Goal: Task Accomplishment & Management: Manage account settings

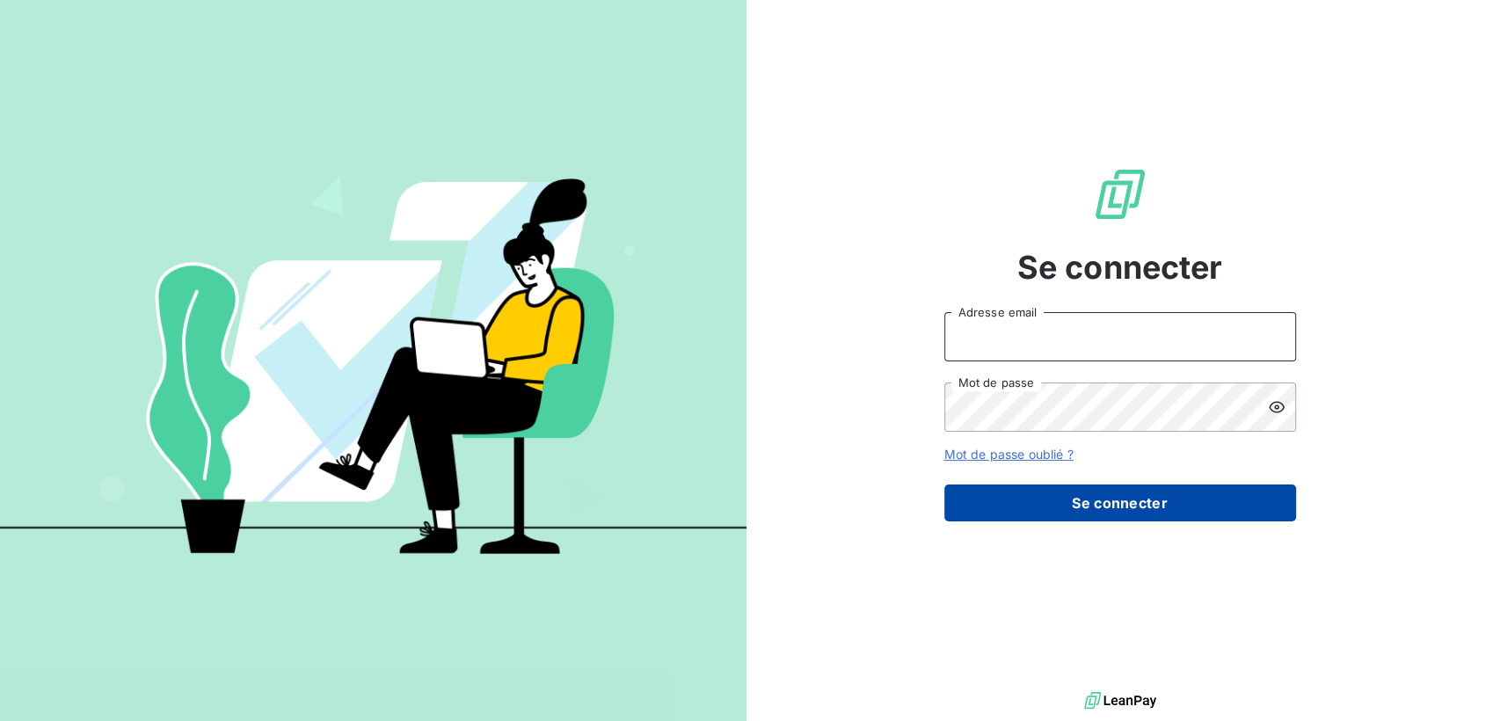
type input "[EMAIL_ADDRESS][DOMAIN_NAME]"
click at [1090, 511] on button "Se connecter" at bounding box center [1120, 502] width 352 height 37
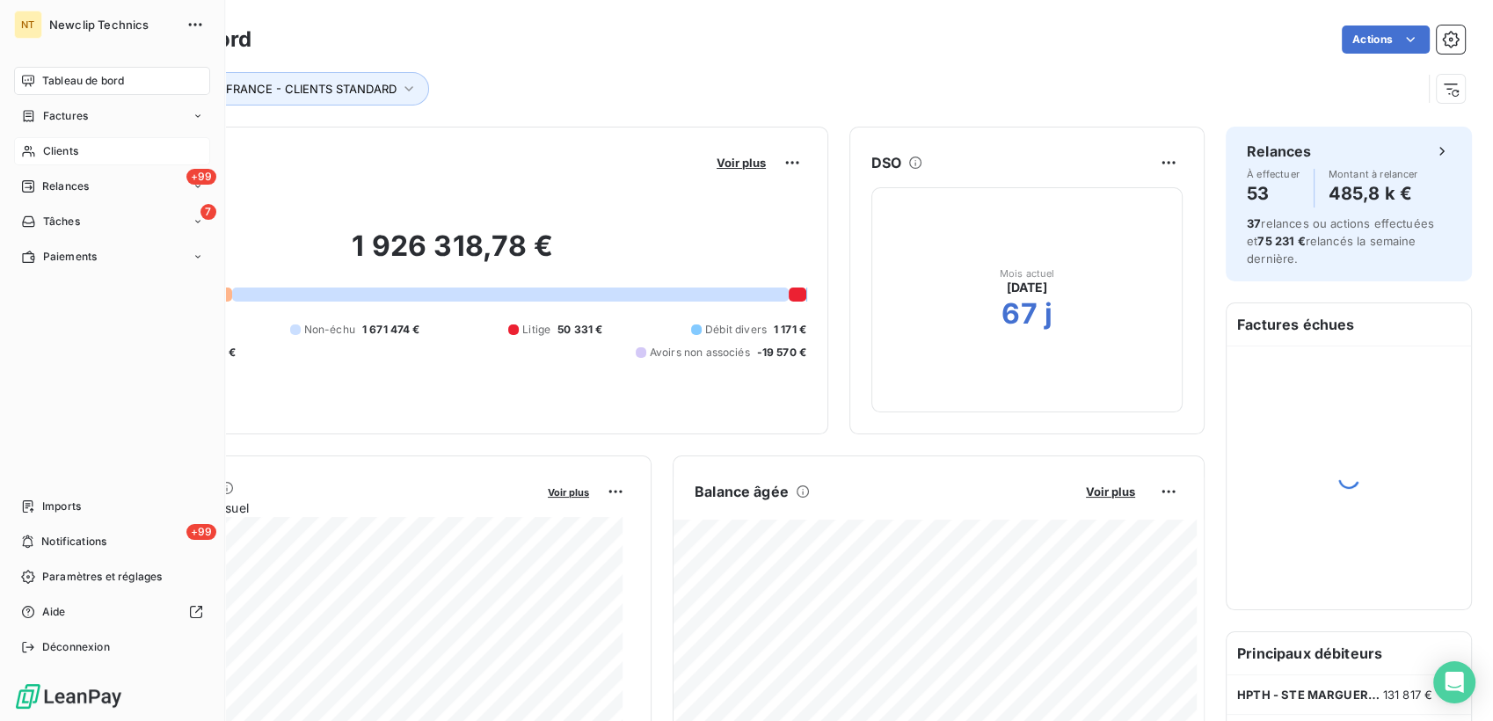
click at [43, 149] on span "Clients" at bounding box center [60, 151] width 35 height 16
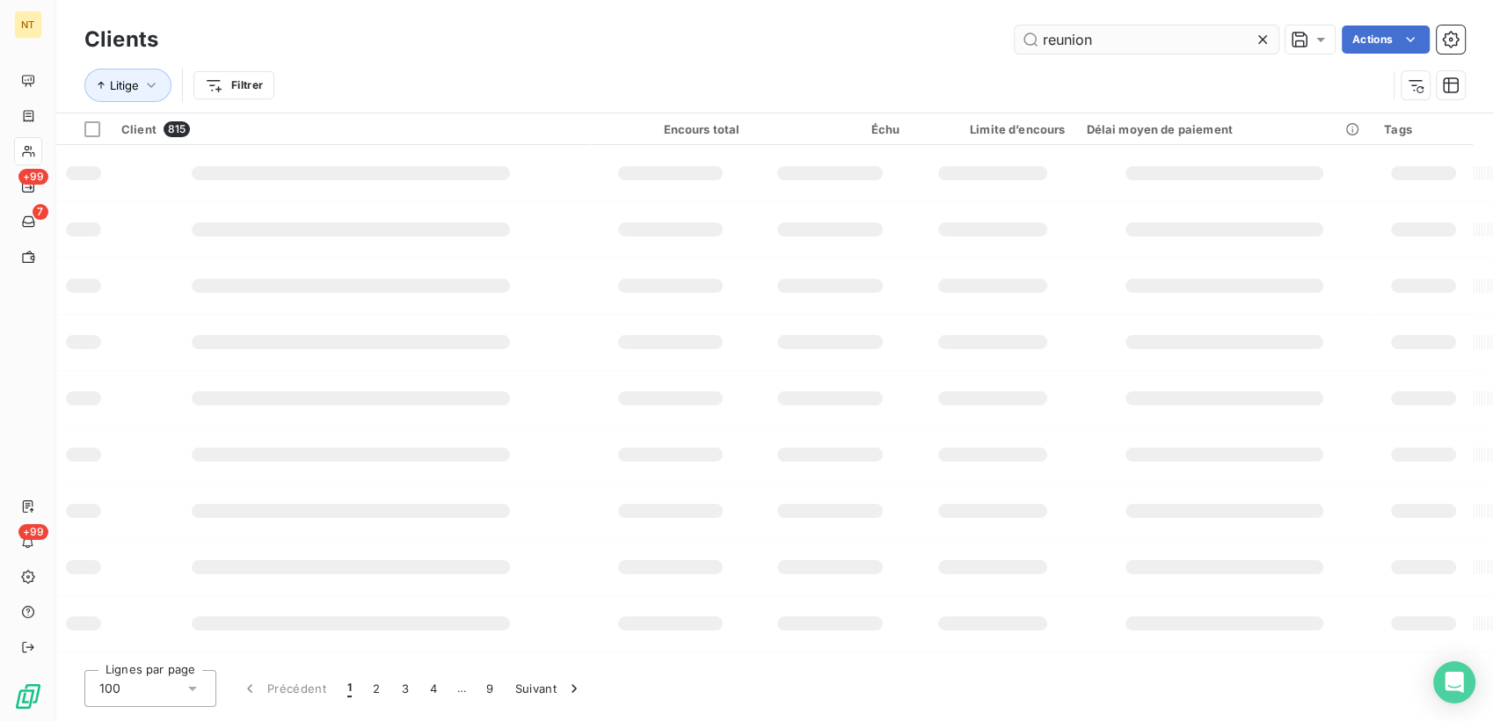
type input "reunion"
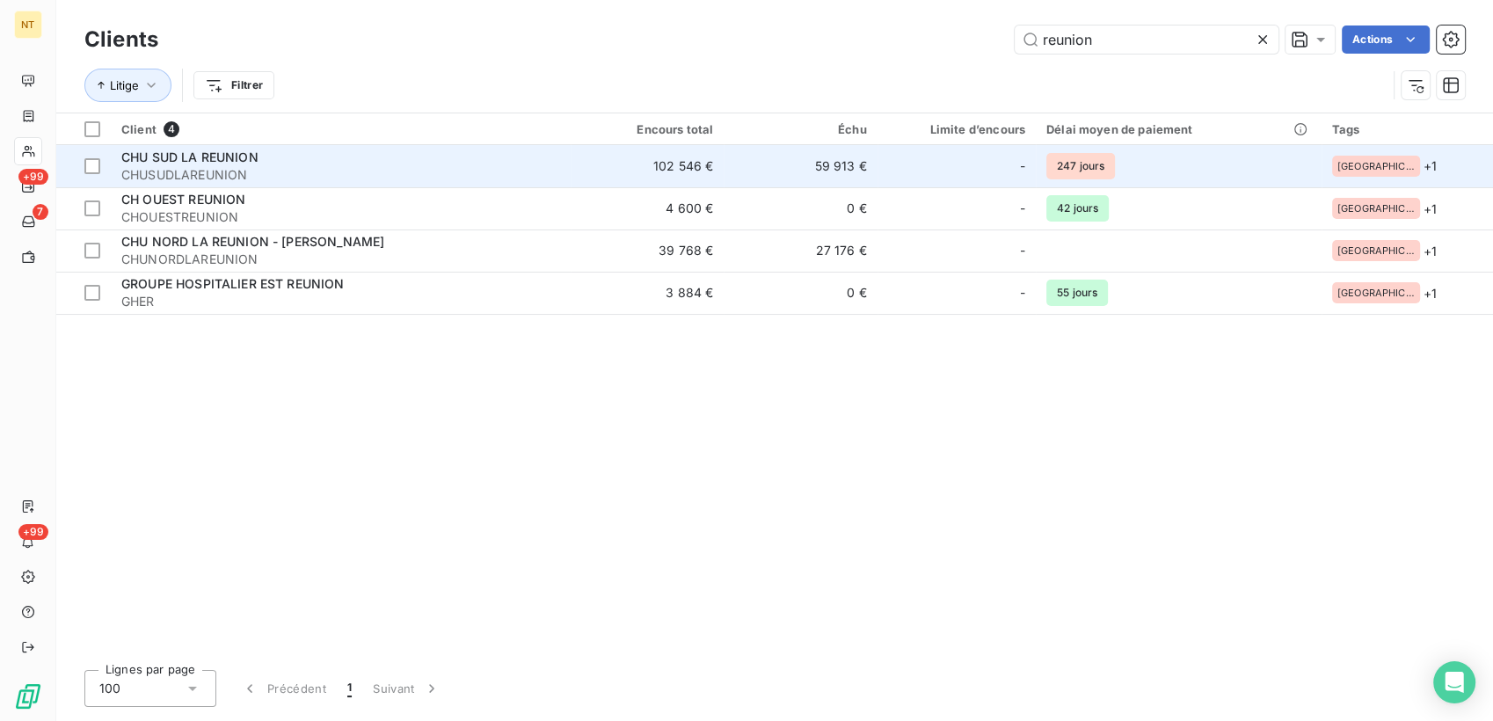
click at [316, 178] on span "CHUSUDLAREUNION" at bounding box center [340, 175] width 439 height 18
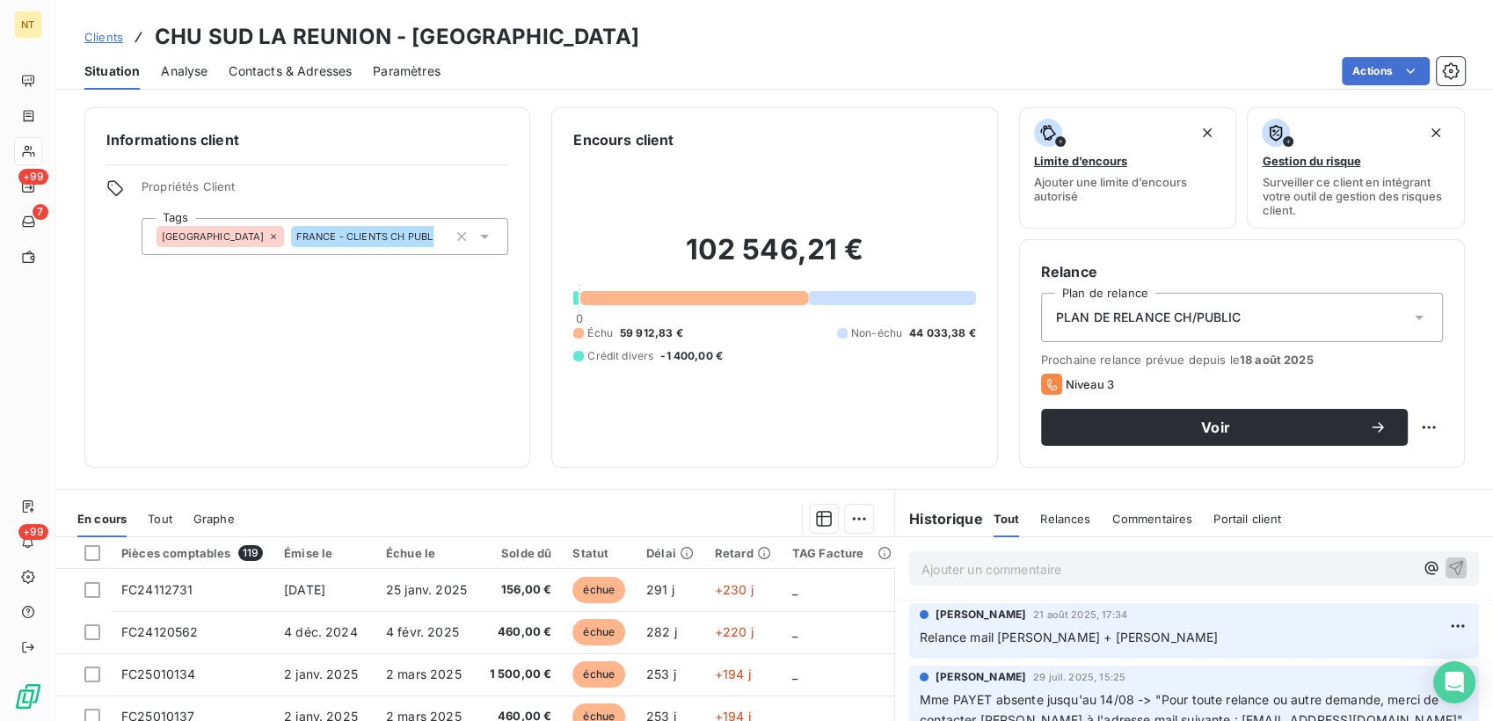
click at [314, 74] on span "Contacts & Adresses" at bounding box center [290, 71] width 123 height 18
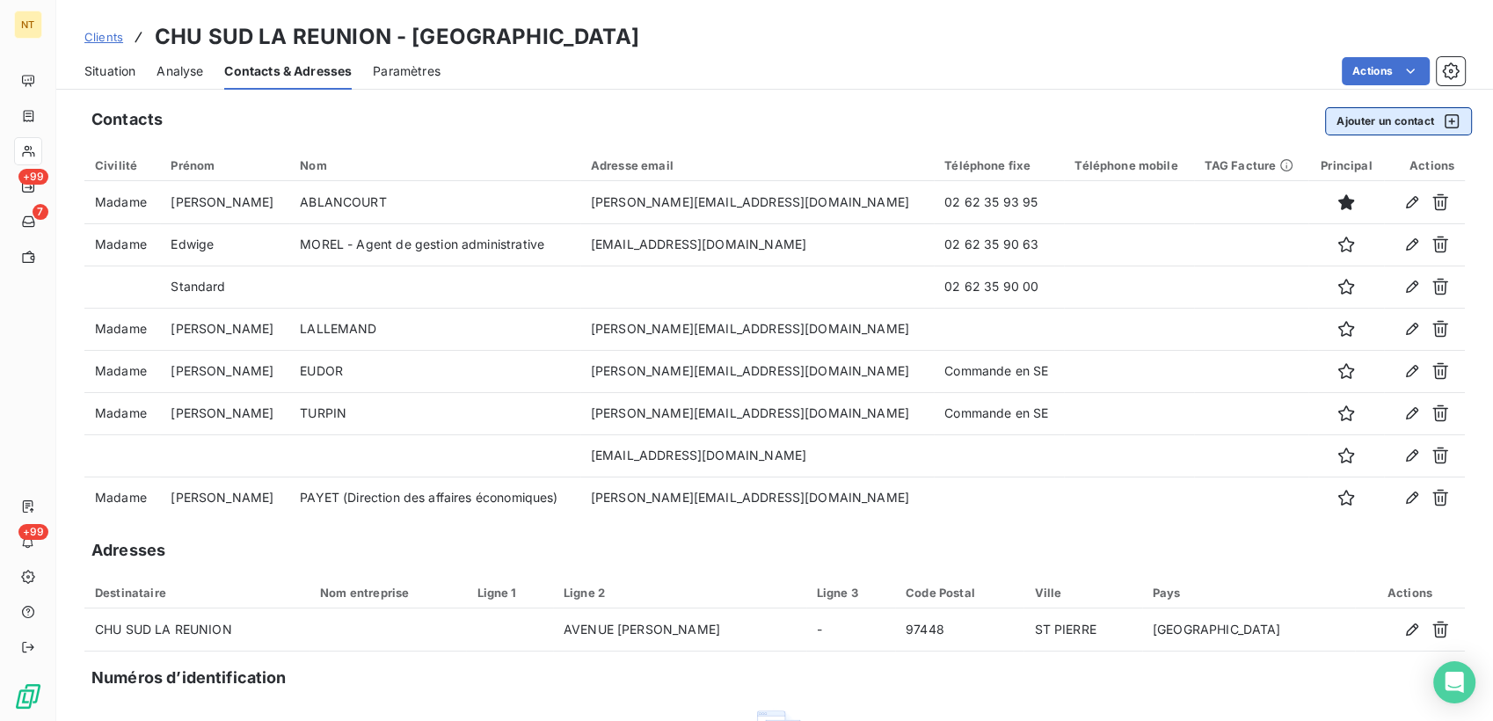
click at [1365, 122] on button "Ajouter un contact" at bounding box center [1398, 121] width 147 height 28
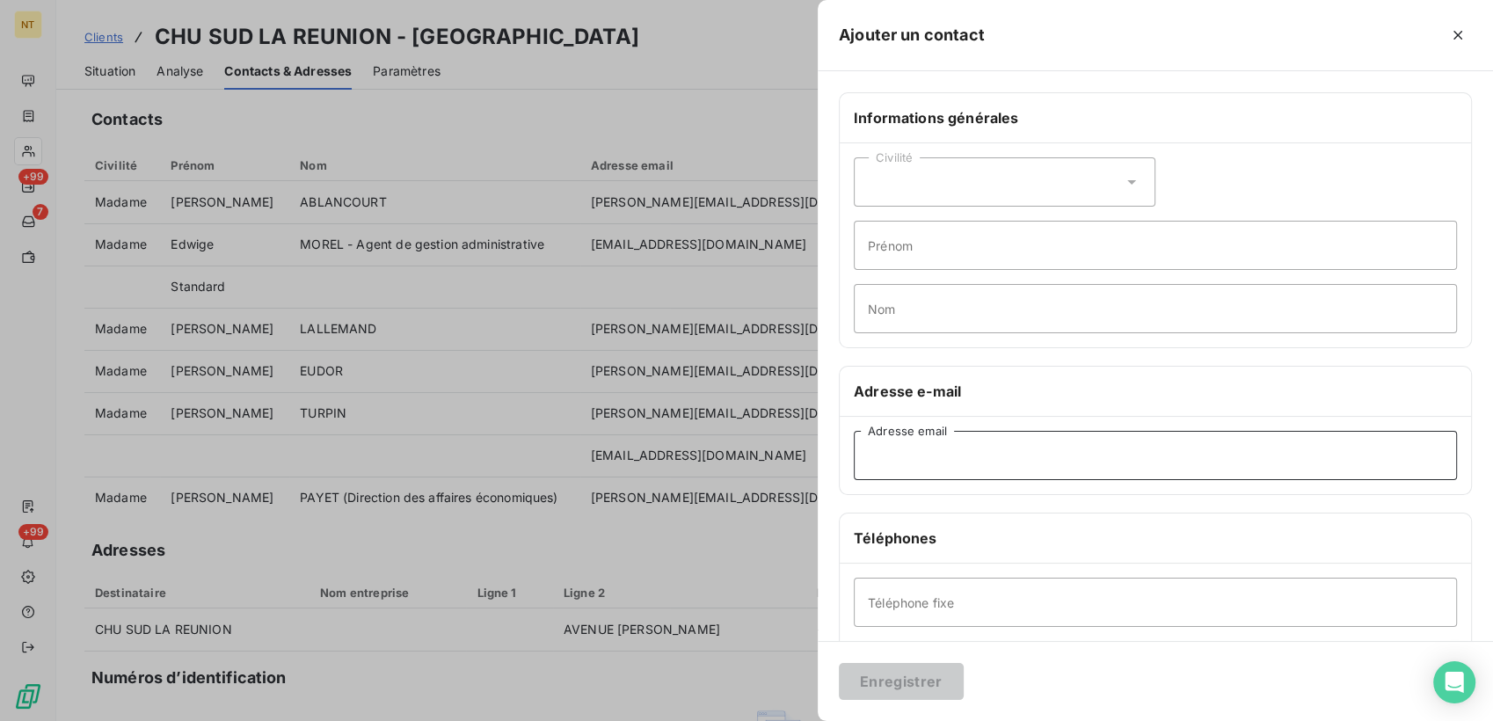
click at [941, 454] on input "Adresse email" at bounding box center [1155, 455] width 603 height 49
paste input "[EMAIL_ADDRESS][DOMAIN_NAME]"
type input "[EMAIL_ADDRESS][DOMAIN_NAME]"
click at [918, 678] on button "Enregistrer" at bounding box center [901, 681] width 125 height 37
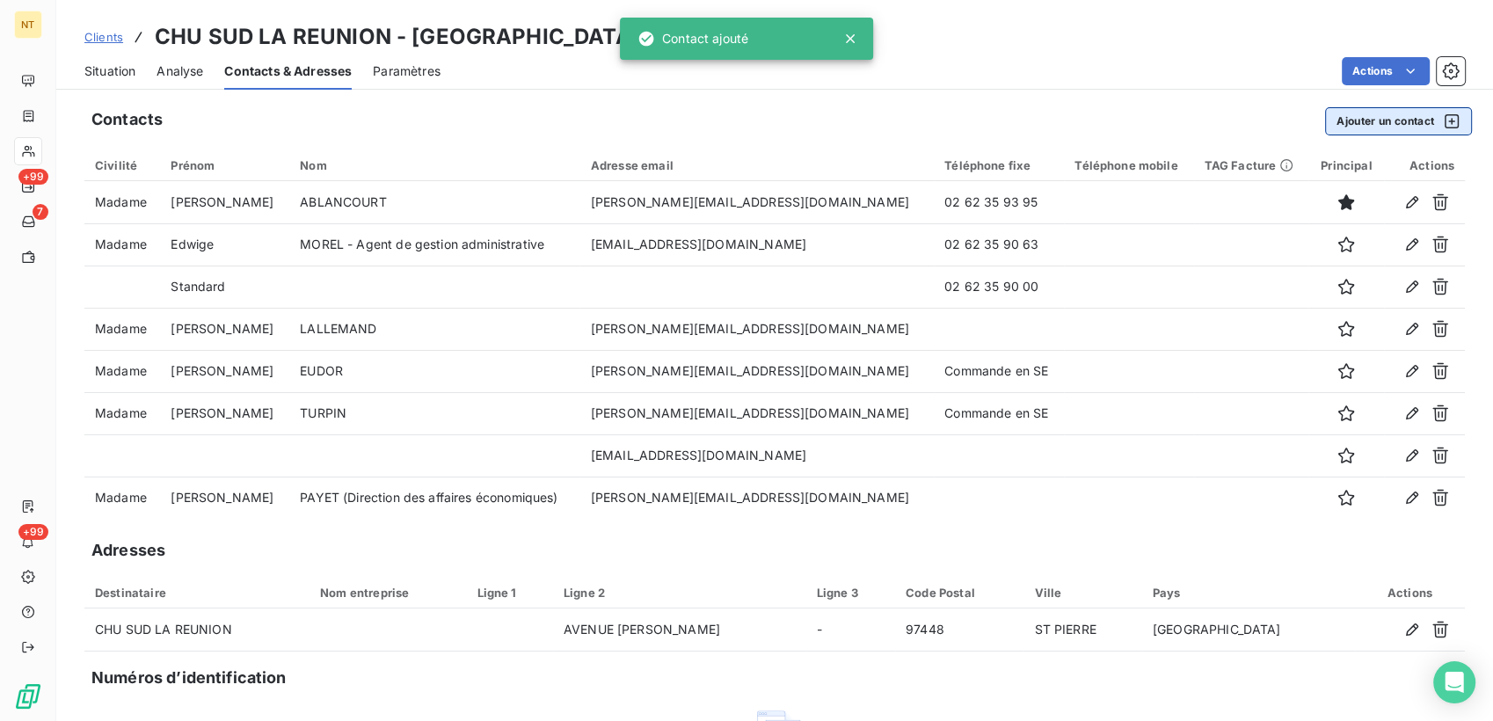
click at [1356, 113] on button "Ajouter un contact" at bounding box center [1398, 121] width 147 height 28
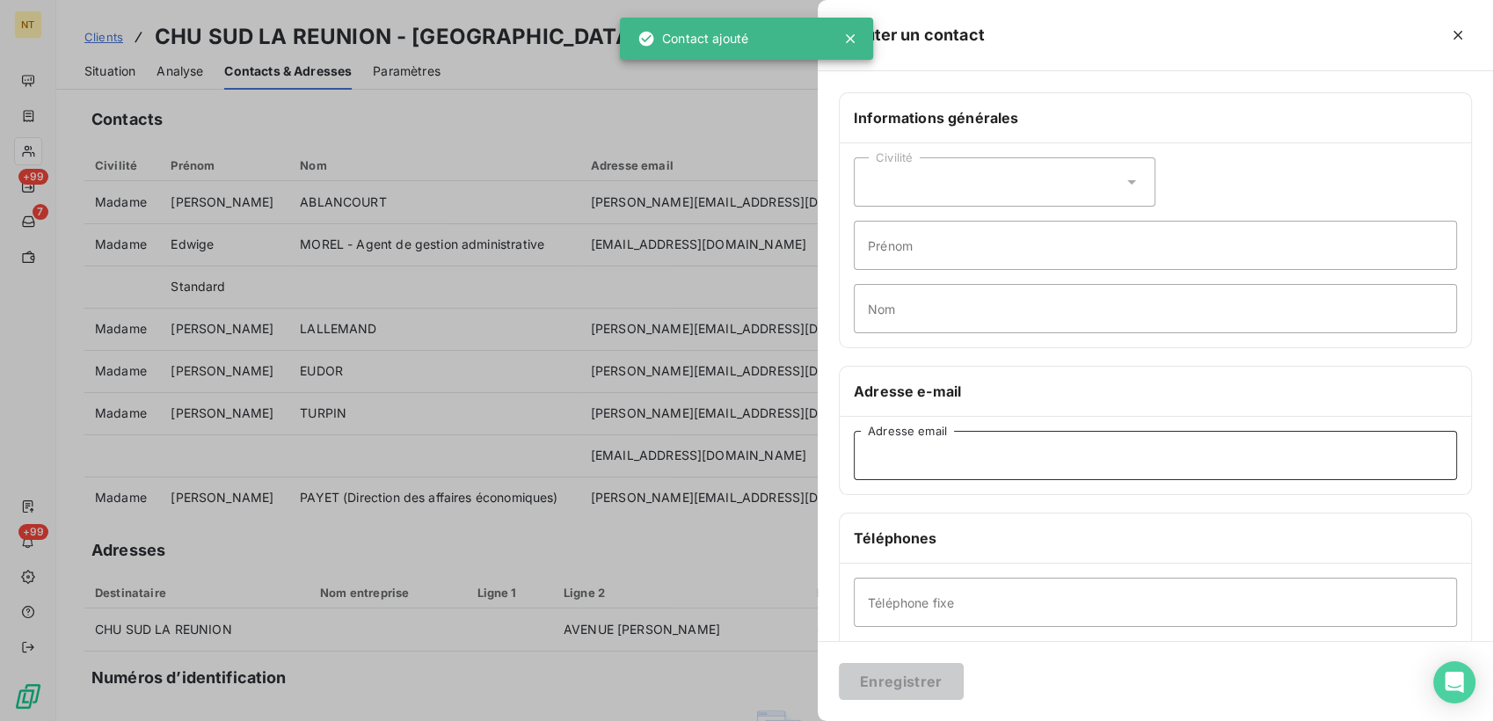
click at [951, 459] on input "Adresse email" at bounding box center [1155, 455] width 603 height 49
paste input "[EMAIL_ADDRESS][DOMAIN_NAME]"
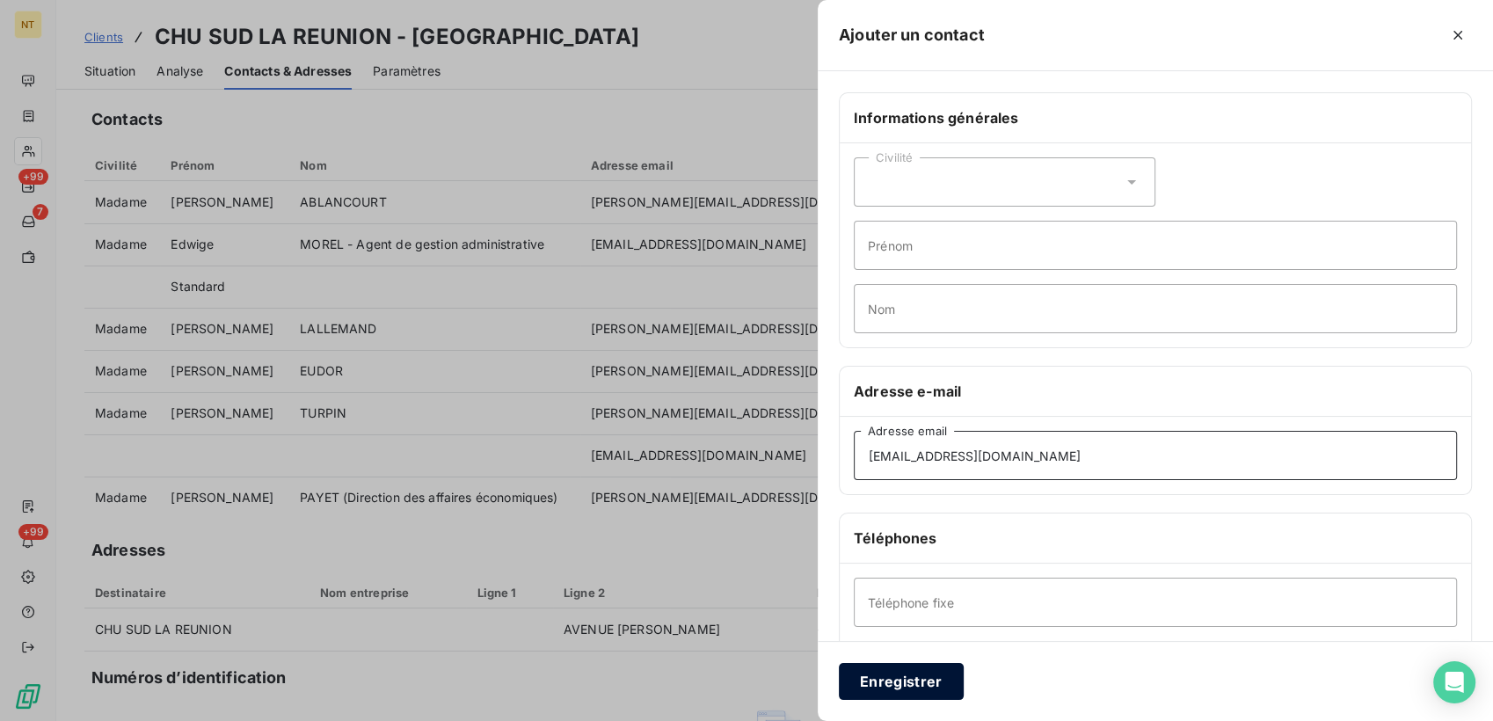
type input "[EMAIL_ADDRESS][DOMAIN_NAME]"
click at [915, 680] on button "Enregistrer" at bounding box center [901, 681] width 125 height 37
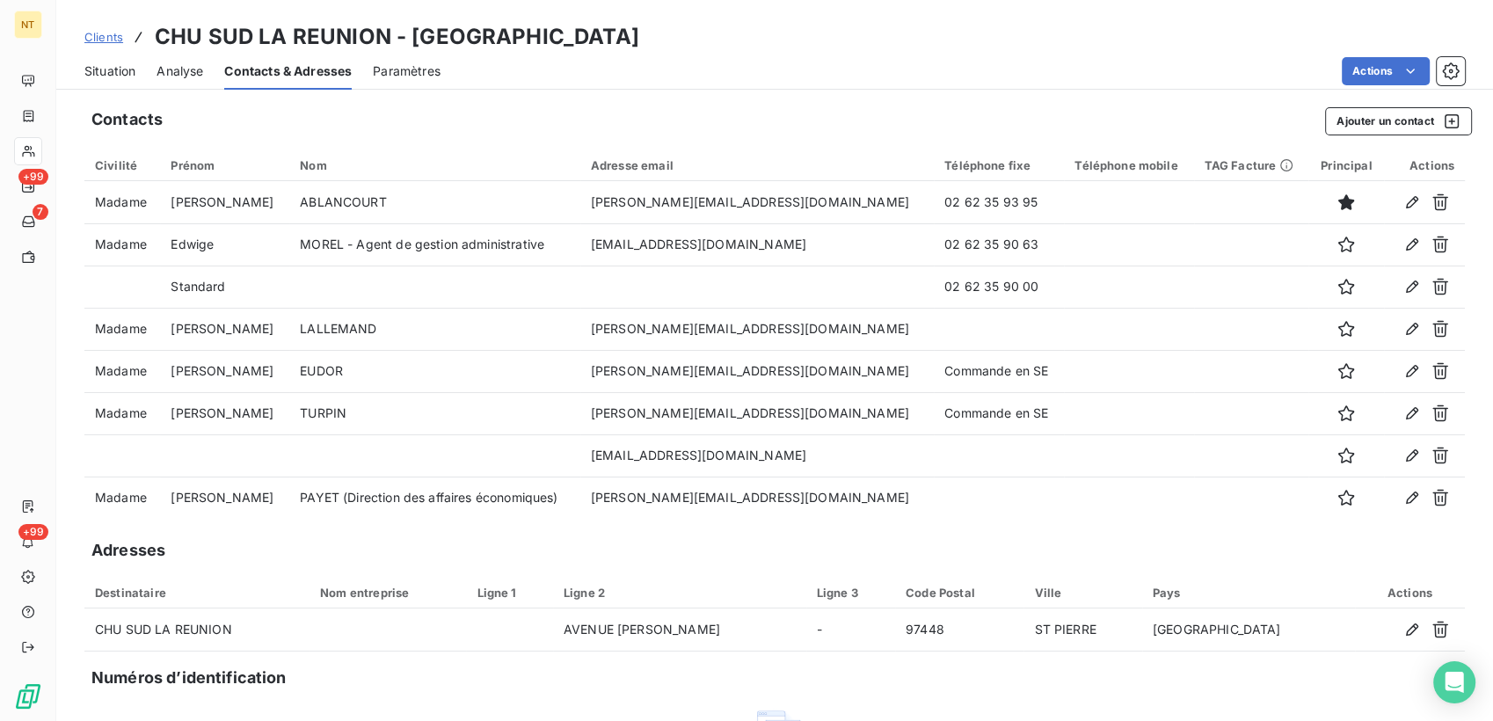
click at [121, 67] on span "Situation" at bounding box center [109, 71] width 51 height 18
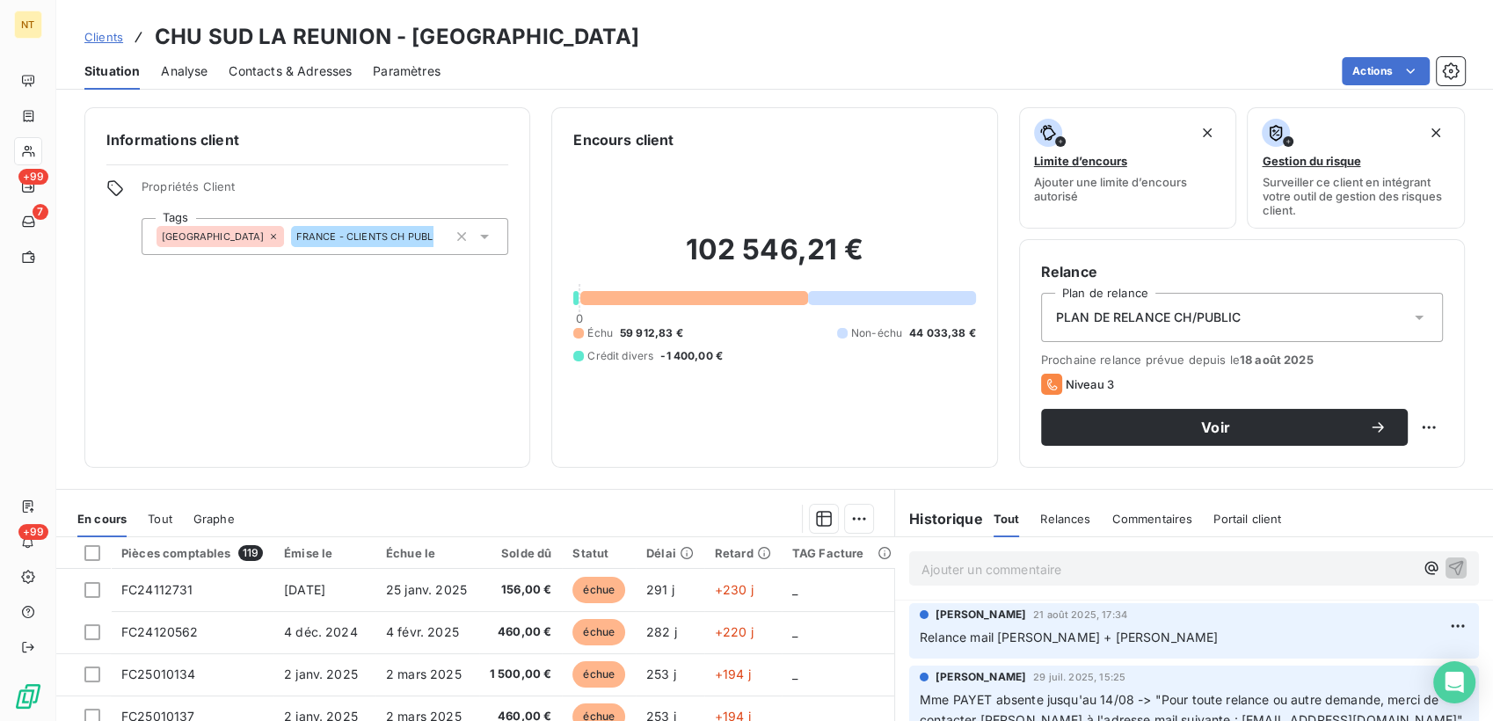
click at [997, 571] on p "Ajouter un commentaire ﻿" at bounding box center [1167, 569] width 492 height 22
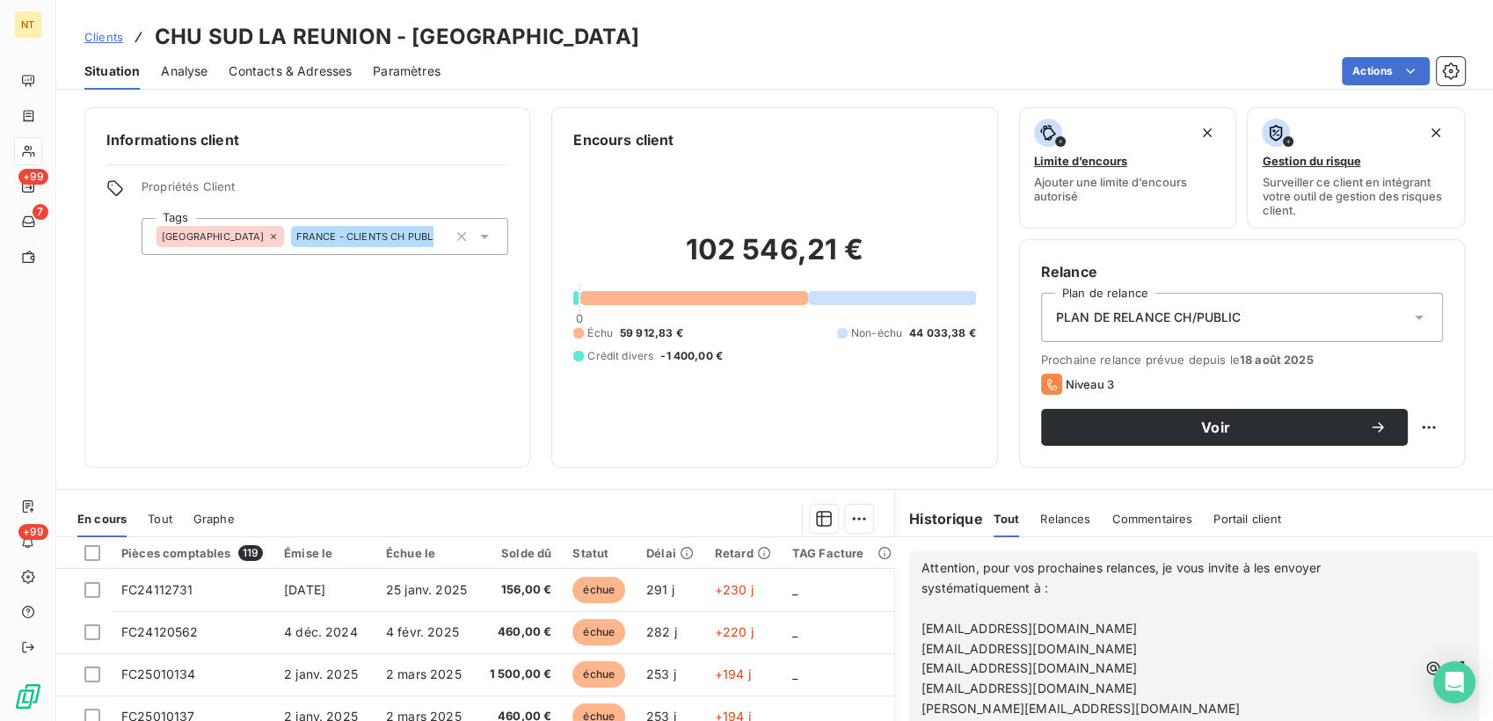
scroll to position [293, 0]
click at [921, 569] on span "Attention, pour vos prochaines relances, je vous invite à les envoyer systémati…" at bounding box center [1122, 577] width 403 height 35
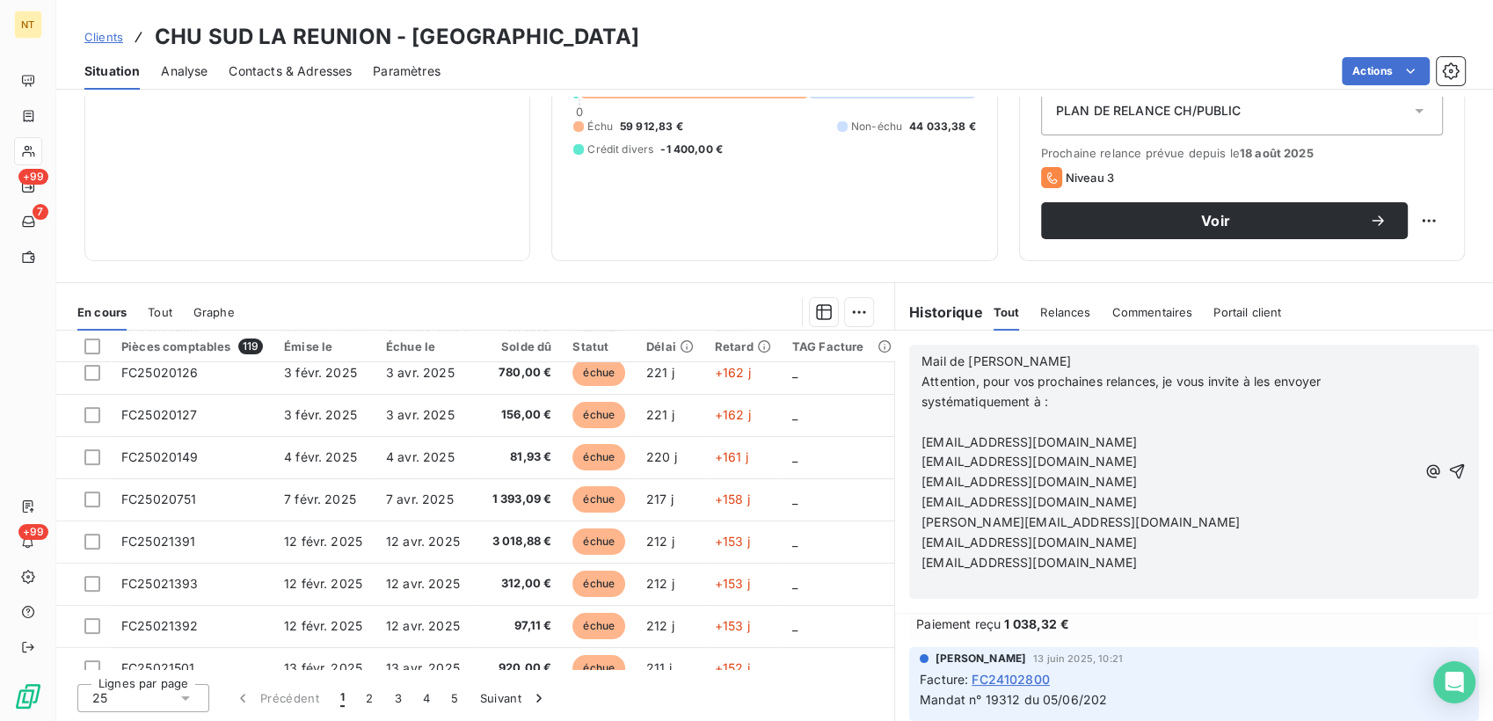
scroll to position [411, 0]
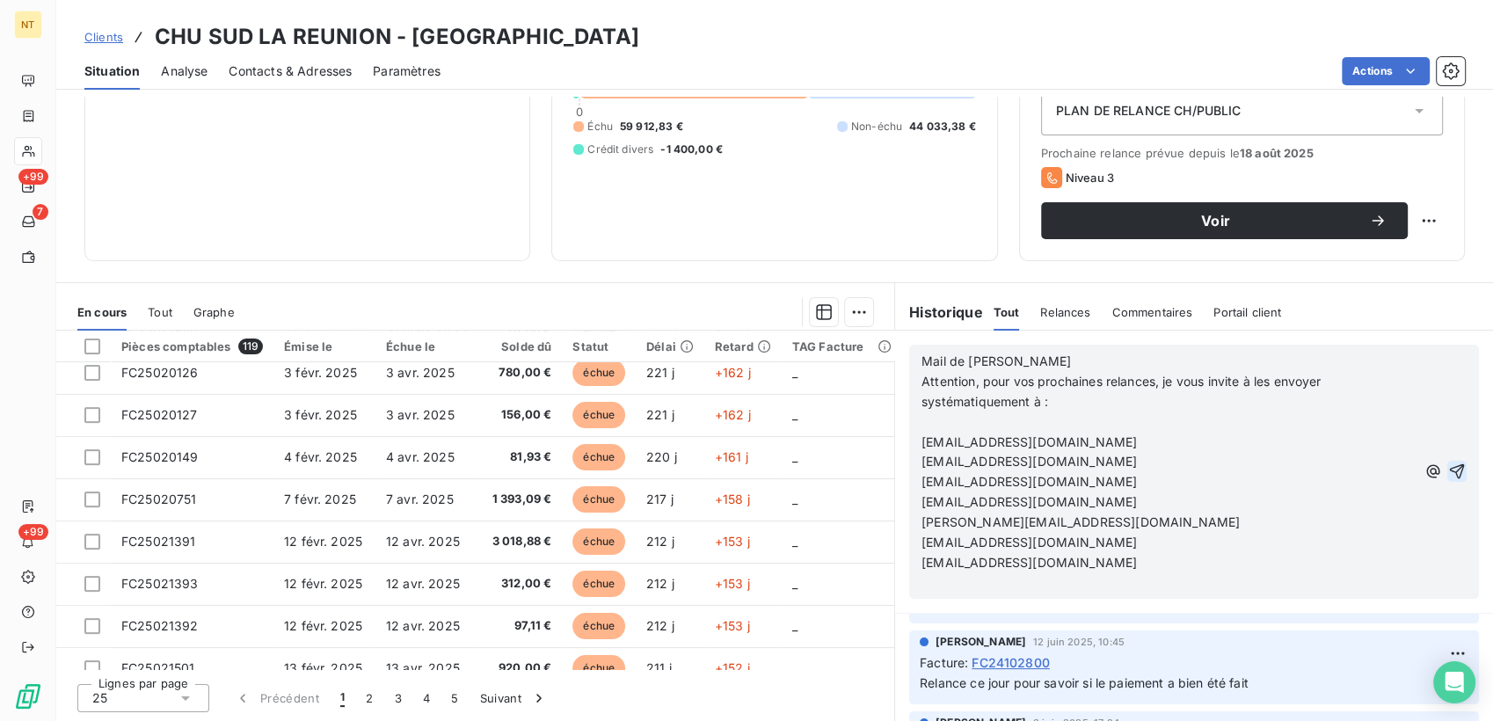
click at [1448, 471] on icon "button" at bounding box center [1457, 471] width 18 height 18
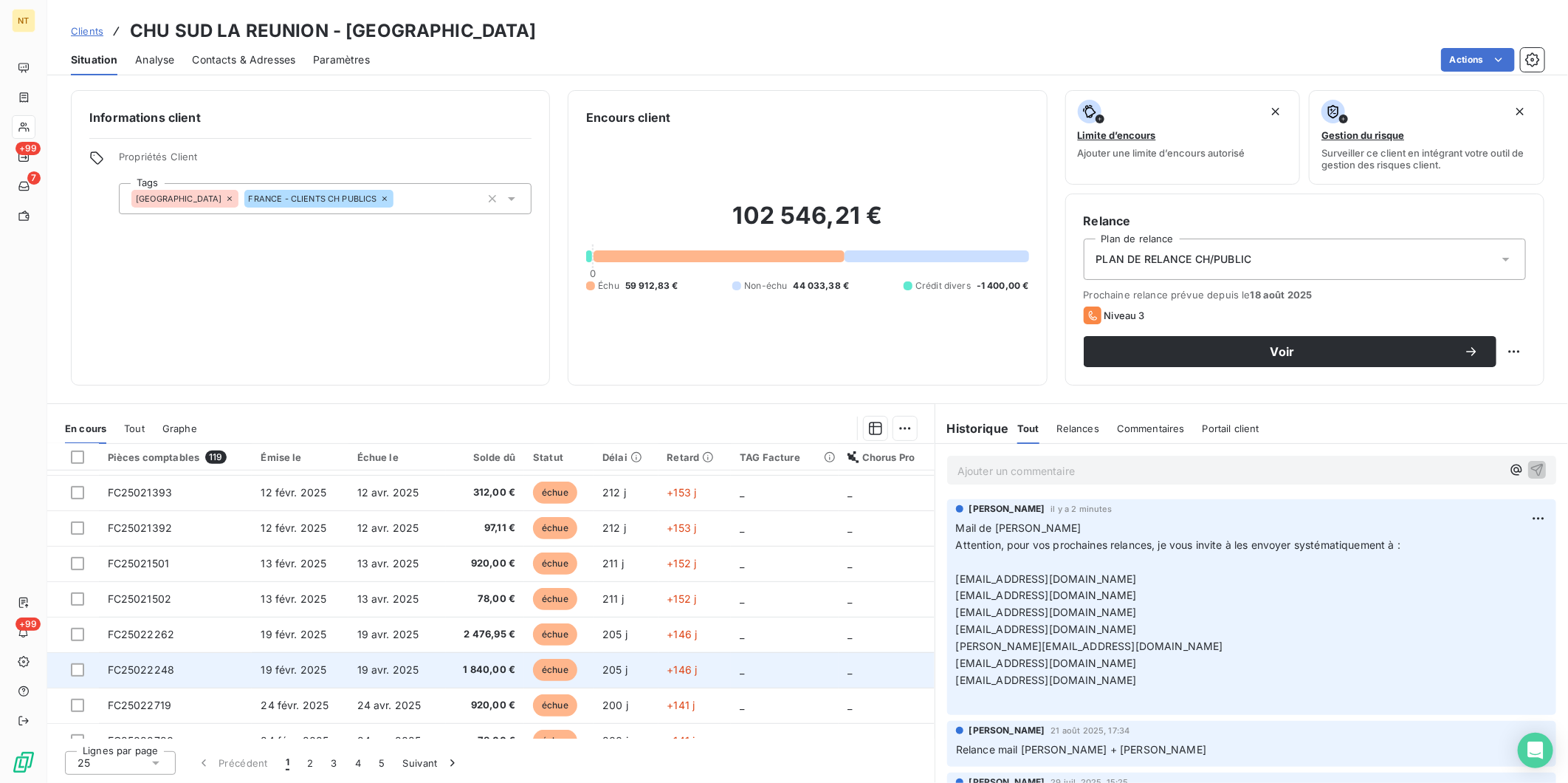
scroll to position [574, 0]
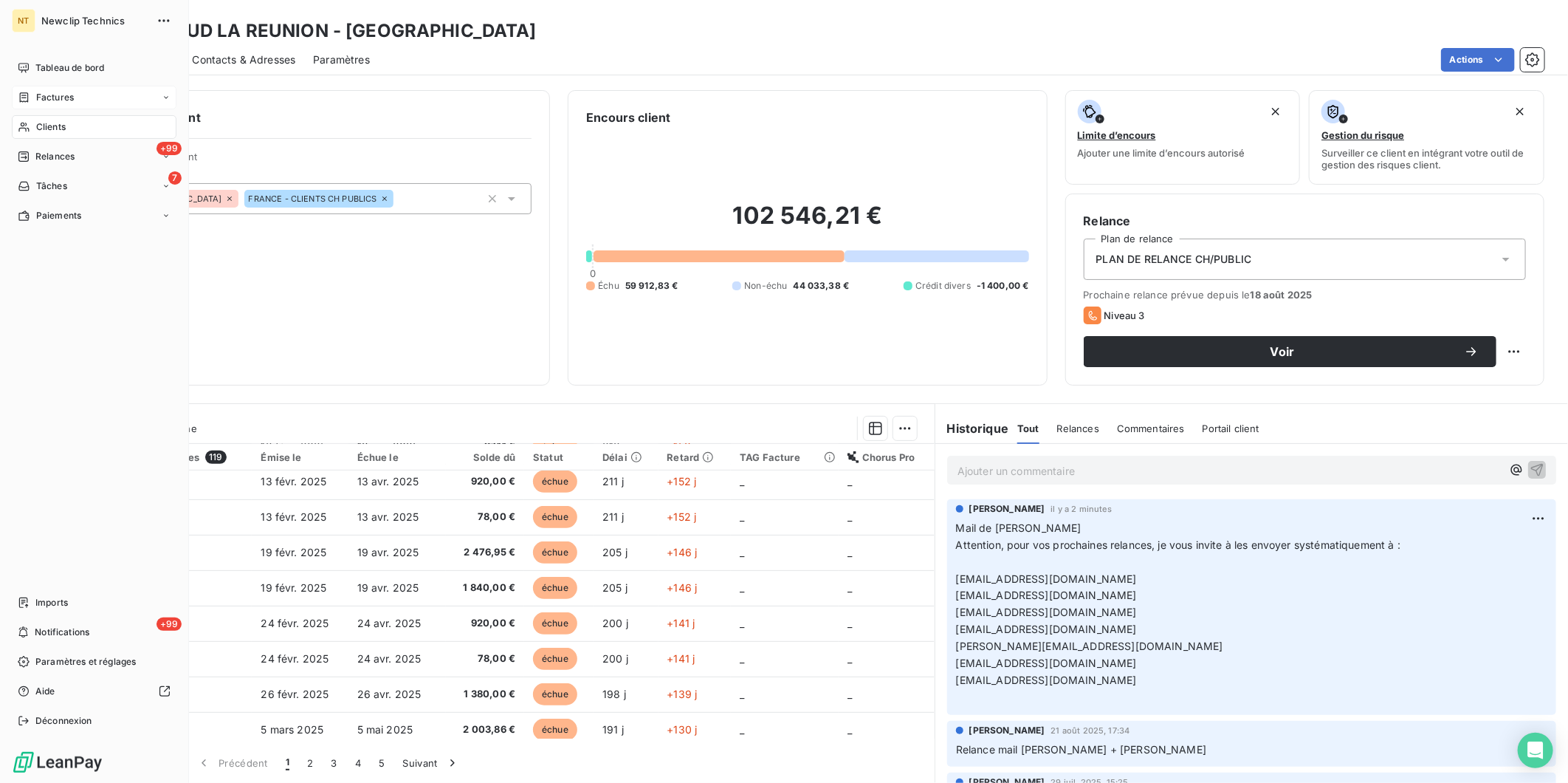
click at [56, 102] on span "Factures" at bounding box center [55, 97] width 38 height 13
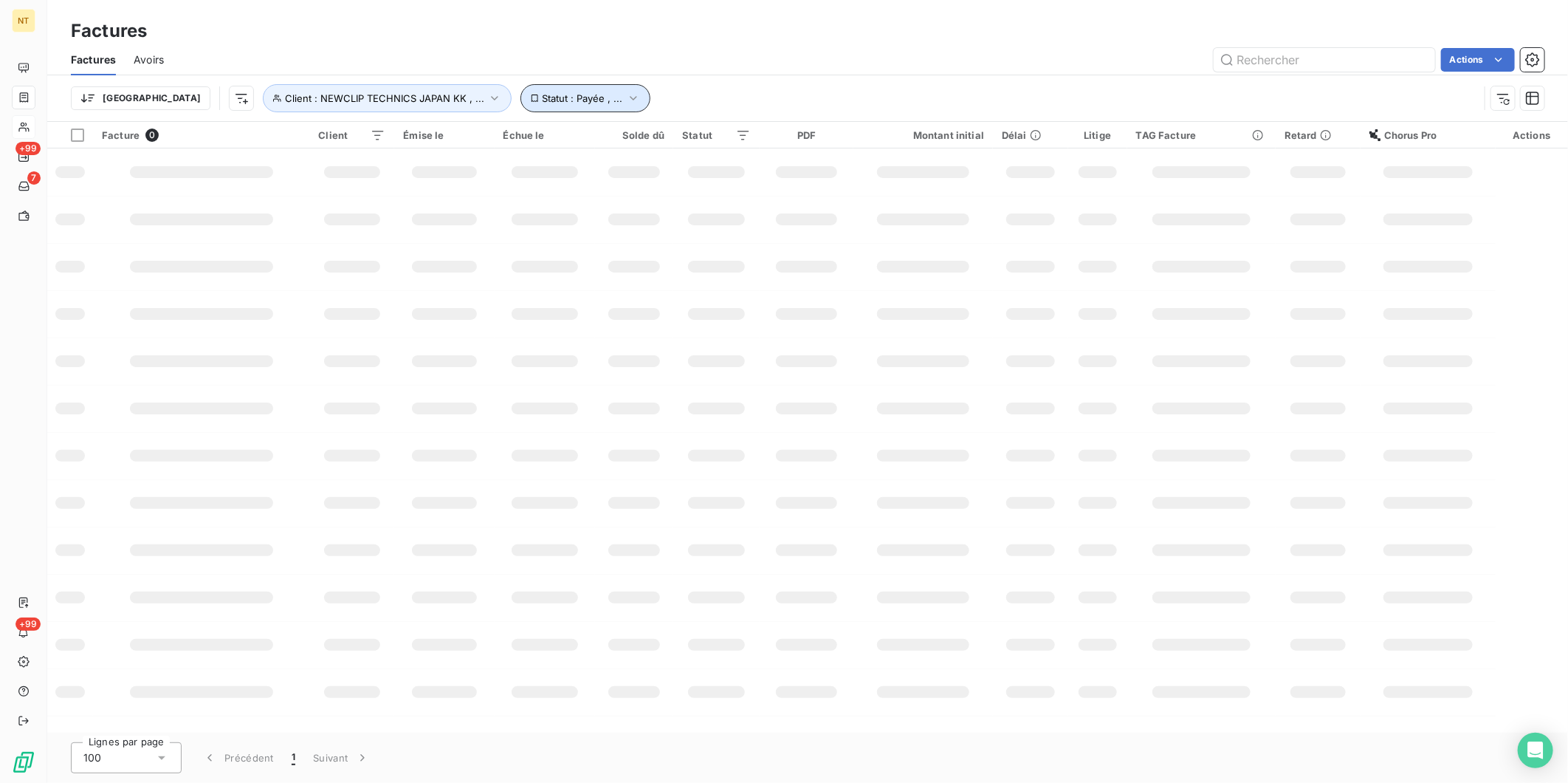
click at [626, 99] on icon "button" at bounding box center [633, 98] width 15 height 15
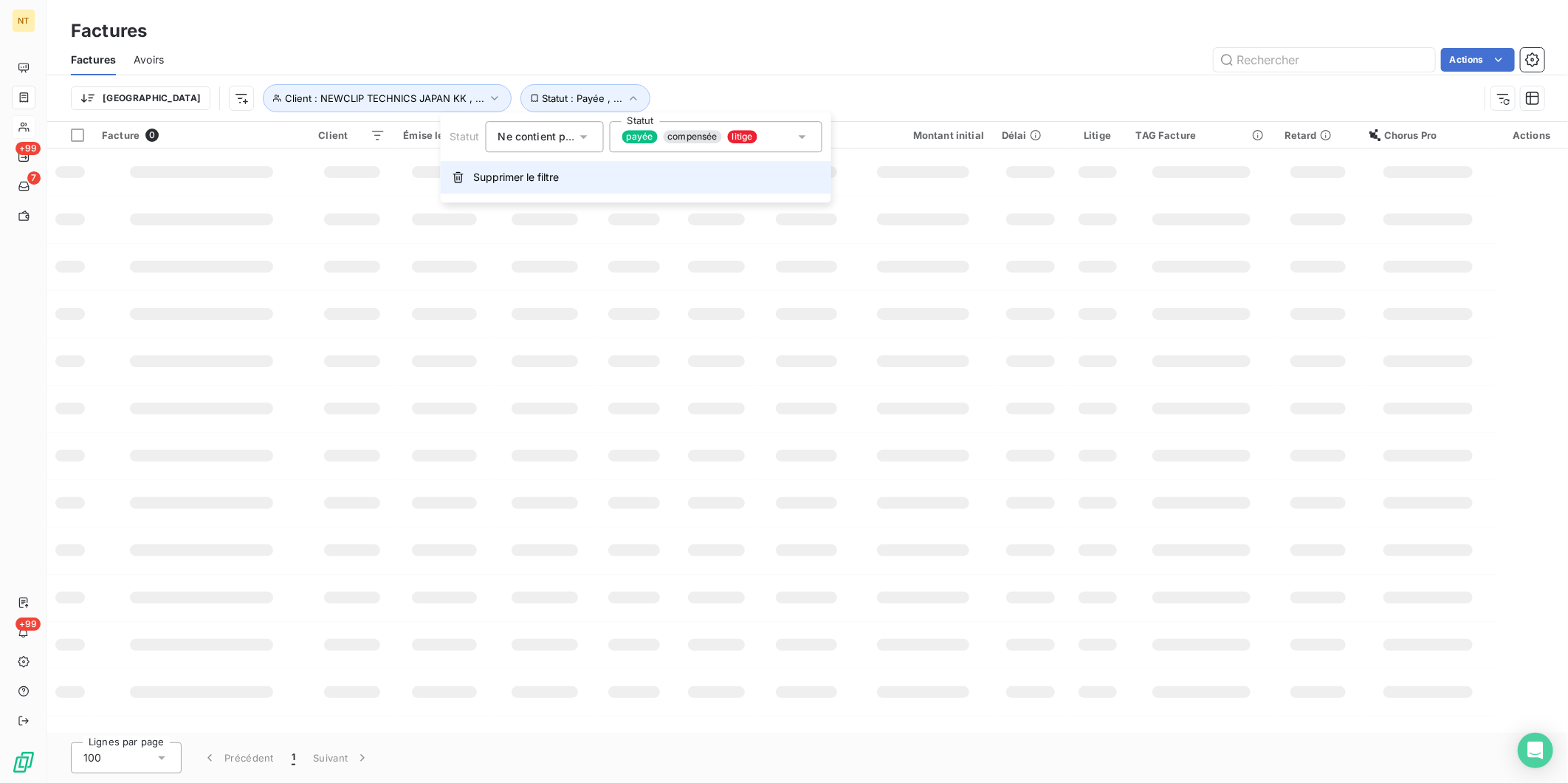
click at [493, 181] on span "Supprimer le filtre" at bounding box center [516, 177] width 86 height 15
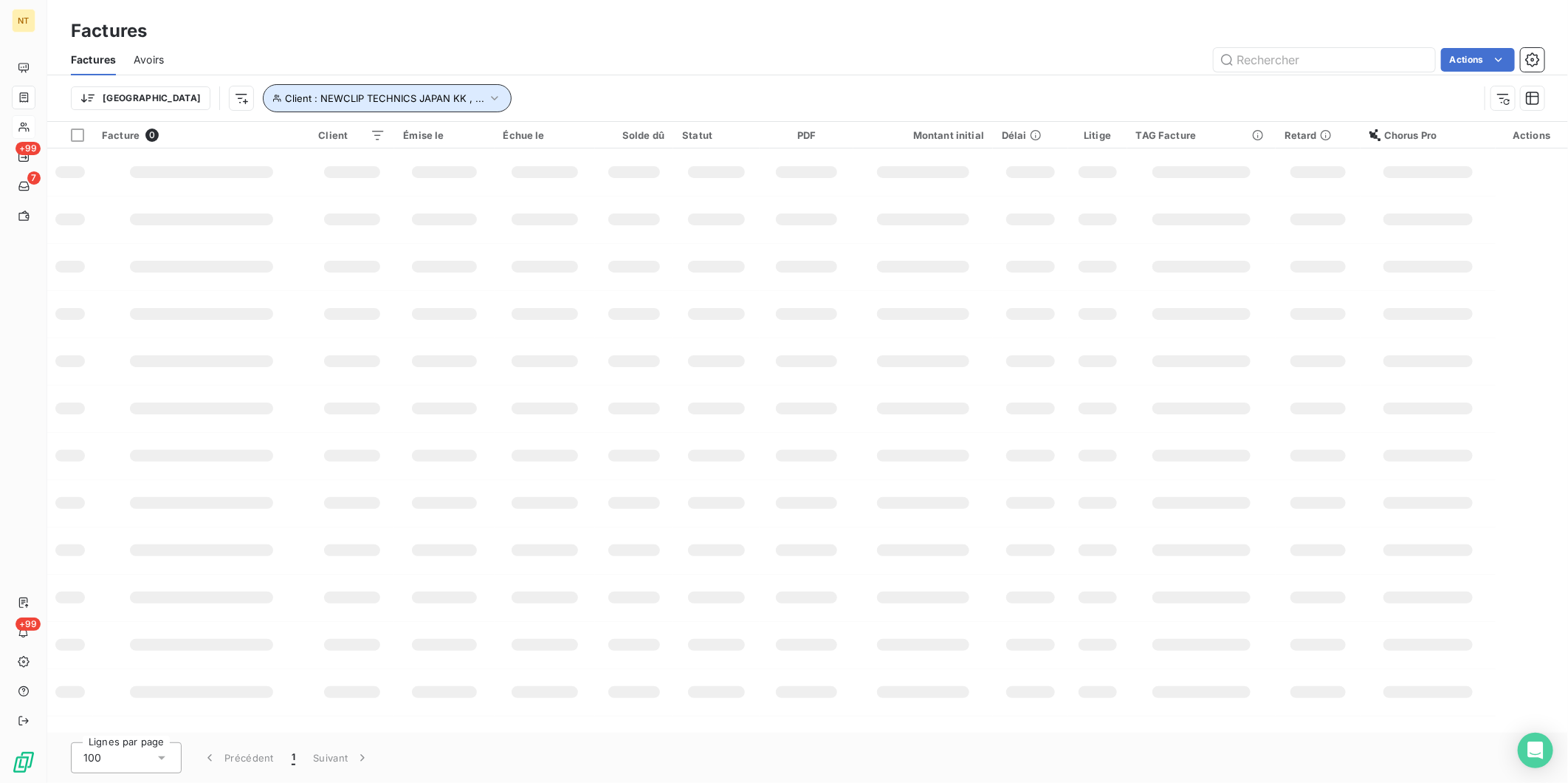
drag, startPoint x: 417, startPoint y: 95, endPoint x: 425, endPoint y: 112, distance: 18.8
click at [487, 95] on icon "button" at bounding box center [495, 98] width 15 height 15
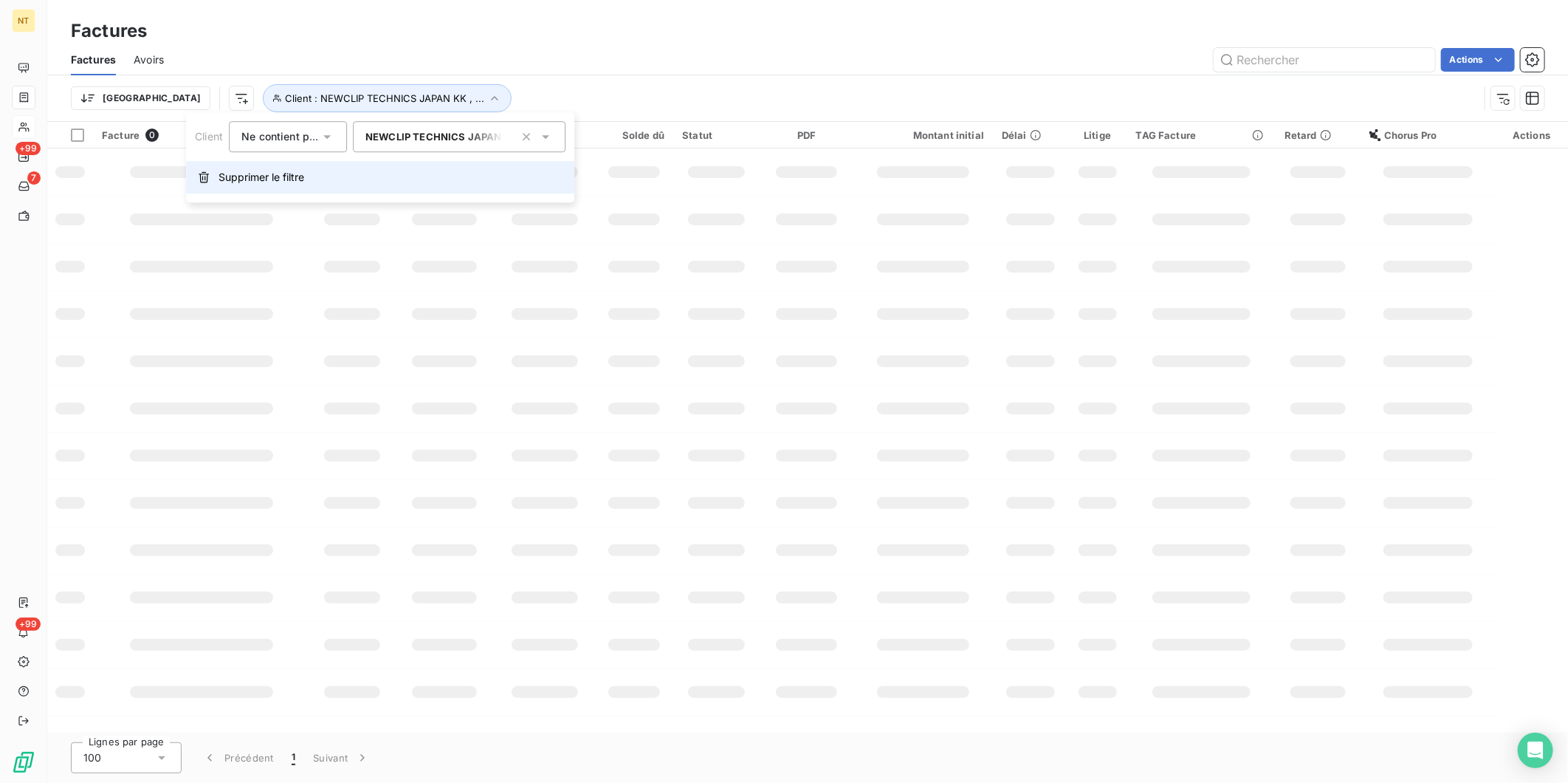
click at [254, 180] on span "Supprimer le filtre" at bounding box center [261, 177] width 86 height 15
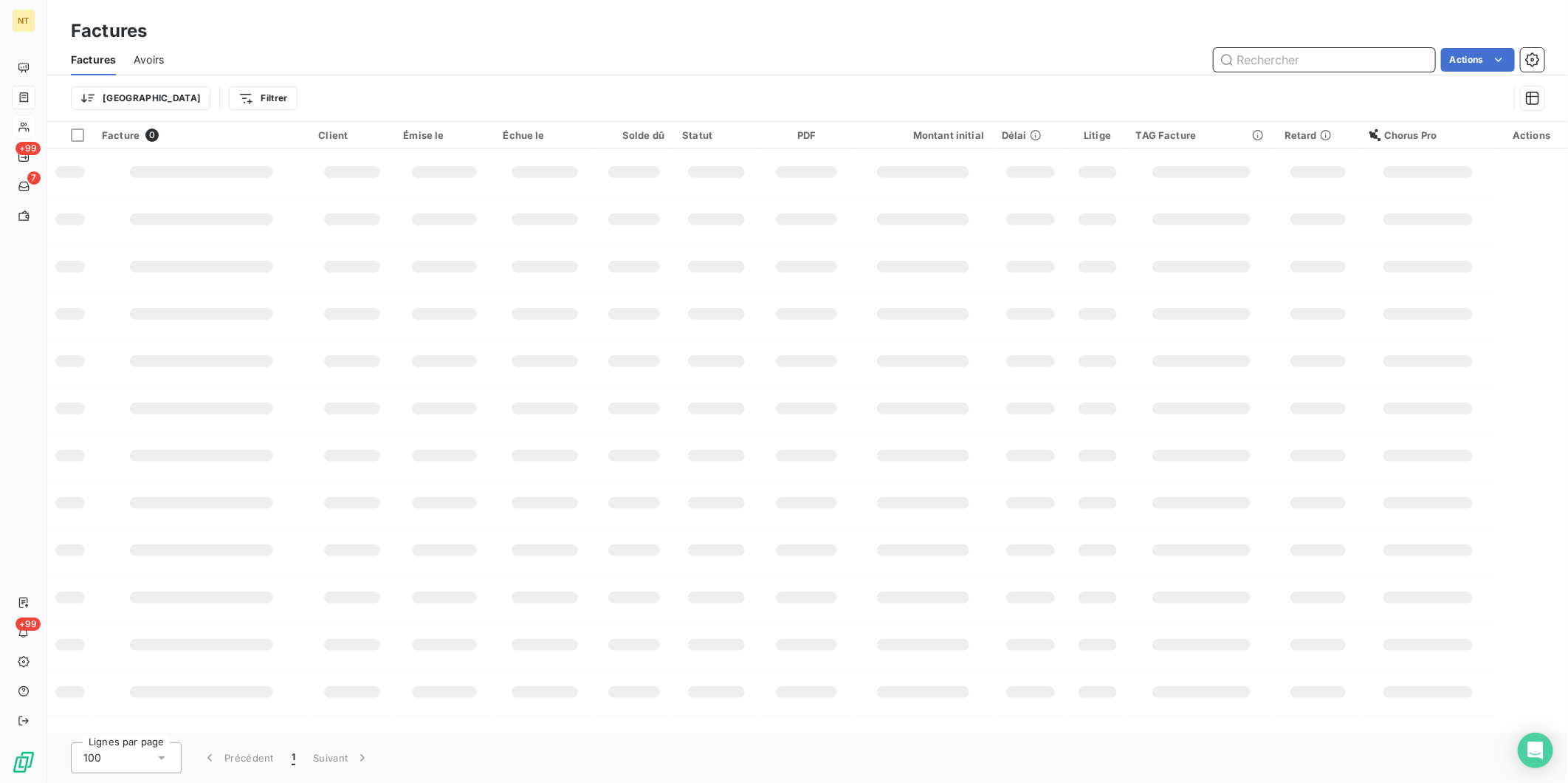
click at [1253, 57] on input "text" at bounding box center [1324, 60] width 222 height 24
paste input "FC25031692"
type input "FC25031692"
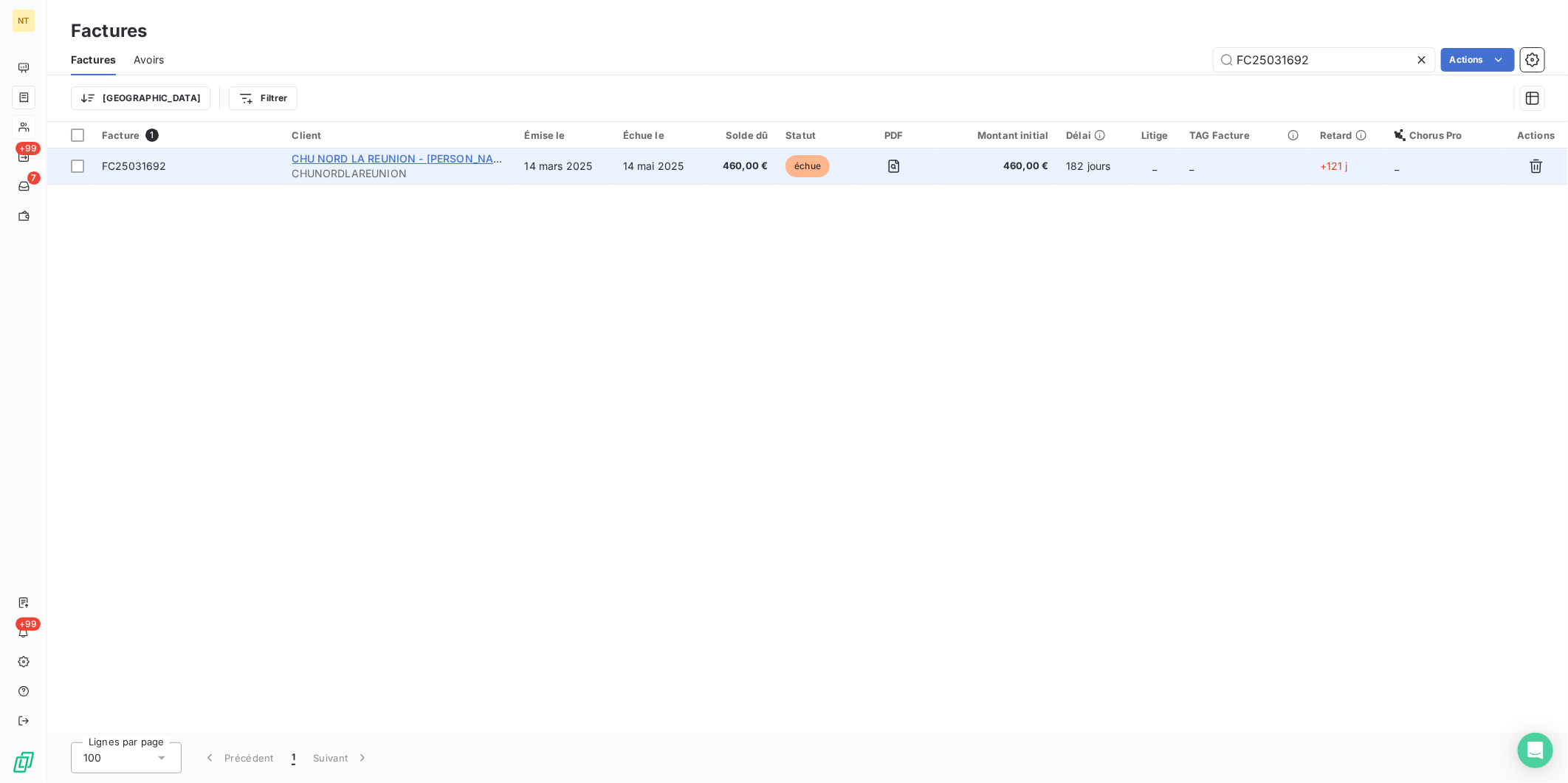
click at [412, 162] on span "CHU NORD LA REUNION - [PERSON_NAME]" at bounding box center [402, 158] width 221 height 13
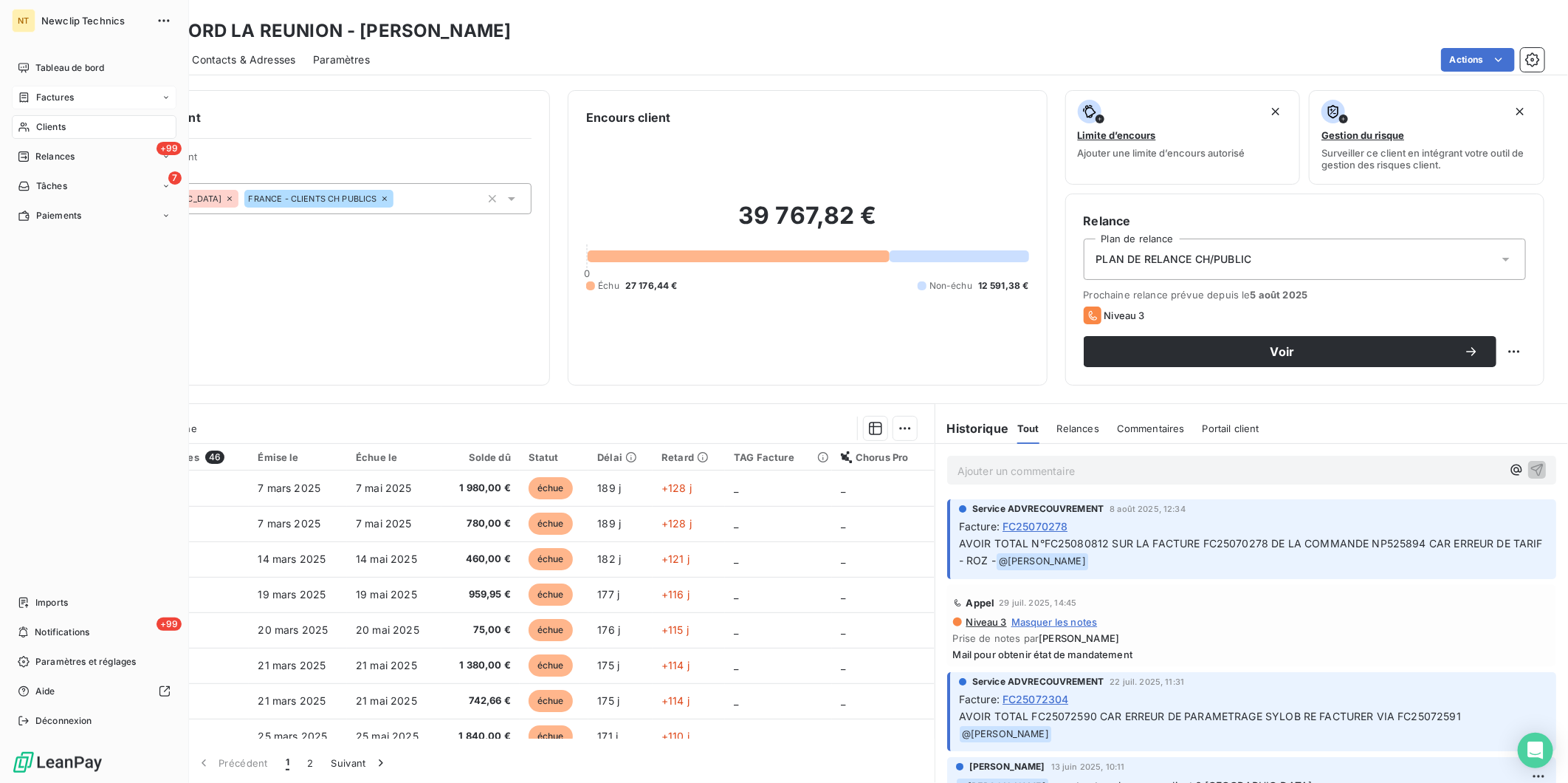
click at [58, 101] on span "Factures" at bounding box center [55, 97] width 38 height 13
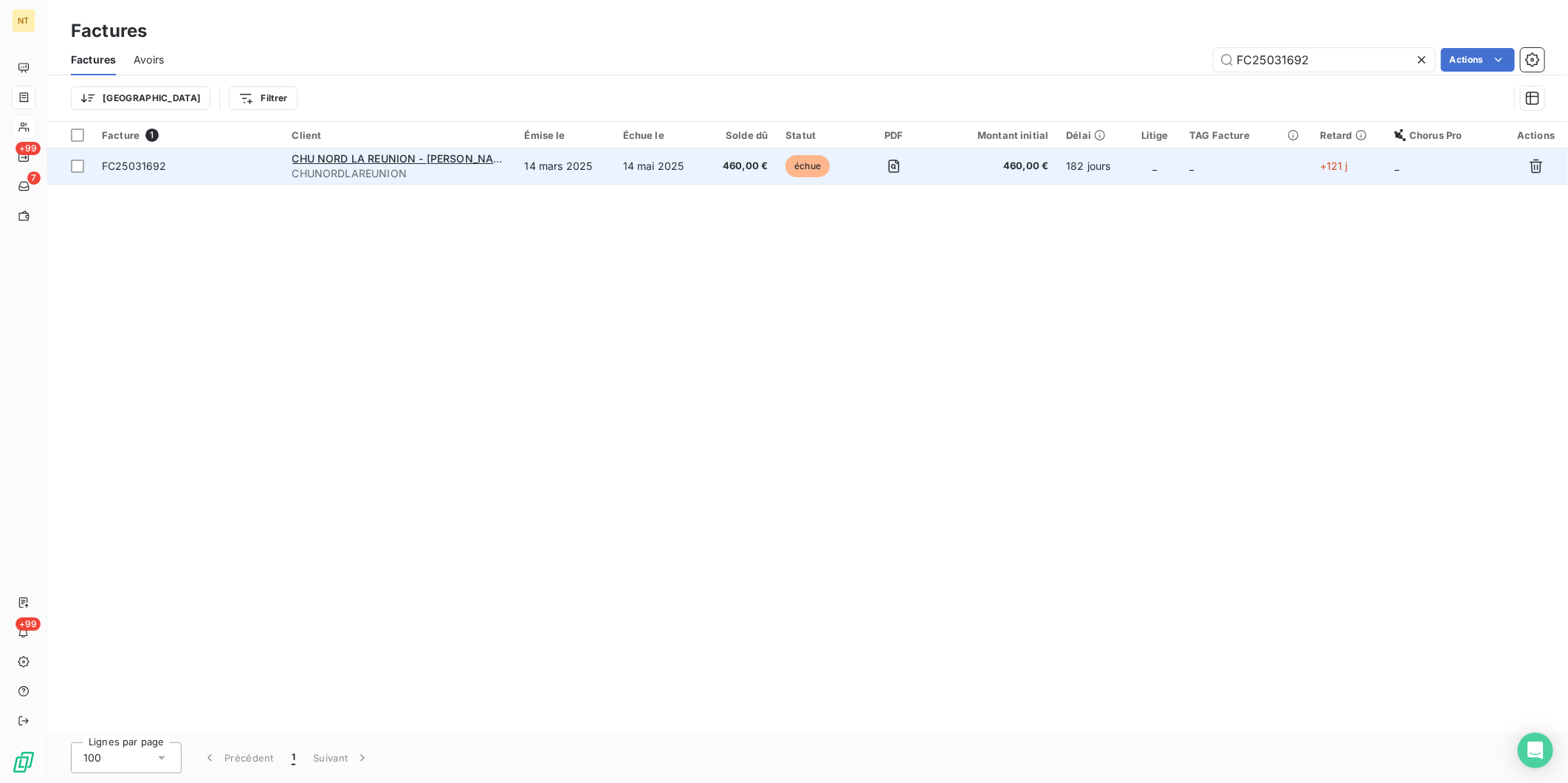
click at [157, 166] on span "FC25031692" at bounding box center [134, 166] width 65 height 13
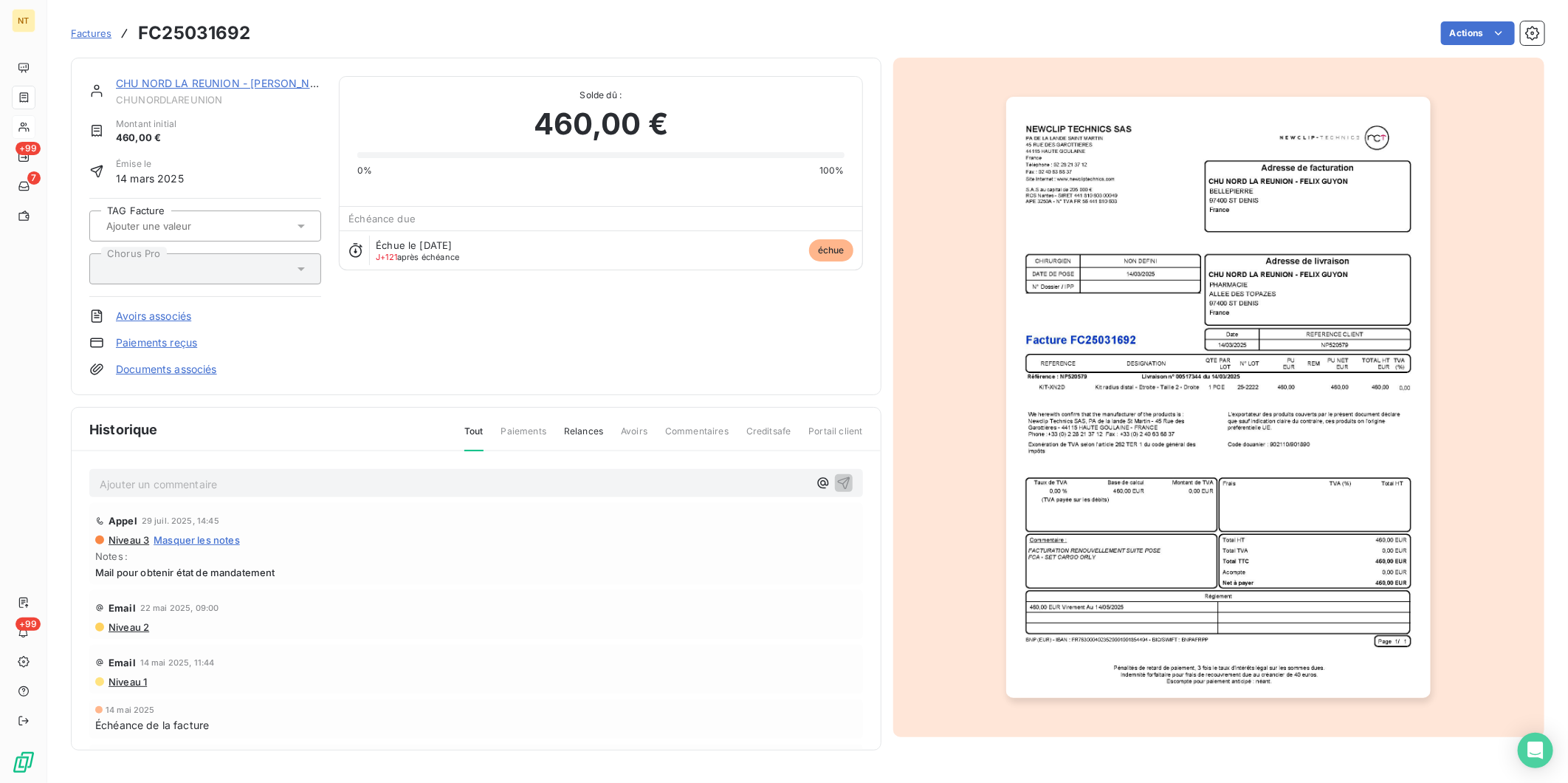
click at [283, 486] on p "Ajouter un commentaire ﻿" at bounding box center [454, 484] width 709 height 18
click at [217, 486] on p "Ajouter un commentaire ﻿" at bounding box center [454, 484] width 709 height 18
click at [271, 485] on p "Mandaté le [DATE]" at bounding box center [454, 483] width 709 height 17
drag, startPoint x: 569, startPoint y: 478, endPoint x: -29, endPoint y: 491, distance: 598.1
click at [0, 491] on html "NT +99 7 +99 Factures FC25031692 Actions CHU NORD LA REUNION - [PERSON_NAME] Mo…" at bounding box center [784, 392] width 1568 height 783
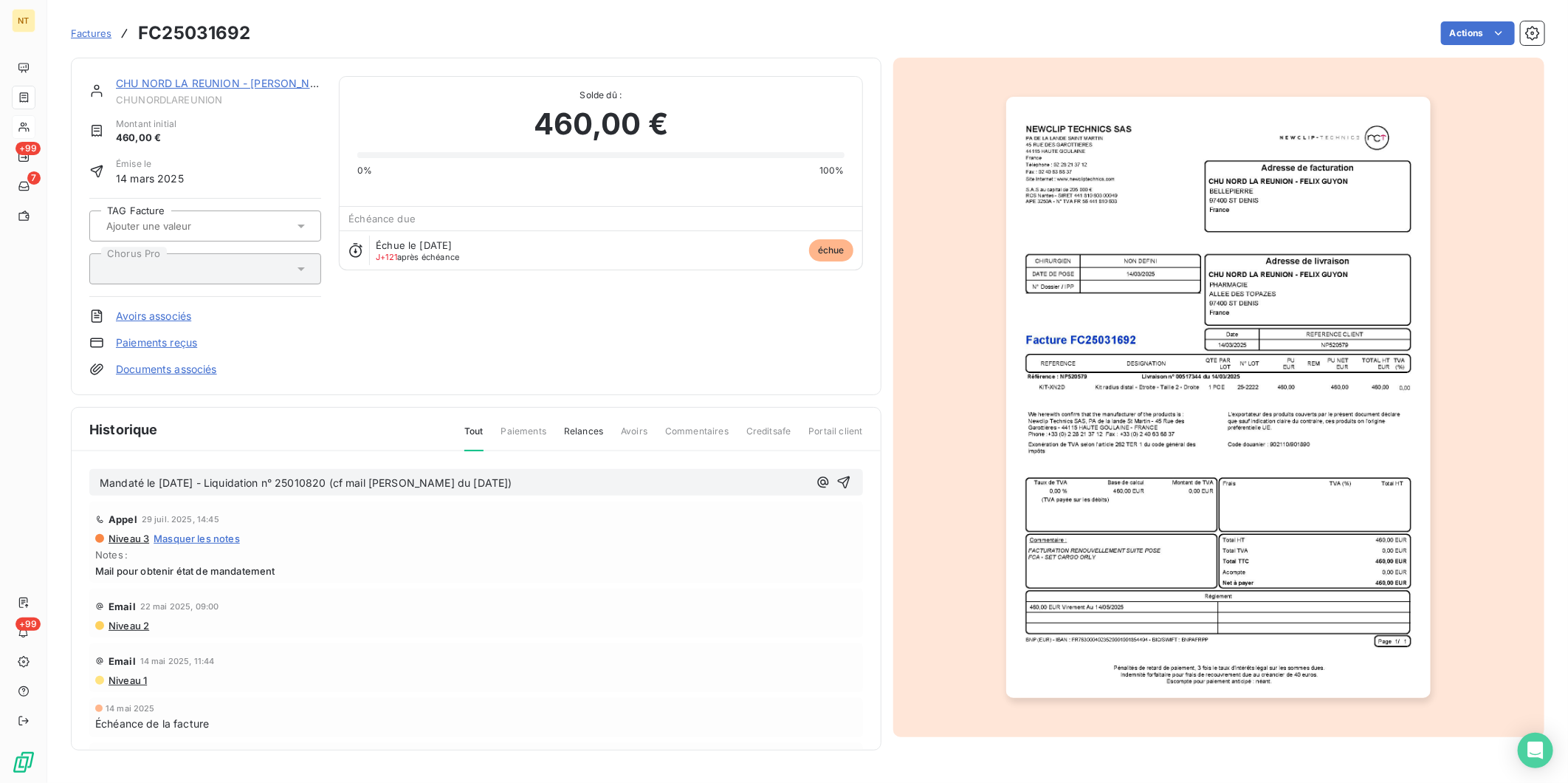
copy span "Mandaté le [DATE] - Liquidation n° 25010820 (cf mail [PERSON_NAME] du [DATE])"
click at [837, 480] on icon "button" at bounding box center [843, 482] width 13 height 13
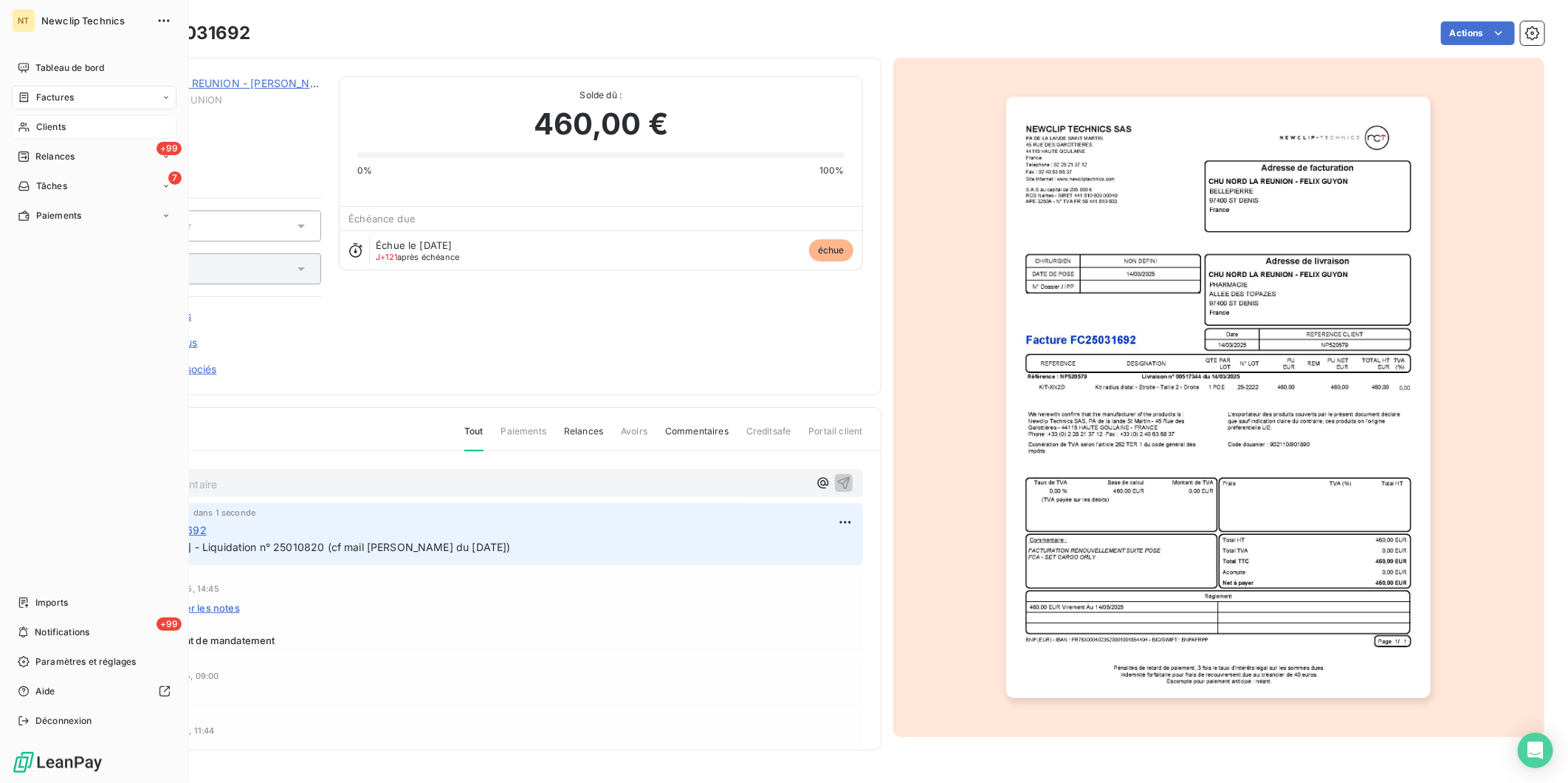
click at [63, 101] on span "Factures" at bounding box center [55, 97] width 38 height 13
click at [55, 97] on span "Factures" at bounding box center [55, 97] width 38 height 13
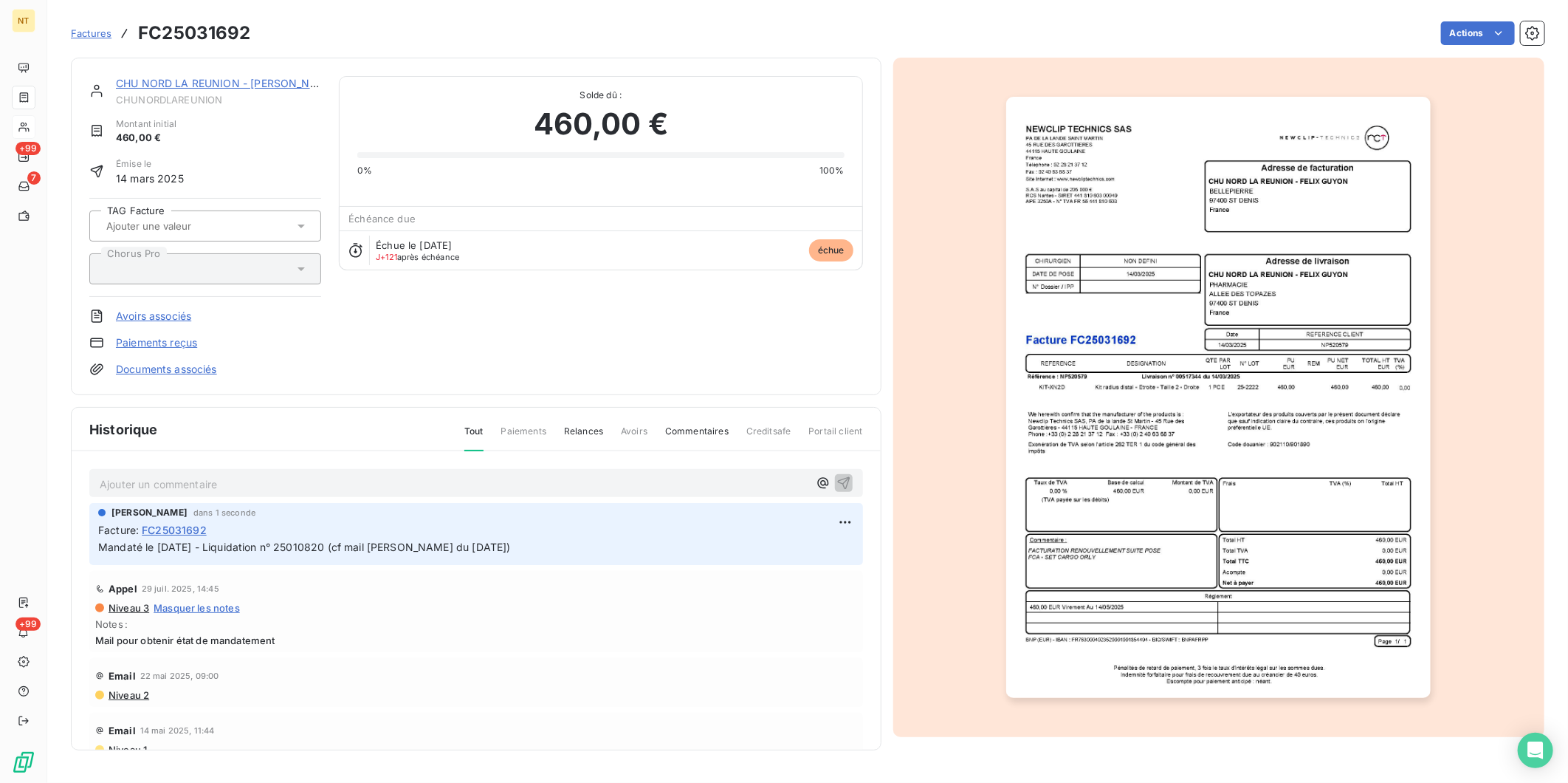
click at [95, 24] on div "Factures FC25031692" at bounding box center [160, 34] width 180 height 27
click at [87, 34] on span "Factures" at bounding box center [91, 34] width 40 height 12
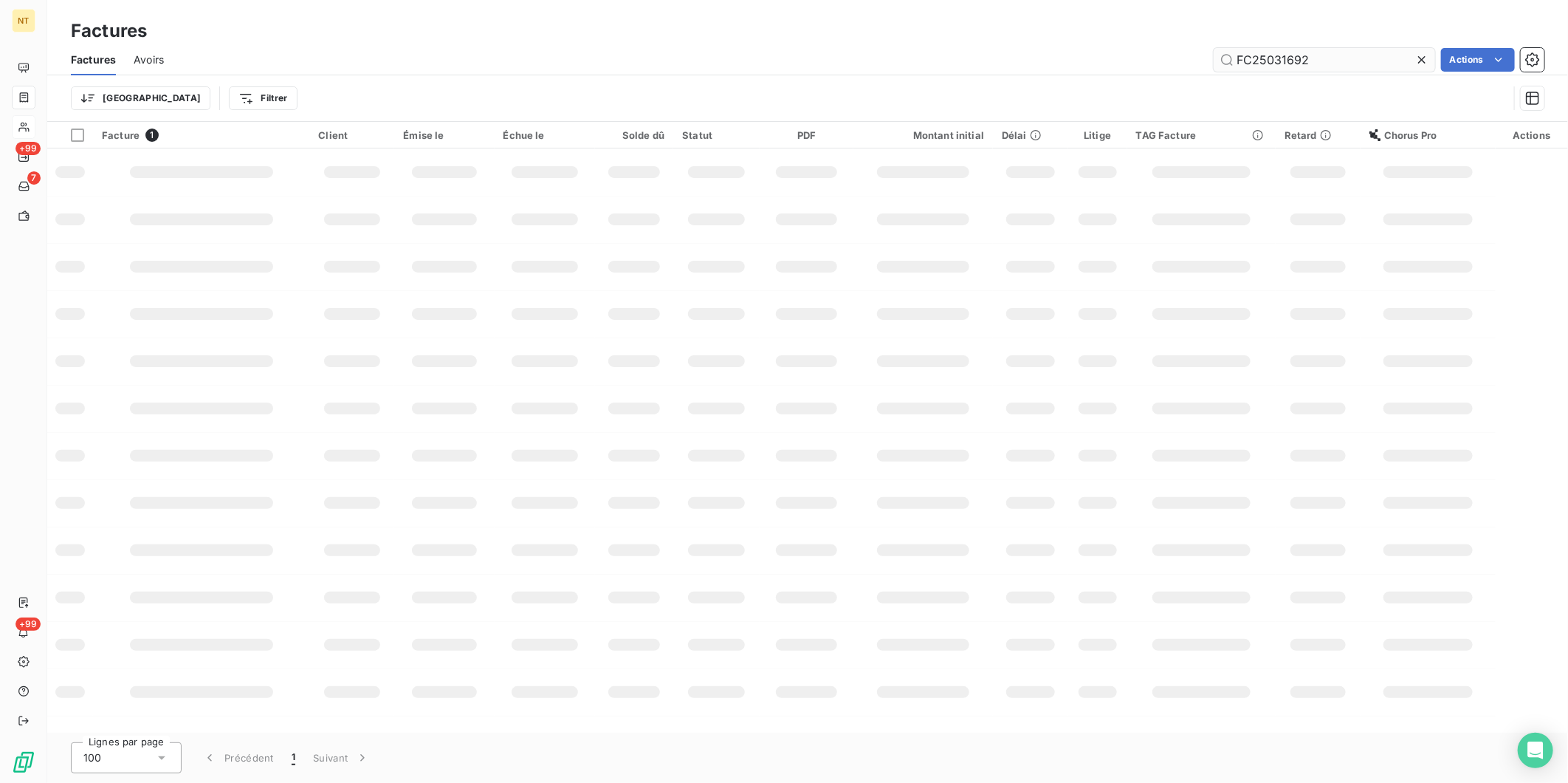
click at [1253, 65] on input "FC25031692" at bounding box center [1324, 60] width 222 height 24
type input "FC25030843"
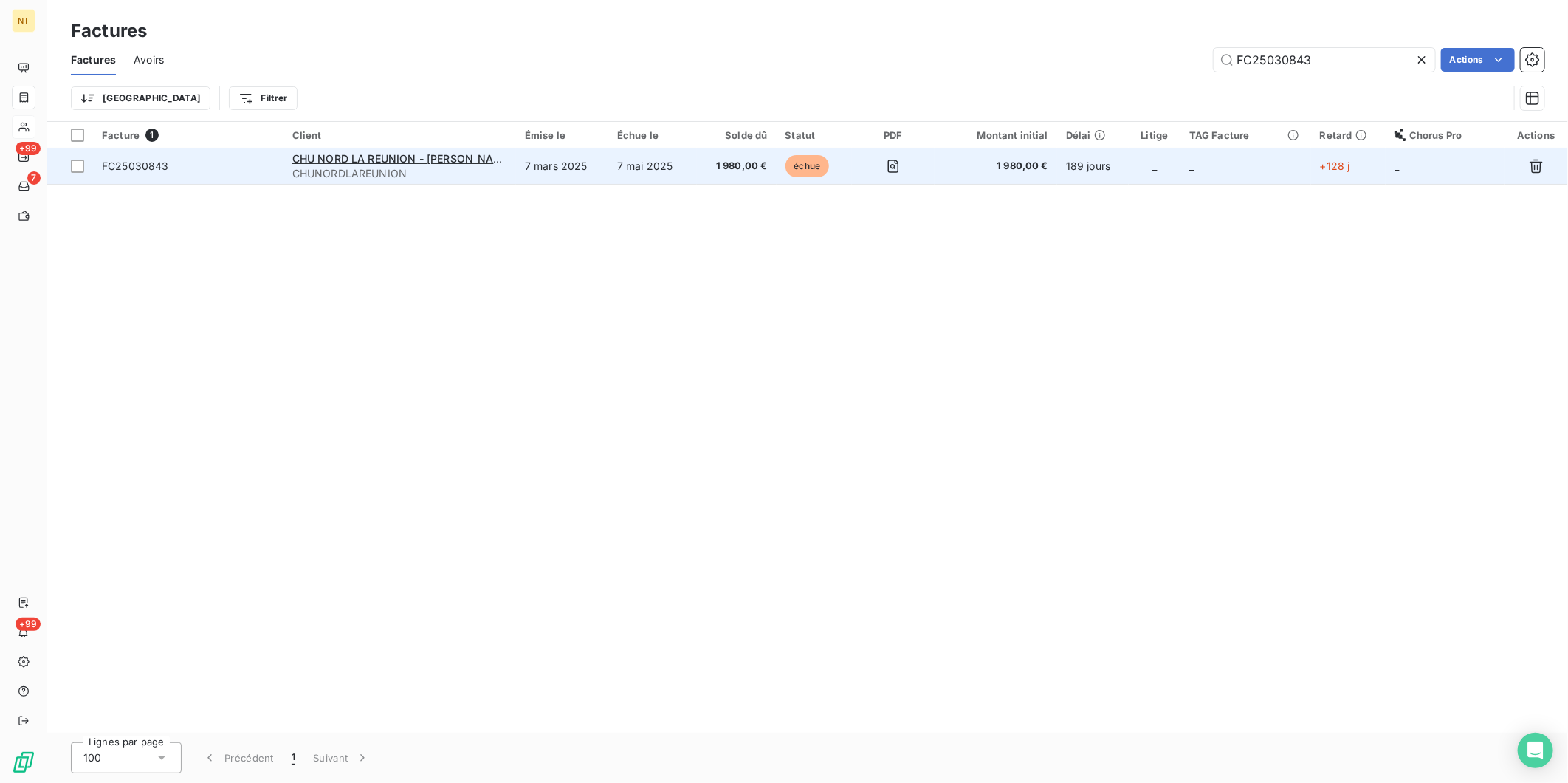
click at [142, 168] on span "FC25030843" at bounding box center [135, 166] width 67 height 13
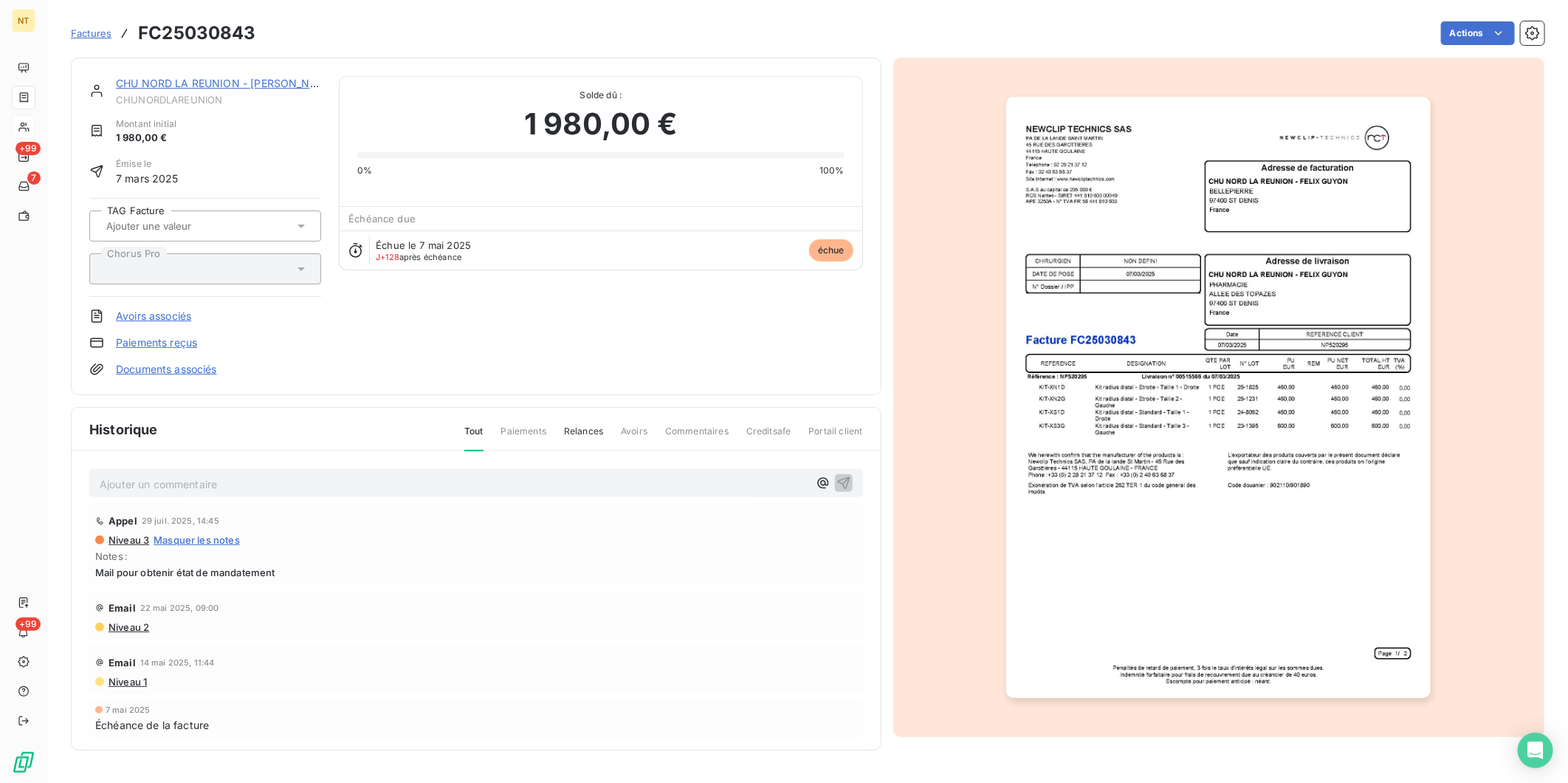
click at [160, 487] on p "Ajouter un commentaire ﻿" at bounding box center [454, 484] width 709 height 18
drag, startPoint x: 299, startPoint y: 481, endPoint x: 349, endPoint y: 484, distance: 50.1
click at [349, 484] on span "Mandaté le [DATE] - Liquidation n° 25010820 (cf mail [PERSON_NAME] du [DATE])" at bounding box center [306, 482] width 412 height 13
click at [168, 481] on span "Mandaté le [DATE] - Liquidation n° 25009430 (cf mail Georges du [DATE])" at bounding box center [285, 482] width 370 height 13
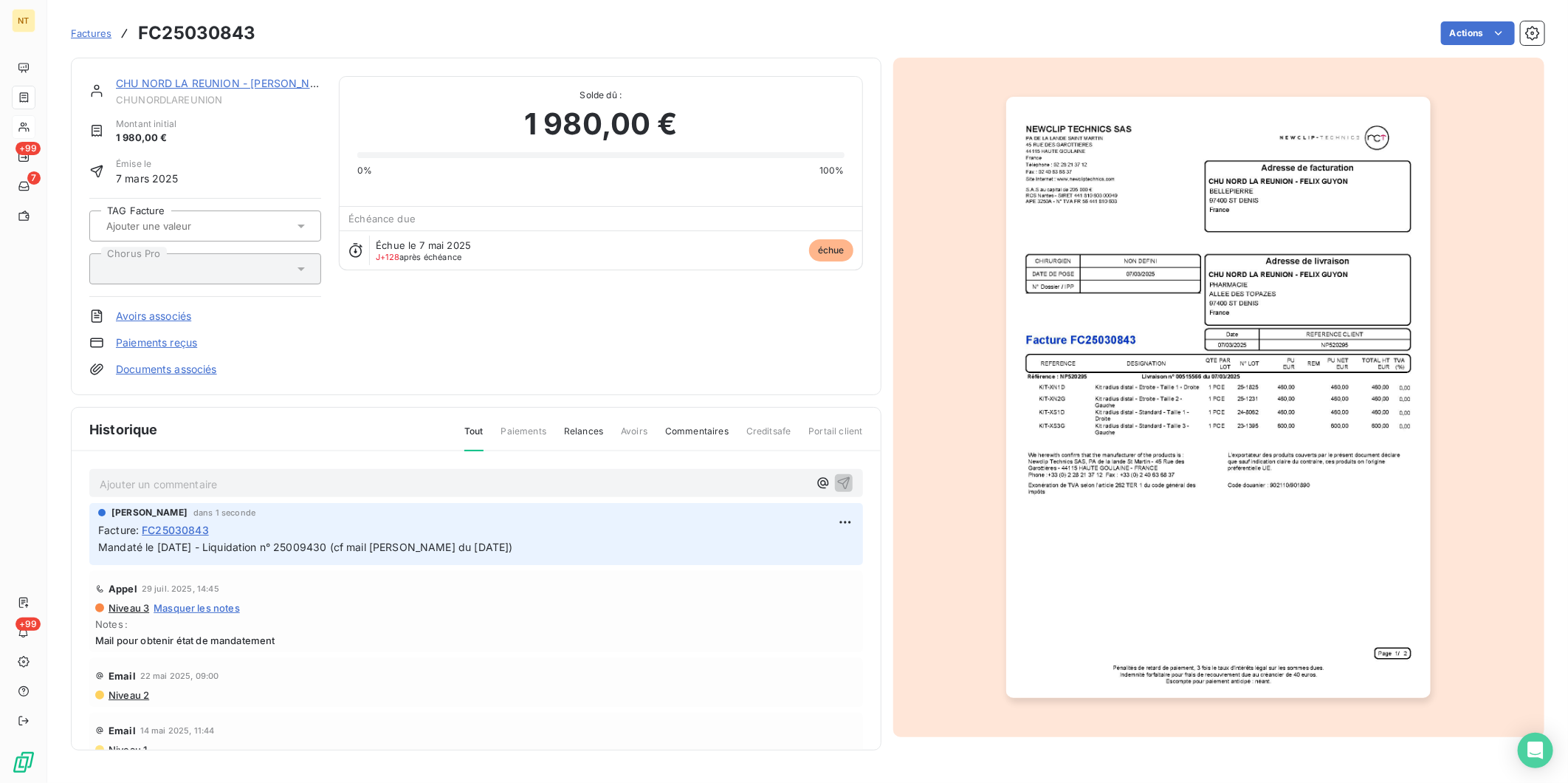
click at [229, 230] on input "text" at bounding box center [179, 226] width 149 height 13
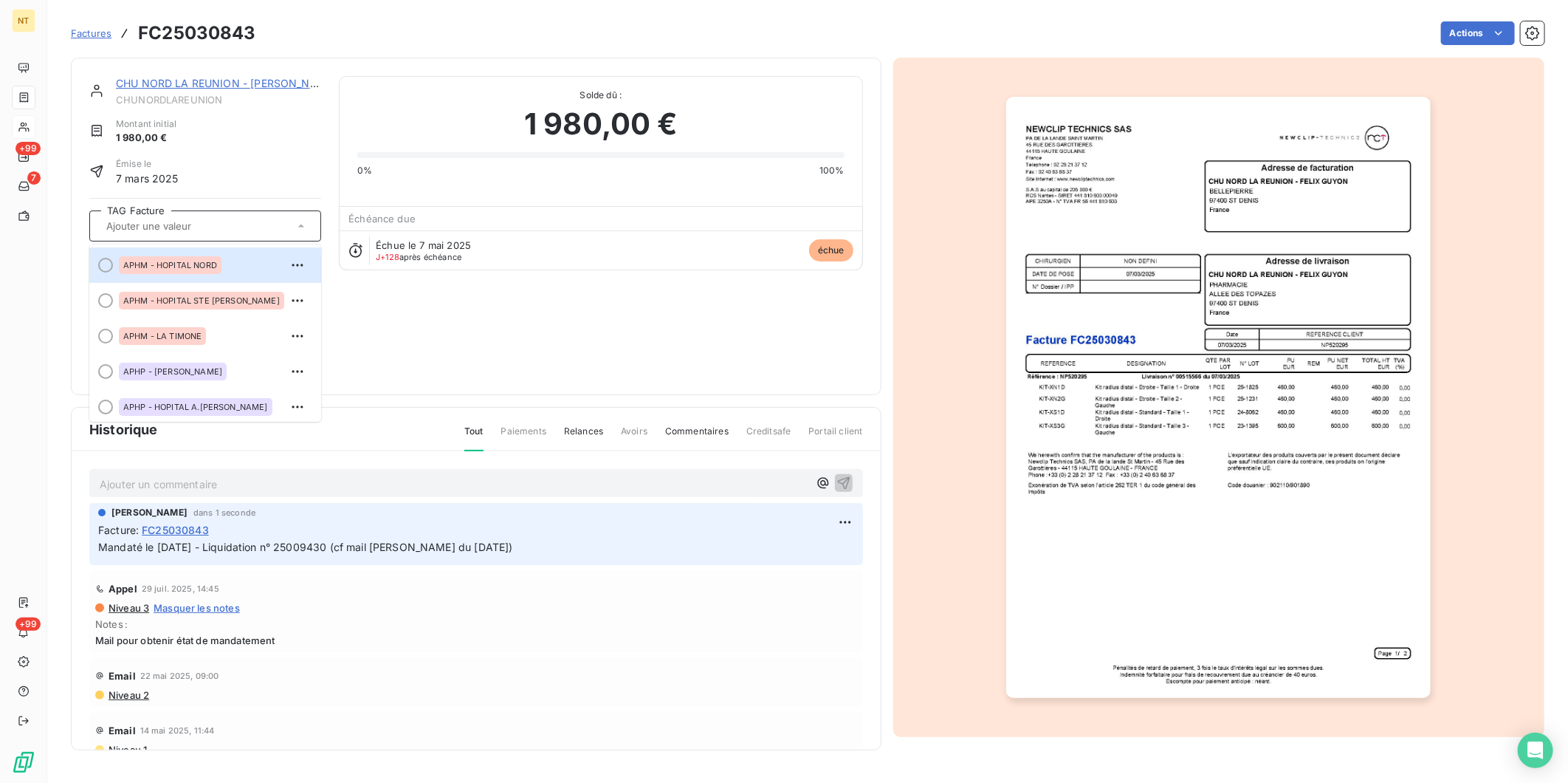
click at [344, 138] on div "Solde dû : 1 980,00 € 0% 100%" at bounding box center [600, 135] width 522 height 118
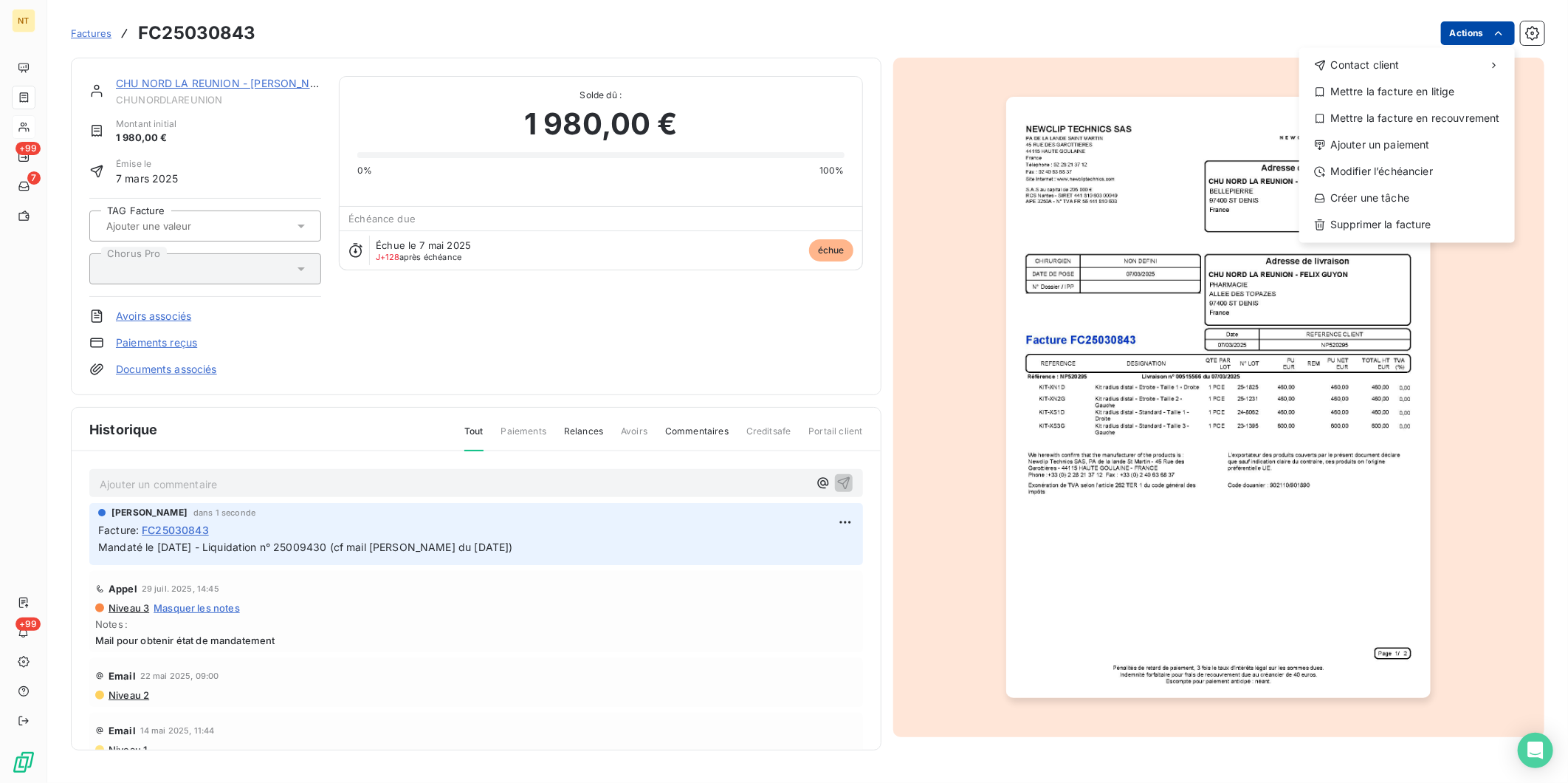
click at [1253, 29] on html "NT +99 7 +99 Factures FC25030843 Actions Contact client Mettre la facture en li…" at bounding box center [784, 392] width 1568 height 783
click at [1253, 98] on div "Mettre la facture en litige" at bounding box center [1407, 92] width 204 height 24
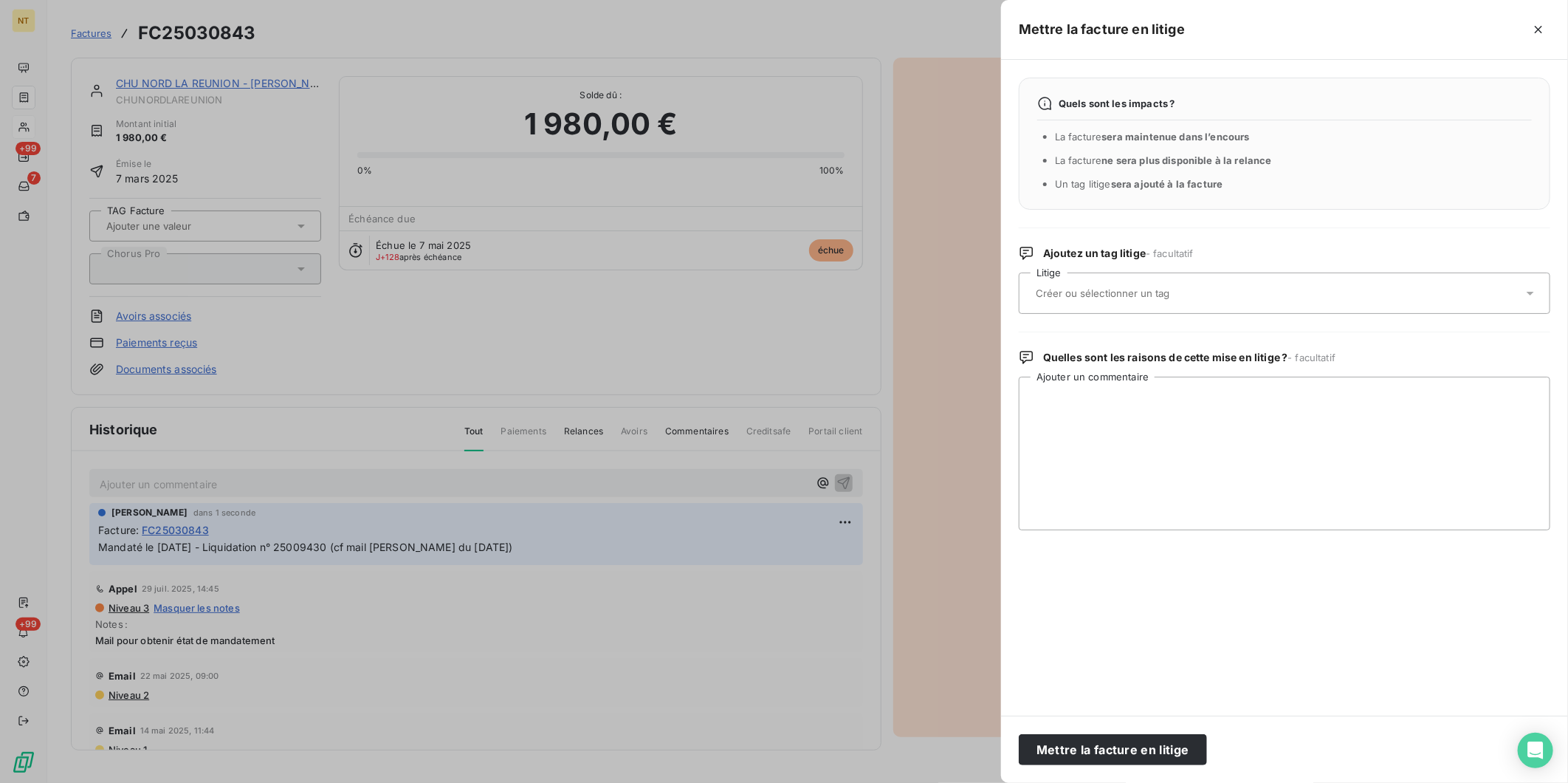
click at [1093, 282] on div at bounding box center [1277, 293] width 491 height 31
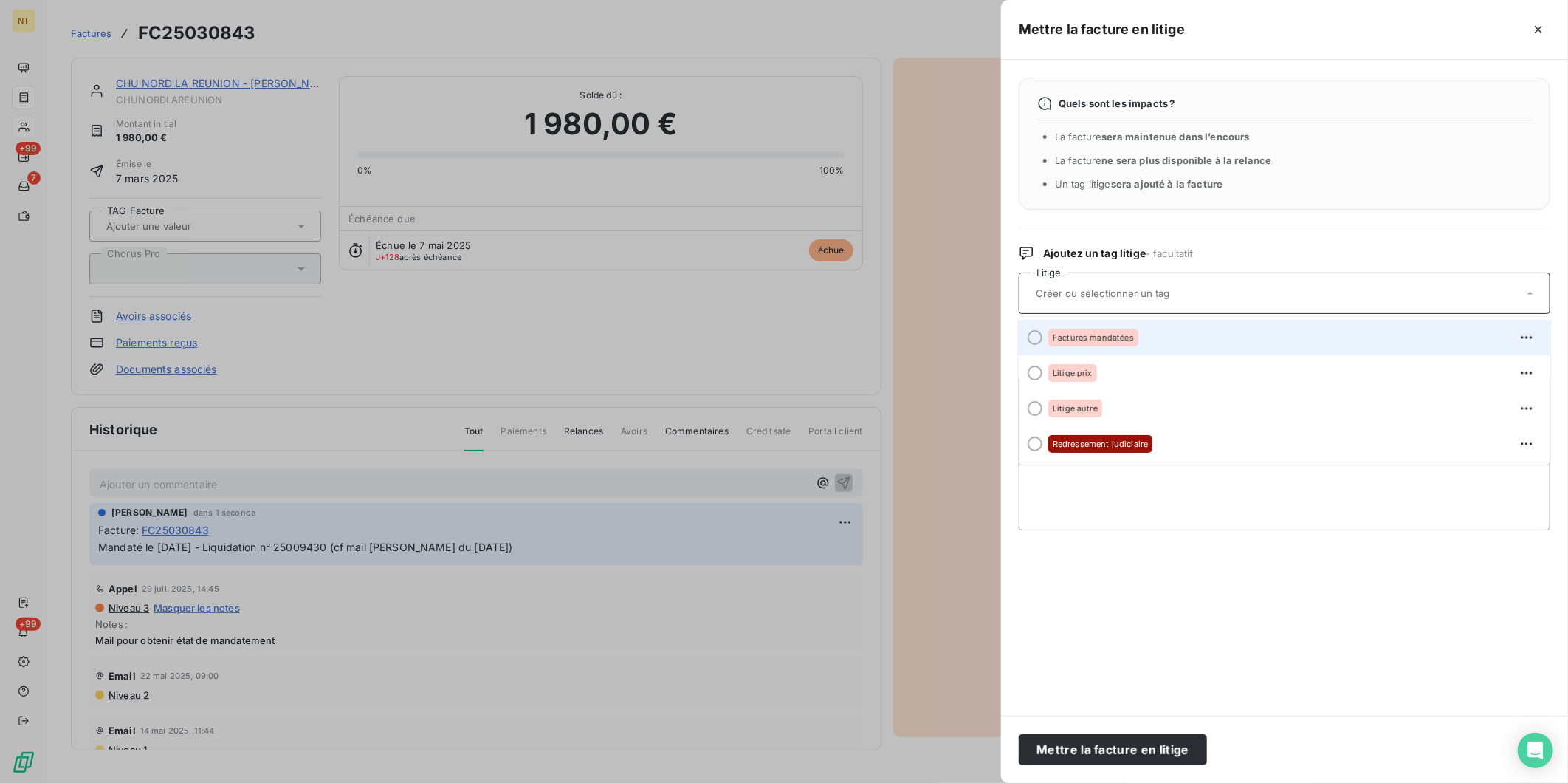
click at [1098, 334] on span "Factures mandatées" at bounding box center [1093, 337] width 81 height 9
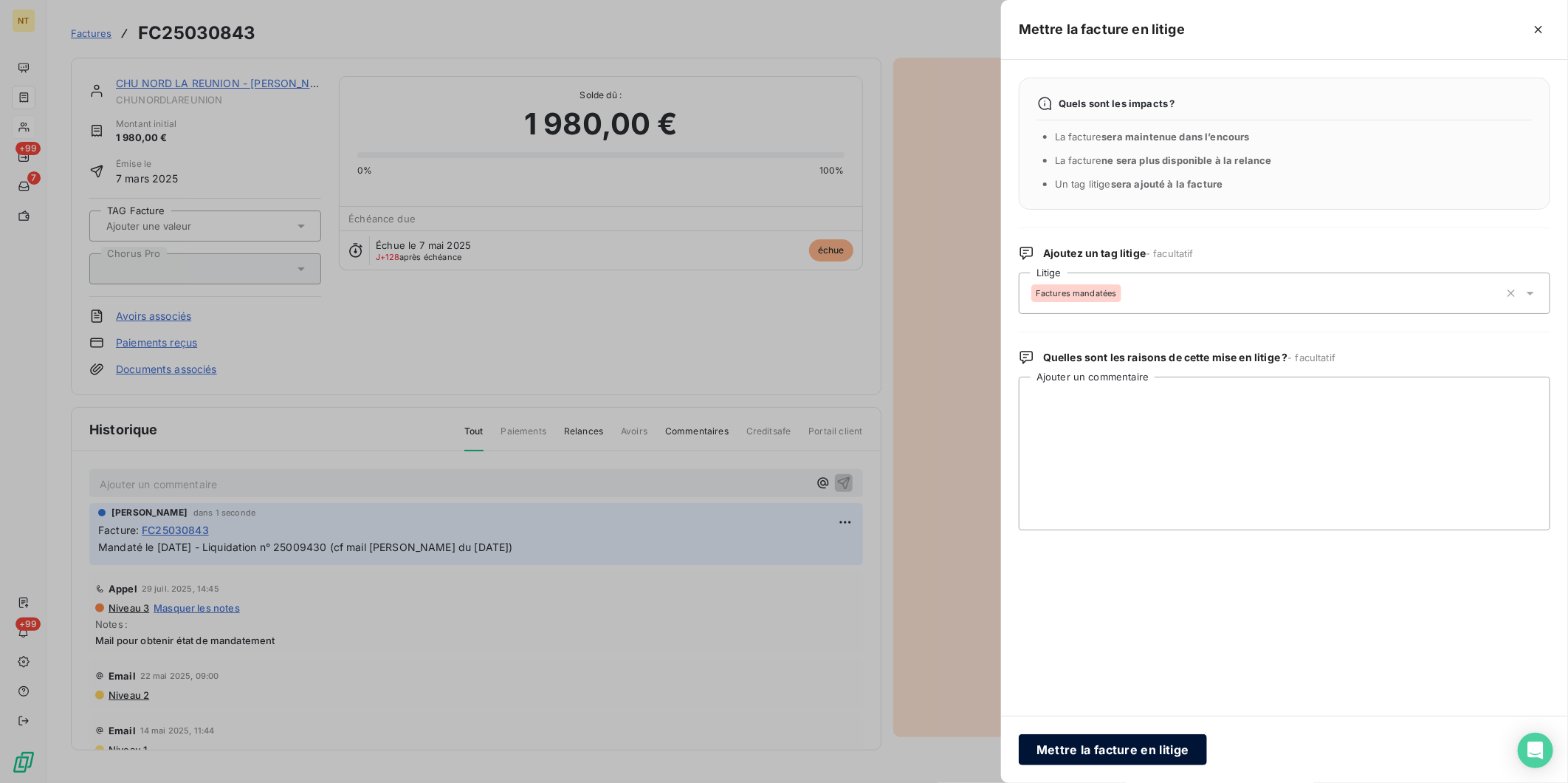
click at [1124, 605] on button "Mettre la facture en litige" at bounding box center [1113, 749] width 188 height 31
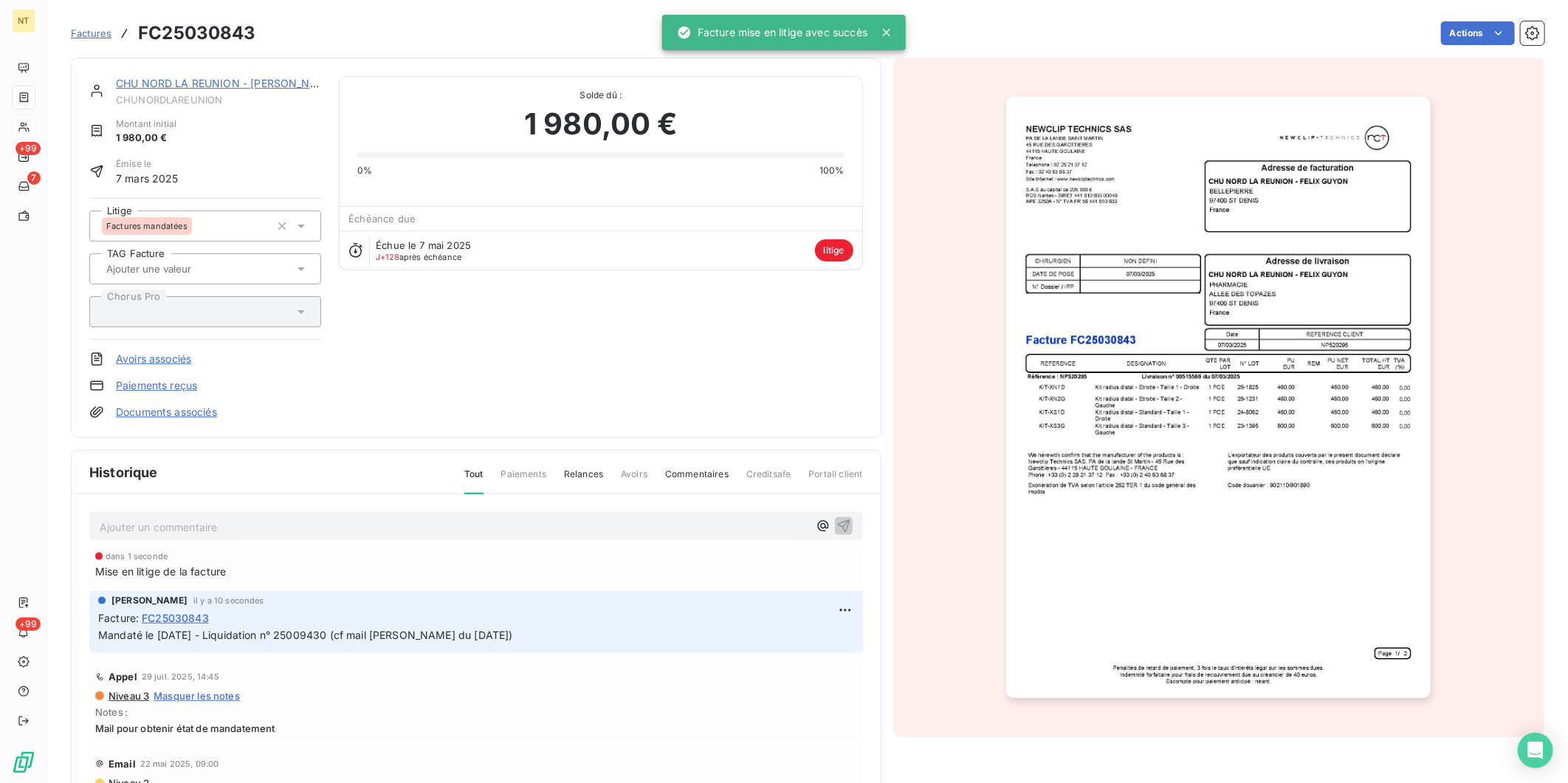
click at [260, 83] on link "CHU NORD LA REUNION - [PERSON_NAME]" at bounding box center [226, 82] width 221 height 13
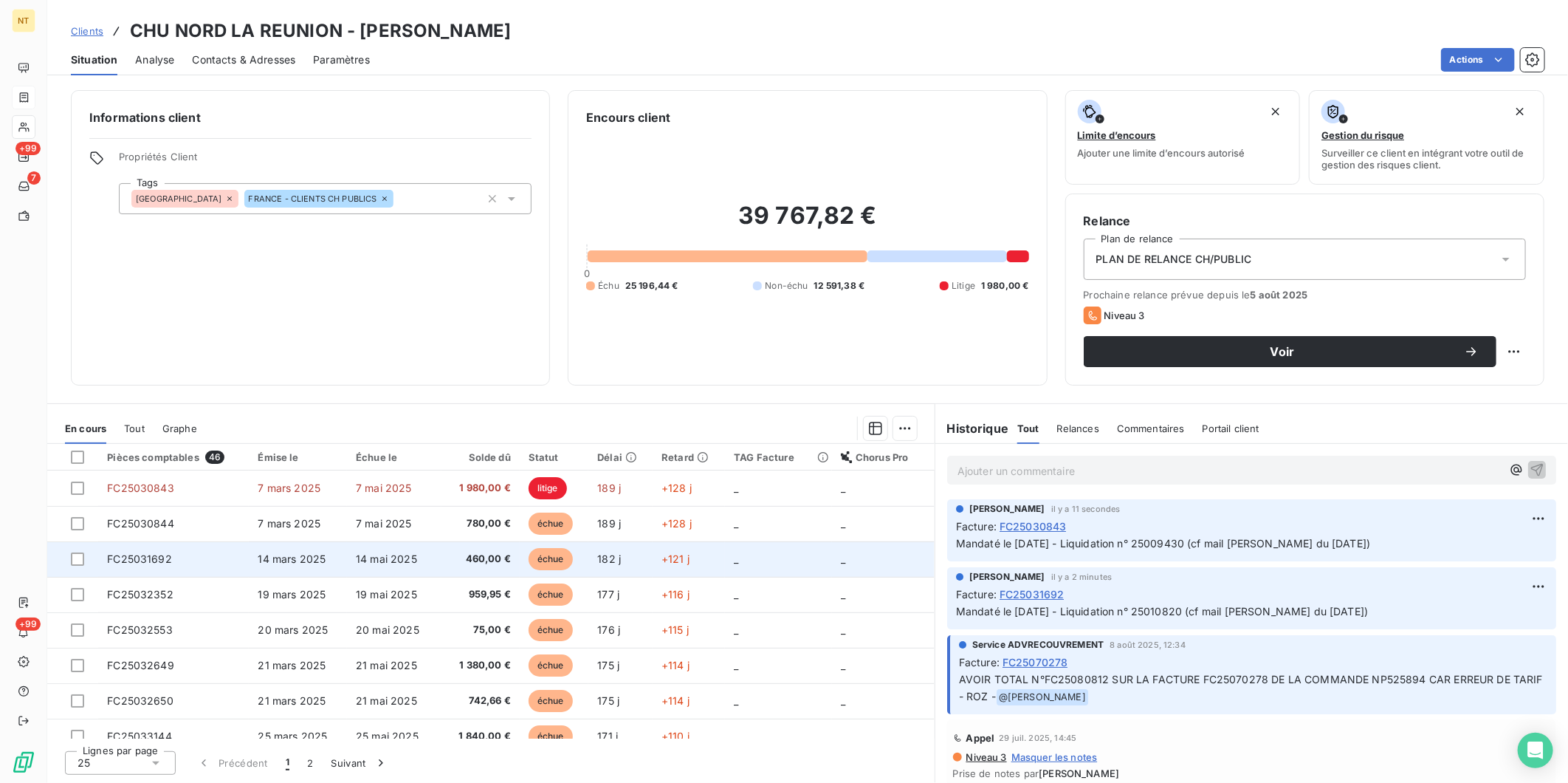
click at [241, 570] on td "FC25031692" at bounding box center [173, 559] width 150 height 35
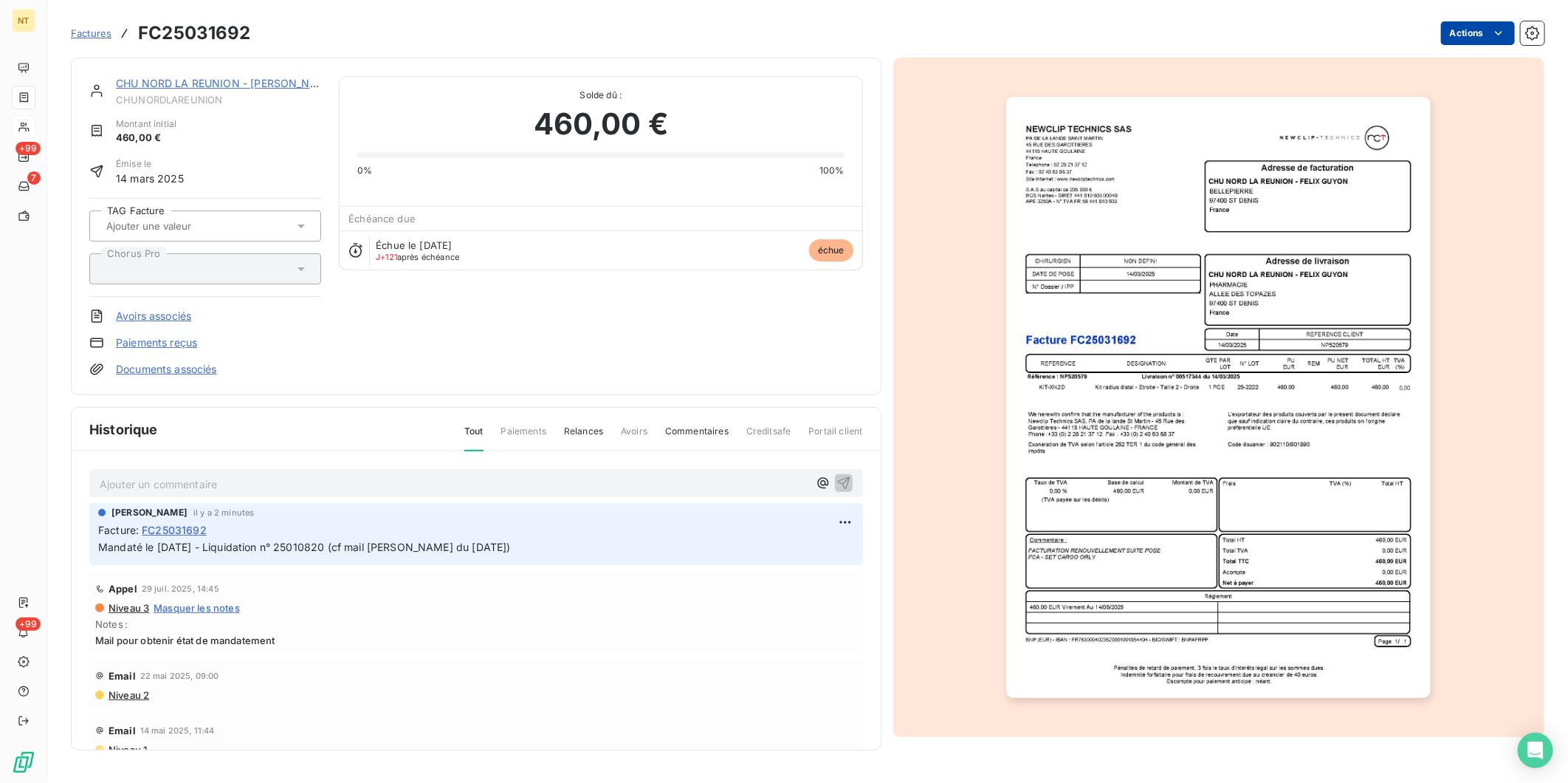
click at [1253, 34] on html "NT +99 7 +99 Factures FC25031692 Actions CHU NORD LA REUNION - [PERSON_NAME] Mo…" at bounding box center [784, 392] width 1568 height 783
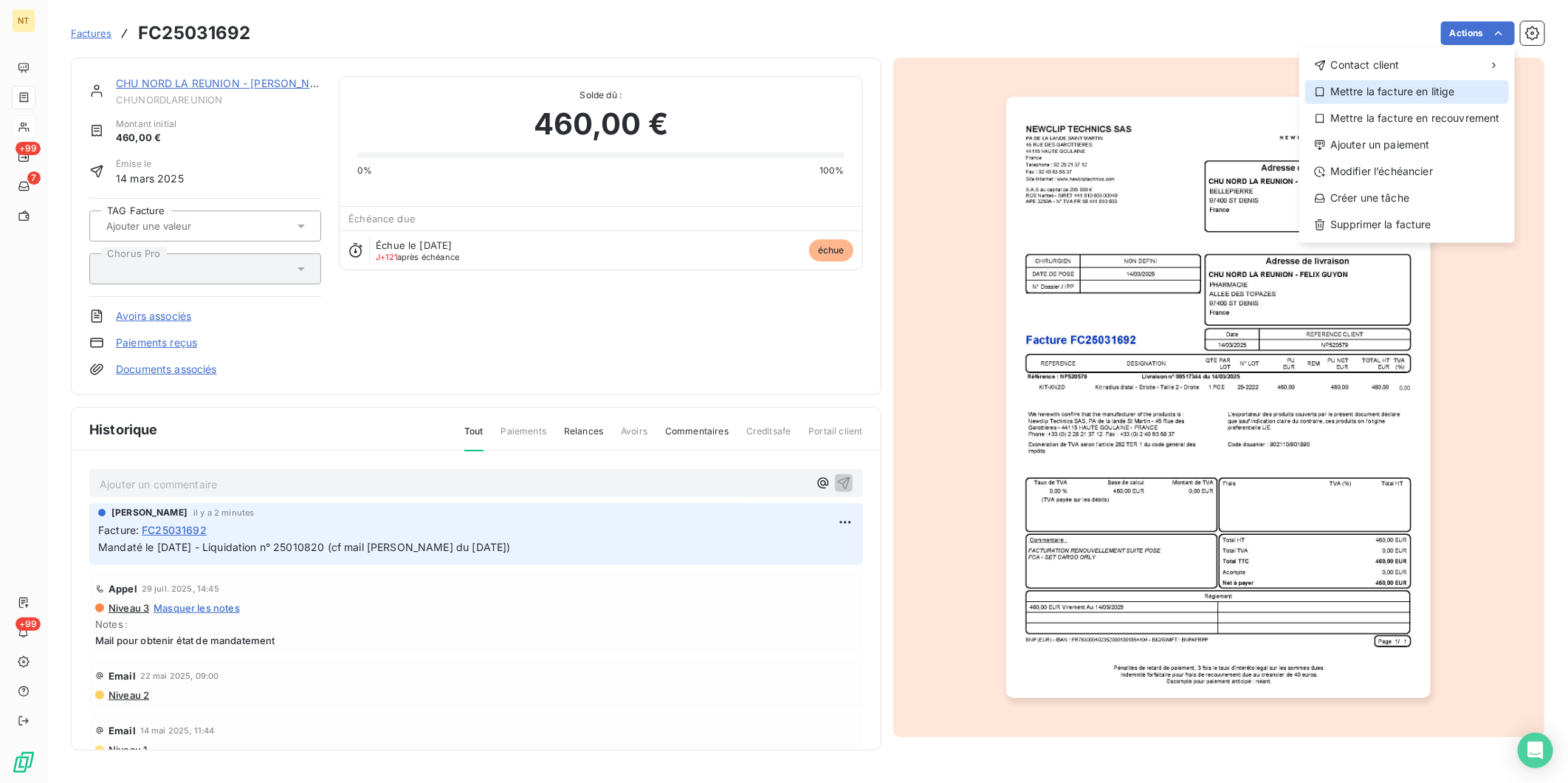
click at [1253, 87] on div "Mettre la facture en litige" at bounding box center [1407, 92] width 204 height 24
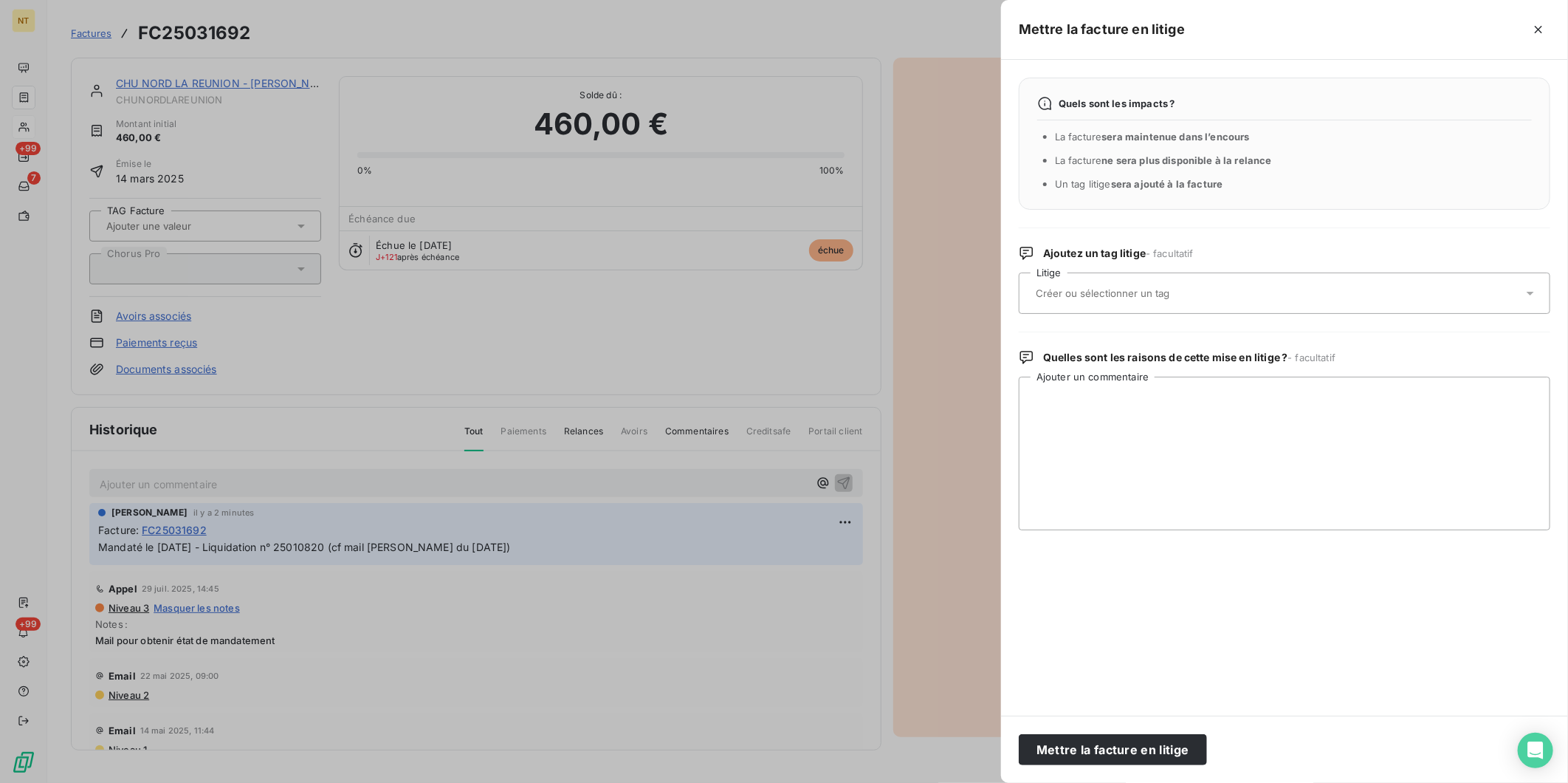
click at [1141, 294] on input "text" at bounding box center [1142, 293] width 215 height 13
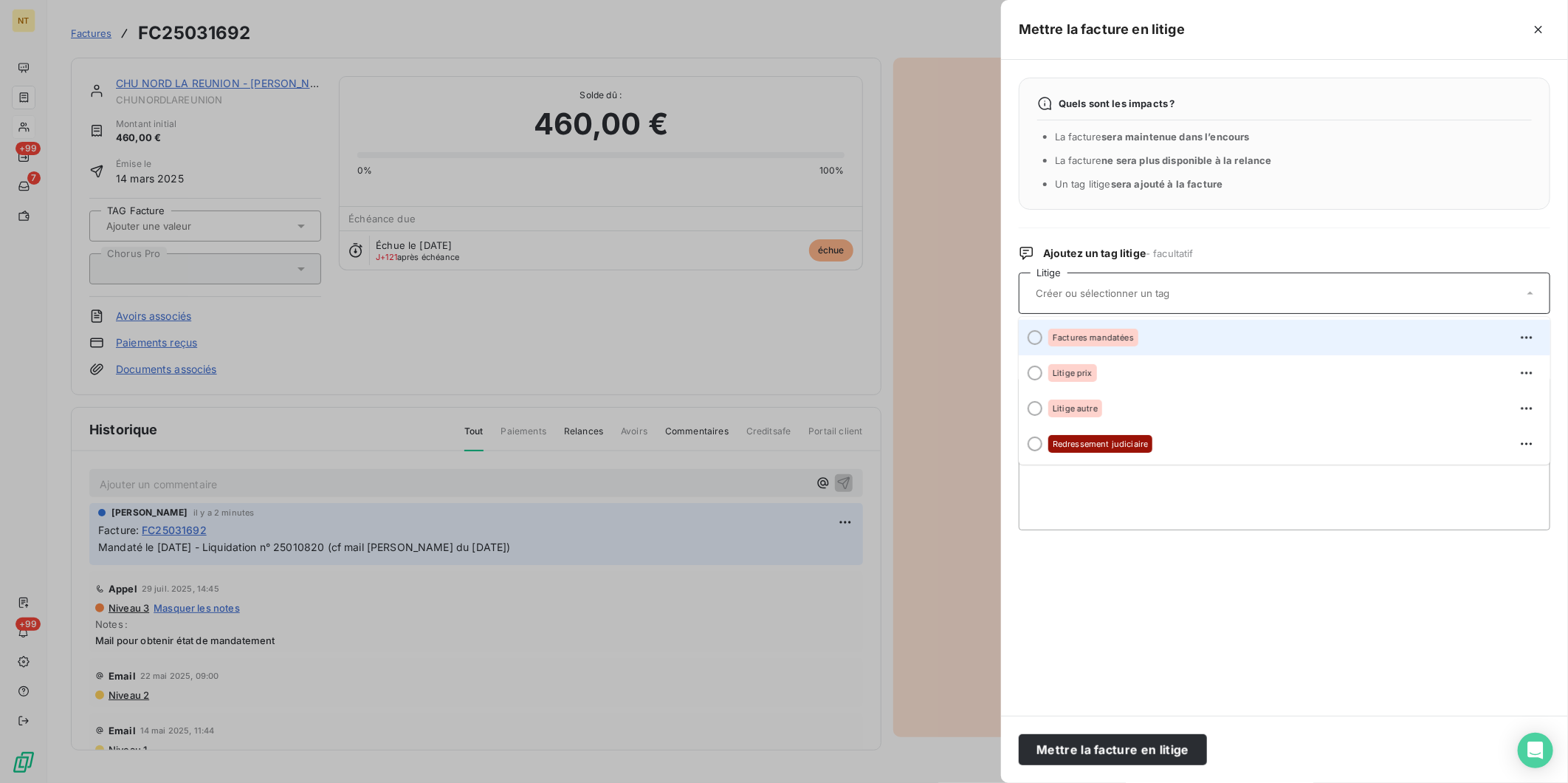
click at [1119, 333] on span "Factures mandatées" at bounding box center [1093, 337] width 81 height 9
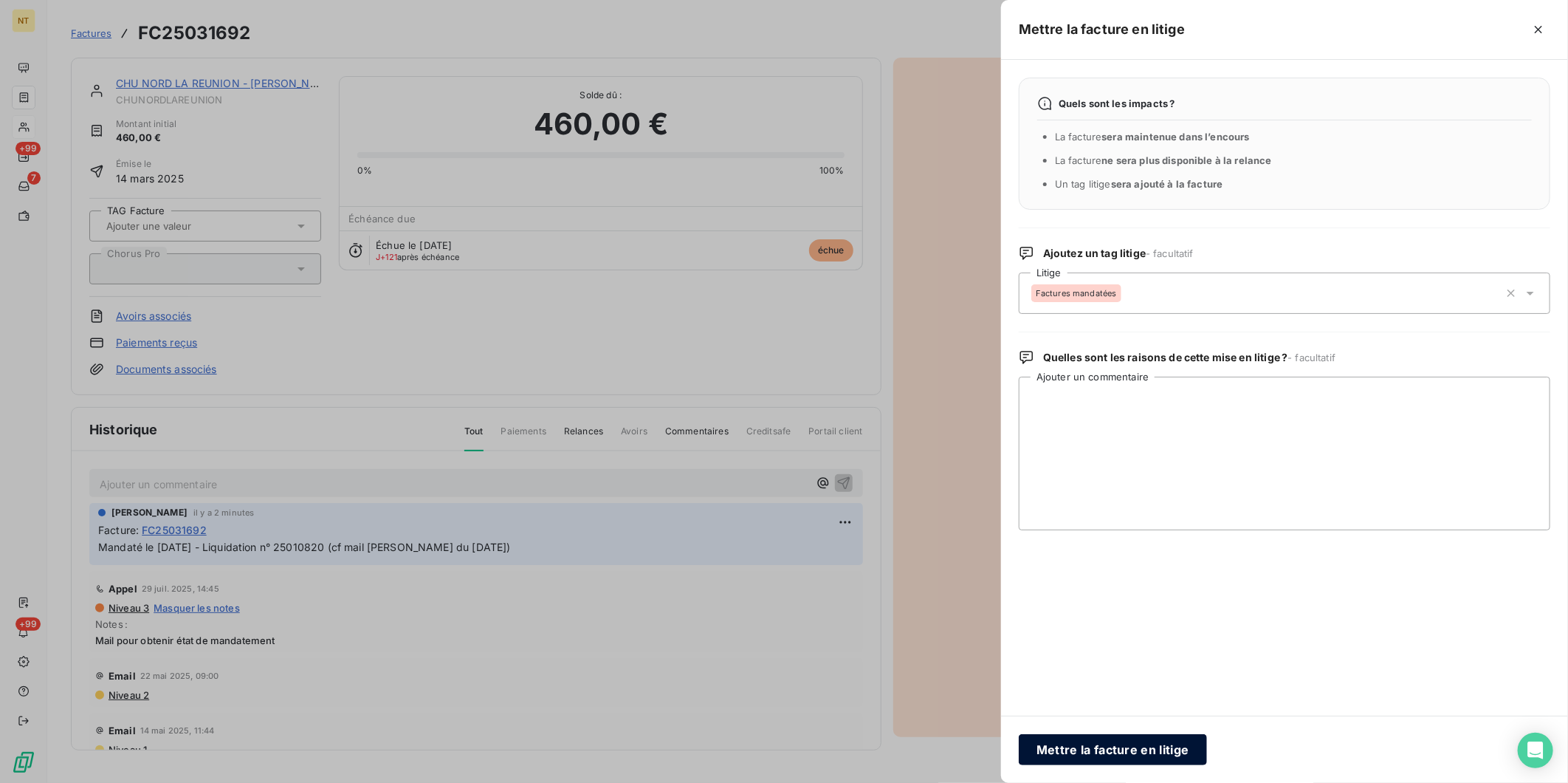
click at [1122, 605] on button "Mettre la facture en litige" at bounding box center [1113, 749] width 188 height 31
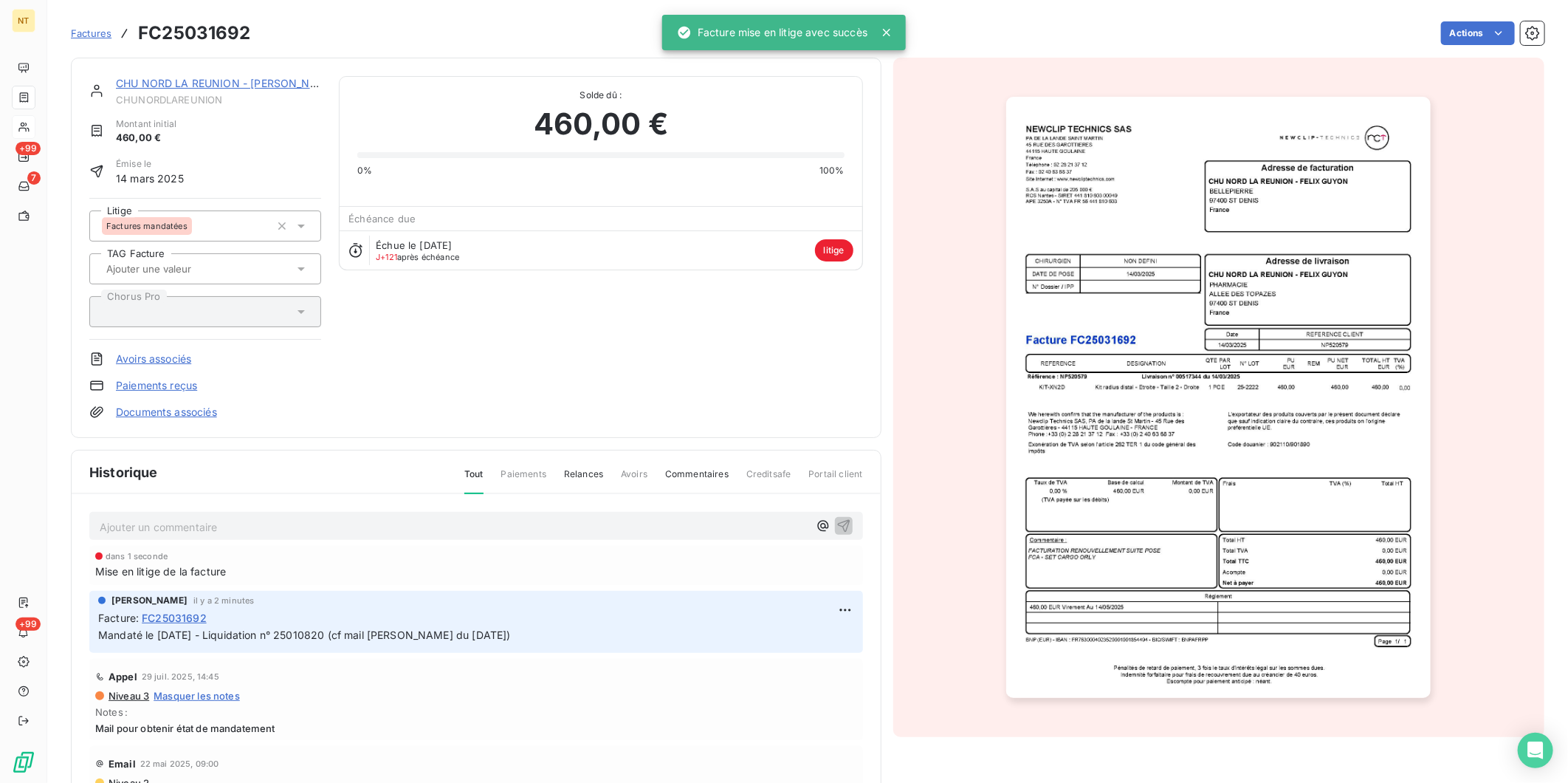
click at [202, 76] on link "CHU NORD LA REUNION - [PERSON_NAME]" at bounding box center [226, 82] width 221 height 13
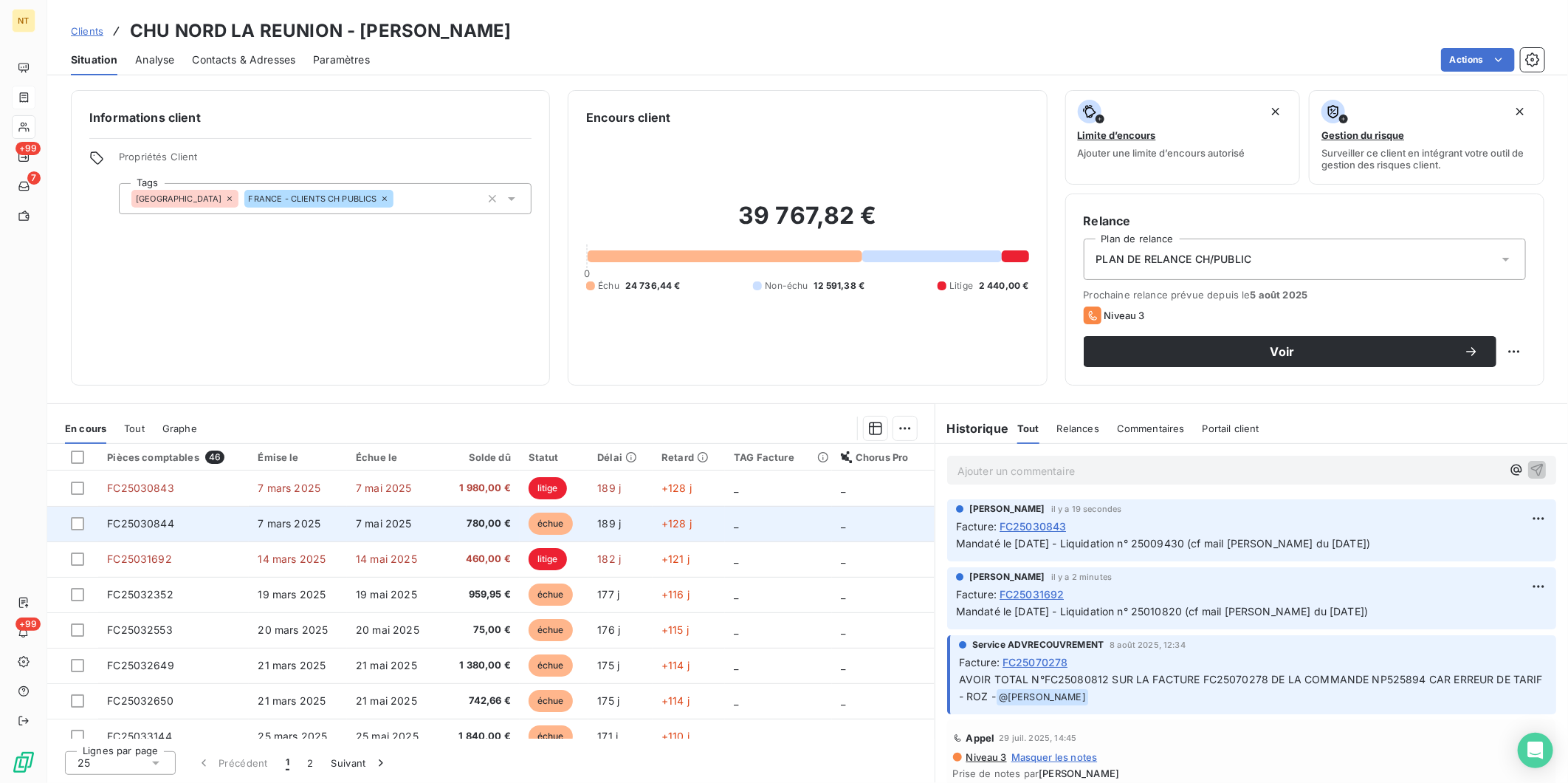
click at [258, 527] on span "7 mars 2025" at bounding box center [289, 523] width 63 height 13
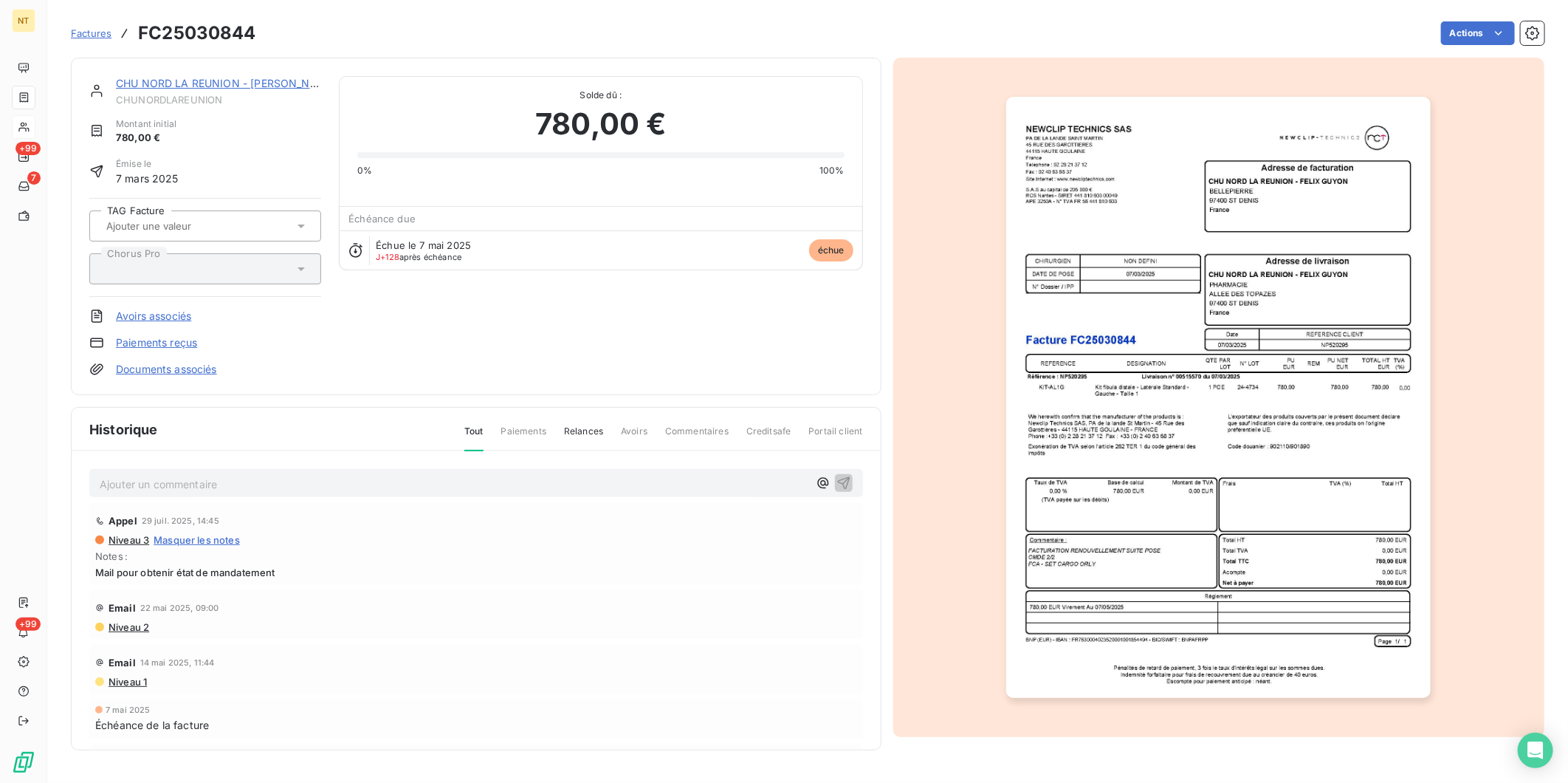
click at [199, 86] on link "CHU NORD LA REUNION - [PERSON_NAME]" at bounding box center [226, 82] width 221 height 13
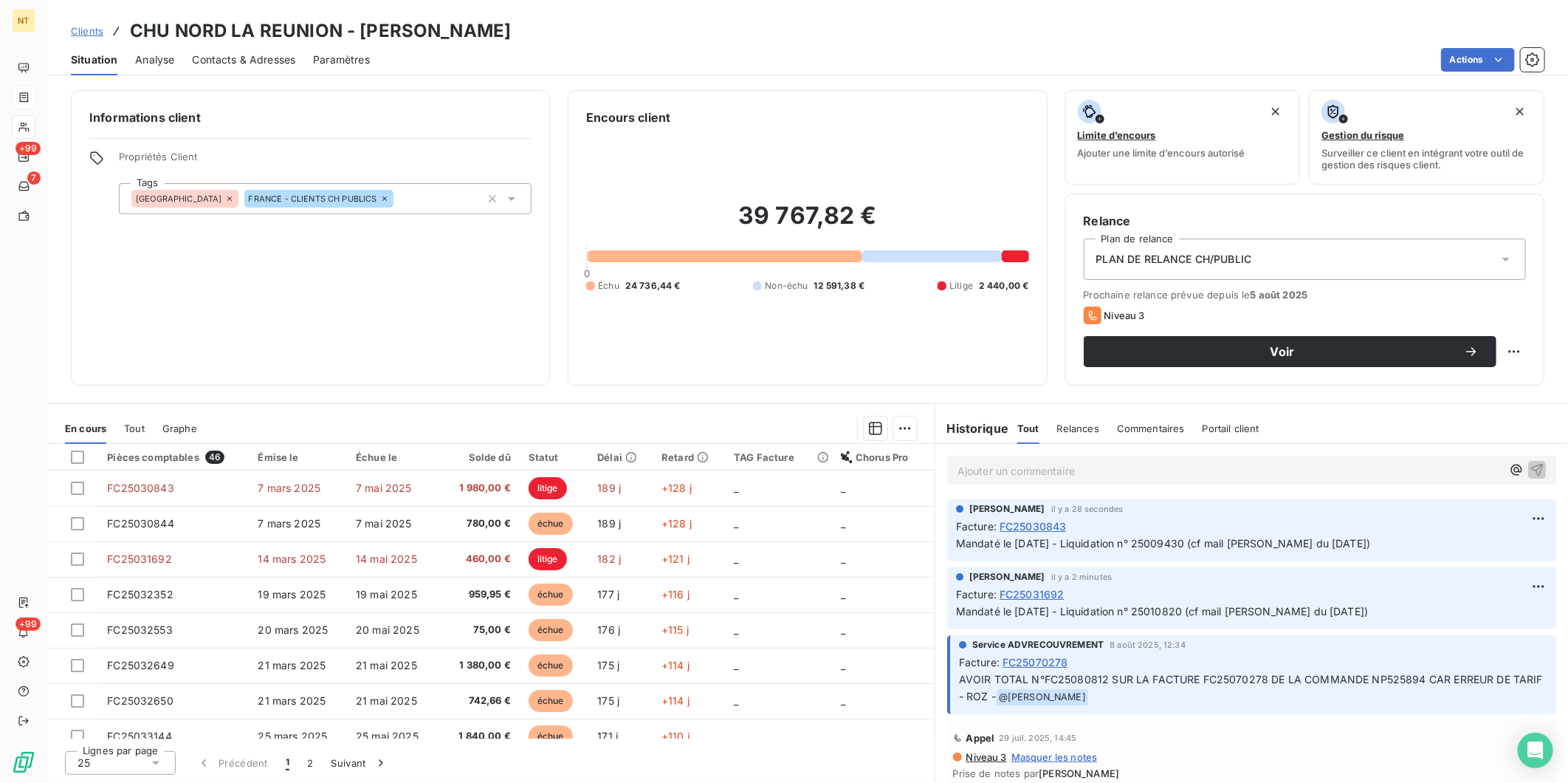
drag, startPoint x: 1411, startPoint y: 550, endPoint x: 949, endPoint y: 544, distance: 462.0
click at [949, 544] on div "[PERSON_NAME] il y a 28 secondes Facture : FC25030843 Mandaté le [DATE] - Liqui…" at bounding box center [1251, 530] width 609 height 62
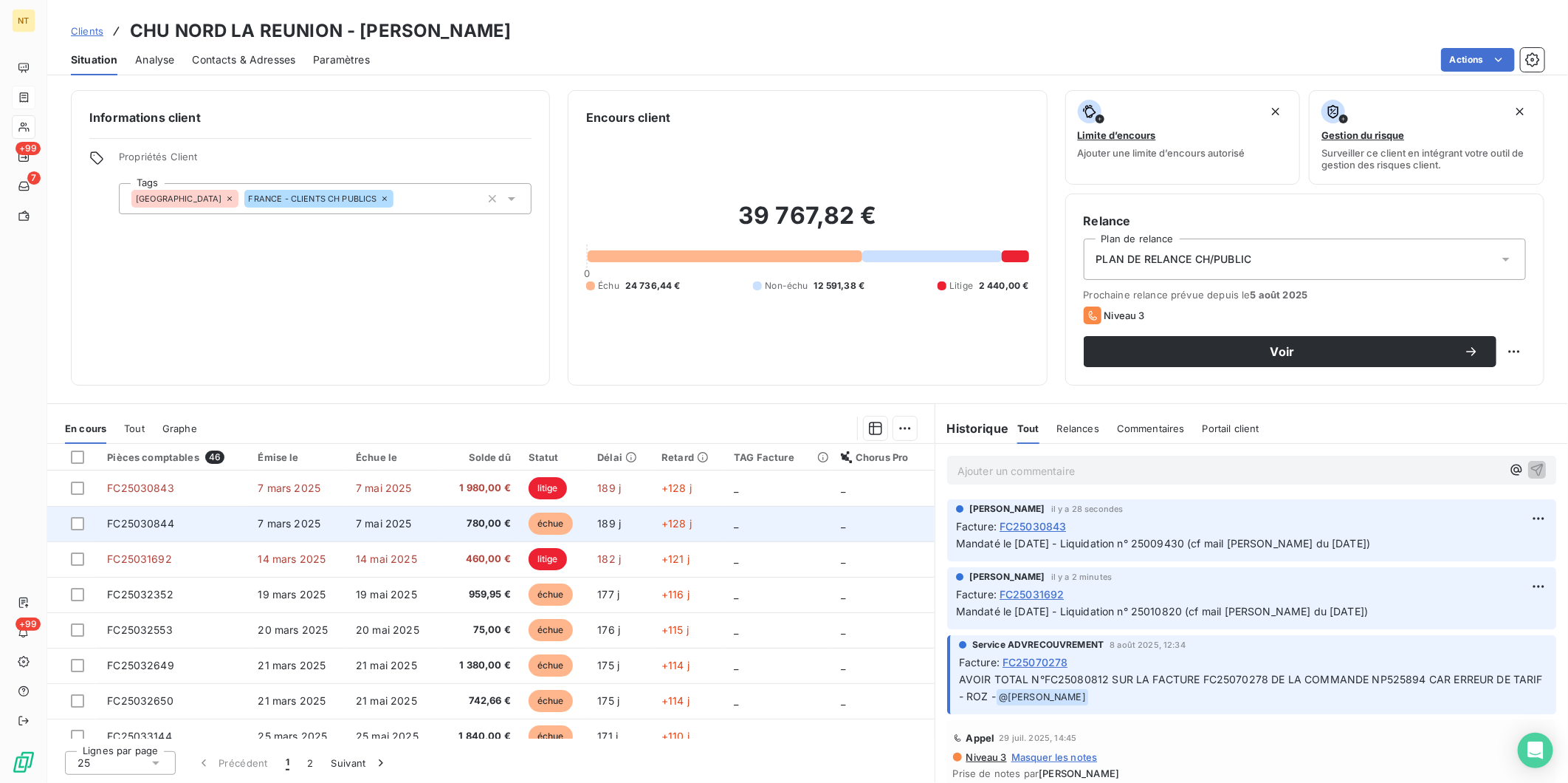
copy span "Mandaté le [DATE] - Liquidation n° 25009430 (cf mail [PERSON_NAME] du [DATE])"
click at [216, 532] on td "FC25030844" at bounding box center [173, 523] width 150 height 35
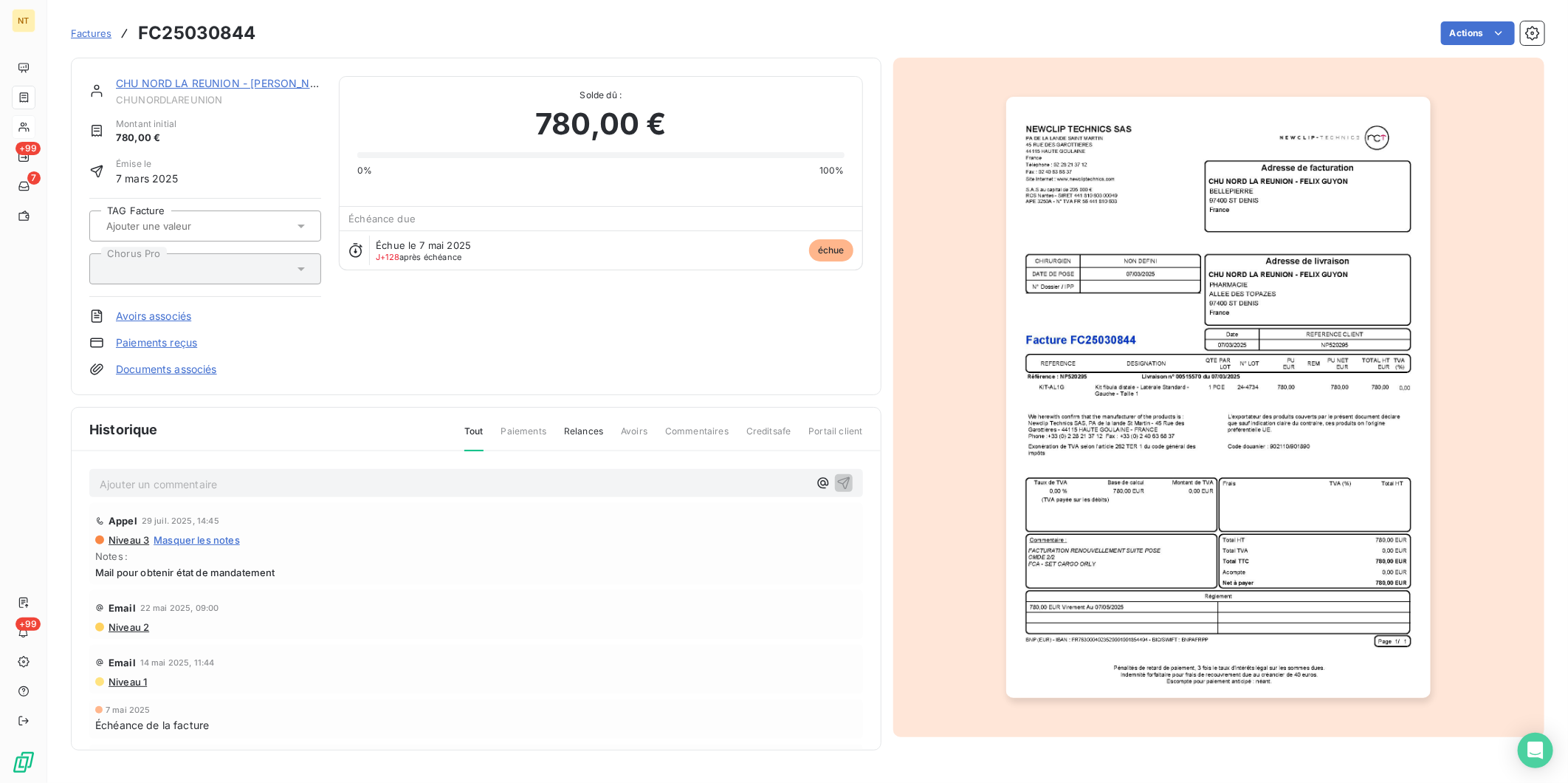
click at [218, 481] on p "Ajouter un commentaire ﻿" at bounding box center [454, 484] width 709 height 18
click at [351, 481] on span "Mandaté le [DATE] - Liquidation n° 25009430 (cf mail [PERSON_NAME] du [DATE])" at bounding box center [307, 482] width 415 height 13
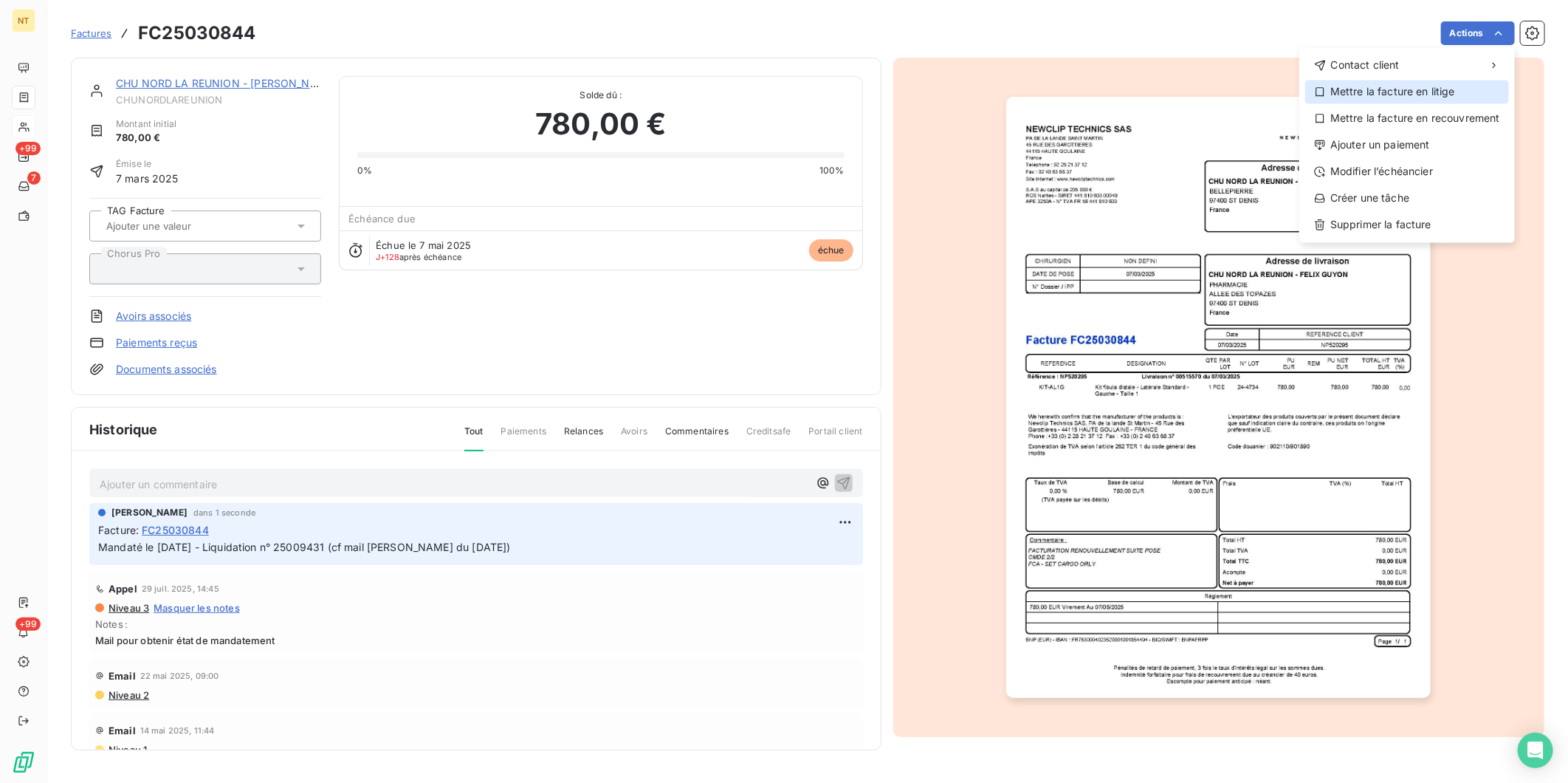
click at [1253, 89] on div "Mettre la facture en litige" at bounding box center [1407, 92] width 204 height 24
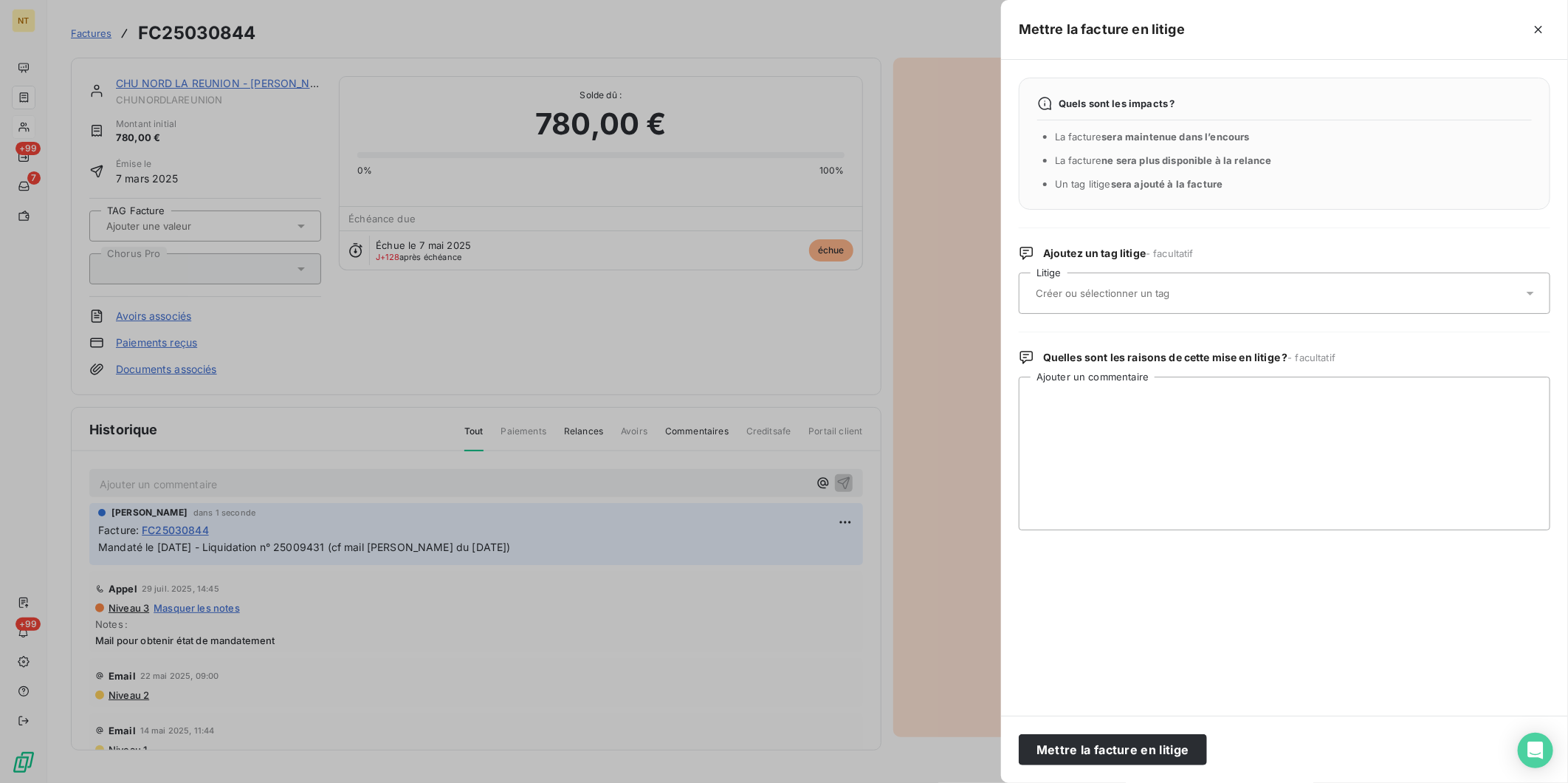
click at [1126, 297] on input "text" at bounding box center [1142, 293] width 215 height 13
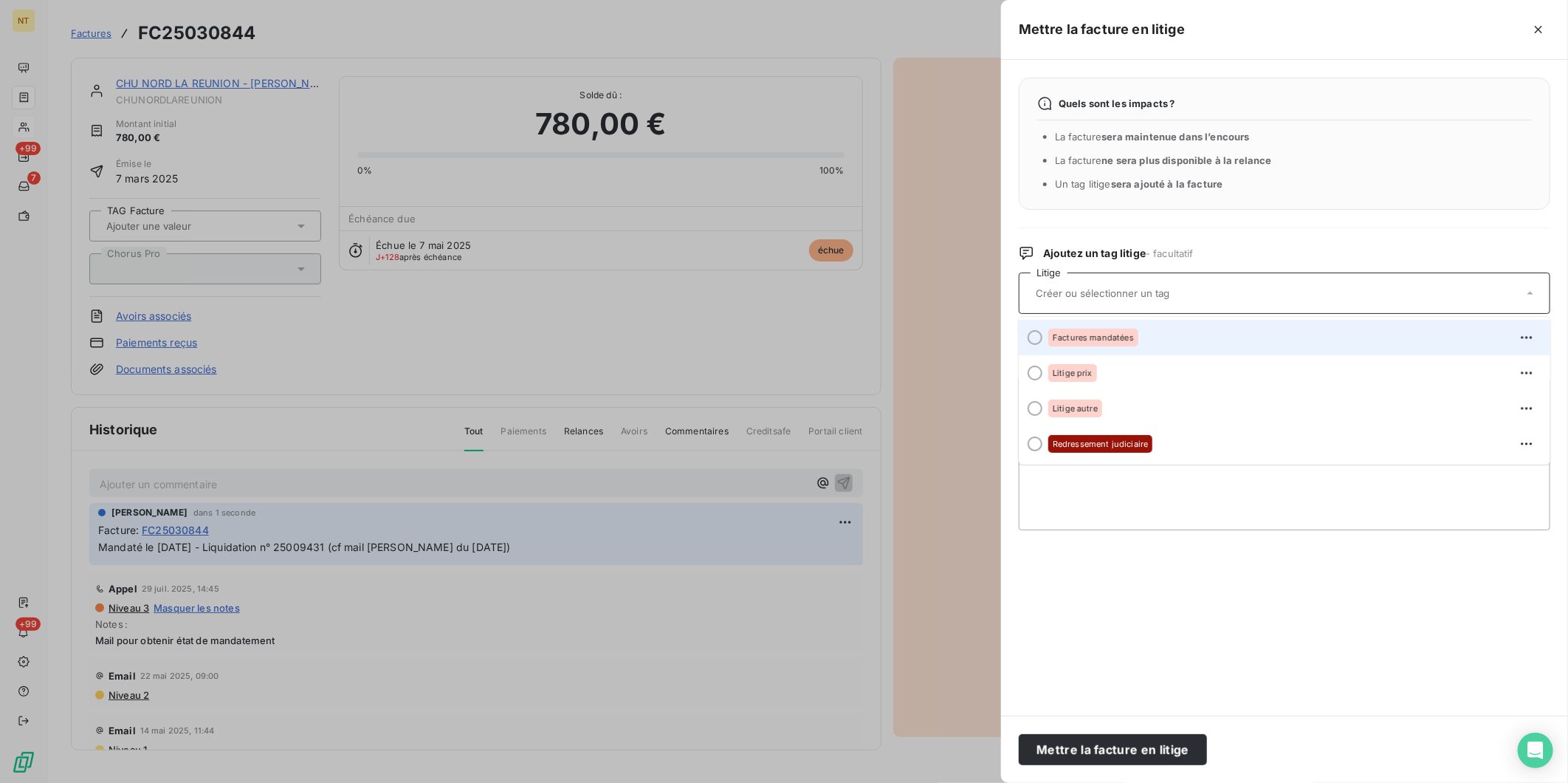
click at [1120, 333] on div "Factures mandatées" at bounding box center [1093, 337] width 90 height 18
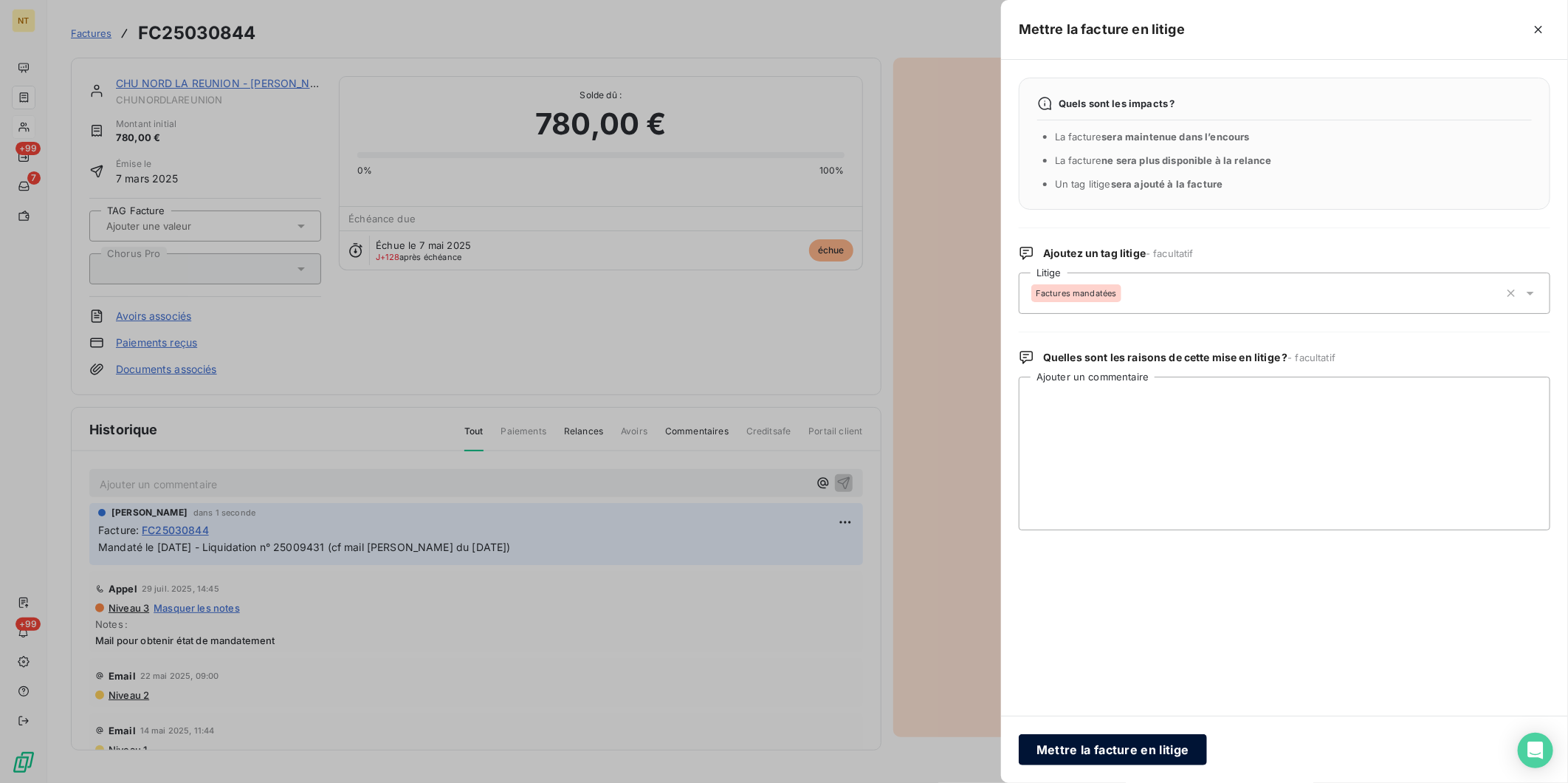
click at [1180, 605] on button "Mettre la facture en litige" at bounding box center [1113, 749] width 188 height 31
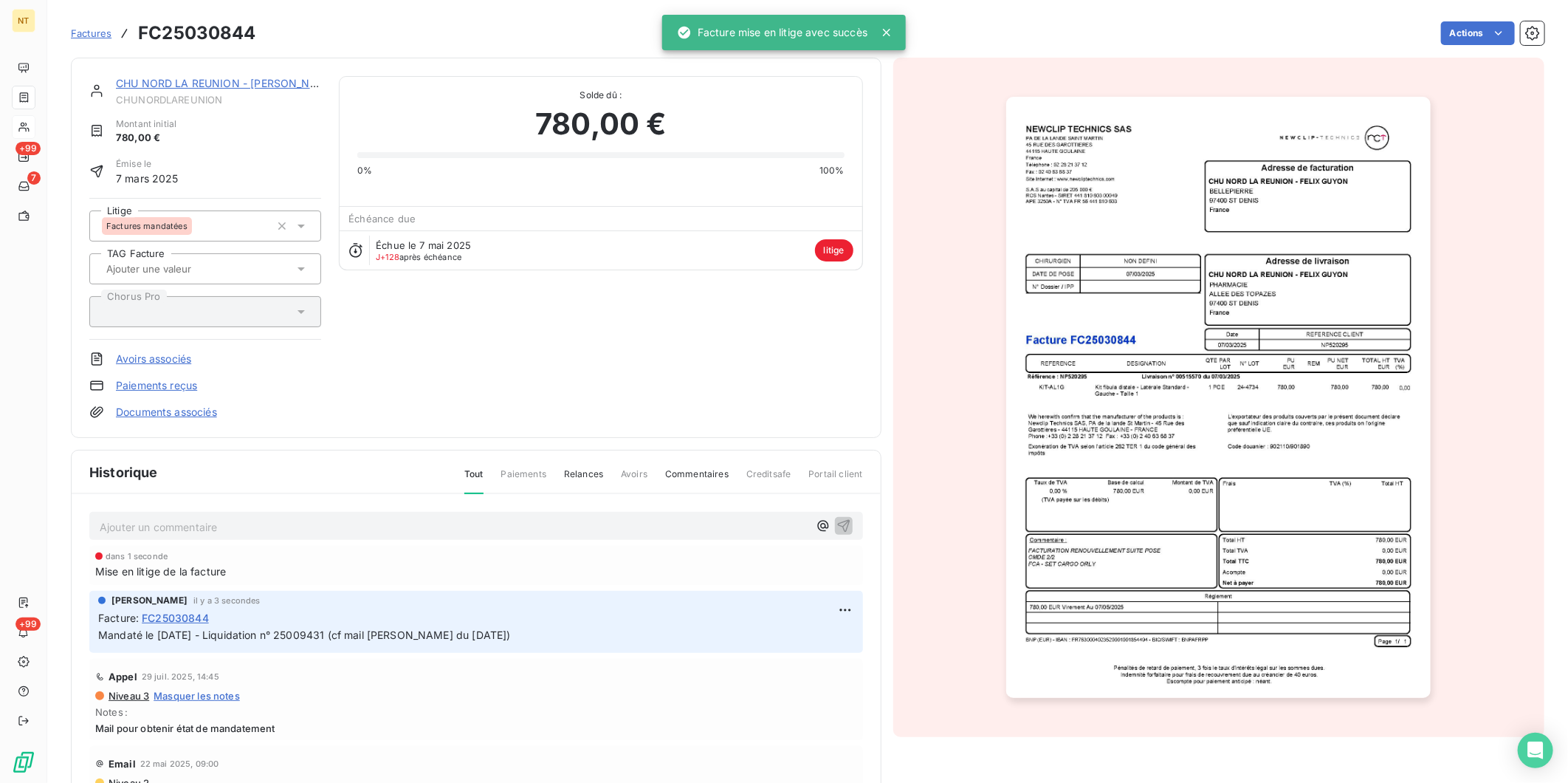
click at [180, 79] on link "CHU NORD LA REUNION - [PERSON_NAME]" at bounding box center [226, 82] width 221 height 13
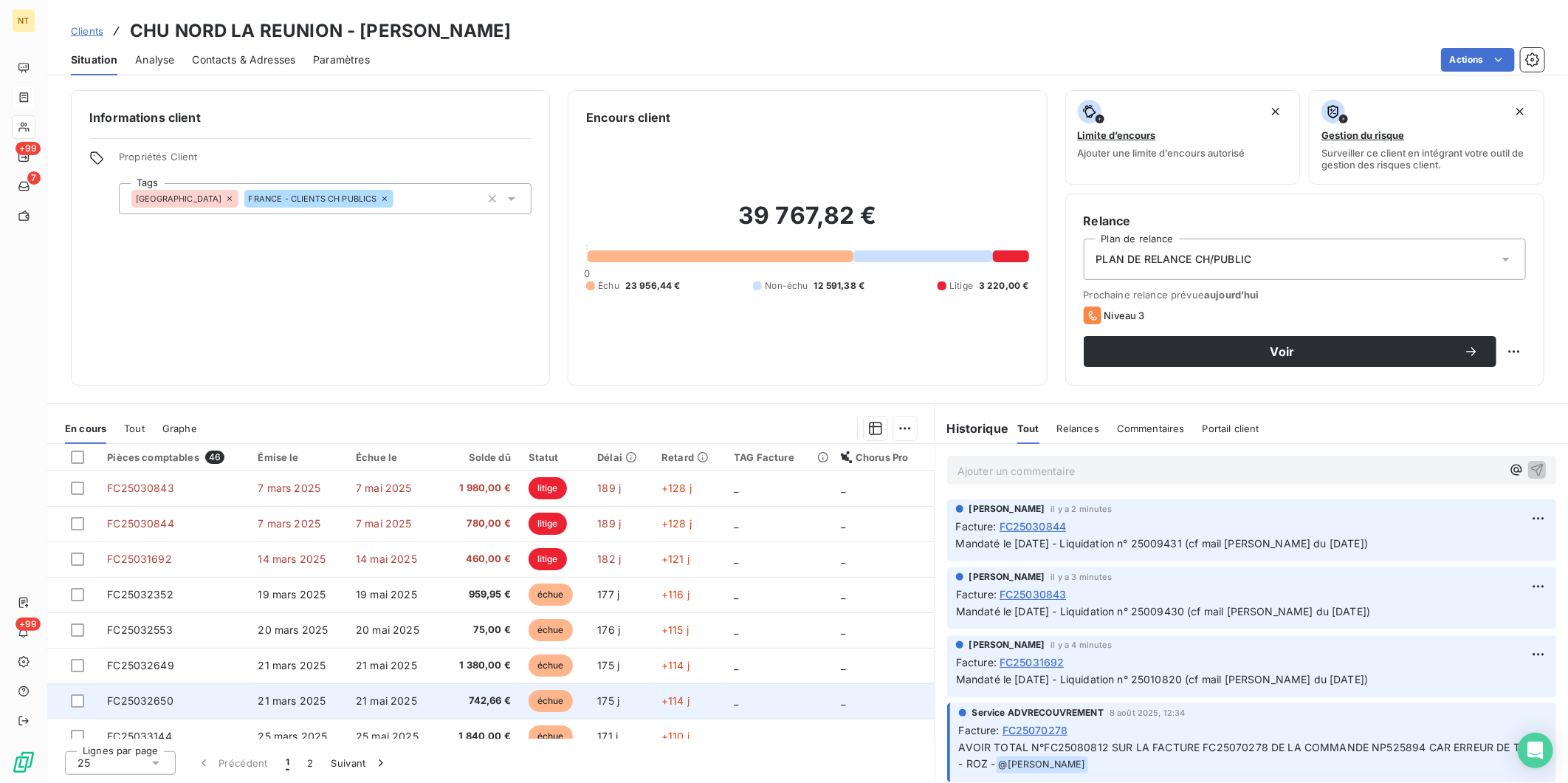
click at [226, 605] on td "FC25032650" at bounding box center [173, 701] width 150 height 35
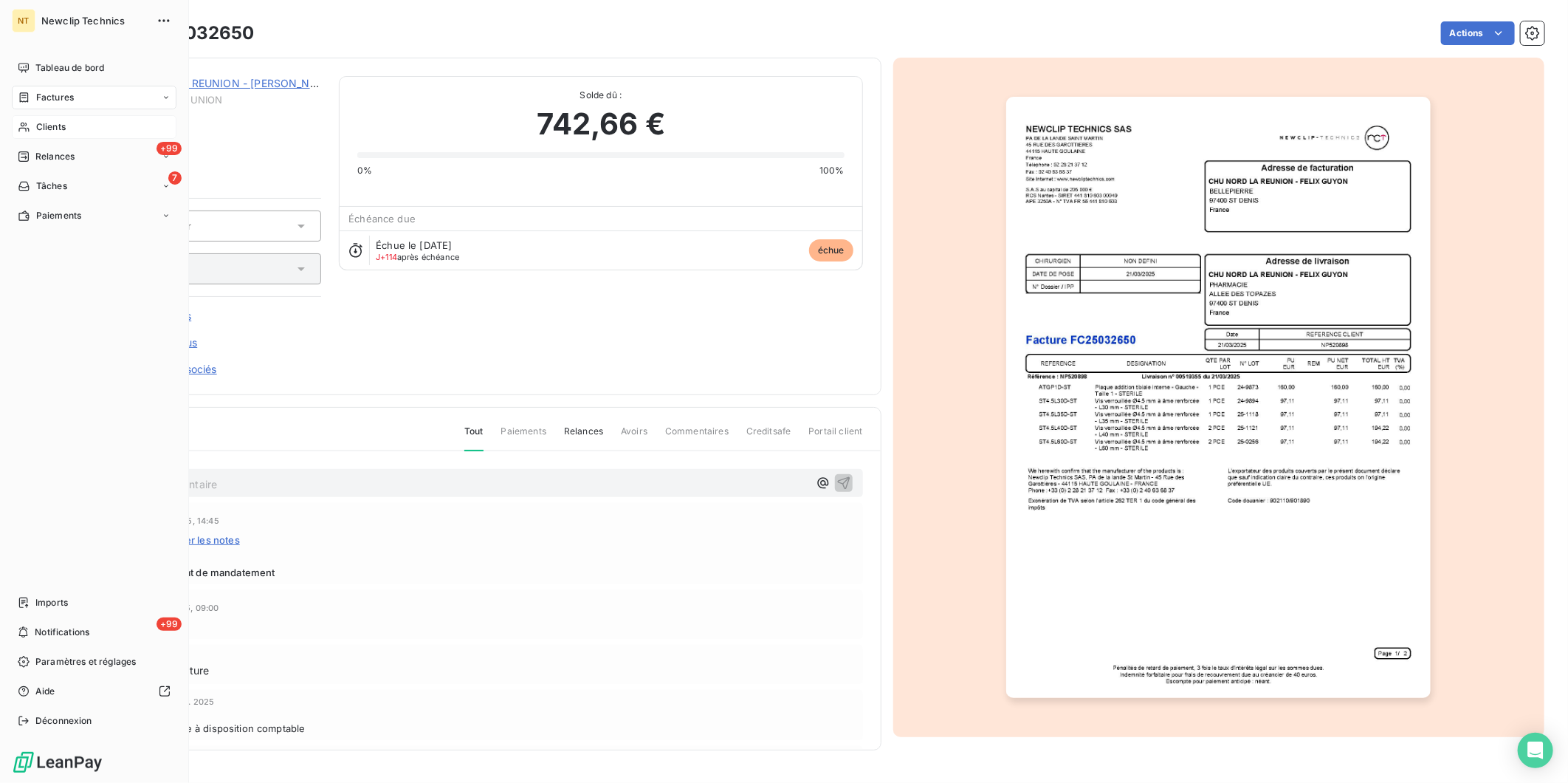
click at [38, 100] on span "Factures" at bounding box center [55, 97] width 38 height 13
click at [43, 97] on span "Factures" at bounding box center [55, 97] width 38 height 13
click at [36, 101] on span "Factures" at bounding box center [55, 97] width 38 height 13
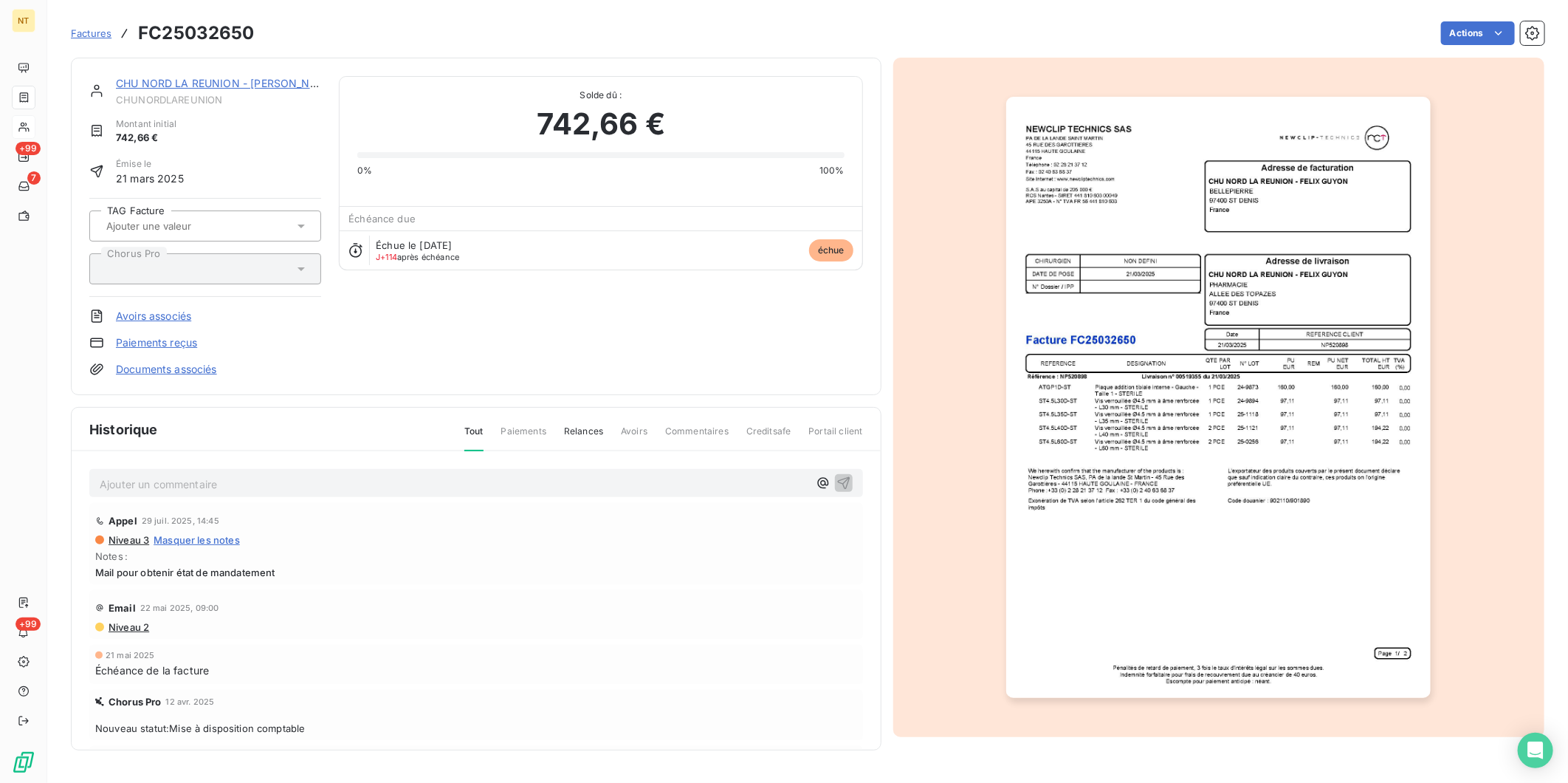
click at [96, 31] on span "Factures" at bounding box center [91, 34] width 40 height 12
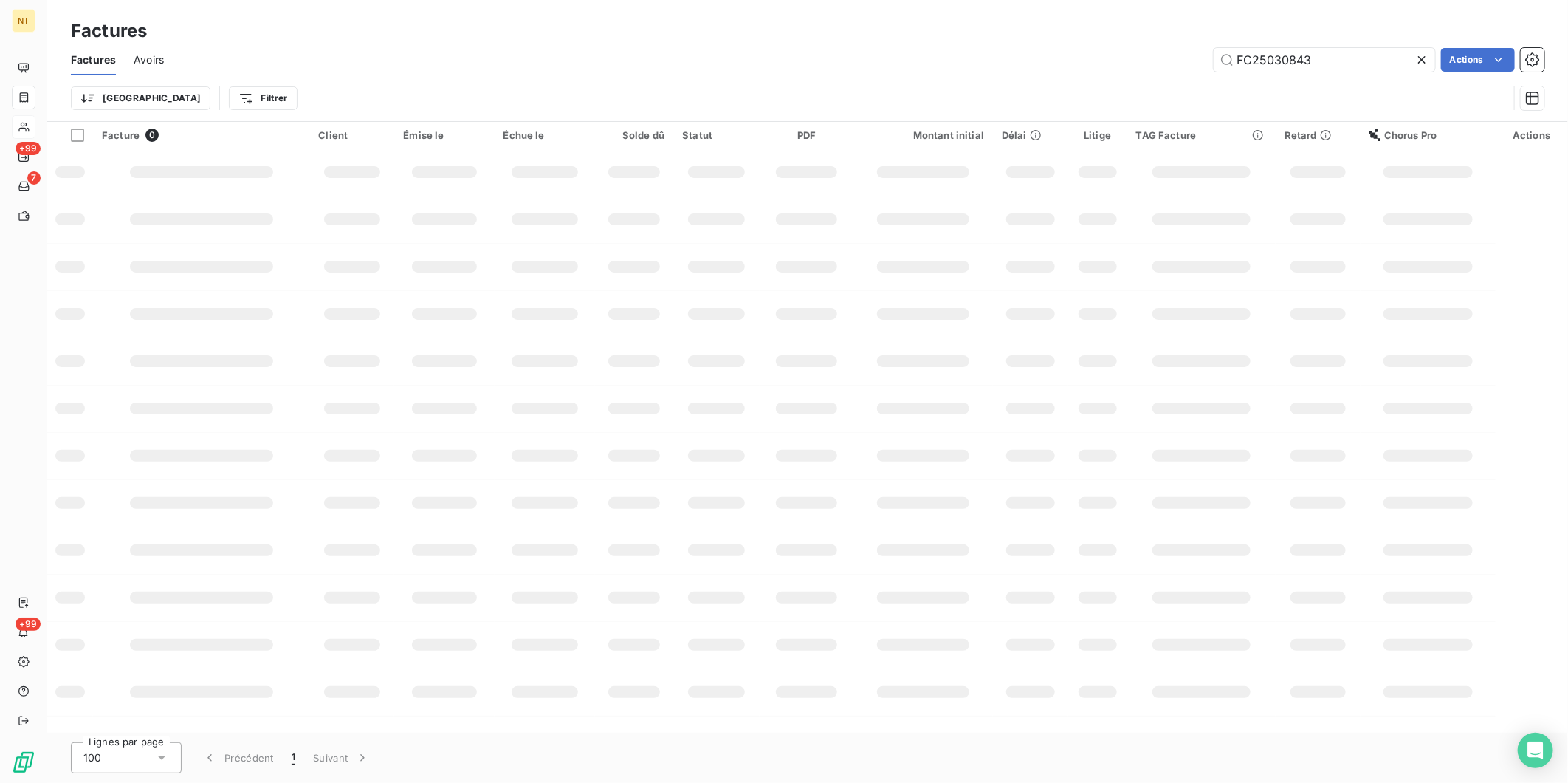
click at [1003, 98] on div "Trier Filtrer" at bounding box center [789, 97] width 1438 height 28
drag, startPoint x: 1339, startPoint y: 57, endPoint x: 853, endPoint y: 33, distance: 486.6
click at [864, 34] on div "Factures Factures Avoirs FC25030843 Actions Trier Filtrer" at bounding box center [807, 60] width 1521 height 122
paste input "63441"
type input "FC25063441"
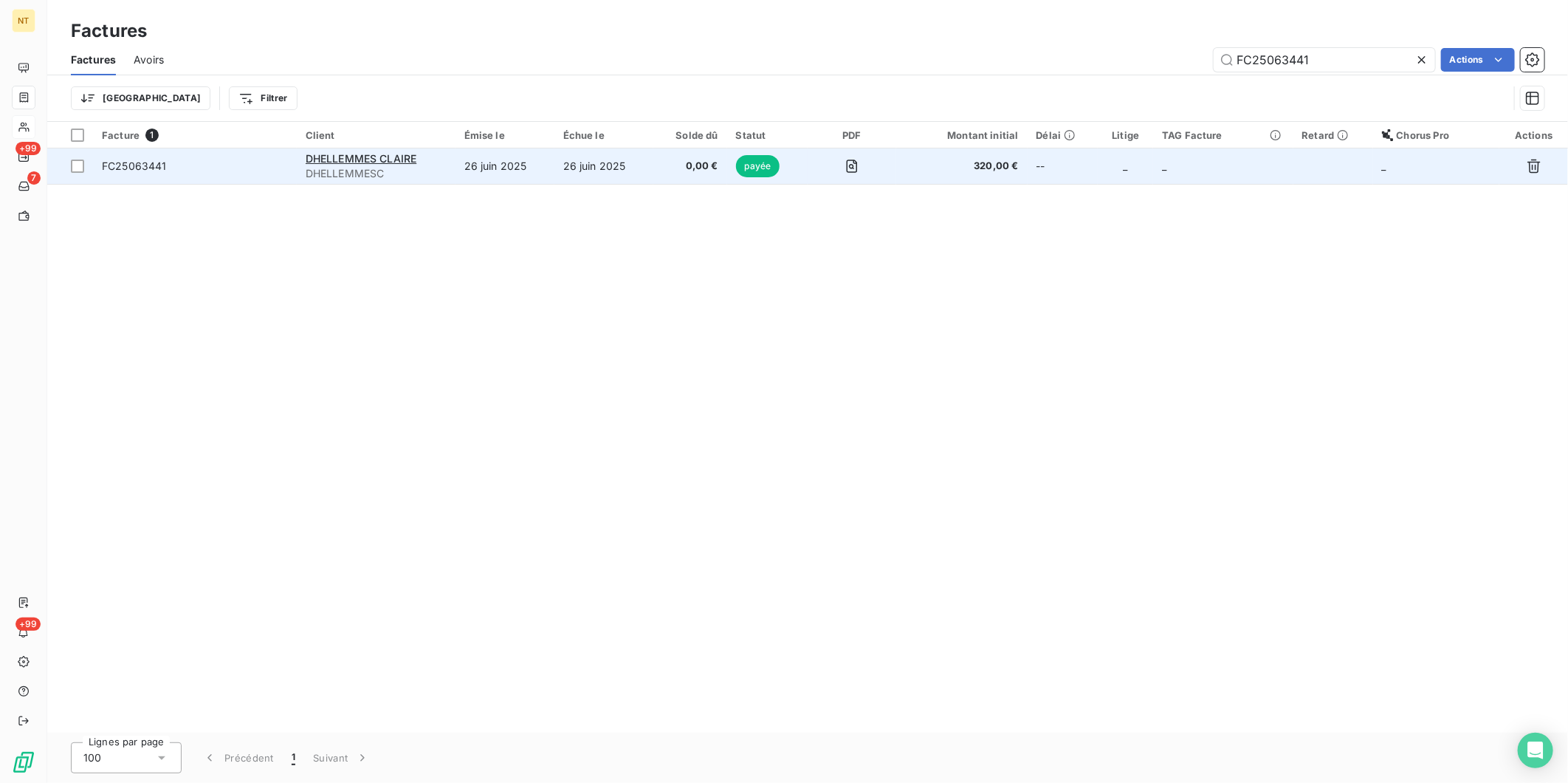
click at [130, 165] on span "FC25063441" at bounding box center [134, 166] width 65 height 13
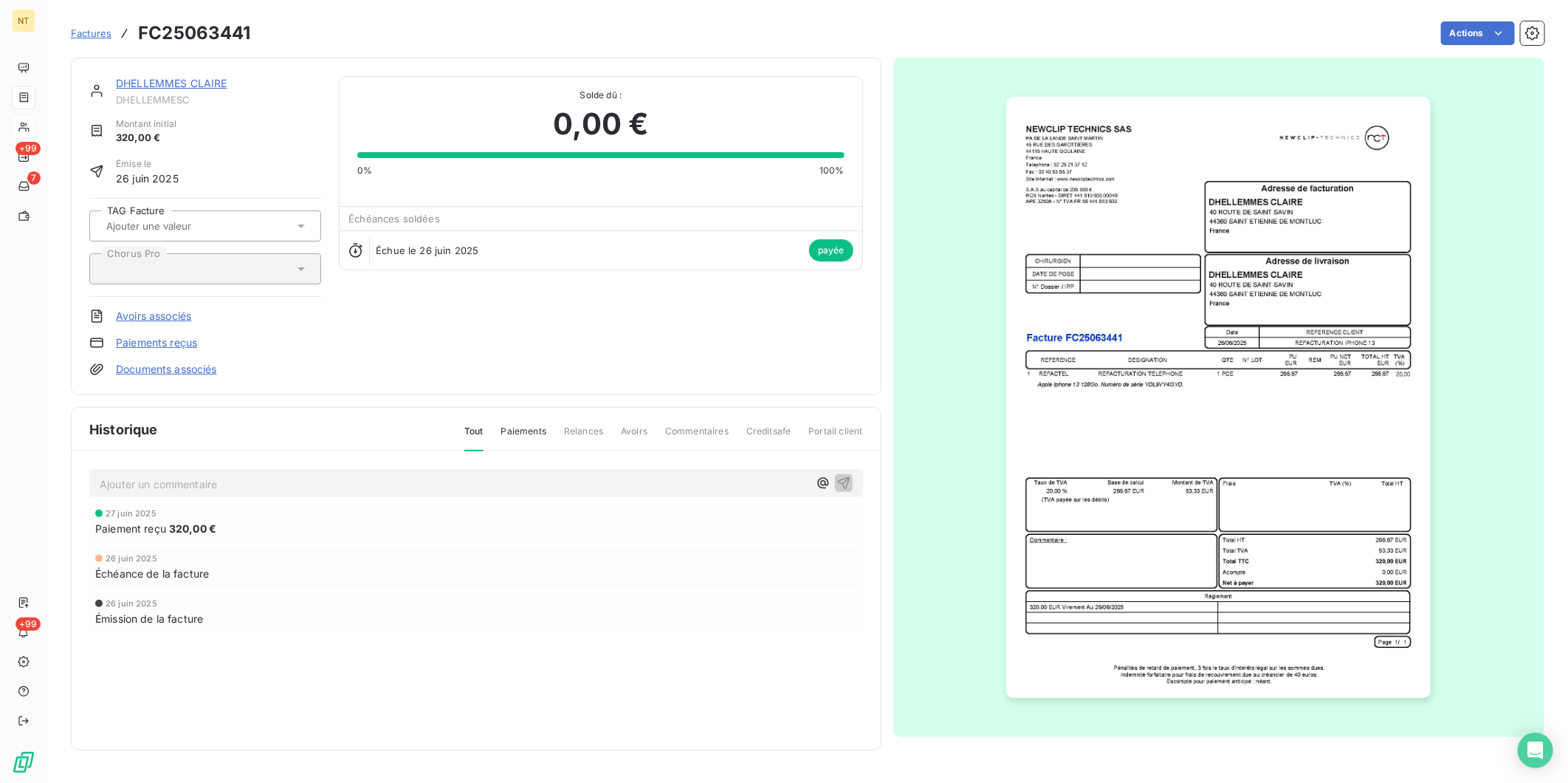
click at [1165, 360] on img "button" at bounding box center [1218, 397] width 424 height 602
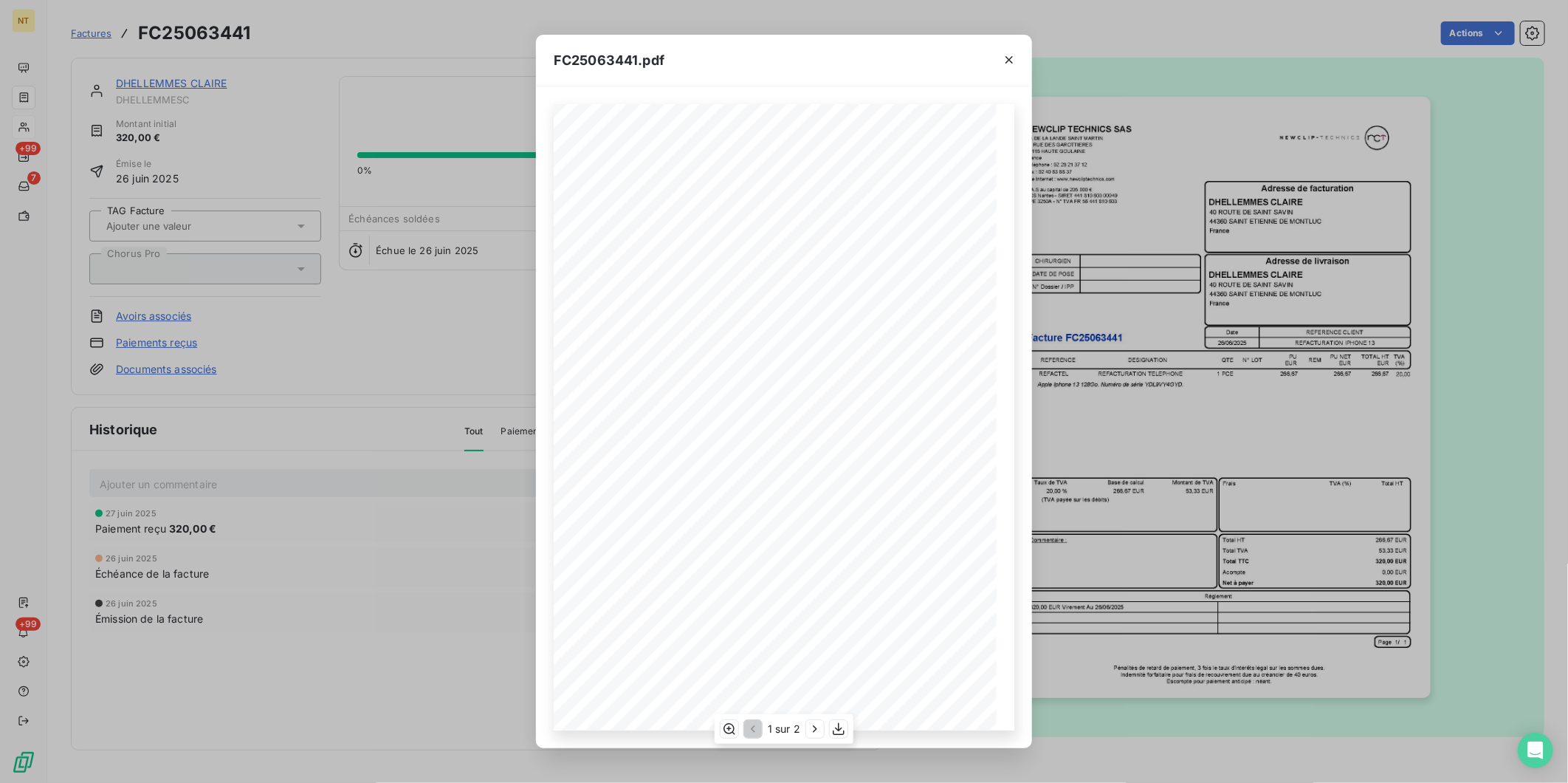
click at [718, 605] on div "1 sur 2" at bounding box center [784, 728] width 139 height 29
click at [729, 605] on icon "button" at bounding box center [730, 728] width 12 height 11
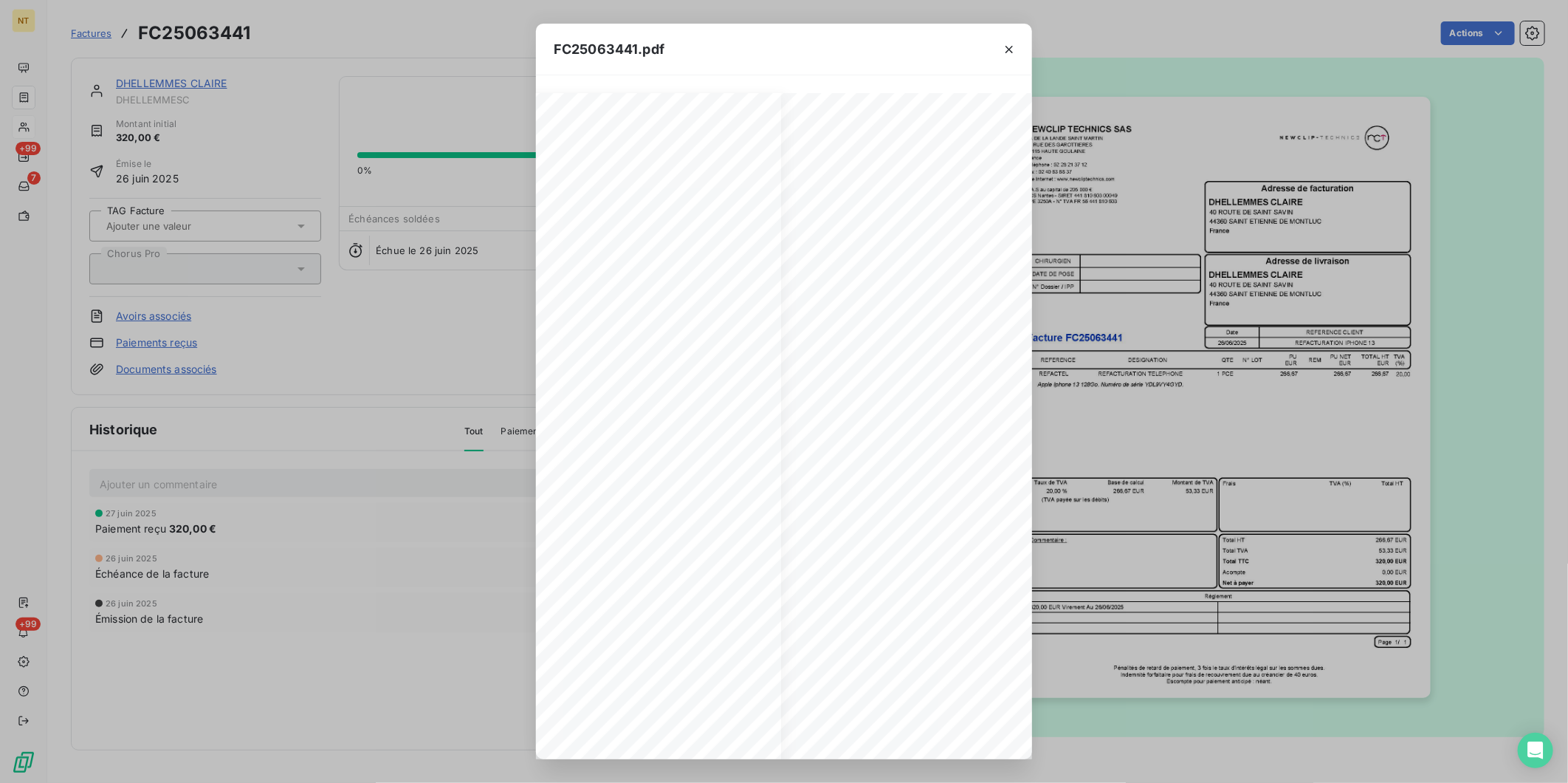
scroll to position [0, 272]
click at [1009, 54] on icon "button" at bounding box center [1009, 50] width 15 height 15
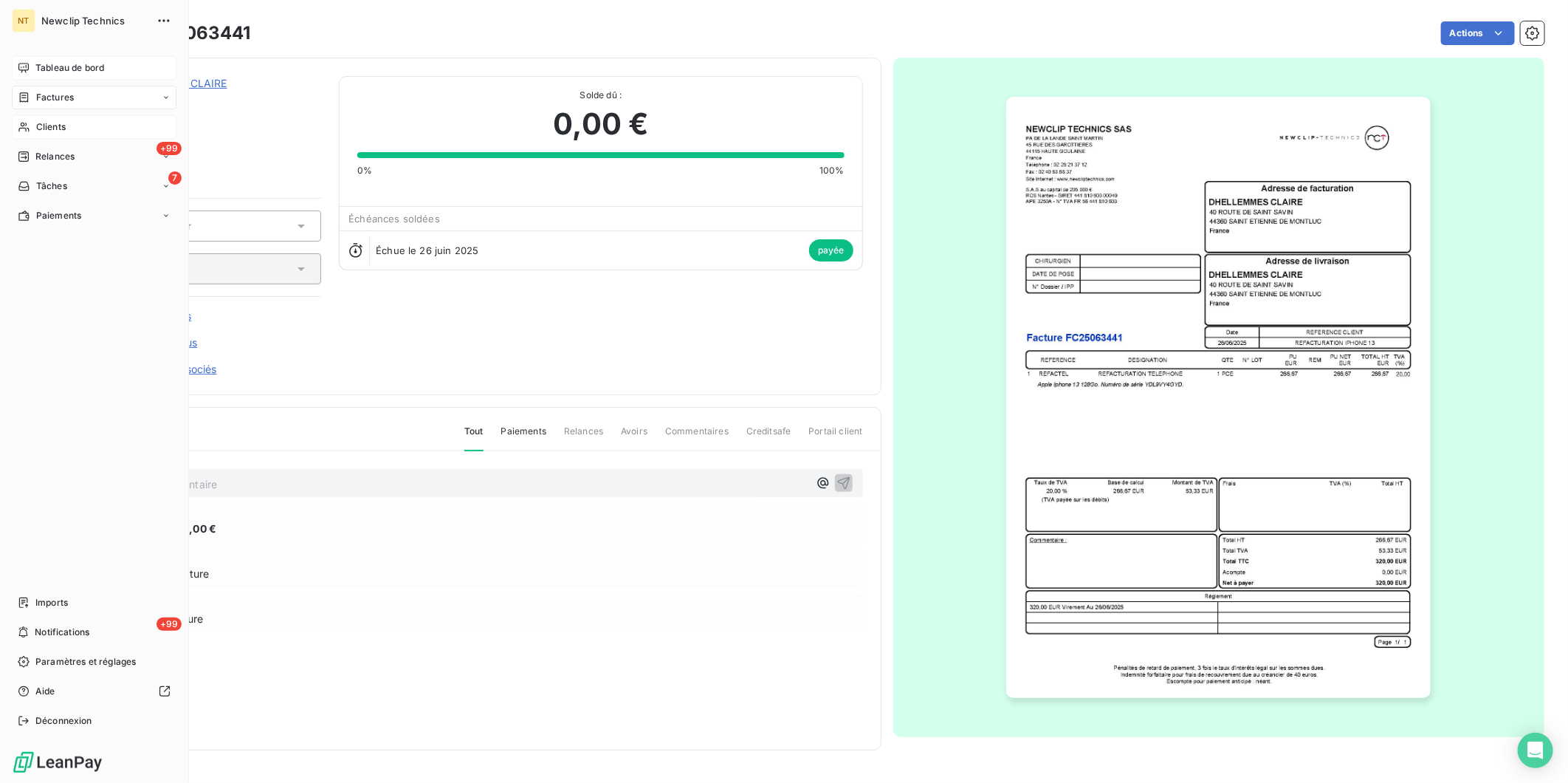
click at [35, 66] on span "Tableau de bord" at bounding box center [70, 68] width 69 height 13
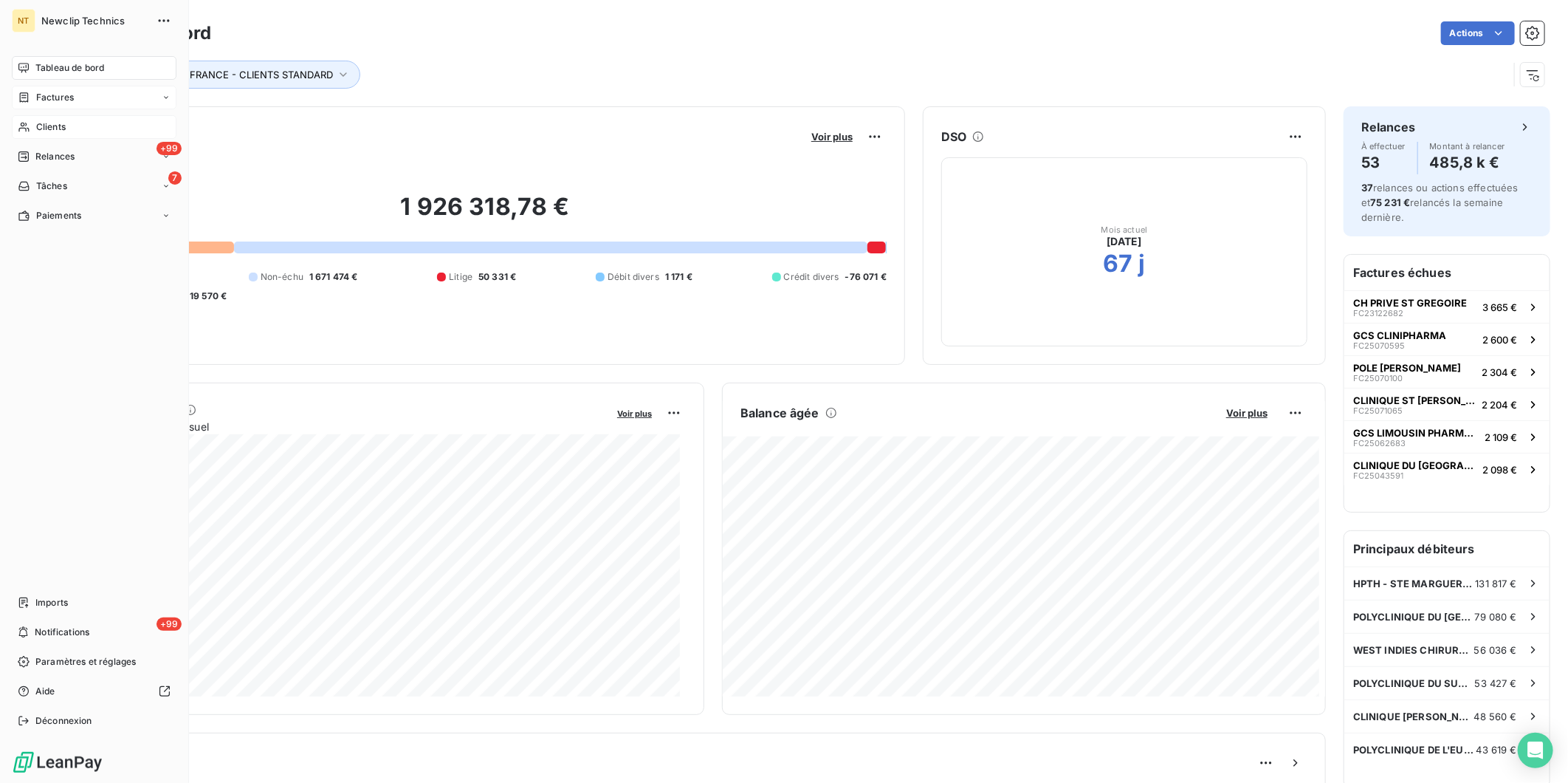
click at [60, 131] on span "Clients" at bounding box center [50, 127] width 29 height 13
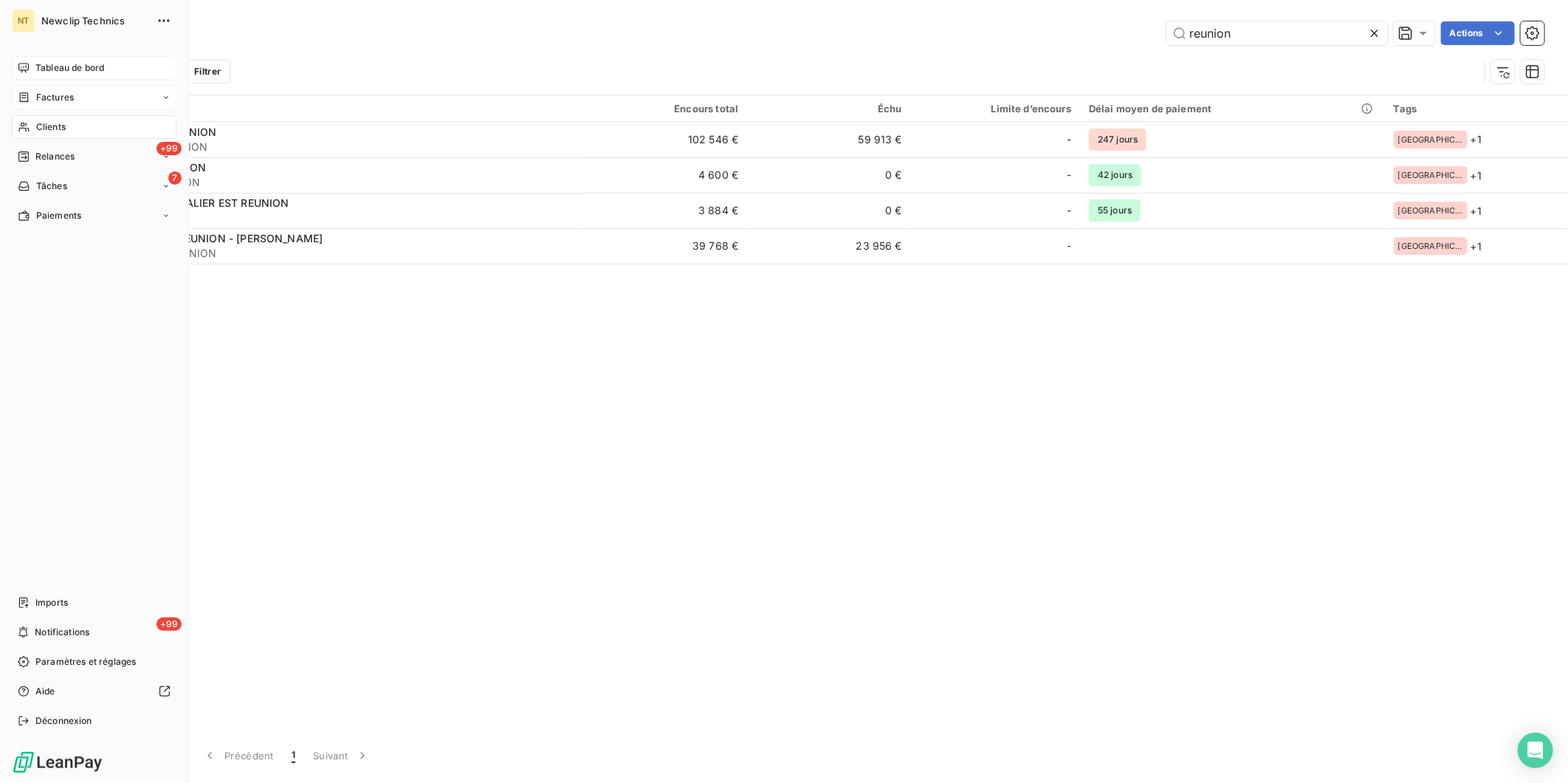
click at [45, 98] on span "Factures" at bounding box center [55, 97] width 38 height 13
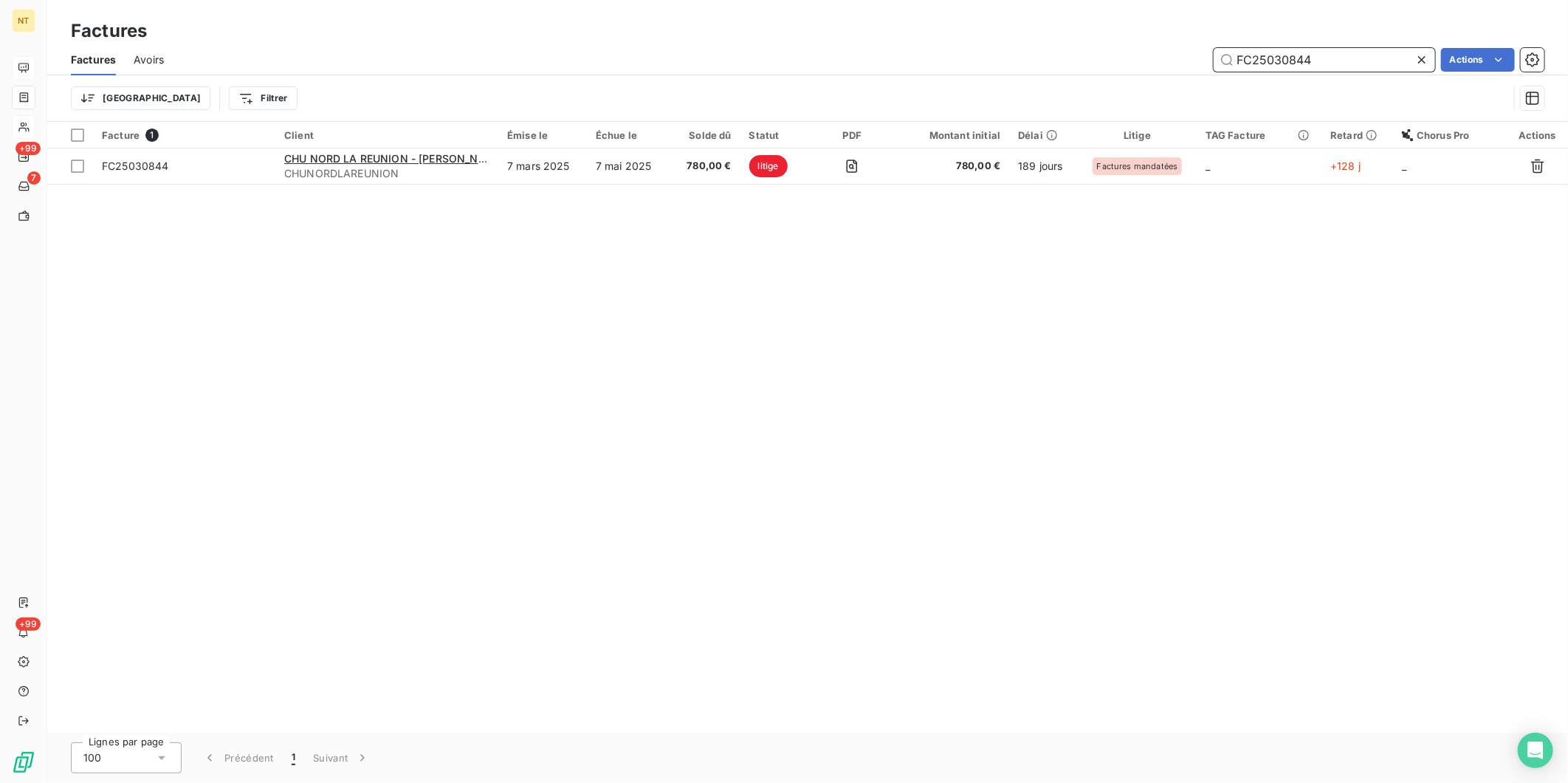
click at [1253, 63] on input "FC25030844" at bounding box center [1324, 60] width 222 height 24
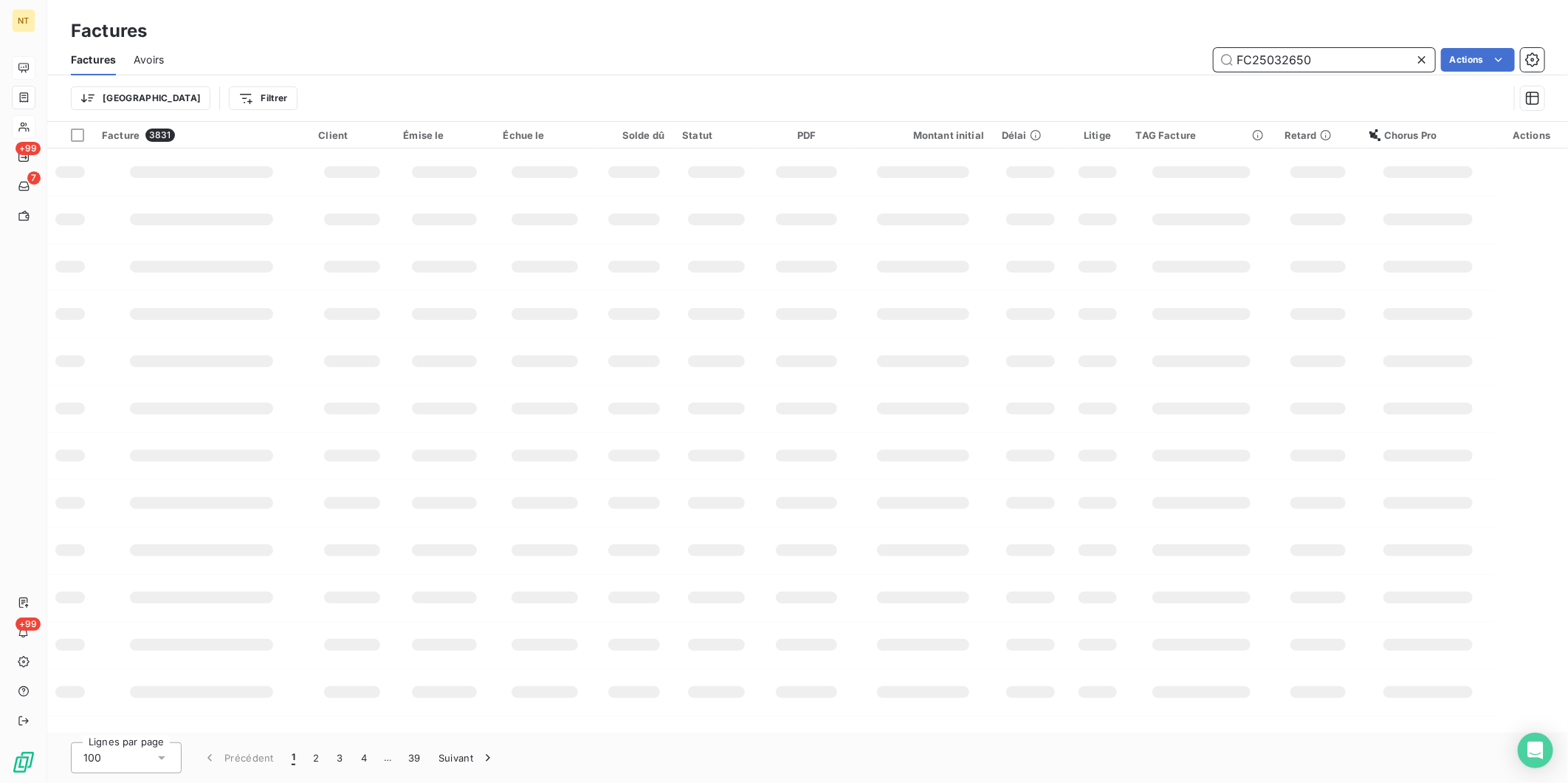
type input "FC25032650"
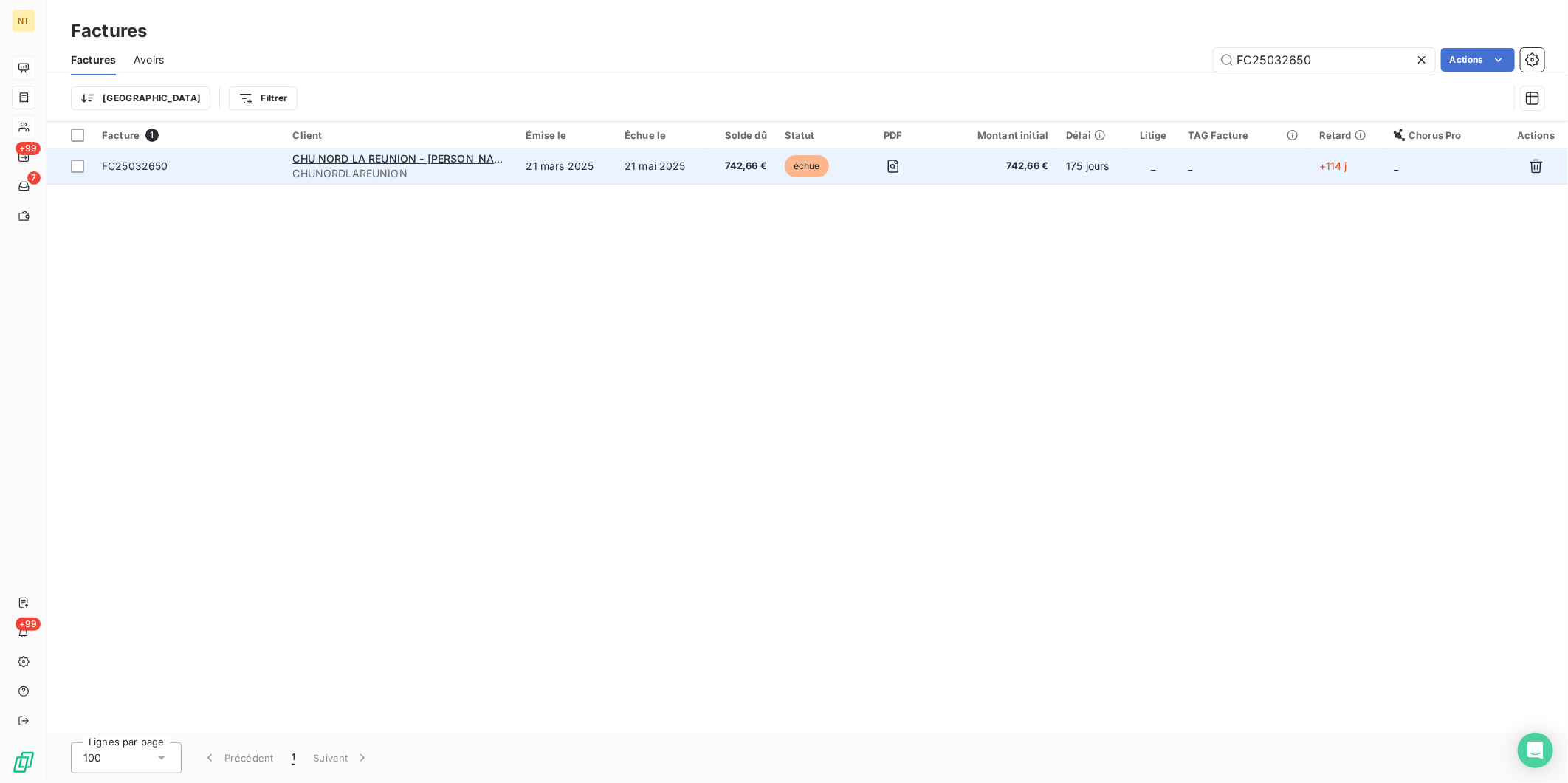
click at [118, 160] on span "FC25032650" at bounding box center [134, 166] width 66 height 13
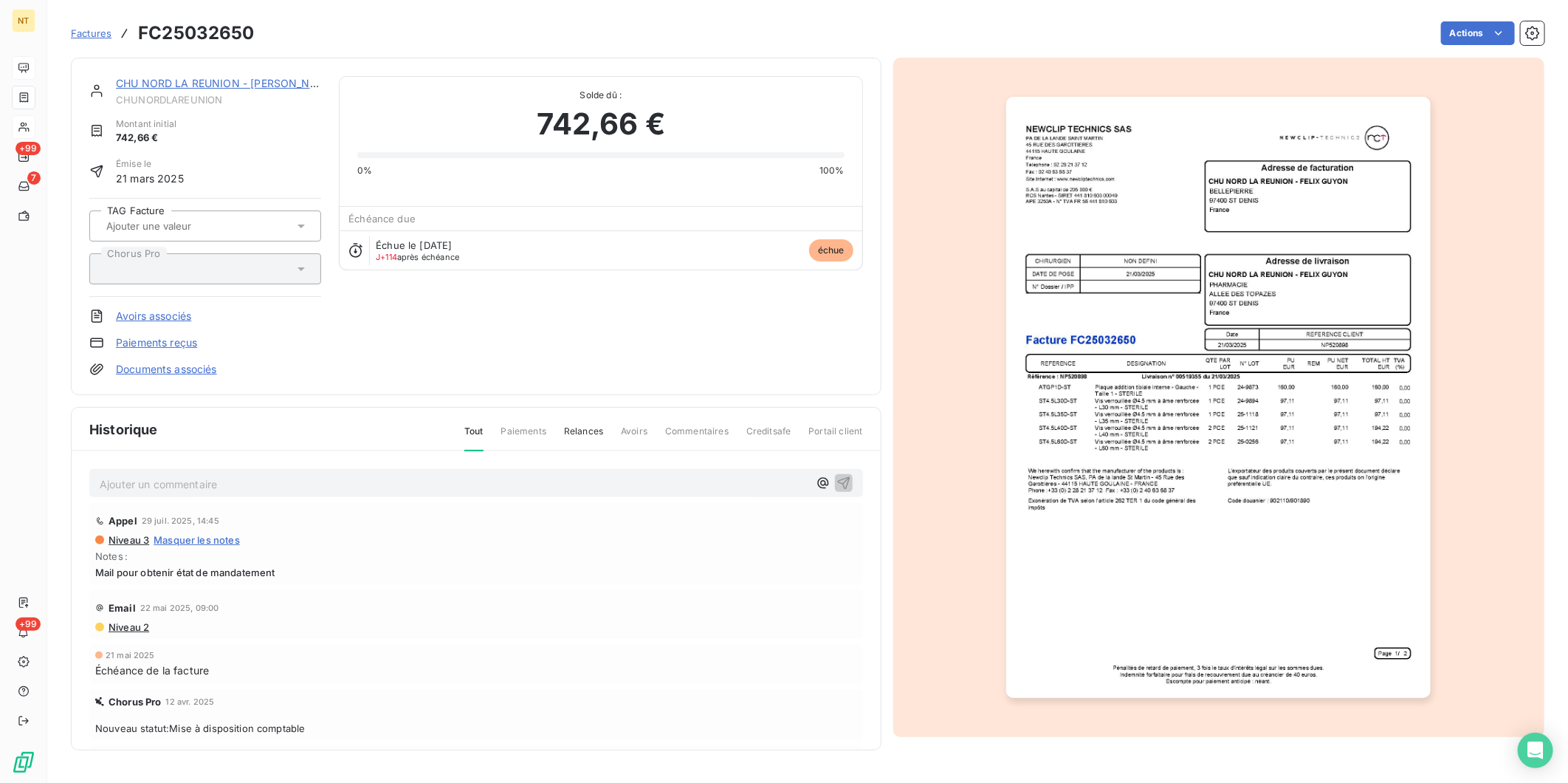
click at [196, 483] on p "Ajouter un commentaire ﻿" at bounding box center [454, 484] width 709 height 18
drag, startPoint x: 196, startPoint y: 483, endPoint x: 87, endPoint y: 470, distance: 109.8
click at [89, 470] on div "FC25063441" at bounding box center [475, 482] width 774 height 28
click at [216, 479] on p "FC25063441" at bounding box center [454, 483] width 709 height 17
drag, startPoint x: 212, startPoint y: 479, endPoint x: 78, endPoint y: 471, distance: 134.2
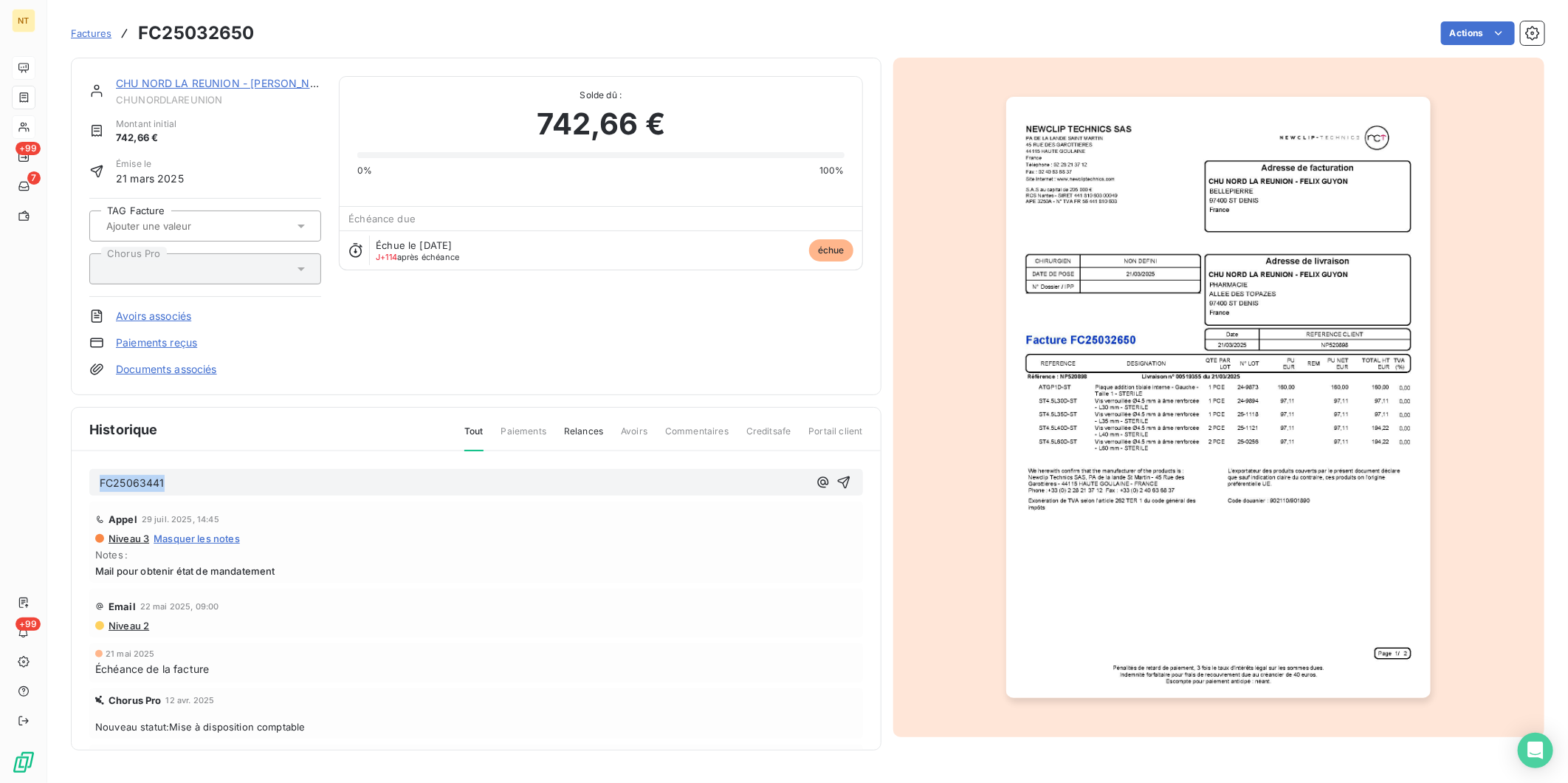
click at [78, 471] on div "FC25063441 Appel [DATE] 14:45 Niveau 3 Masquer les notes Notes : Mail pour obte…" at bounding box center [475, 622] width 809 height 342
click at [218, 94] on span "CHUNORDLAREUNION" at bounding box center [218, 100] width 205 height 12
click at [229, 82] on link "CHU NORD LA REUNION - [PERSON_NAME]" at bounding box center [226, 82] width 221 height 13
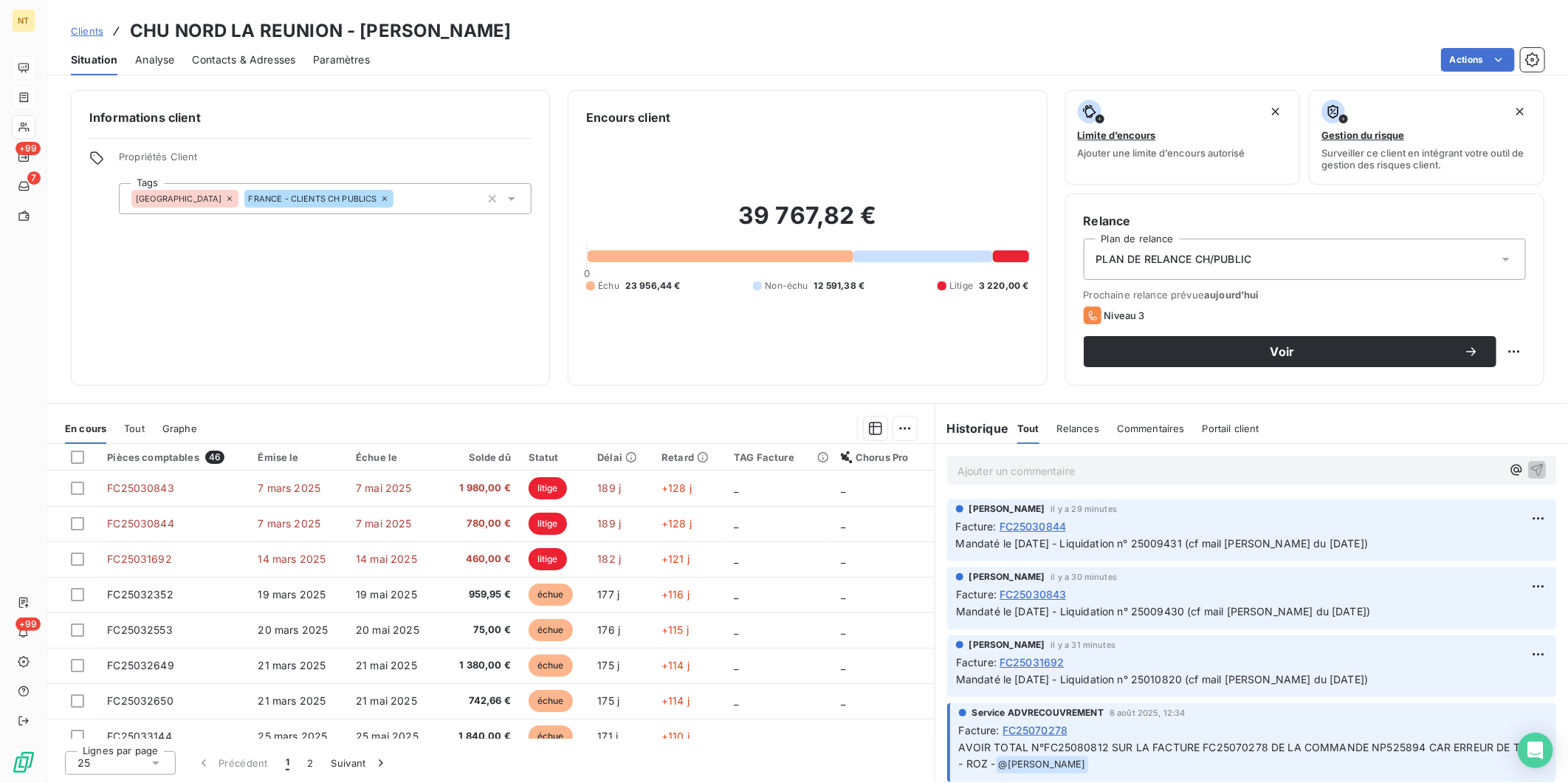
drag, startPoint x: 1400, startPoint y: 549, endPoint x: 957, endPoint y: 547, distance: 443.0
click at [957, 547] on p "Mandaté le [DATE] - Liquidation n° 25009431 (cf mail [PERSON_NAME] du [DATE])" at bounding box center [1251, 544] width 591 height 17
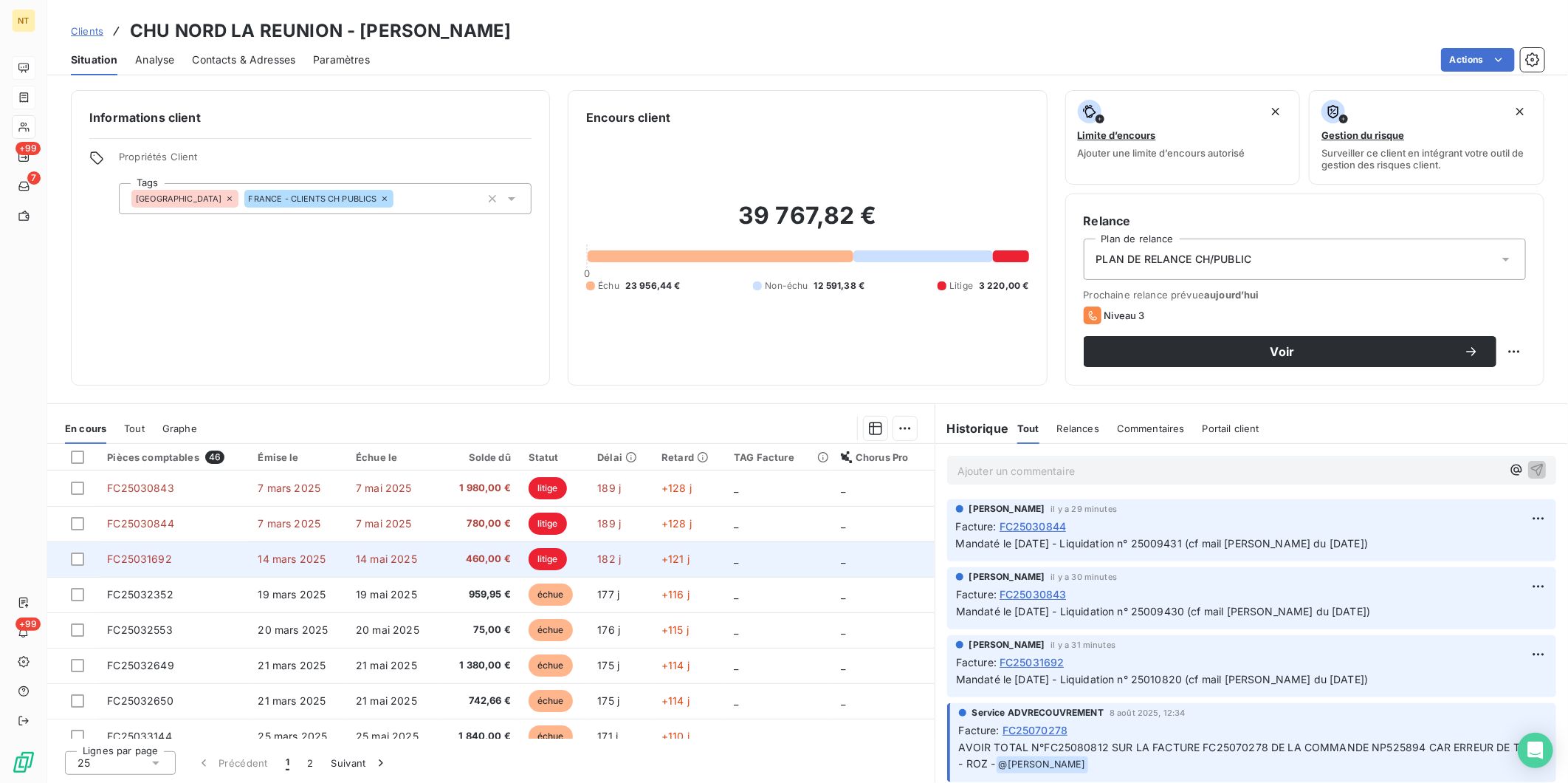
copy span "Mandaté le [DATE] - Liquidation n° 25009431 (cf mail [PERSON_NAME] du [DATE])"
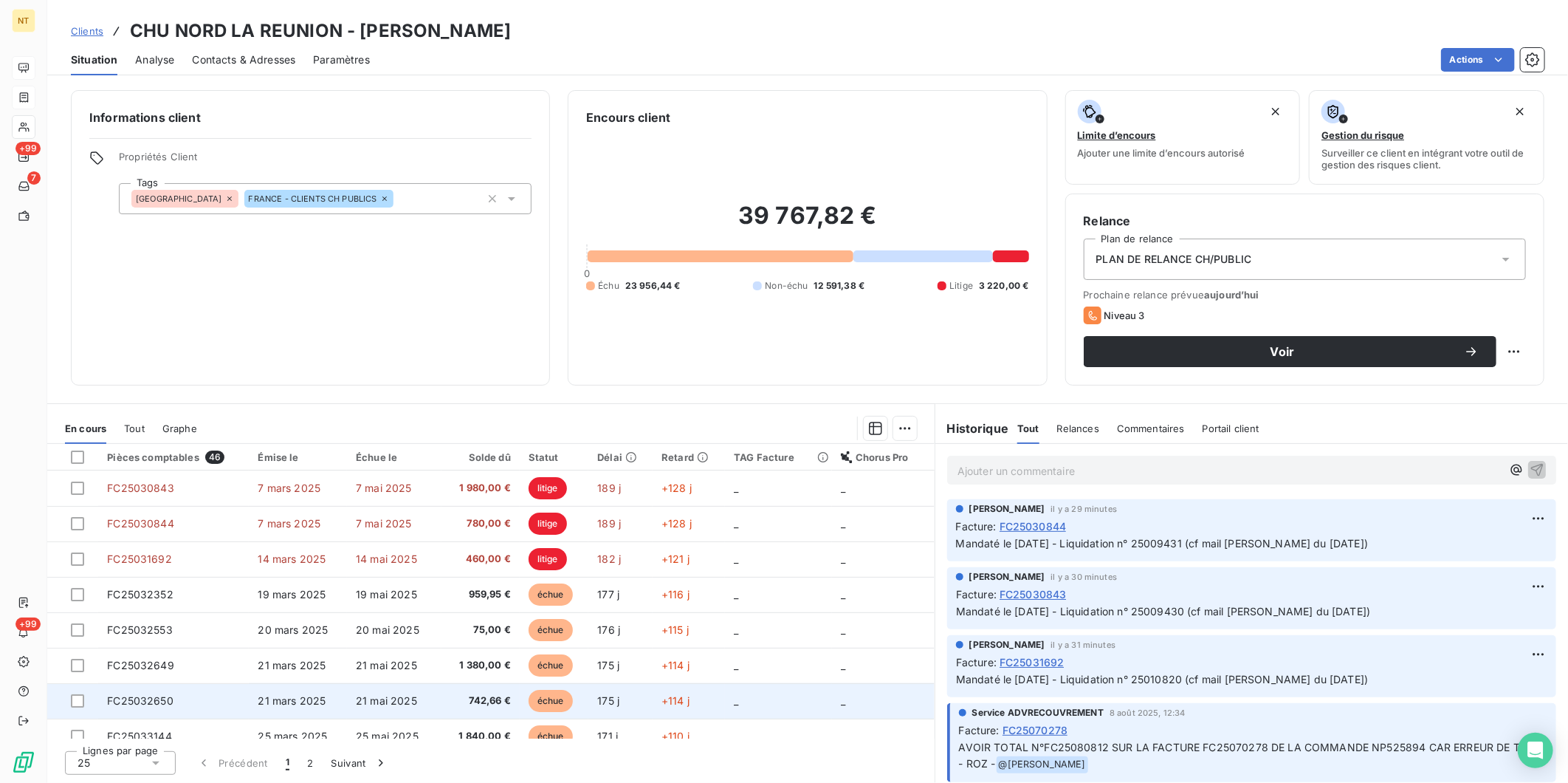
click at [158, 605] on span "FC25032650" at bounding box center [139, 700] width 66 height 13
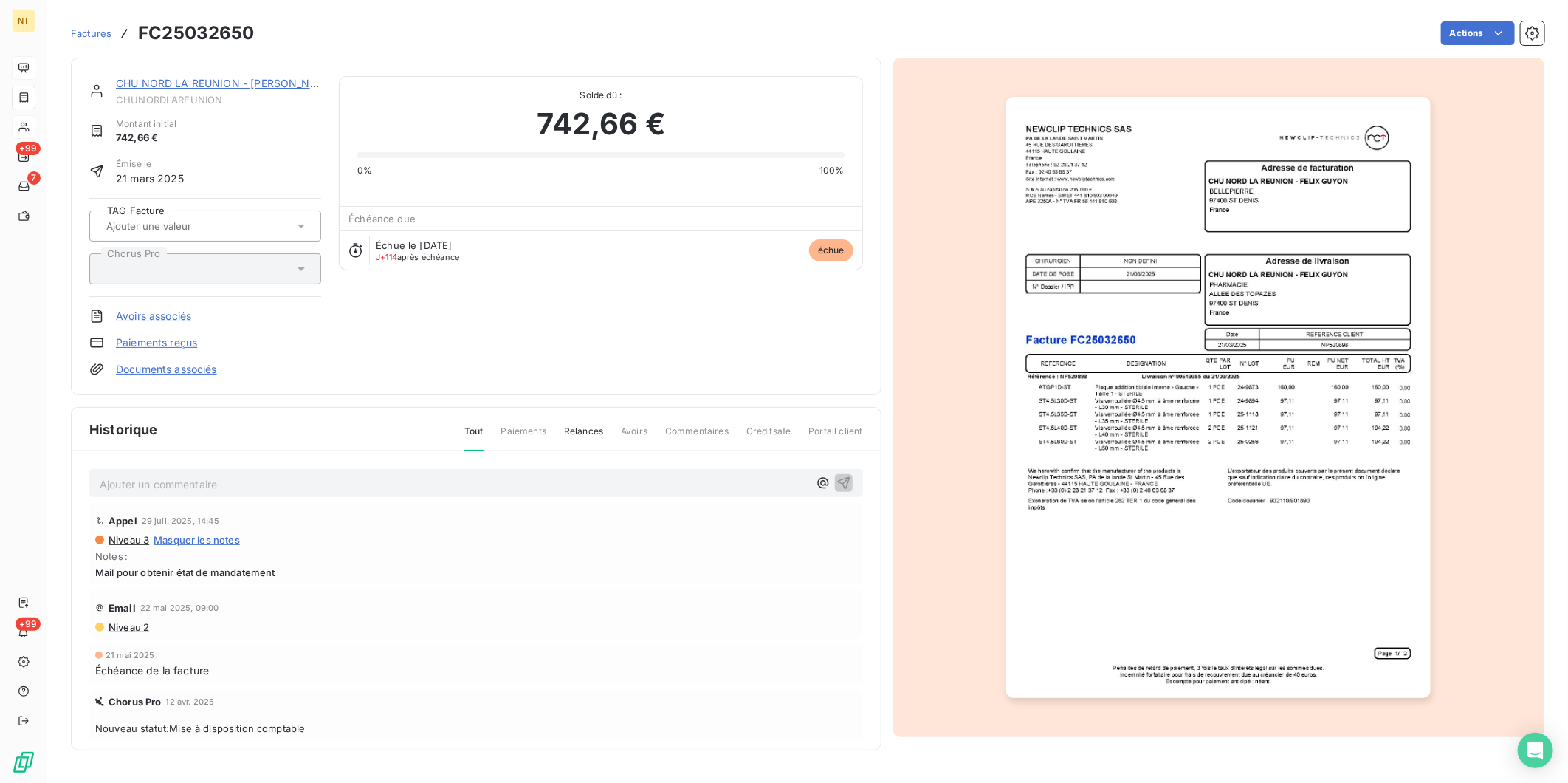
click at [192, 485] on p "Ajouter un commentaire ﻿" at bounding box center [454, 484] width 709 height 18
click at [170, 484] on span "Mandaté le [DATE] - Liquidation n° 25009431 (cf mail [PERSON_NAME] du [DATE])" at bounding box center [306, 482] width 412 height 13
click at [345, 482] on span "Mandaté le [DATE] - Liquidation n° 25009431 (cf mail [PERSON_NAME] du [DATE])" at bounding box center [306, 482] width 412 height 13
drag, startPoint x: 563, startPoint y: 481, endPoint x: 85, endPoint y: 460, distance: 478.5
click at [85, 460] on div "Mandaté le [DATE] - Liquidation n° 25013042 (cf mail [PERSON_NAME] du [DATE]) A…" at bounding box center [475, 622] width 809 height 342
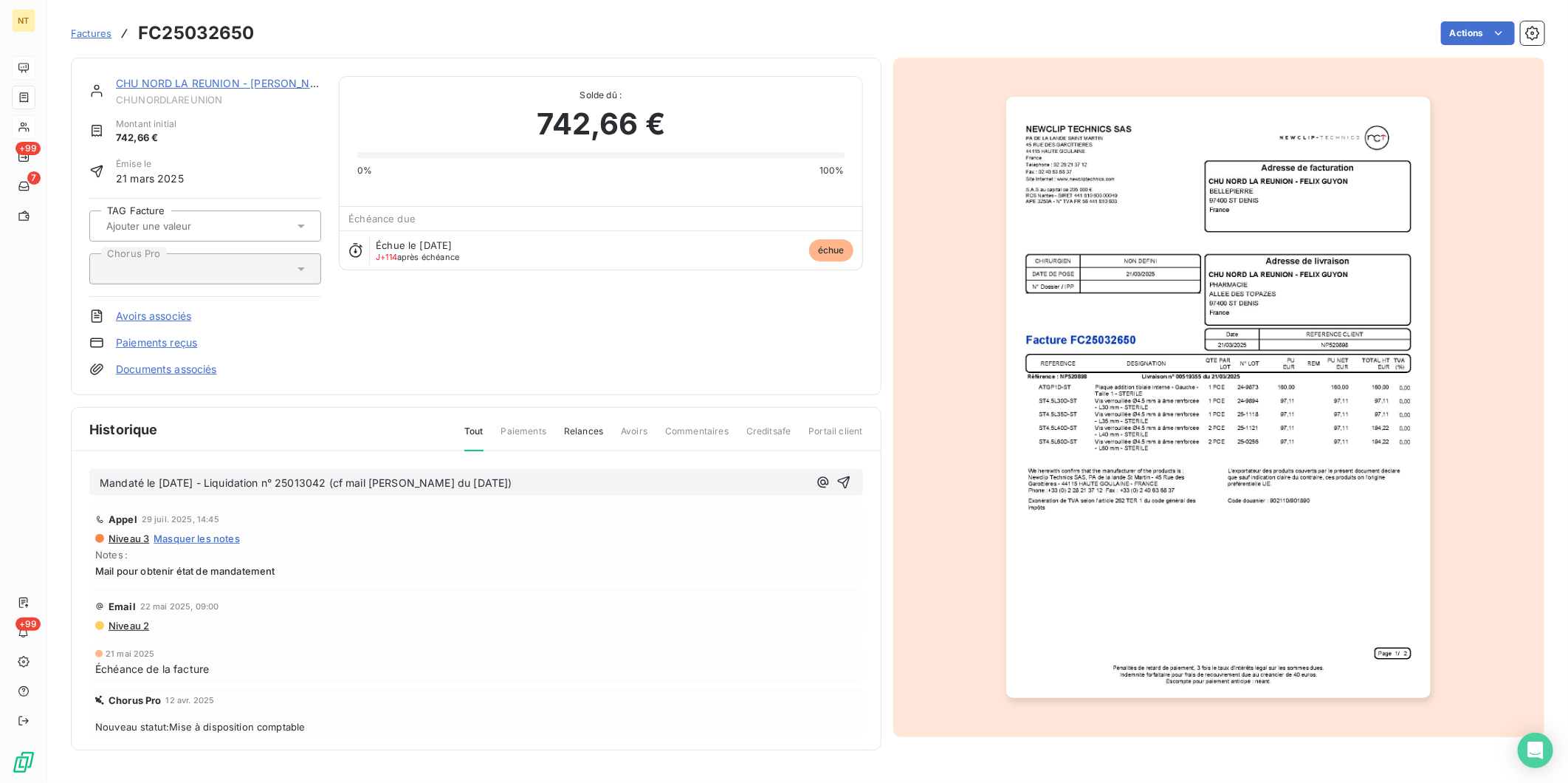
click at [626, 488] on p "Mandaté le [DATE] - Liquidation n° 25013042 (cf mail [PERSON_NAME] du [DATE])" at bounding box center [454, 483] width 709 height 17
drag, startPoint x: 589, startPoint y: 485, endPoint x: 101, endPoint y: 481, distance: 488.0
click at [101, 481] on p "Mandaté le [DATE] - Liquidation n° 25013042 (cf mail [PERSON_NAME] du [DATE])" at bounding box center [454, 483] width 709 height 17
copy span "Mandaté le [DATE] - Liquidation n° 25013042 (cf mail [PERSON_NAME] du [DATE])"
click at [836, 476] on icon "button" at bounding box center [844, 482] width 15 height 15
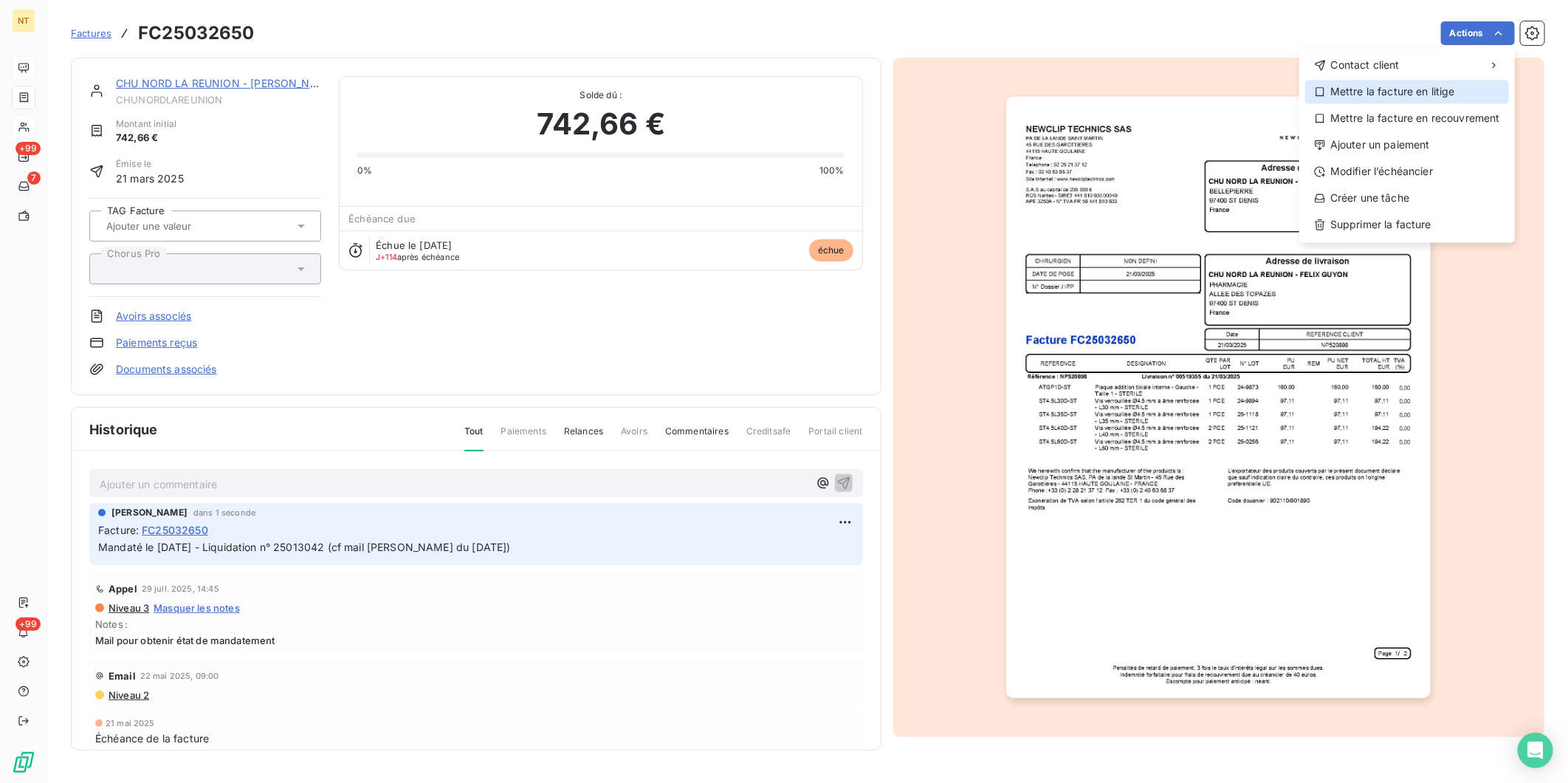
click at [1253, 93] on div "Mettre la facture en litige" at bounding box center [1407, 92] width 204 height 24
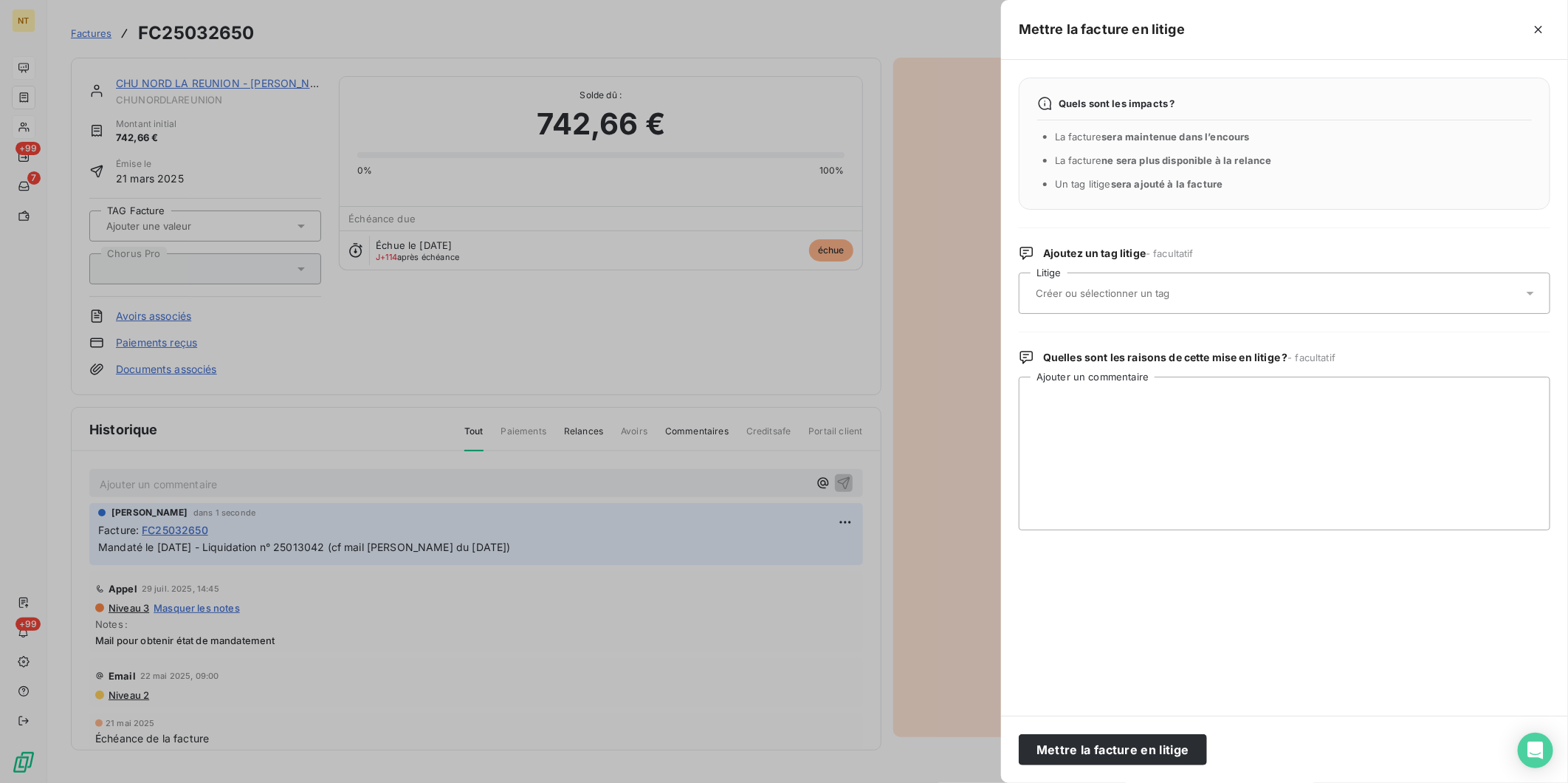
click at [1172, 292] on input "text" at bounding box center [1142, 293] width 215 height 13
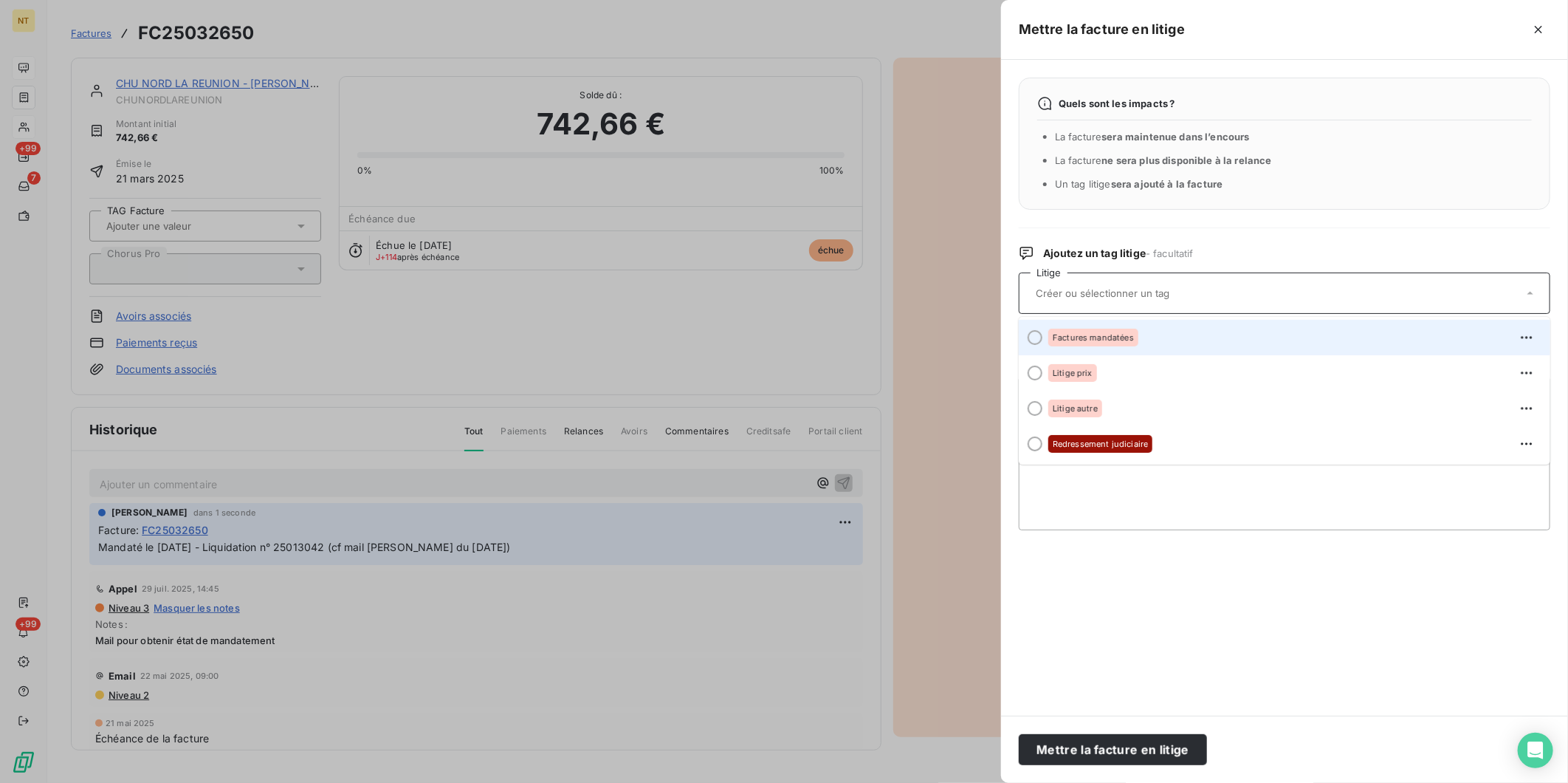
click at [1157, 339] on div "Factures mandatées" at bounding box center [1293, 338] width 490 height 24
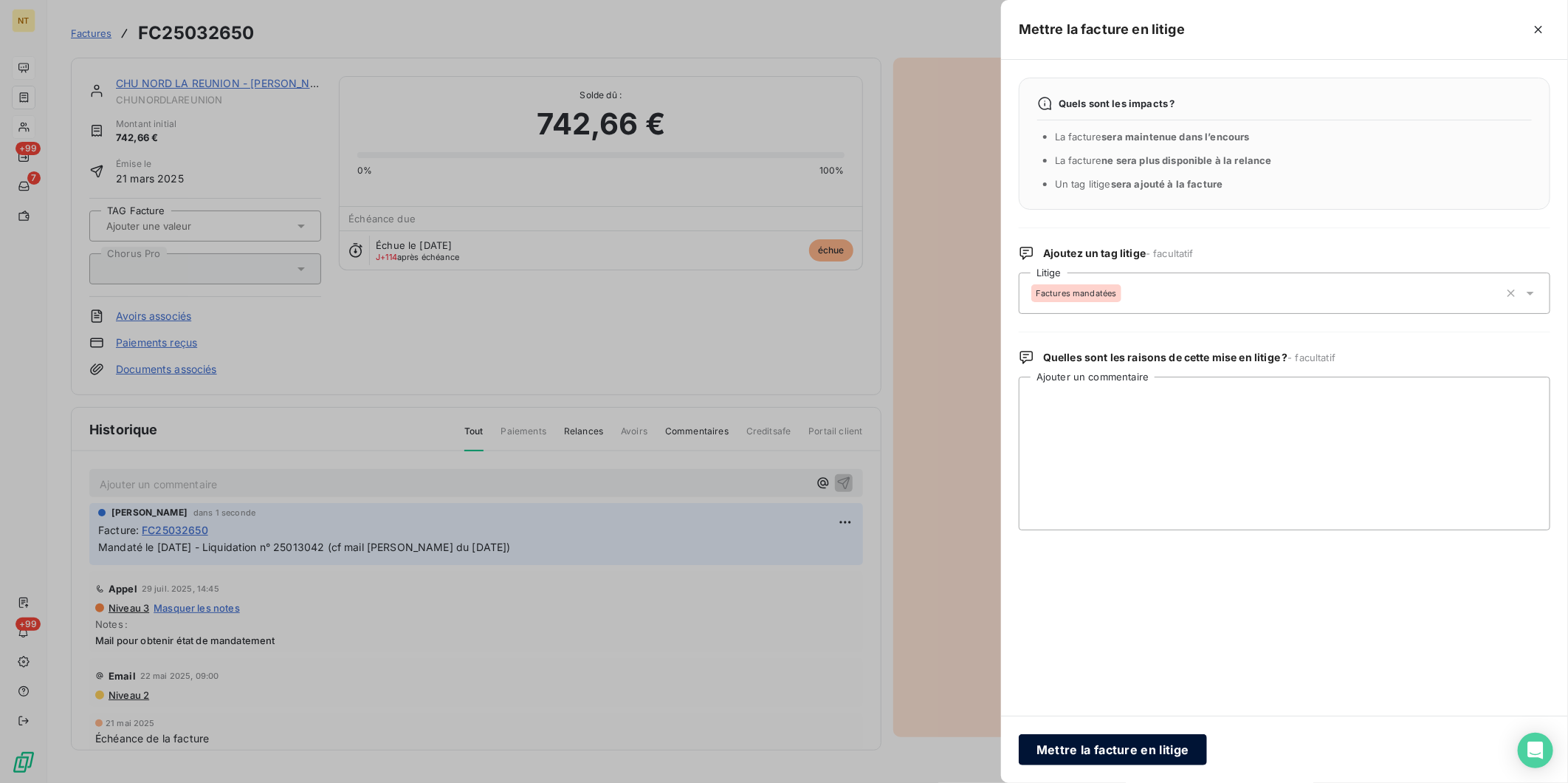
click at [1115, 605] on button "Mettre la facture en litige" at bounding box center [1113, 749] width 188 height 31
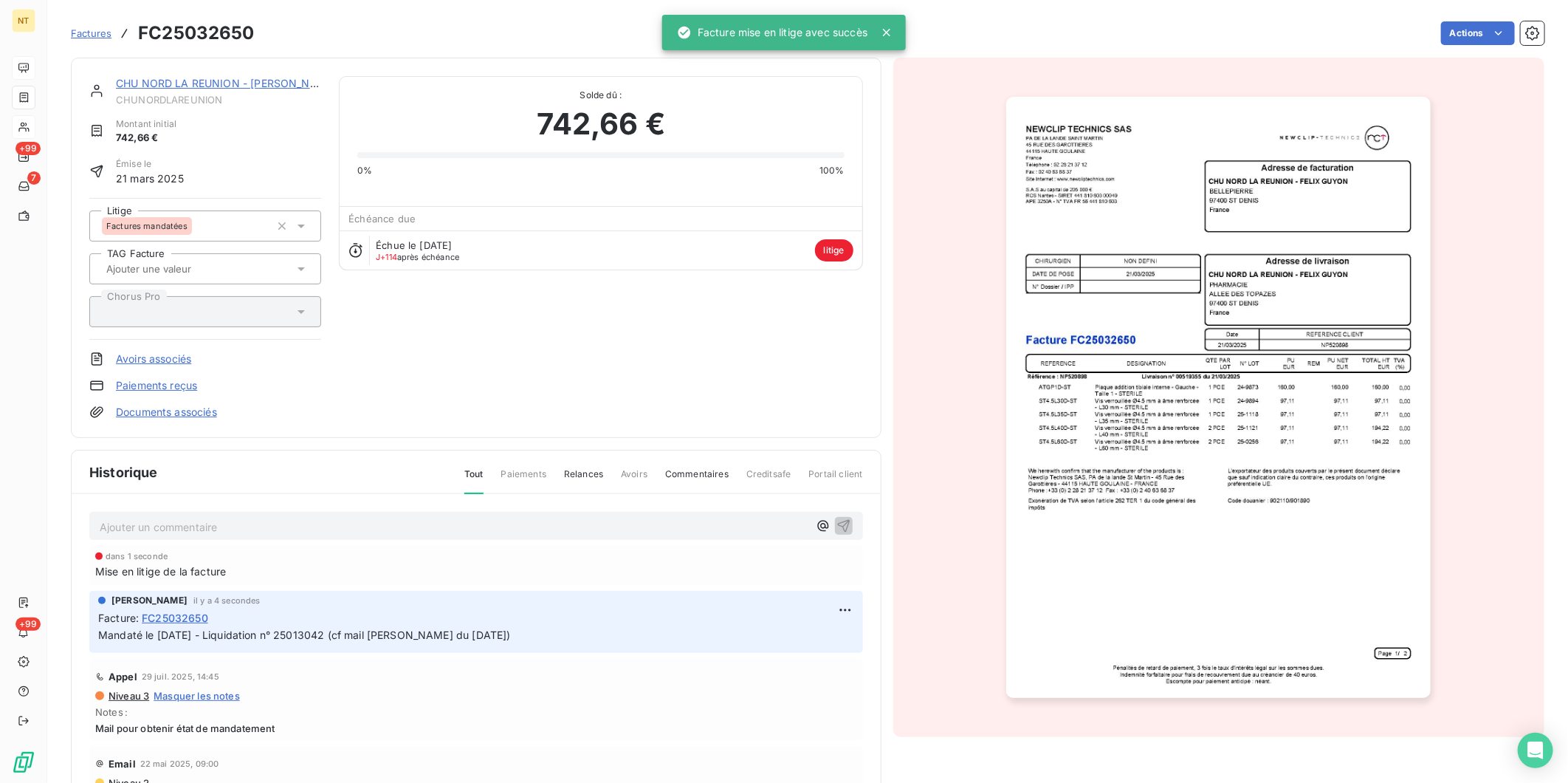
click at [198, 81] on link "CHU NORD LA REUNION - [PERSON_NAME]" at bounding box center [226, 82] width 221 height 13
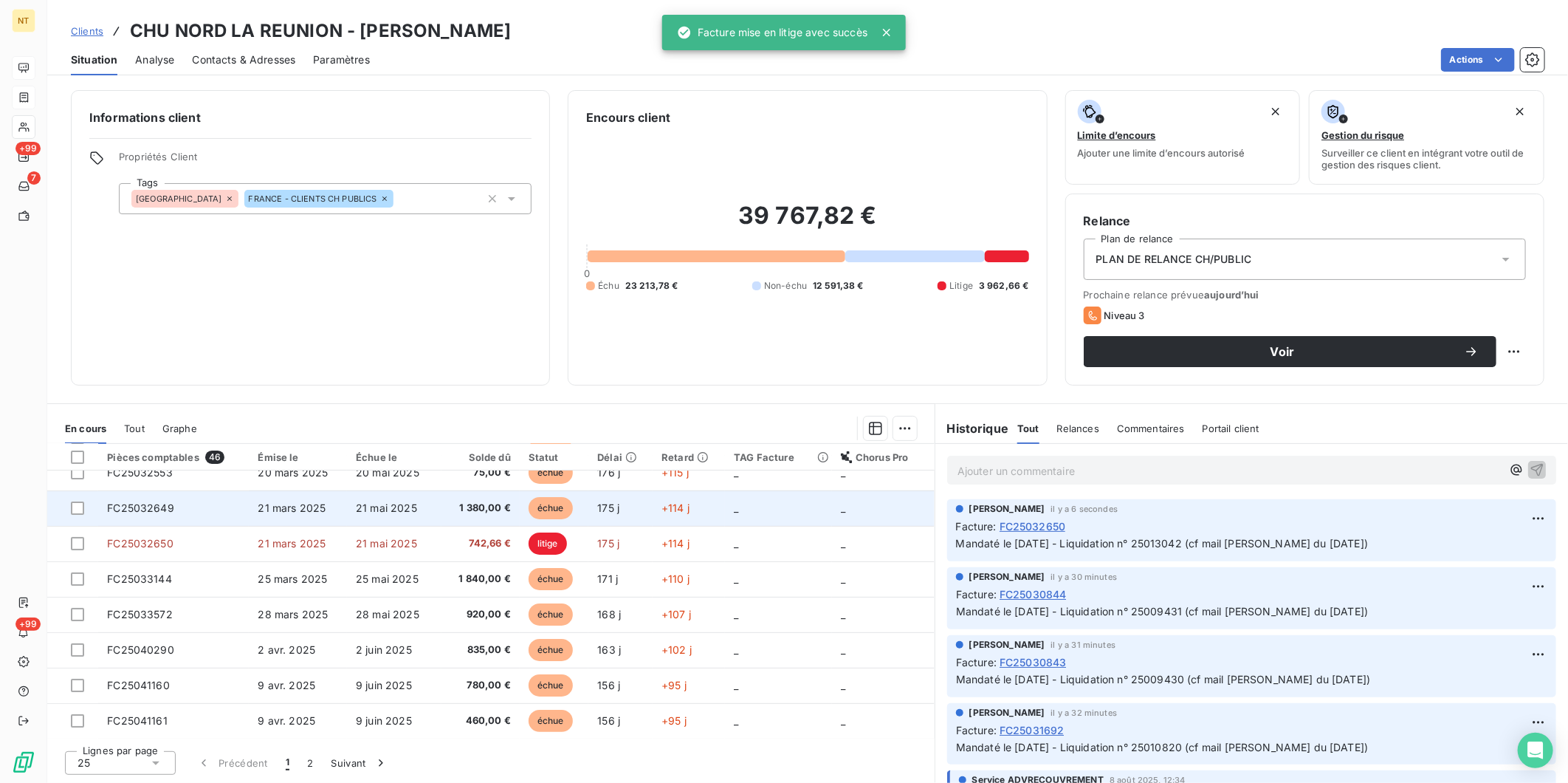
scroll to position [164, 0]
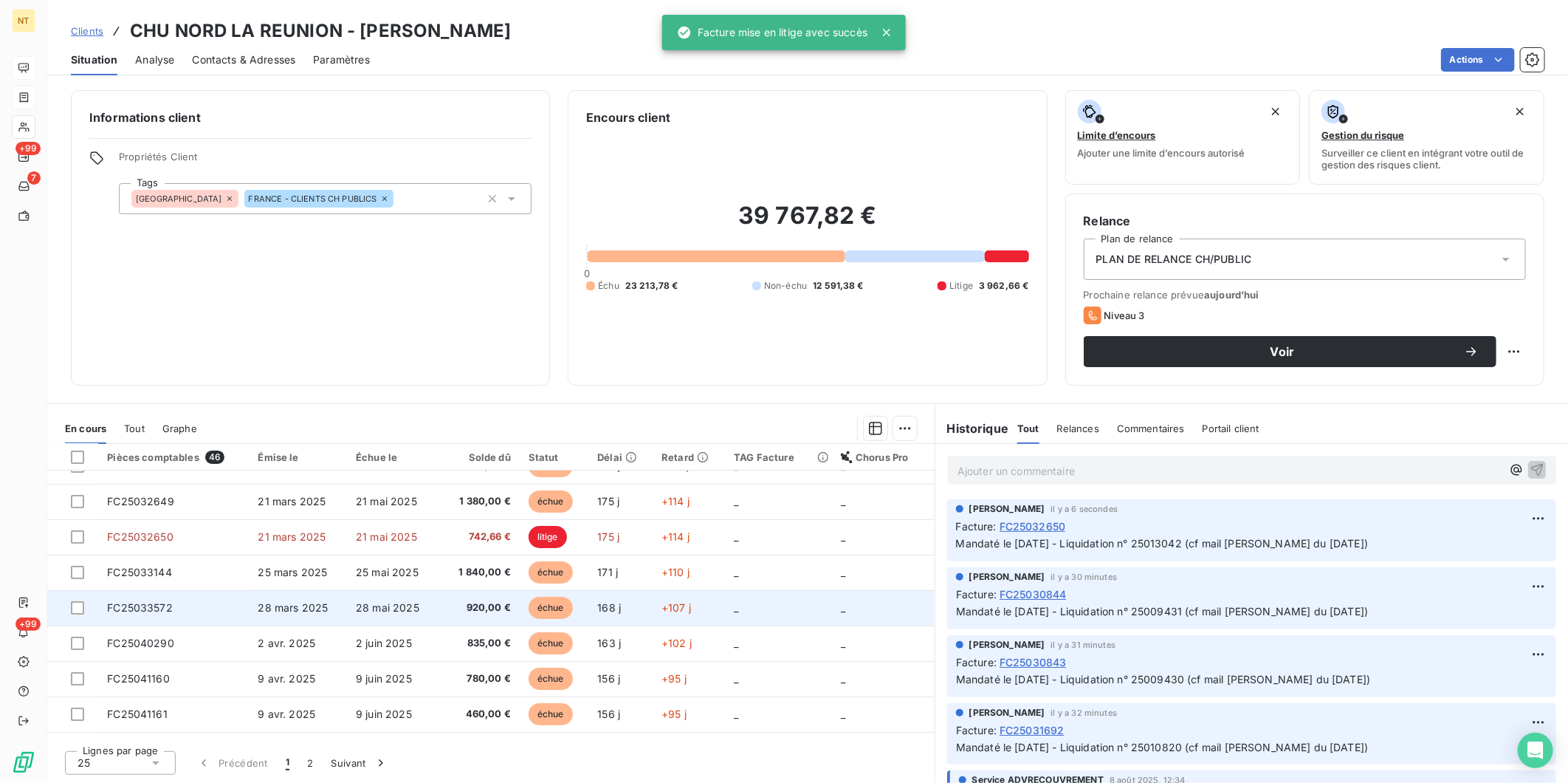
click at [218, 605] on td "FC25033572" at bounding box center [173, 607] width 150 height 35
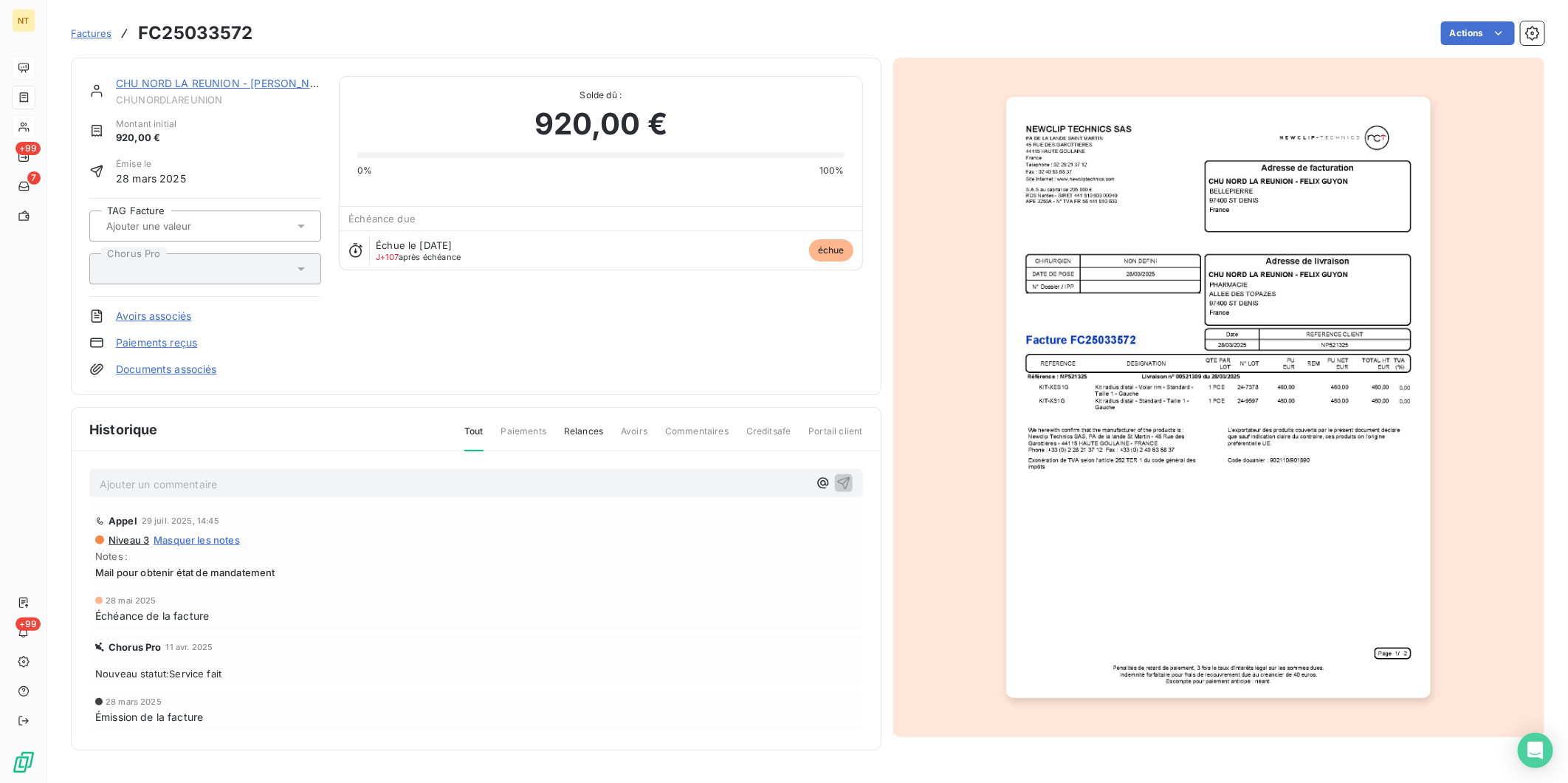
click at [180, 480] on p "Ajouter un commentaire ﻿" at bounding box center [454, 484] width 709 height 18
click at [345, 482] on span "Mandaté le [DATE] - Liquidation n° 25013042 (cf mail [PERSON_NAME] du [DATE])" at bounding box center [306, 482] width 412 height 13
click at [165, 481] on span "Mandaté le [DATE] - Liquidation n° 25014764 (cf mail [PERSON_NAME] du [DATE])" at bounding box center [306, 482] width 412 height 13
drag, startPoint x: 551, startPoint y: 479, endPoint x: -9, endPoint y: 481, distance: 560.0
click at [0, 481] on html "NT +99 7 +99 Factures FC25033572 Actions CHU NORD LA REUNION - [PERSON_NAME] Mo…" at bounding box center [784, 392] width 1568 height 783
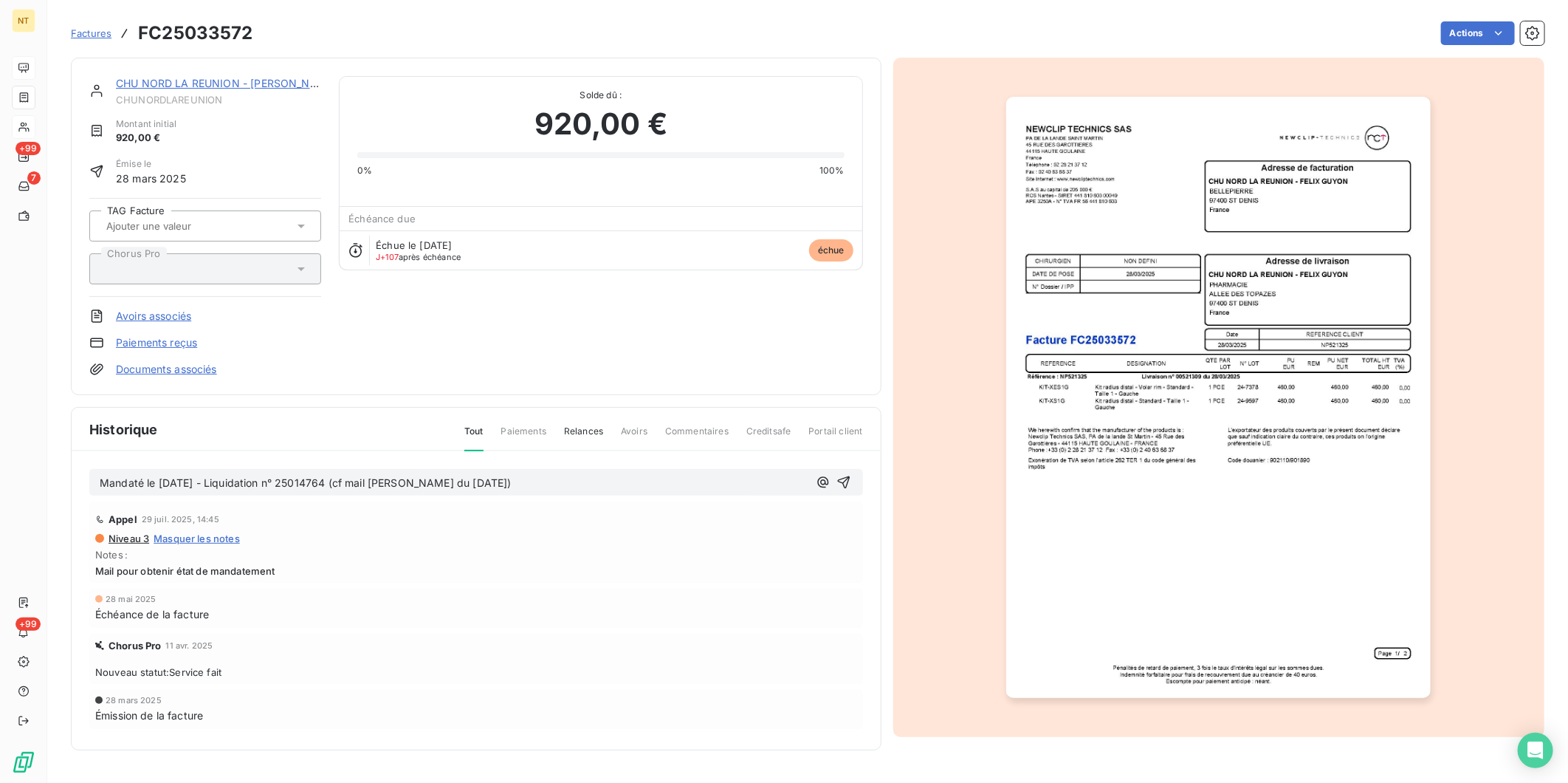
copy span "Mandaté le [DATE] - Liquidation n° 25014764 (cf mail [PERSON_NAME] du [DATE])"
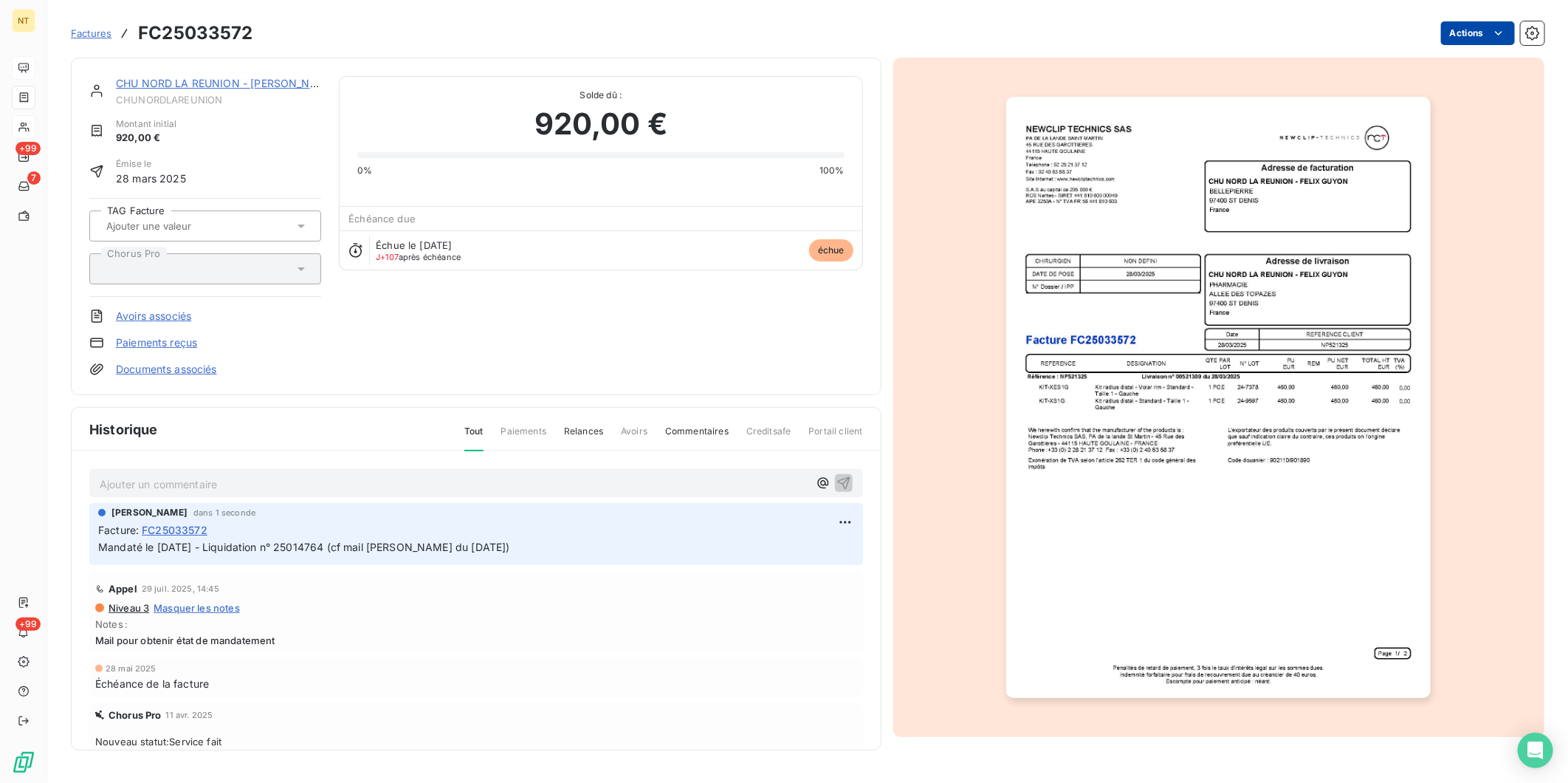
click at [1253, 35] on html "NT +99 7 +99 Factures FC25033572 Actions CHU NORD LA REUNION - [PERSON_NAME] Mo…" at bounding box center [784, 392] width 1568 height 783
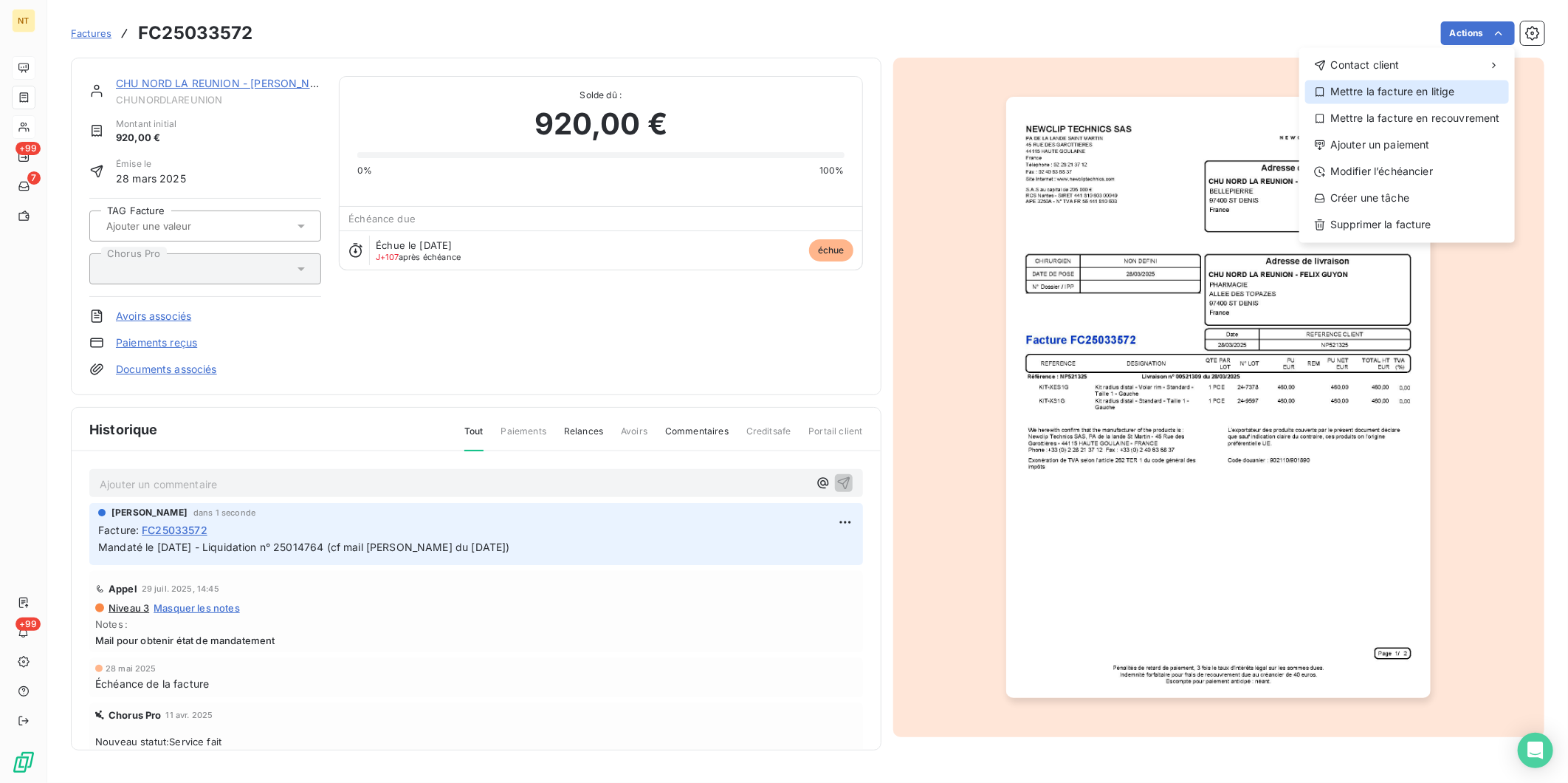
click at [1253, 96] on div "Mettre la facture en litige" at bounding box center [1407, 92] width 204 height 24
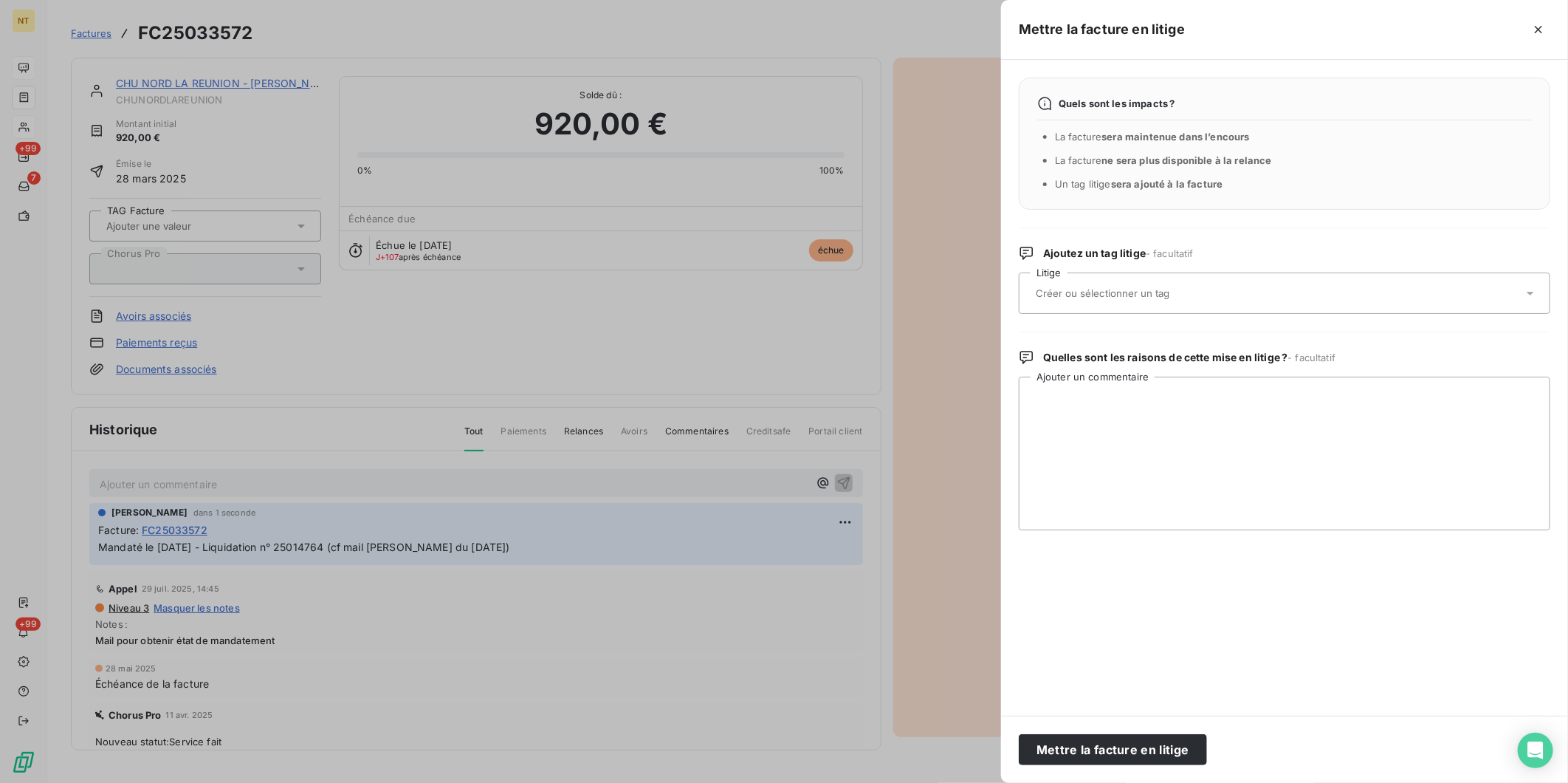
click at [1214, 285] on div at bounding box center [1277, 293] width 491 height 31
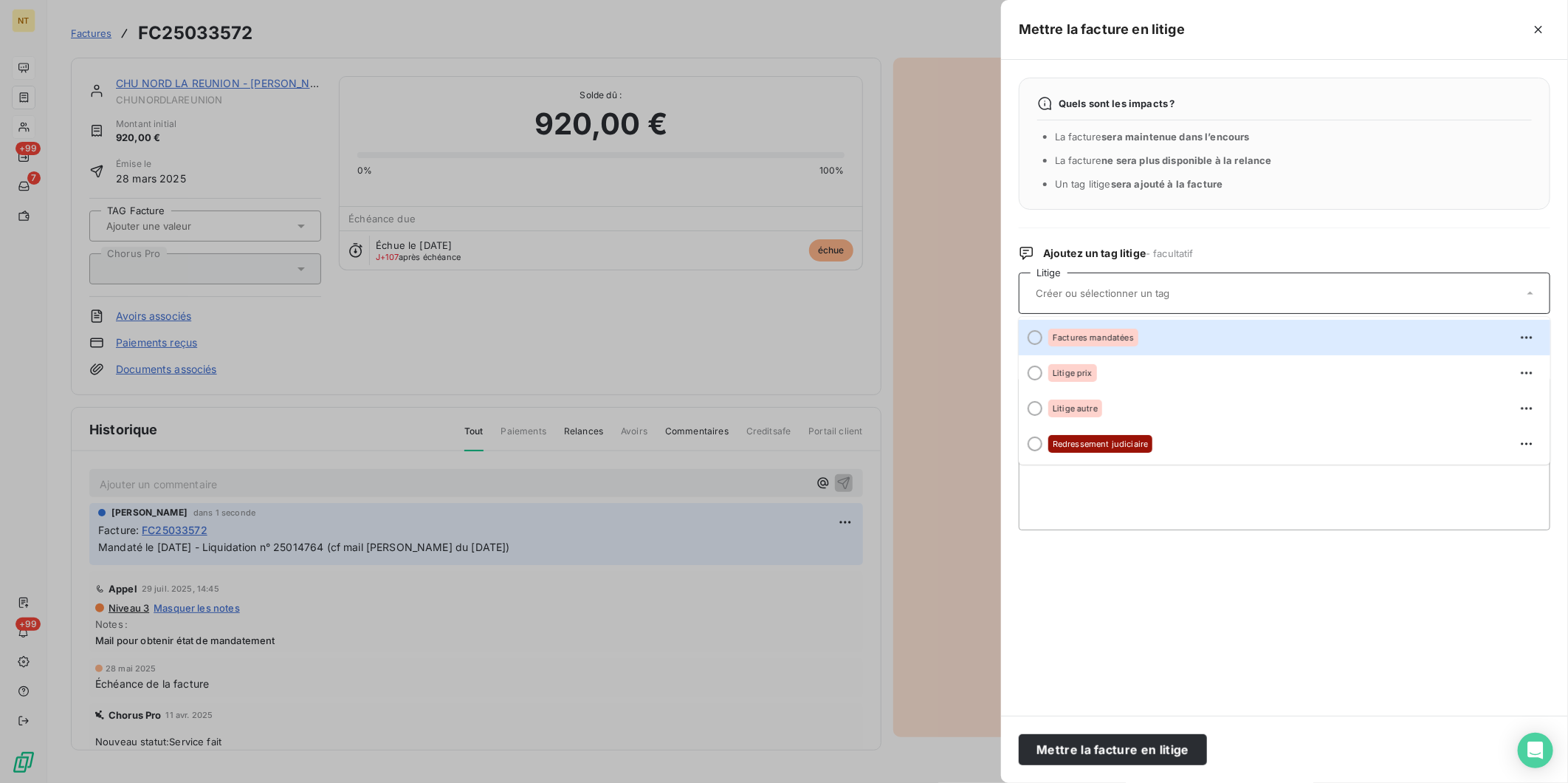
click at [1179, 336] on div "Factures mandatées" at bounding box center [1293, 338] width 490 height 24
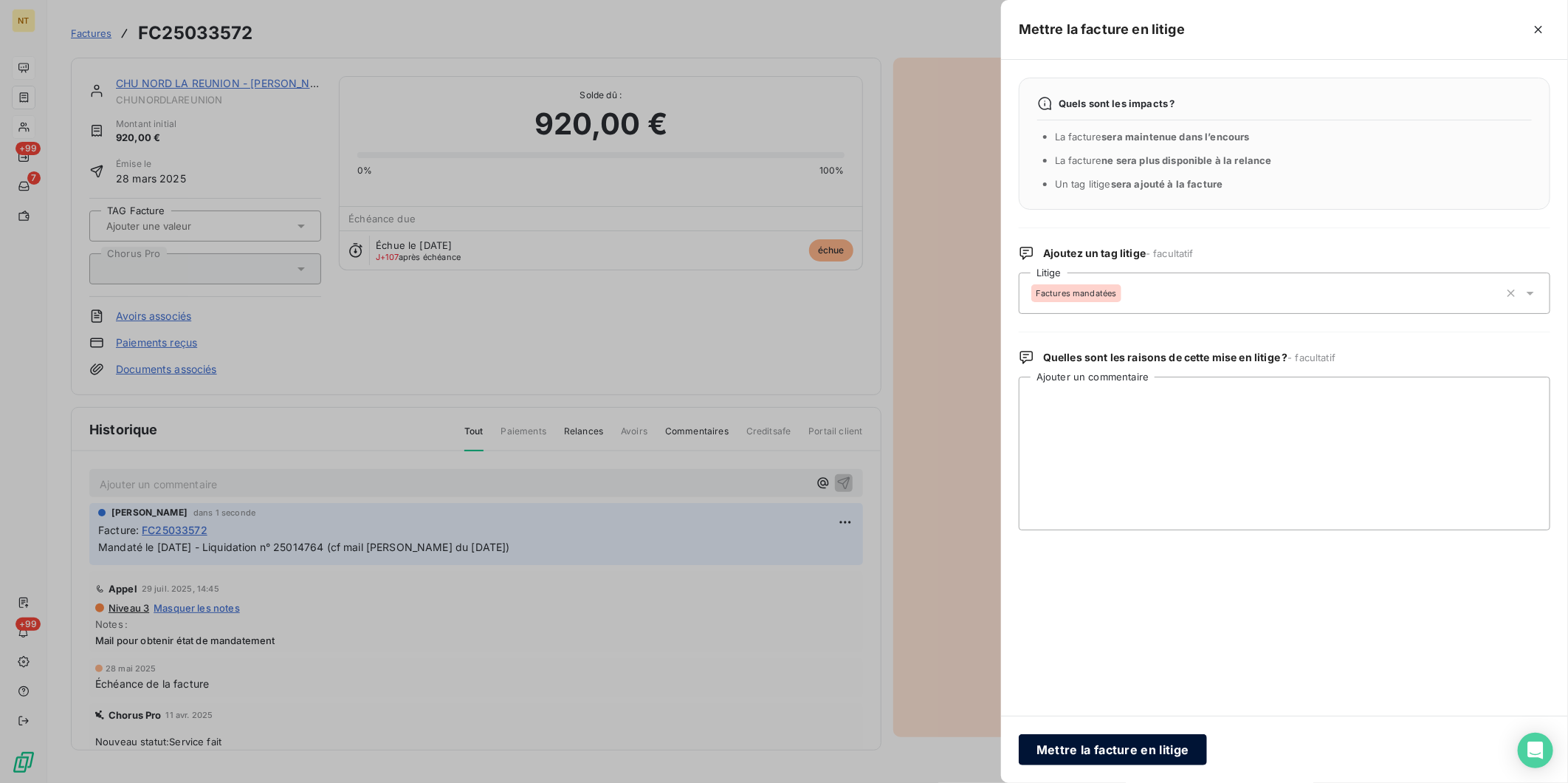
click at [1174, 605] on button "Mettre la facture en litige" at bounding box center [1113, 749] width 188 height 31
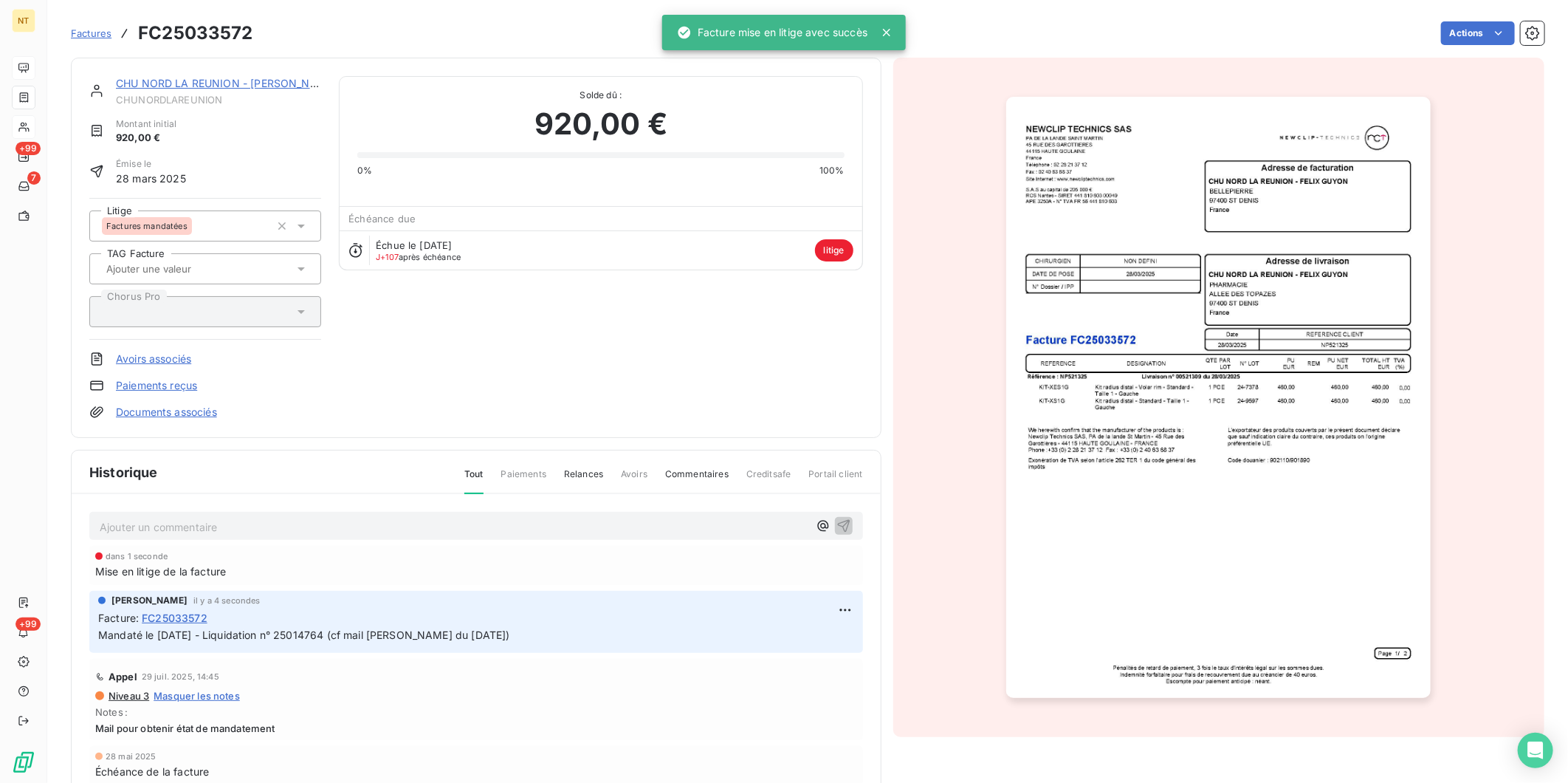
click at [181, 86] on link "CHU NORD LA REUNION - [PERSON_NAME]" at bounding box center [226, 82] width 221 height 13
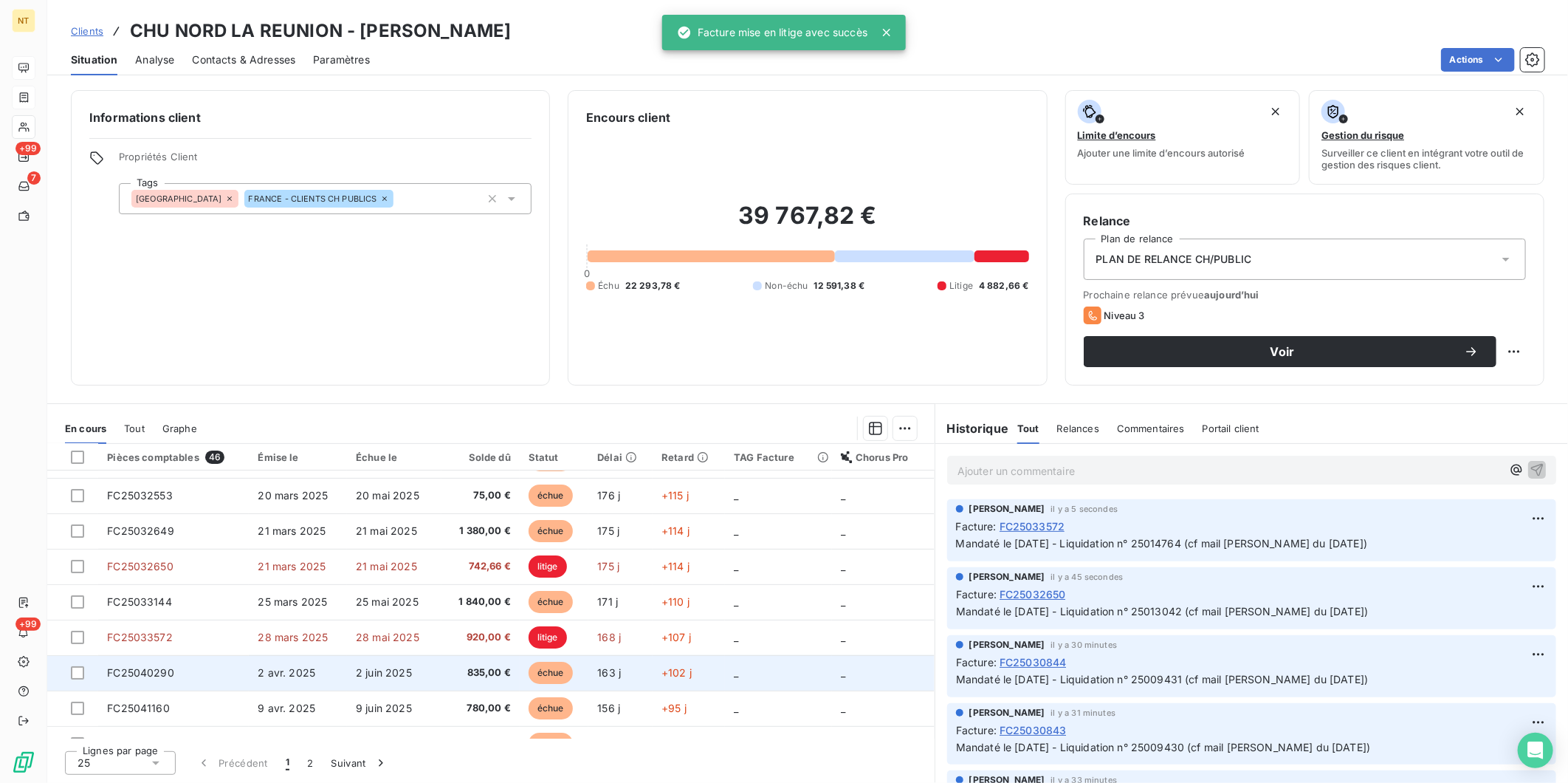
scroll to position [164, 0]
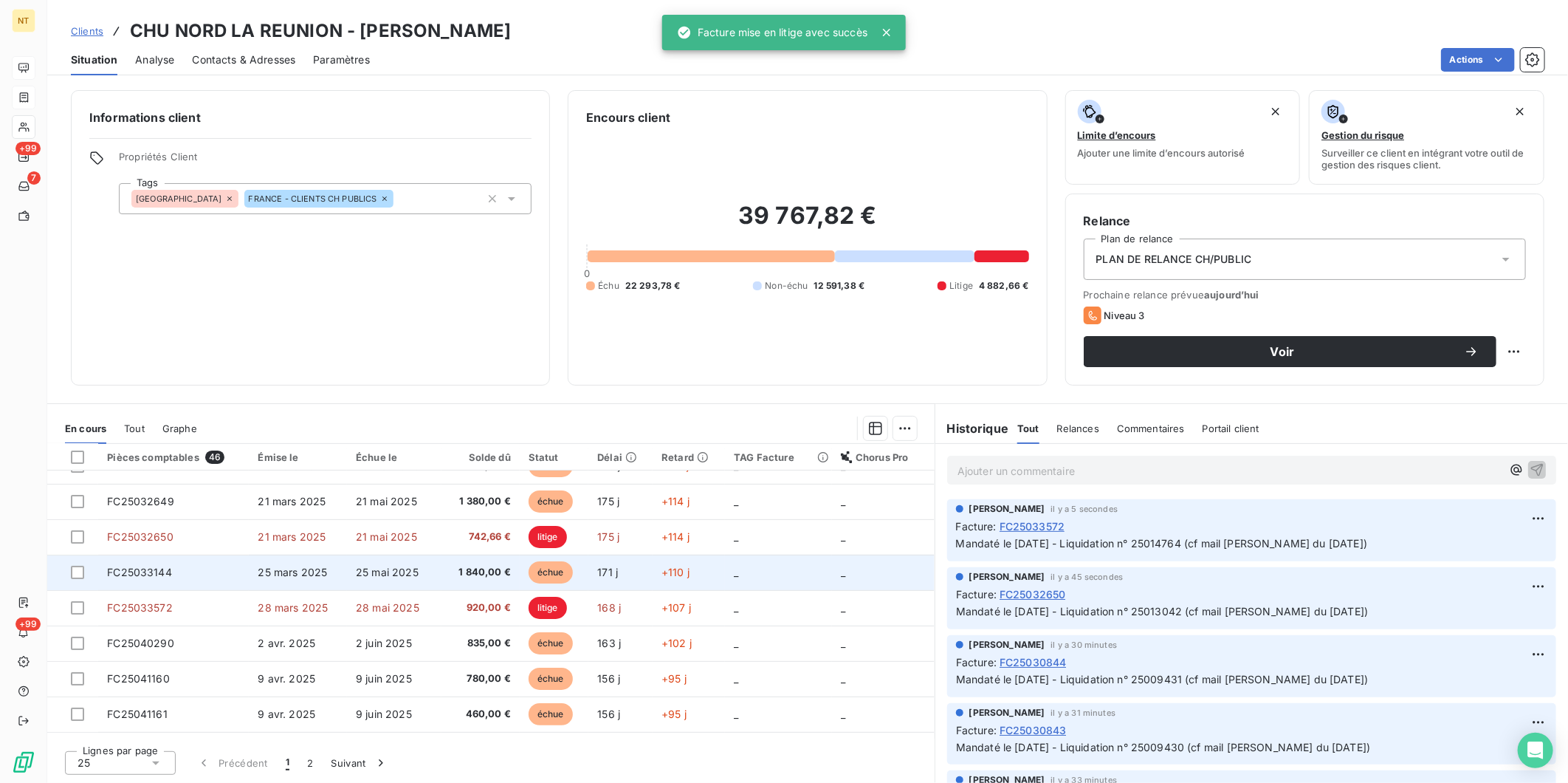
click at [227, 581] on td "FC25033144" at bounding box center [173, 572] width 150 height 35
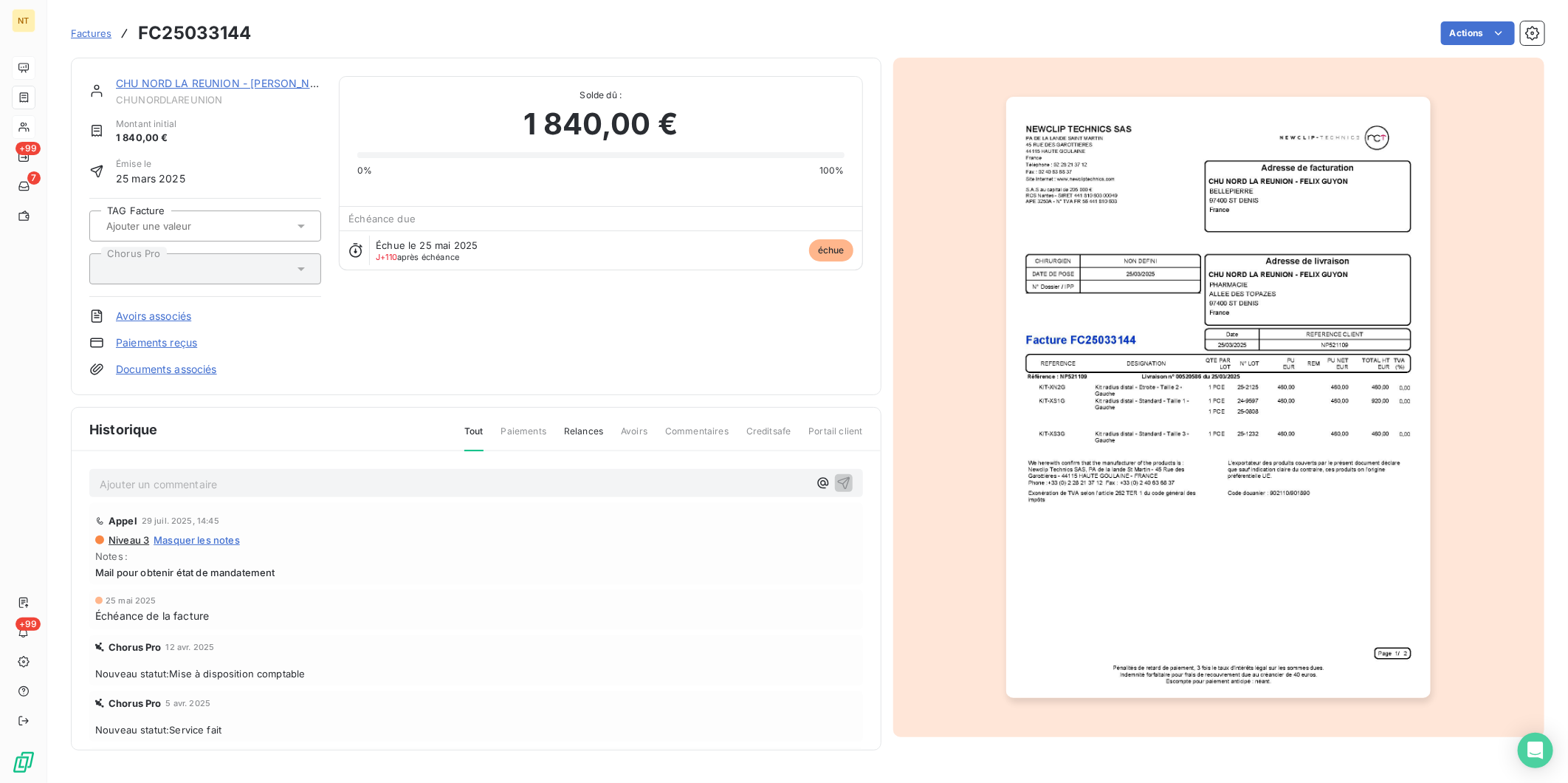
click at [205, 481] on p "Ajouter un commentaire ﻿" at bounding box center [454, 484] width 709 height 18
click at [165, 483] on span "Mandaté le [DATE] - Liquidation n° 25014764 (cf mail [PERSON_NAME] du [DATE])" at bounding box center [306, 482] width 412 height 13
click at [344, 483] on span "Mandaté le [DATE] - Liquidation n° 25014764 (cf mail [PERSON_NAME] du [DATE])" at bounding box center [306, 482] width 412 height 13
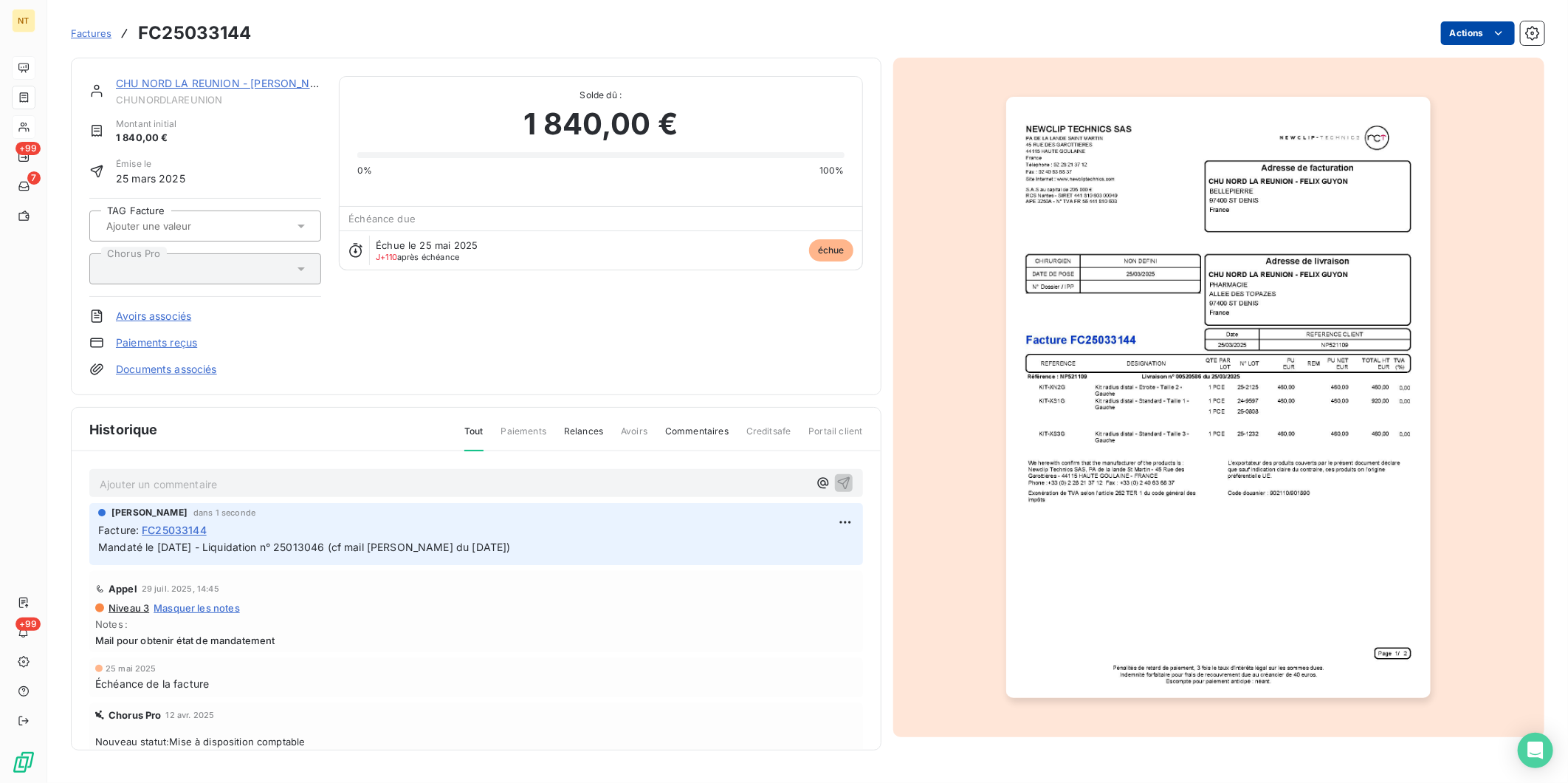
click at [1253, 39] on html "NT +99 7 +99 Factures FC25033144 Actions CHU NORD LA REUNION - [PERSON_NAME] Mo…" at bounding box center [784, 392] width 1568 height 783
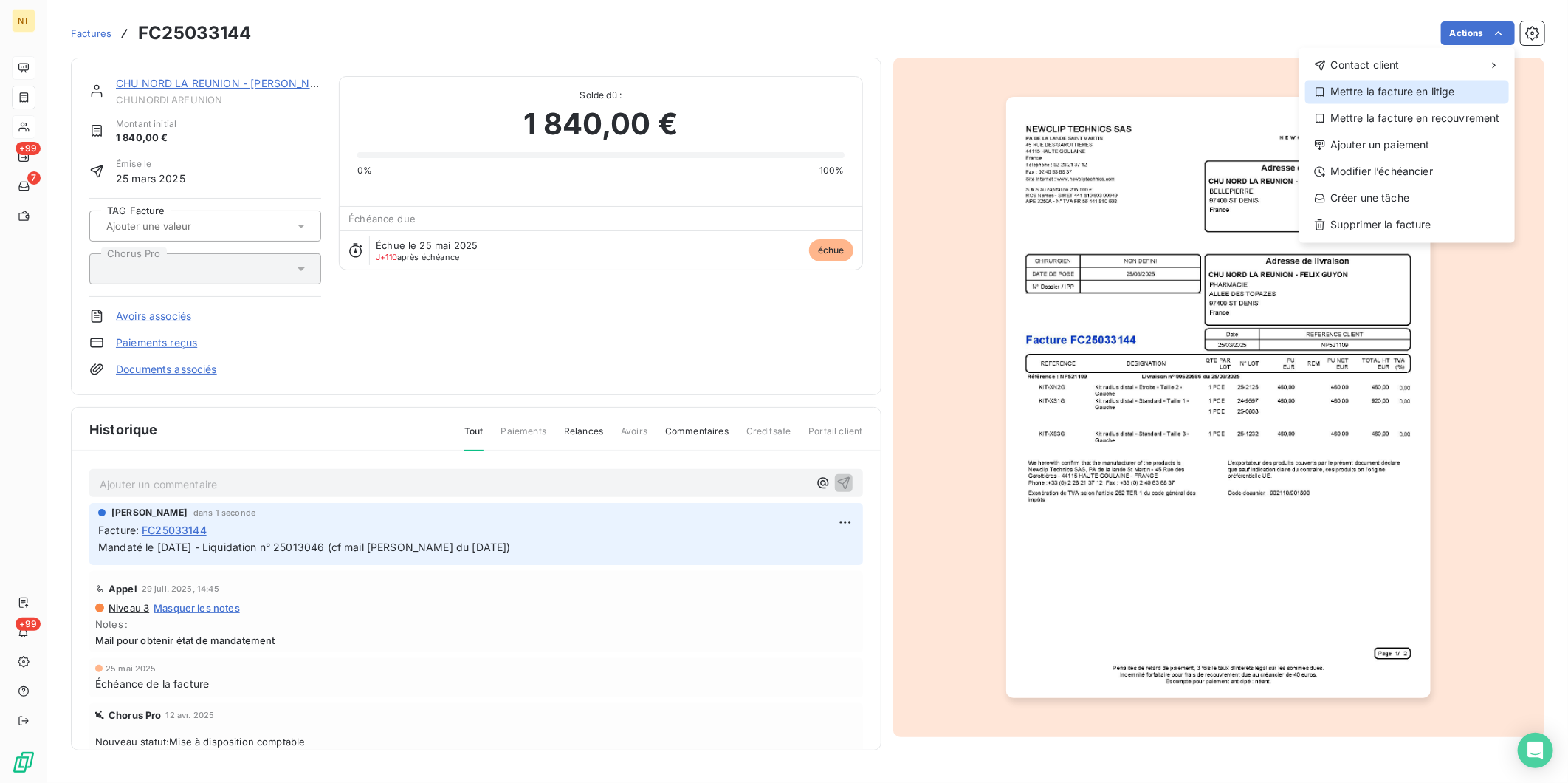
click at [1253, 98] on div "Mettre la facture en litige" at bounding box center [1407, 92] width 204 height 24
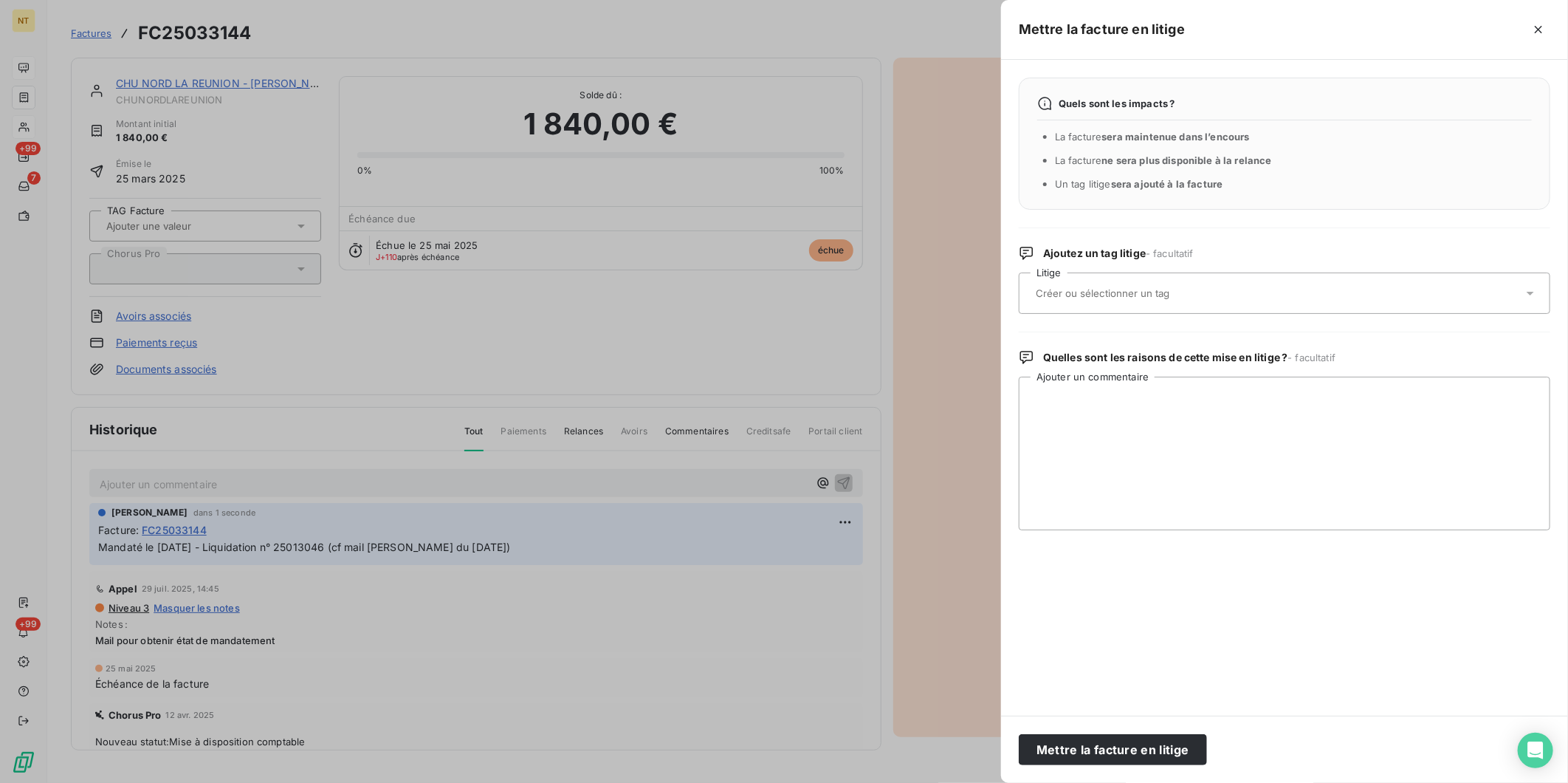
click at [1251, 299] on div at bounding box center [1277, 293] width 491 height 31
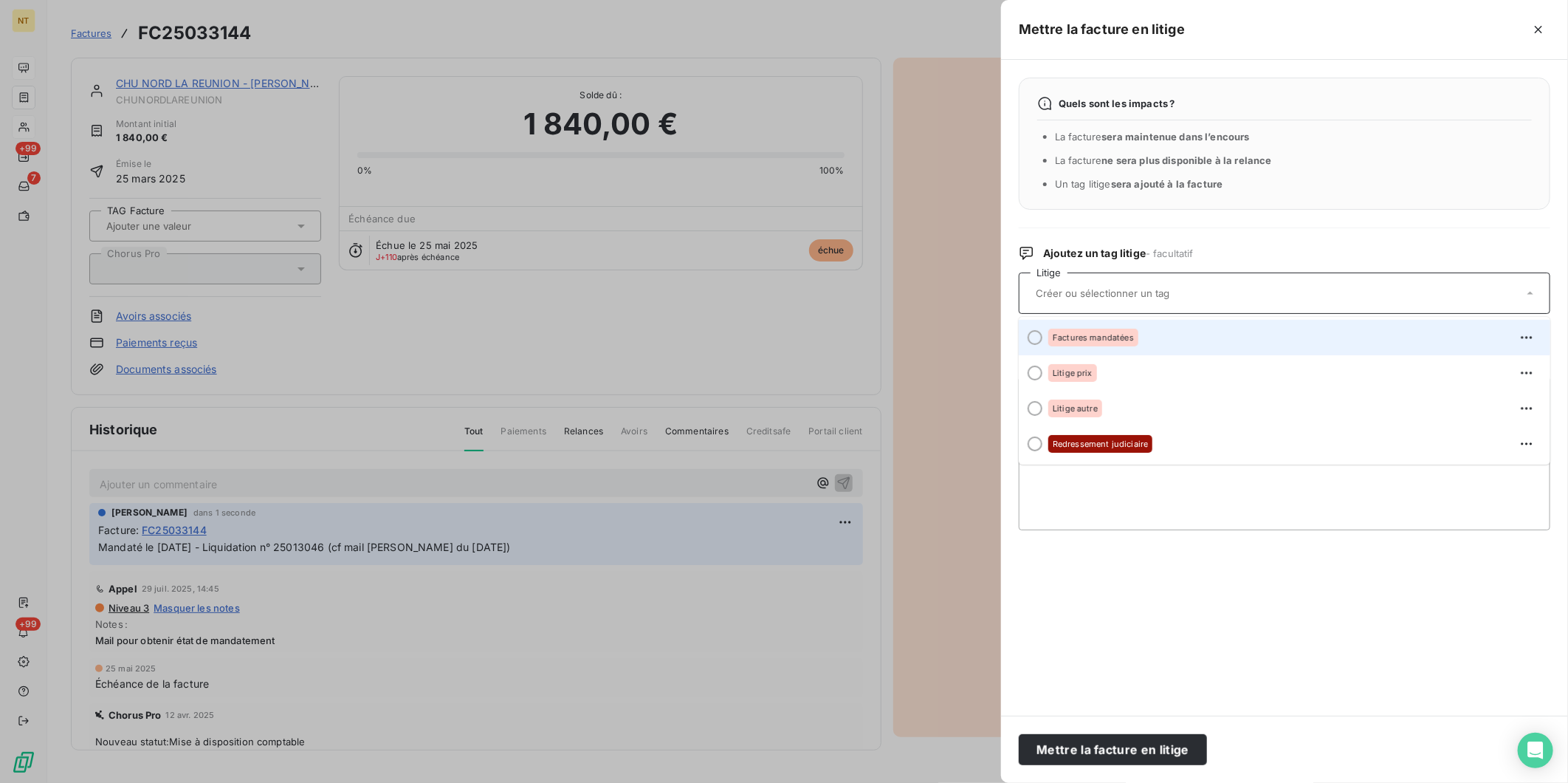
click at [1216, 340] on div "Factures mandatées" at bounding box center [1293, 338] width 490 height 24
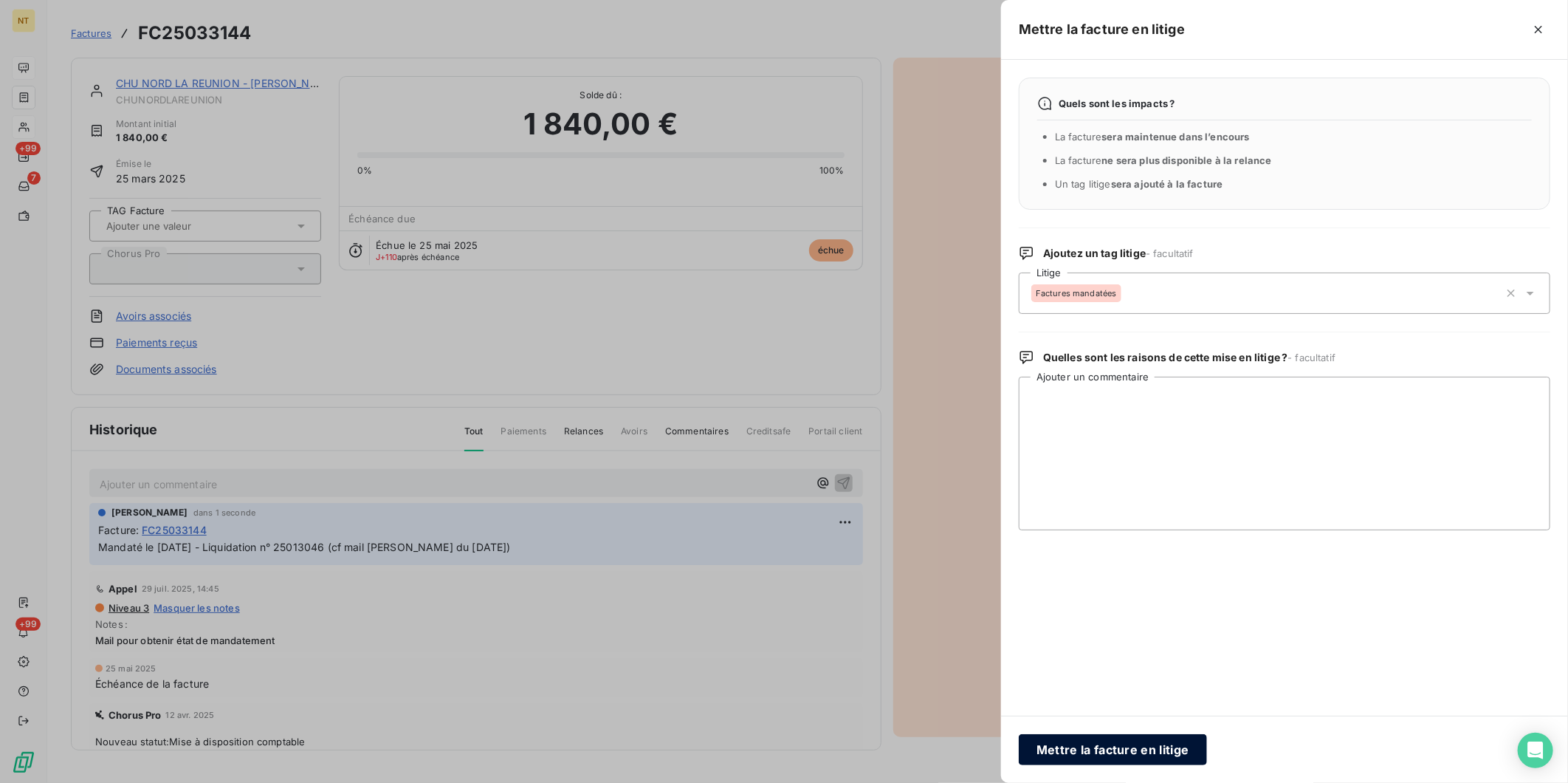
click at [1128, 605] on button "Mettre la facture en litige" at bounding box center [1113, 749] width 188 height 31
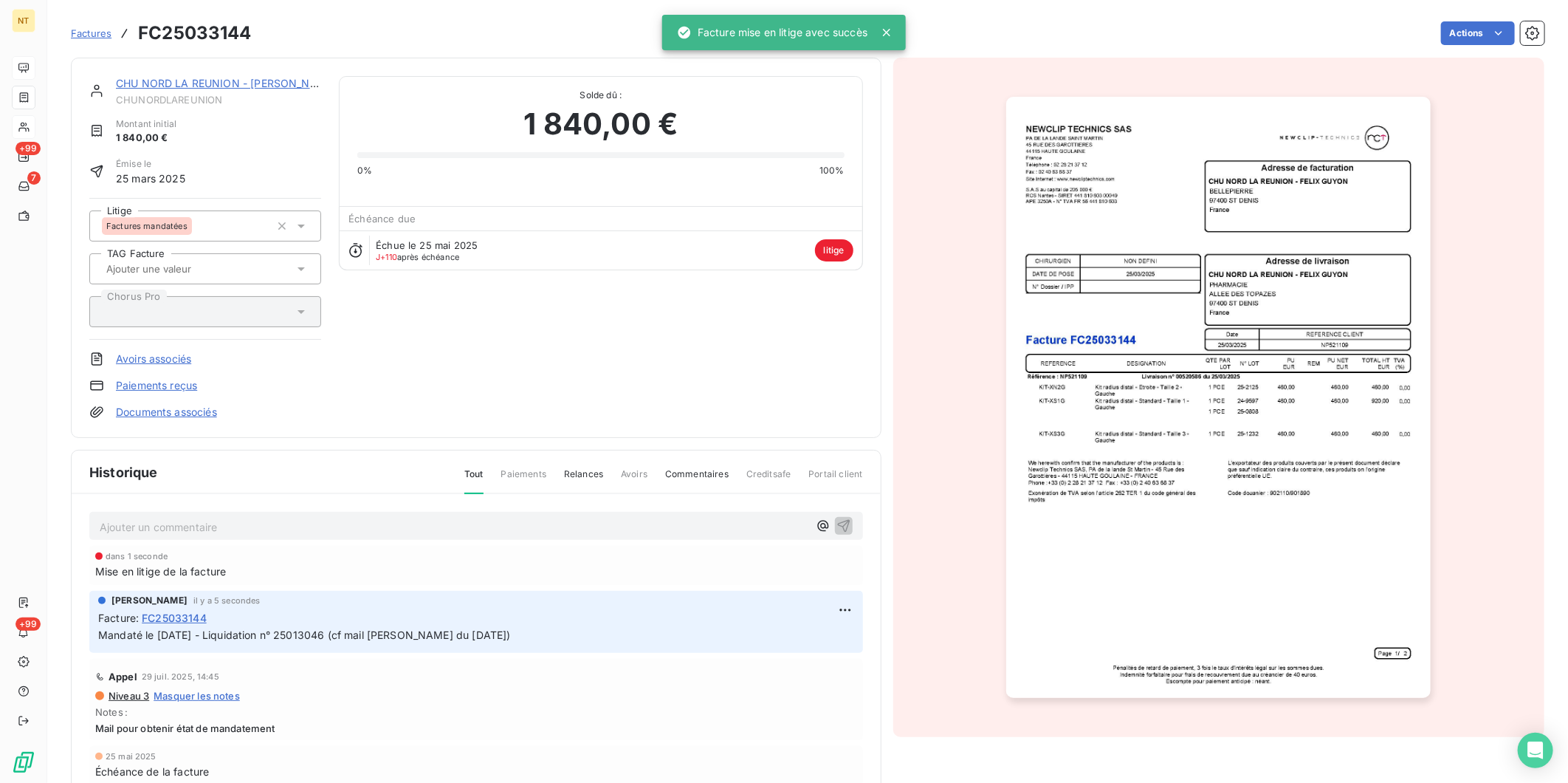
click at [275, 84] on link "CHU NORD LA REUNION - [PERSON_NAME]" at bounding box center [226, 82] width 221 height 13
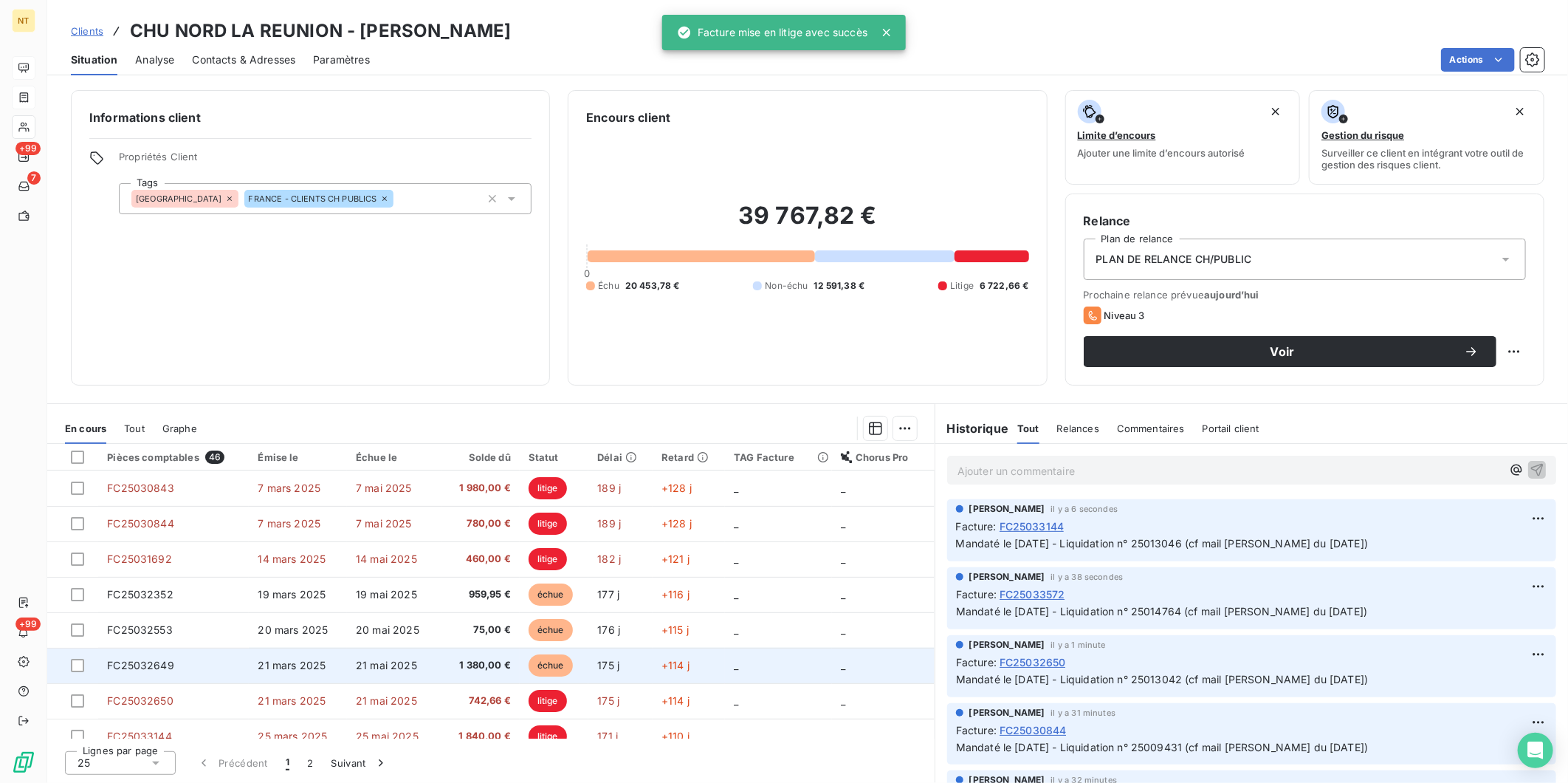
click at [274, 605] on span "21 mars 2025" at bounding box center [291, 665] width 68 height 13
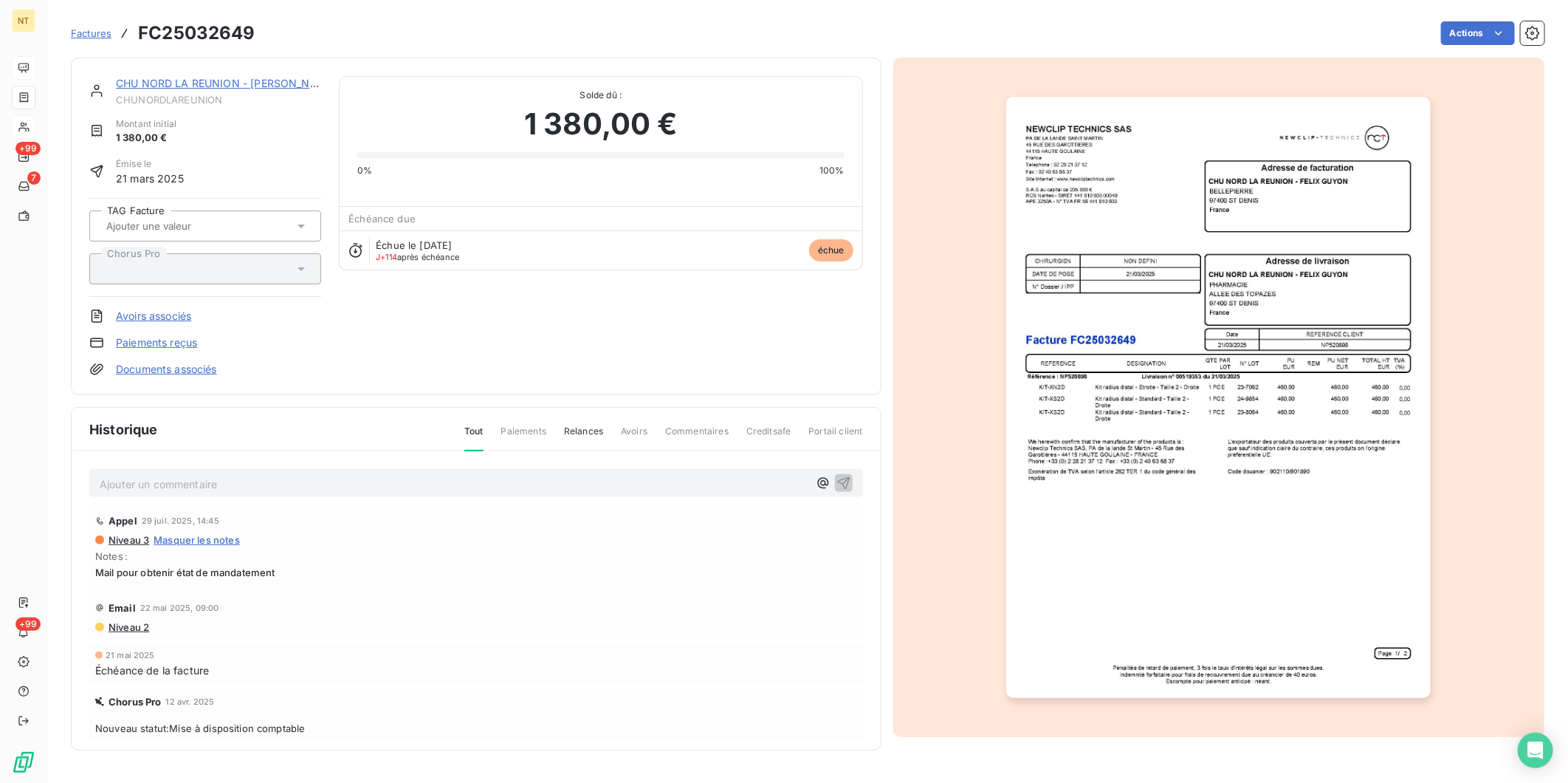
click at [426, 479] on p "Ajouter un commentaire ﻿" at bounding box center [454, 484] width 709 height 18
click at [426, 480] on p "Ajouter un commentaire ﻿" at bounding box center [454, 484] width 709 height 18
click at [166, 482] on span "Mandaté le [DATE] - Liquidation n° 25014764 (cf mail [PERSON_NAME] du [DATE])" at bounding box center [306, 482] width 412 height 13
click at [343, 481] on span "Mandaté le [DATE] - Liquidation n° 25014764 (cf mail [PERSON_NAME] du [DATE])" at bounding box center [306, 482] width 412 height 13
click at [836, 484] on icon "button" at bounding box center [844, 482] width 15 height 15
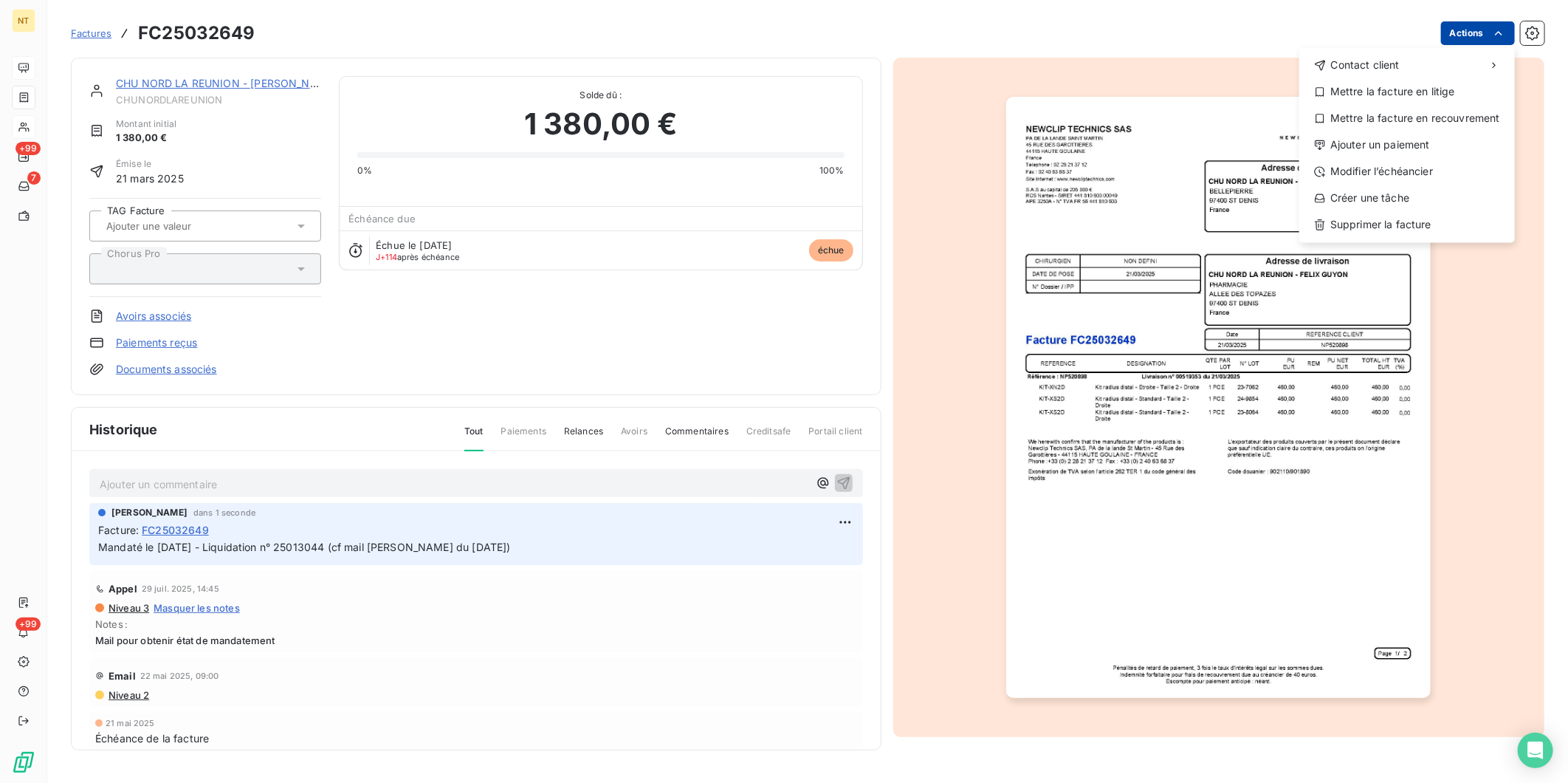
click at [1253, 45] on html "NT +99 7 +99 Factures FC25032649 Actions Contact client Mettre la facture en li…" at bounding box center [784, 392] width 1568 height 783
click at [1253, 91] on div "Mettre la facture en litige" at bounding box center [1407, 92] width 204 height 24
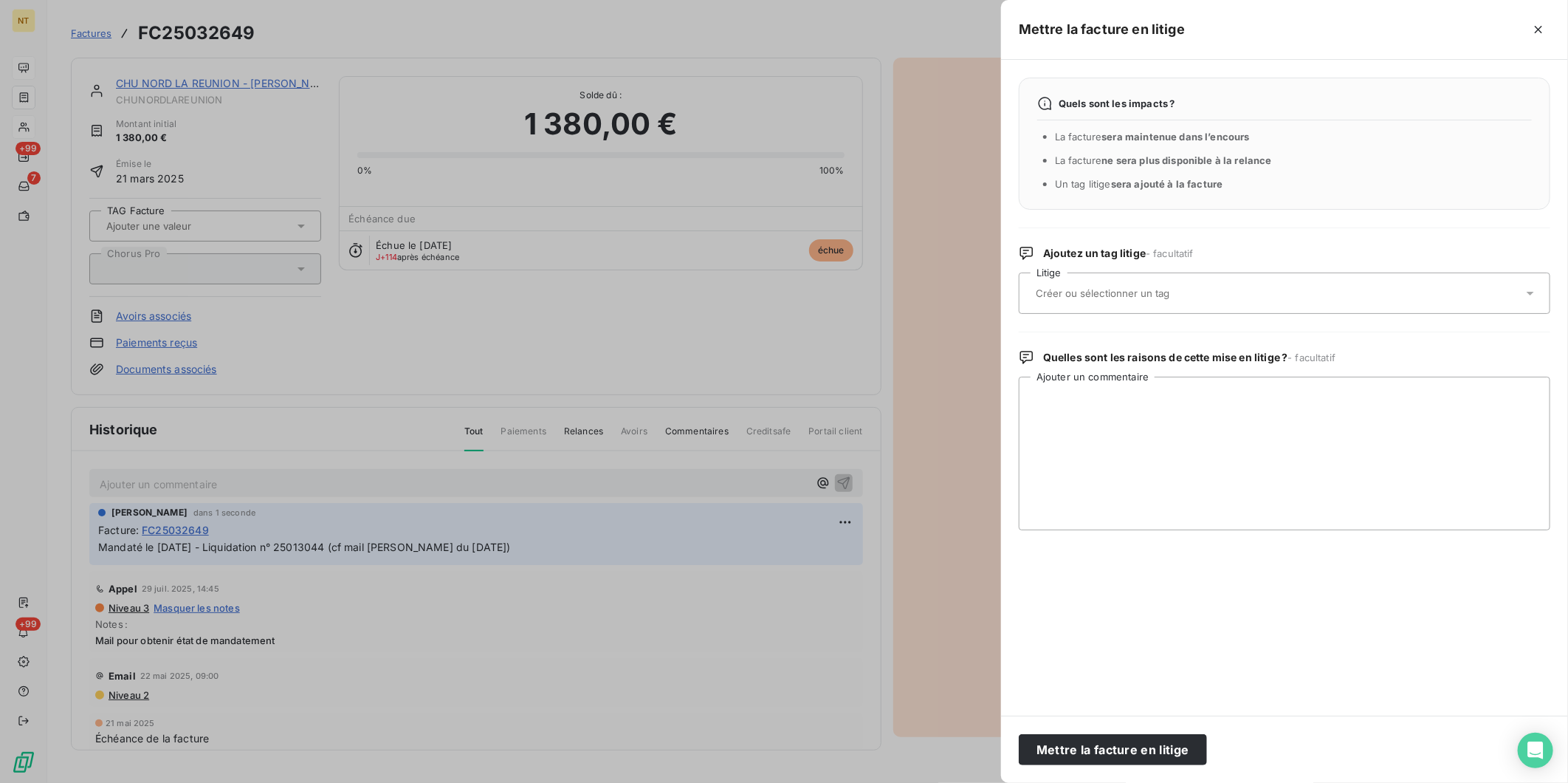
click at [1082, 286] on input "text" at bounding box center [1142, 293] width 215 height 13
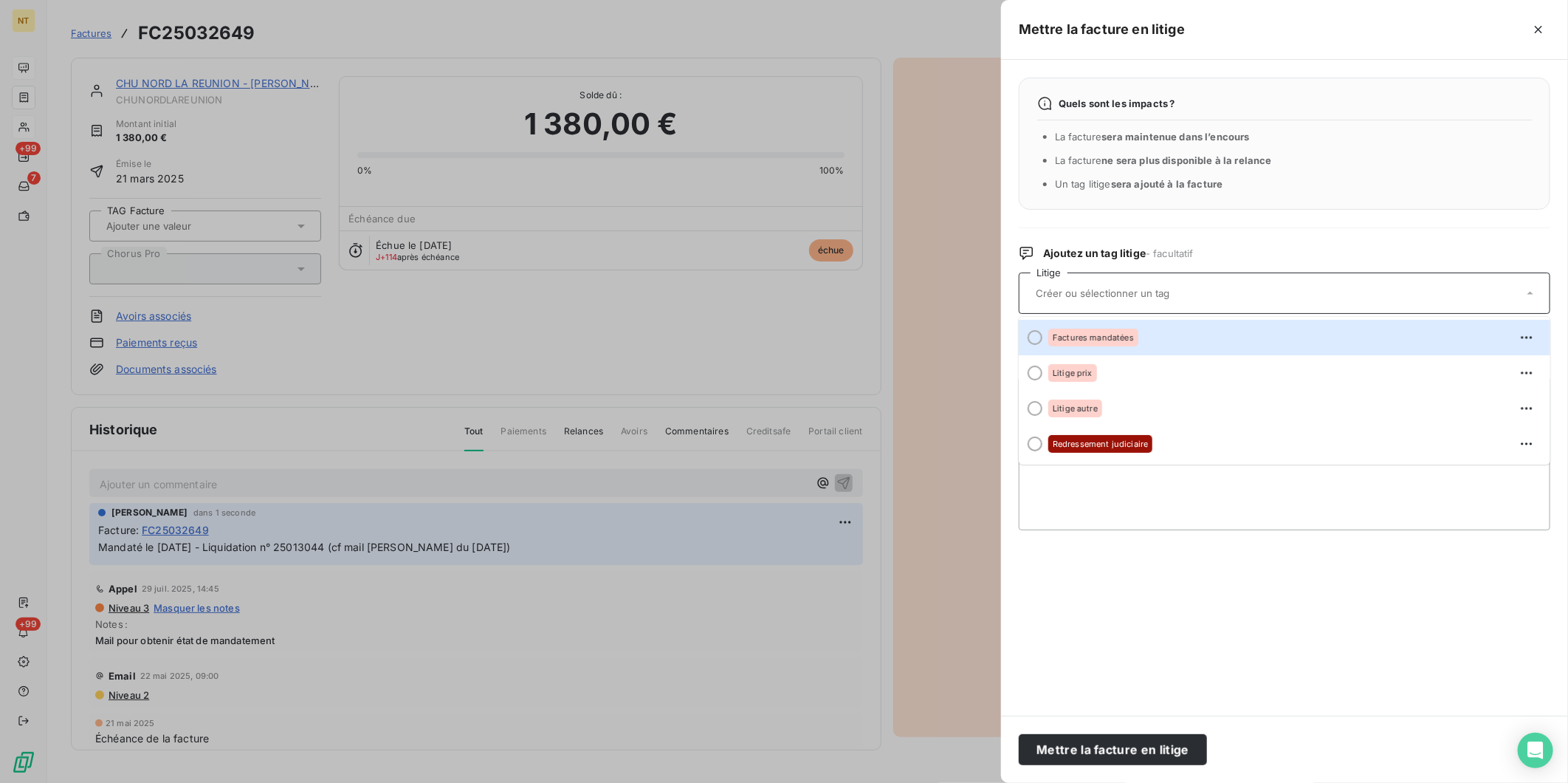
click at [1083, 326] on div "Factures mandatées" at bounding box center [1293, 338] width 490 height 24
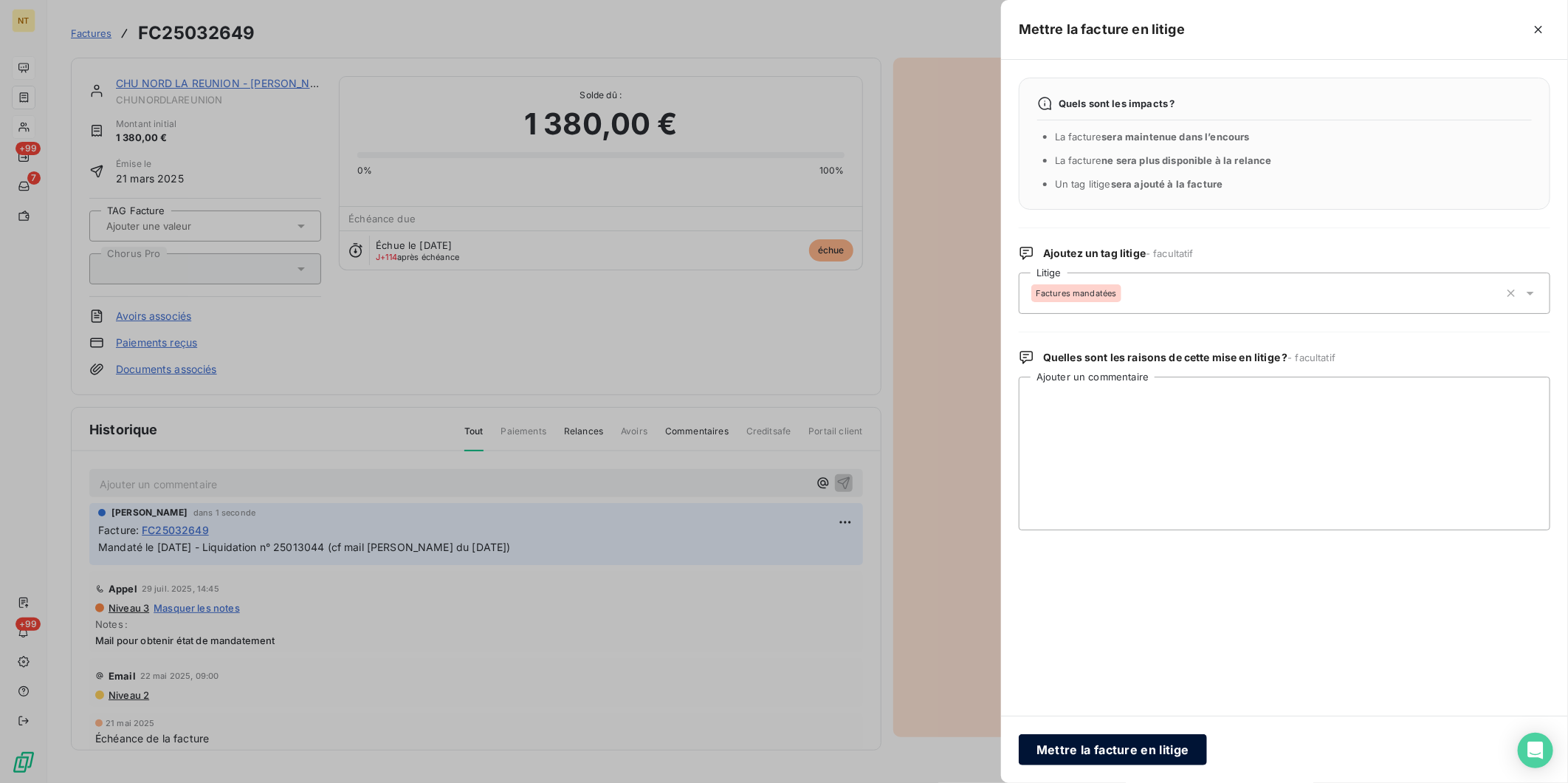
click at [1147, 605] on button "Mettre la facture en litige" at bounding box center [1113, 749] width 188 height 31
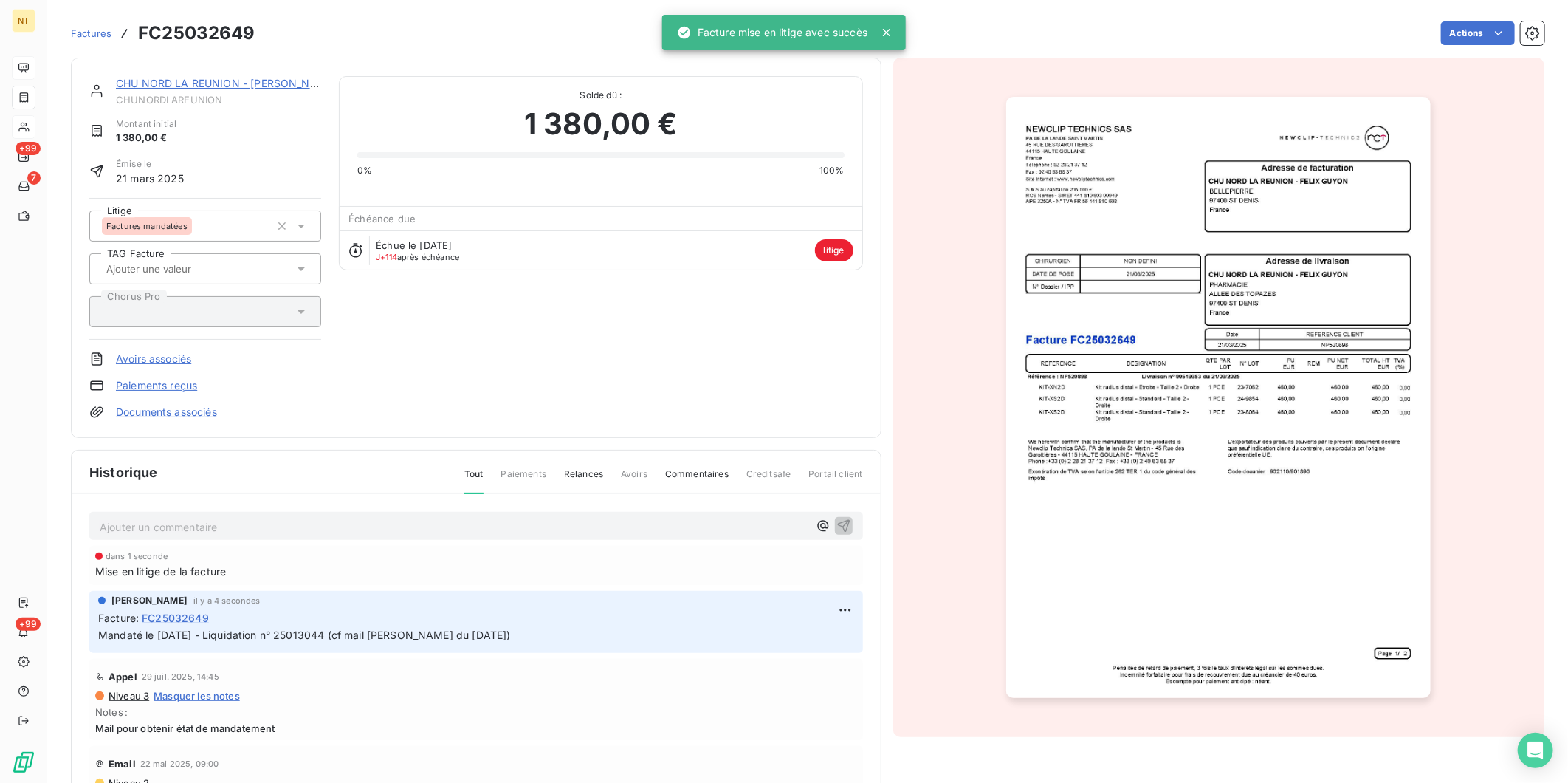
click at [267, 82] on link "CHU NORD LA REUNION - [PERSON_NAME]" at bounding box center [226, 82] width 221 height 13
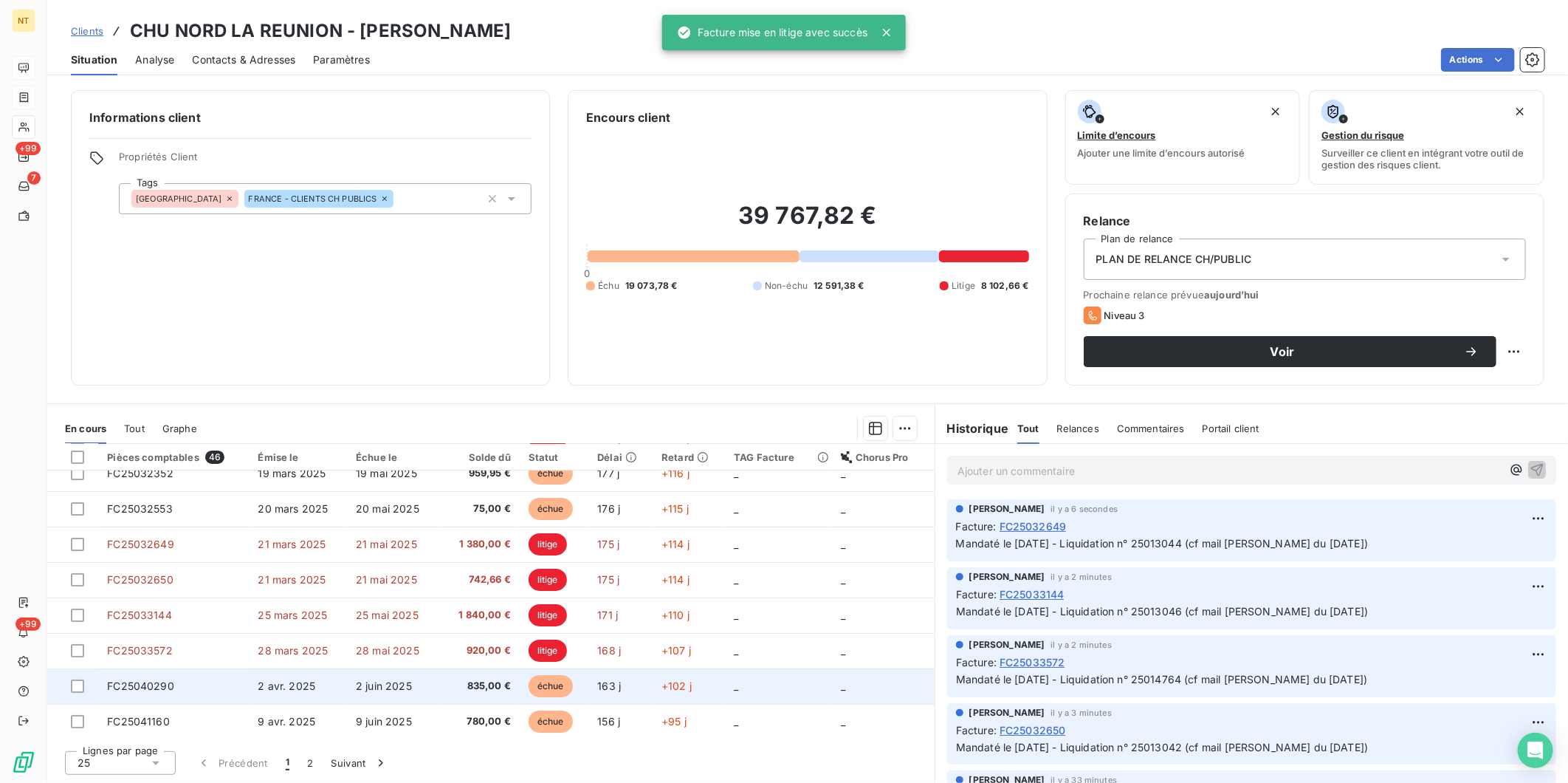
scroll to position [164, 0]
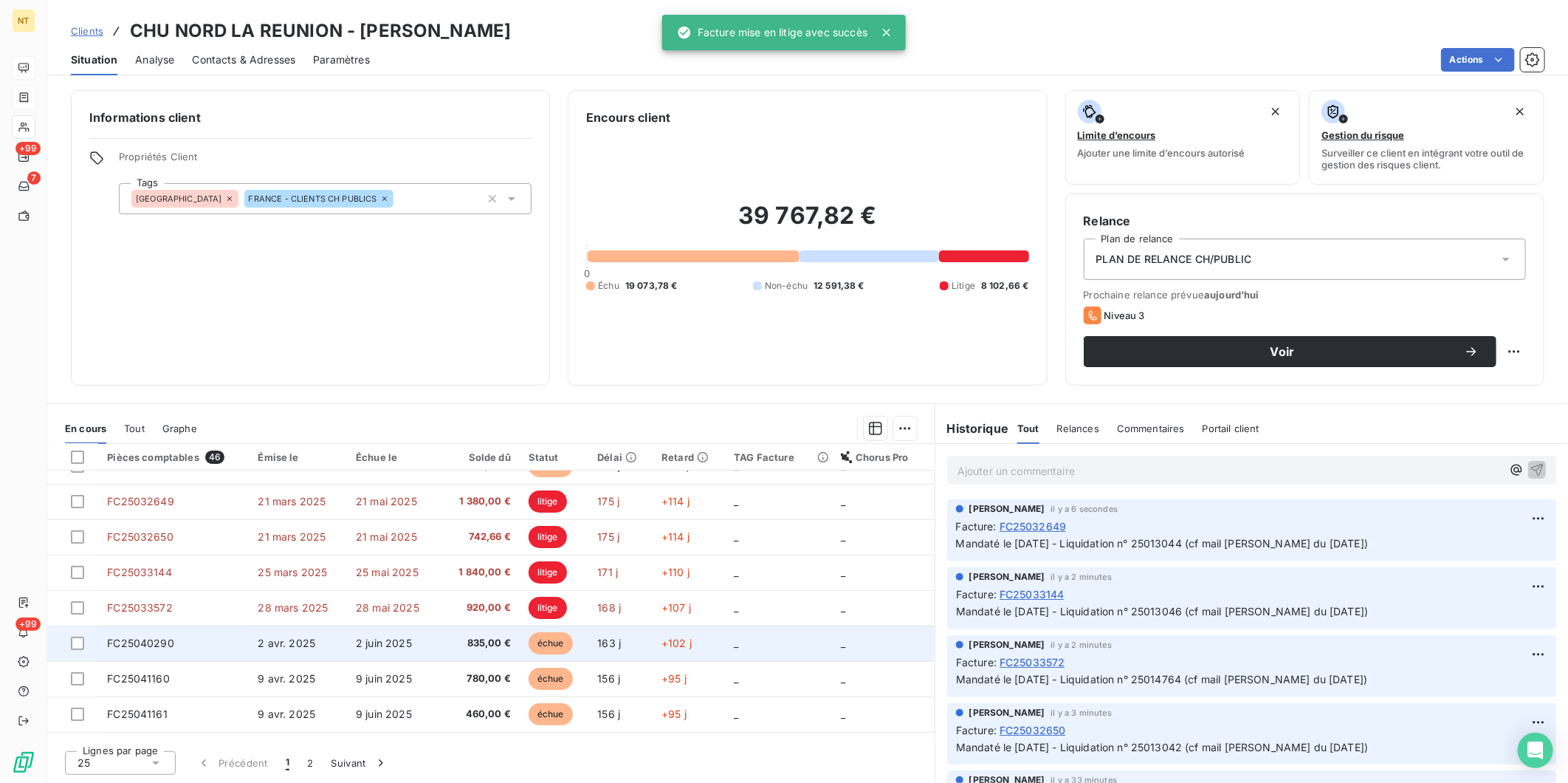
click at [308, 605] on span "2 avr. 2025" at bounding box center [286, 643] width 58 height 13
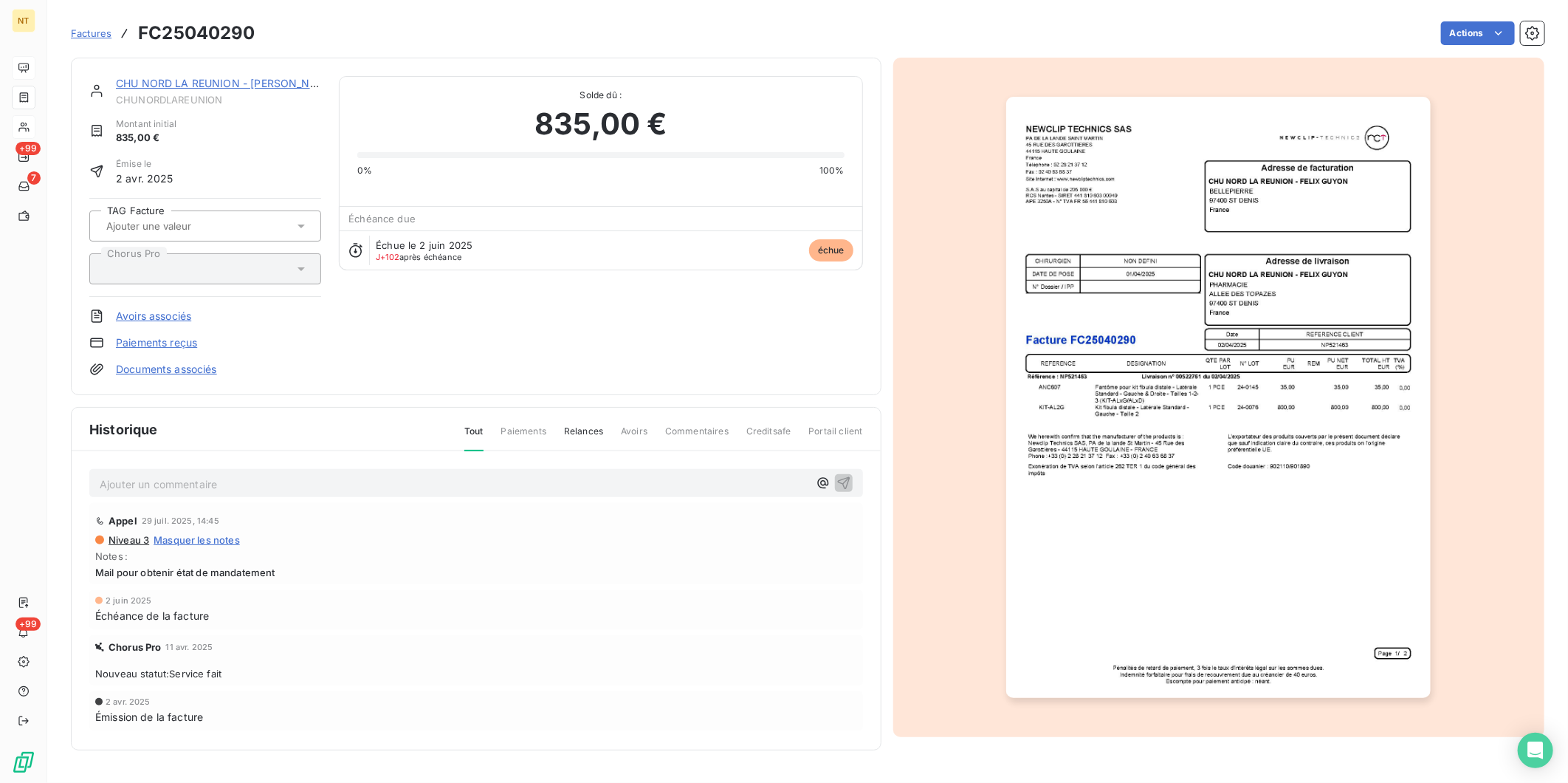
click at [237, 486] on p "Ajouter un commentaire ﻿" at bounding box center [454, 484] width 709 height 18
click at [344, 479] on span "Mandaté le [DATE] - Liquidation n° 25014764 (cf mail [PERSON_NAME] du [DATE])" at bounding box center [306, 482] width 412 height 13
click at [840, 480] on icon "button" at bounding box center [844, 482] width 15 height 15
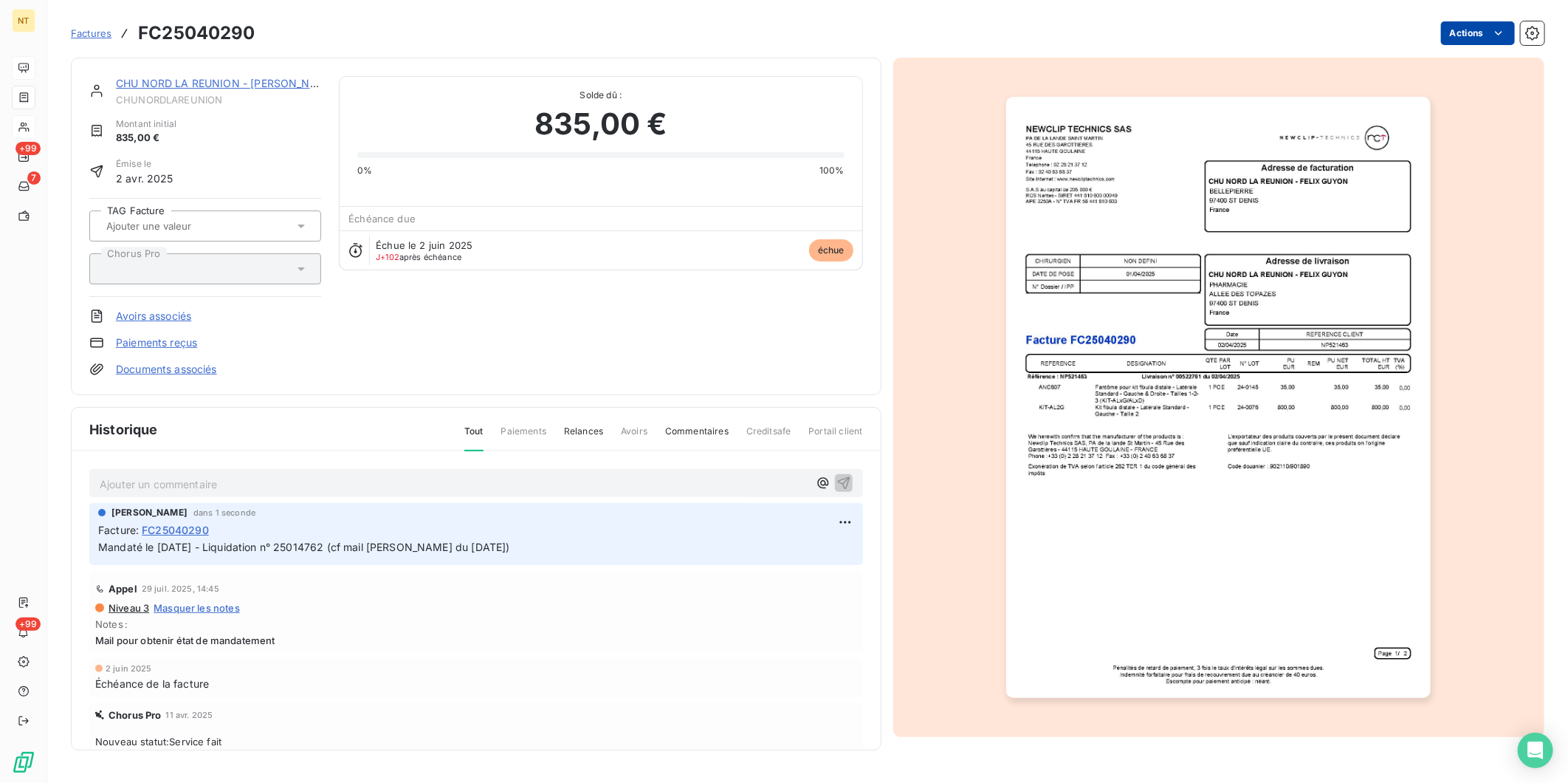
click at [1253, 24] on html "NT +99 7 +99 Factures FC25040290 Actions CHU NORD LA REUNION - [PERSON_NAME] Mo…" at bounding box center [784, 392] width 1568 height 783
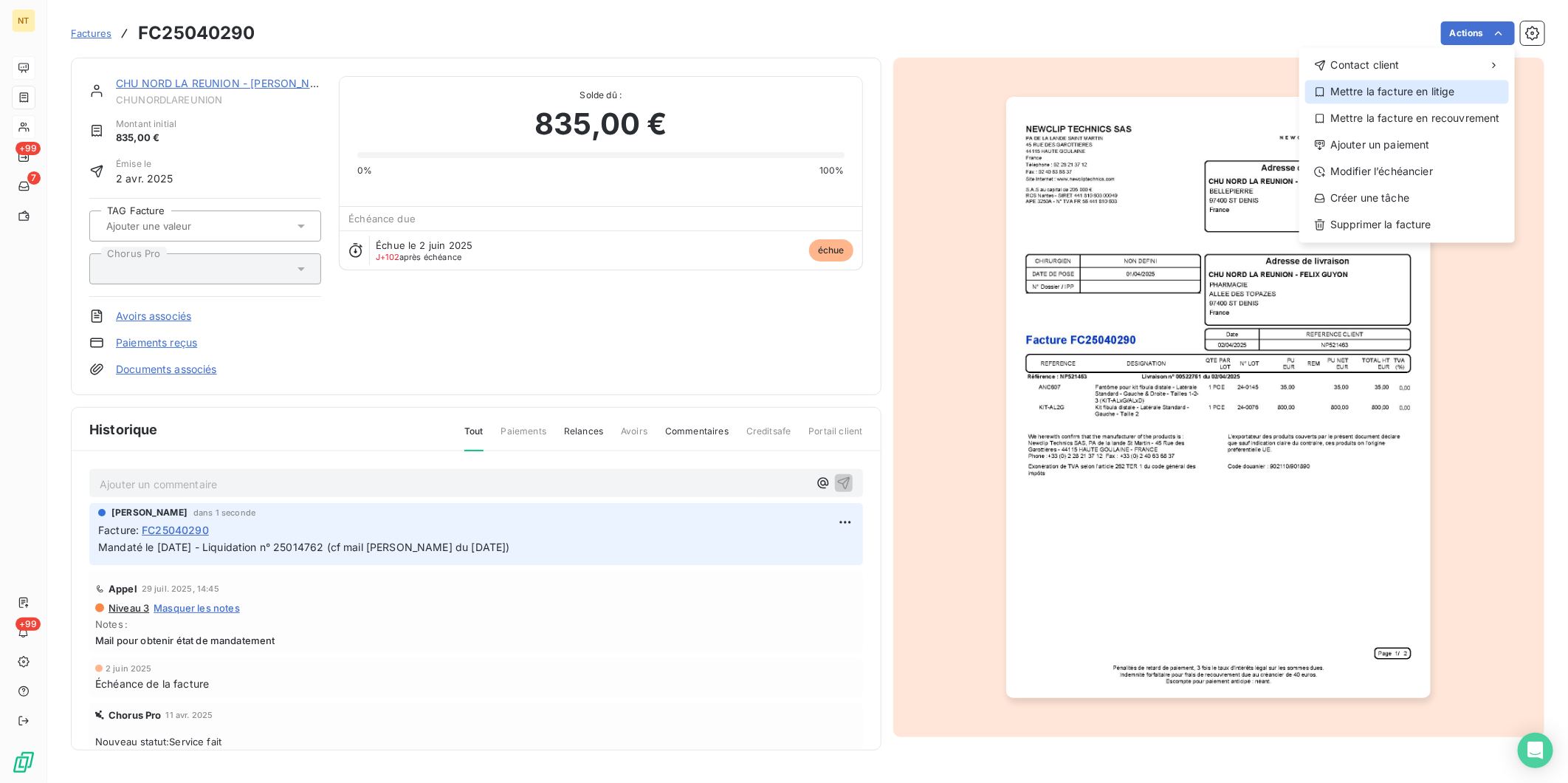
click at [1253, 96] on div "Mettre la facture en litige" at bounding box center [1407, 92] width 204 height 24
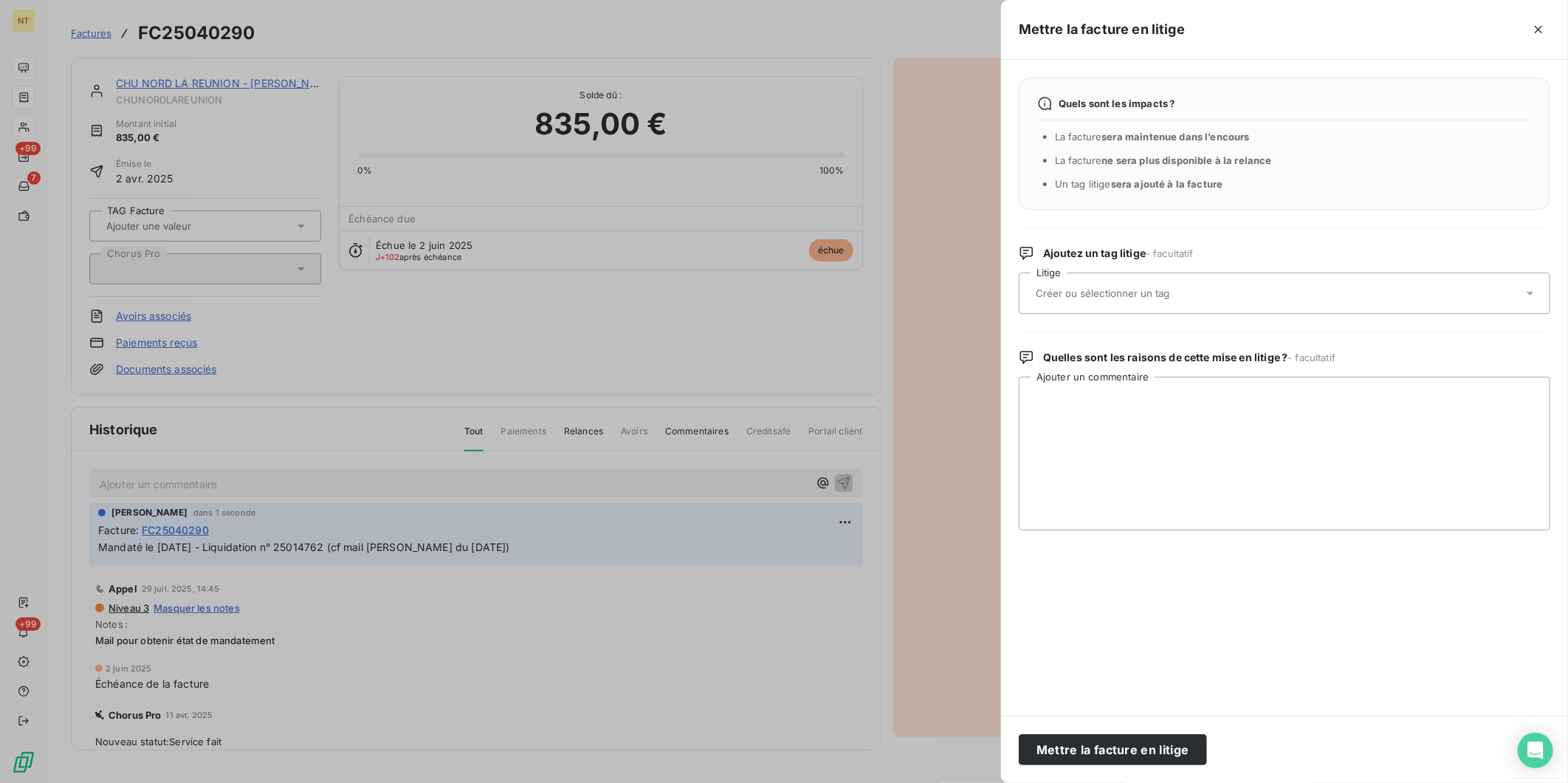
click at [1151, 284] on div at bounding box center [1277, 293] width 491 height 31
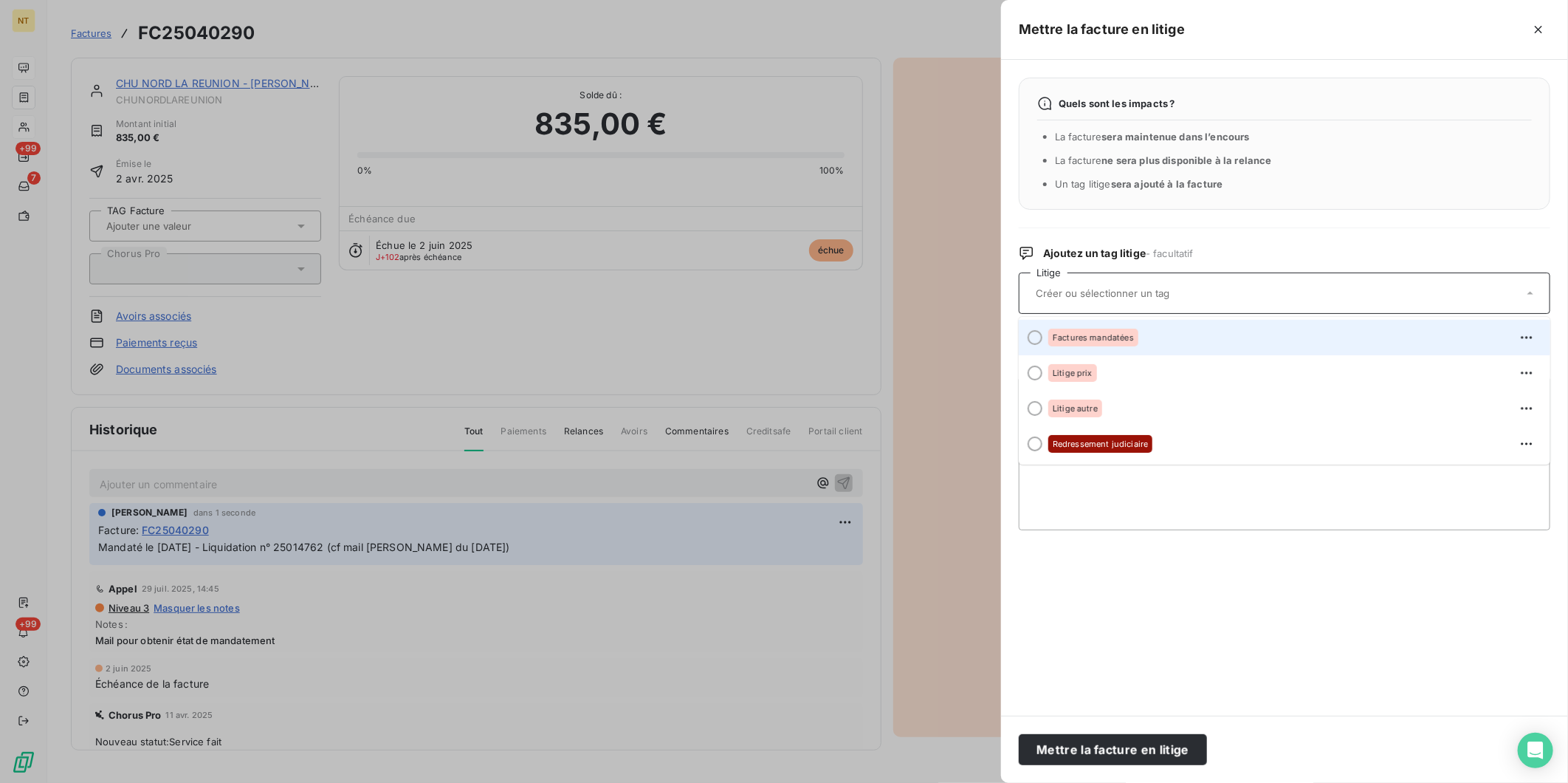
click at [1124, 345] on div "Factures mandatées" at bounding box center [1093, 337] width 90 height 18
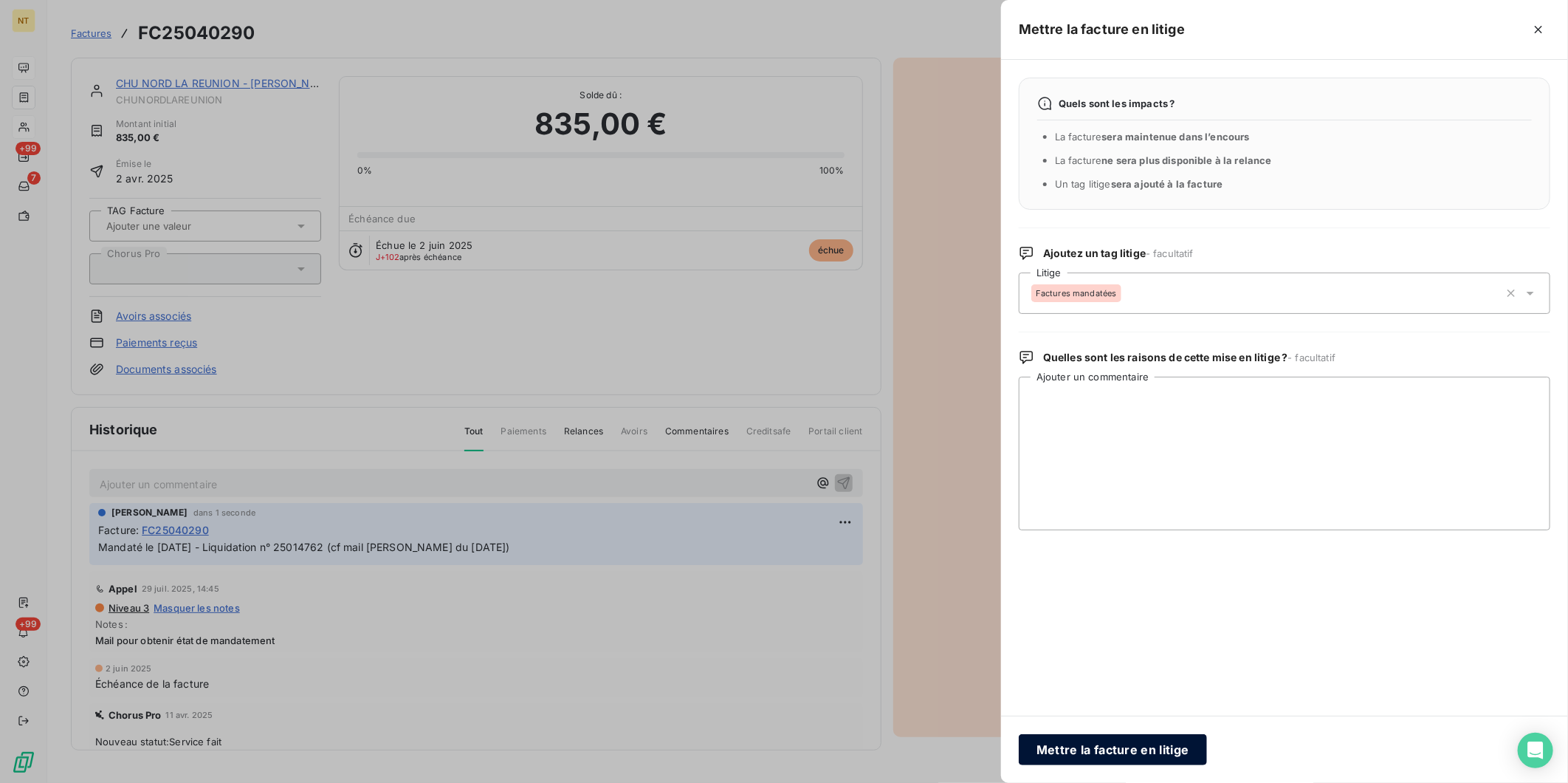
click at [1091, 605] on button "Mettre la facture en litige" at bounding box center [1113, 749] width 188 height 31
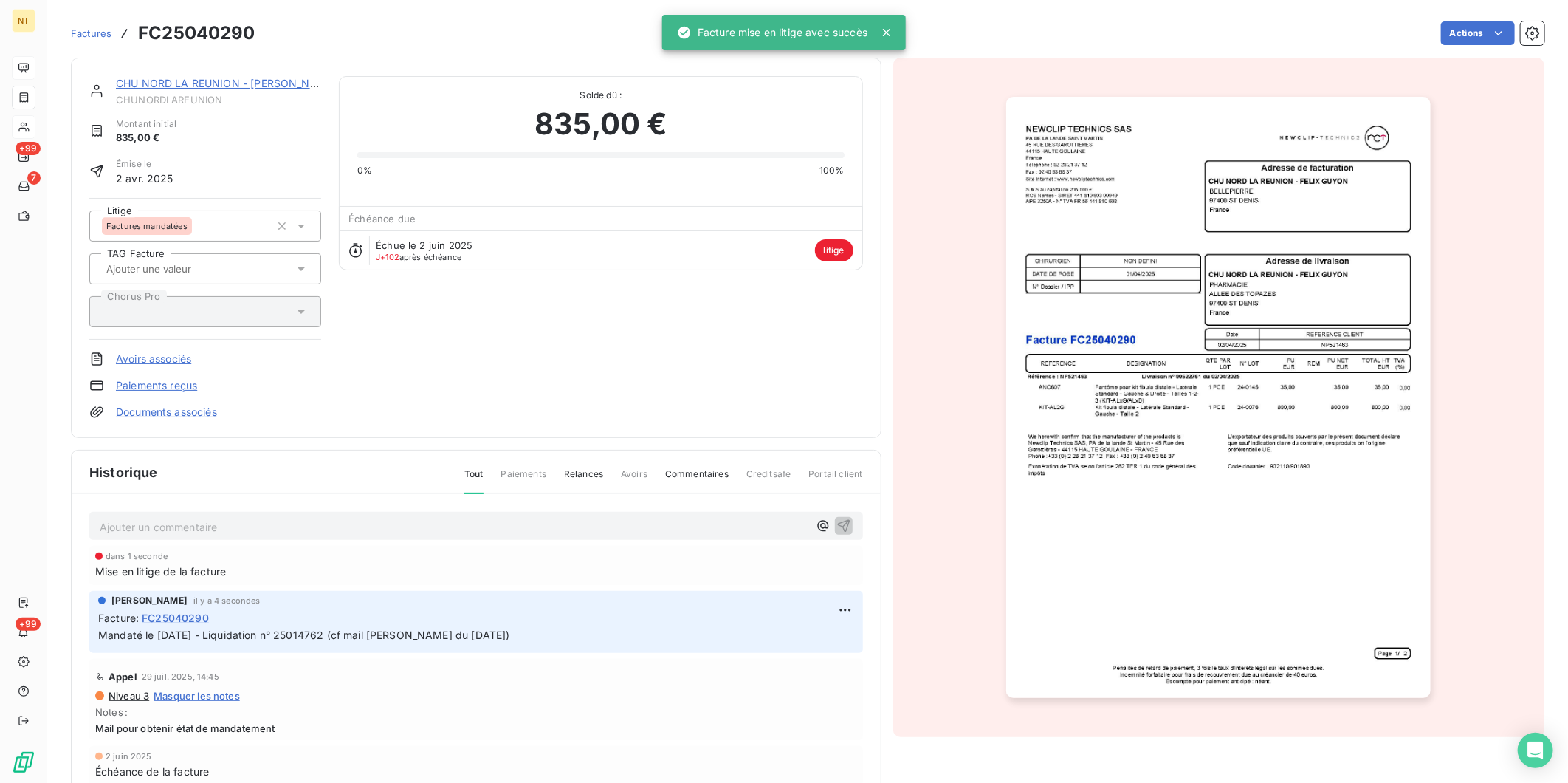
click at [254, 83] on link "CHU NORD LA REUNION - [PERSON_NAME]" at bounding box center [226, 82] width 221 height 13
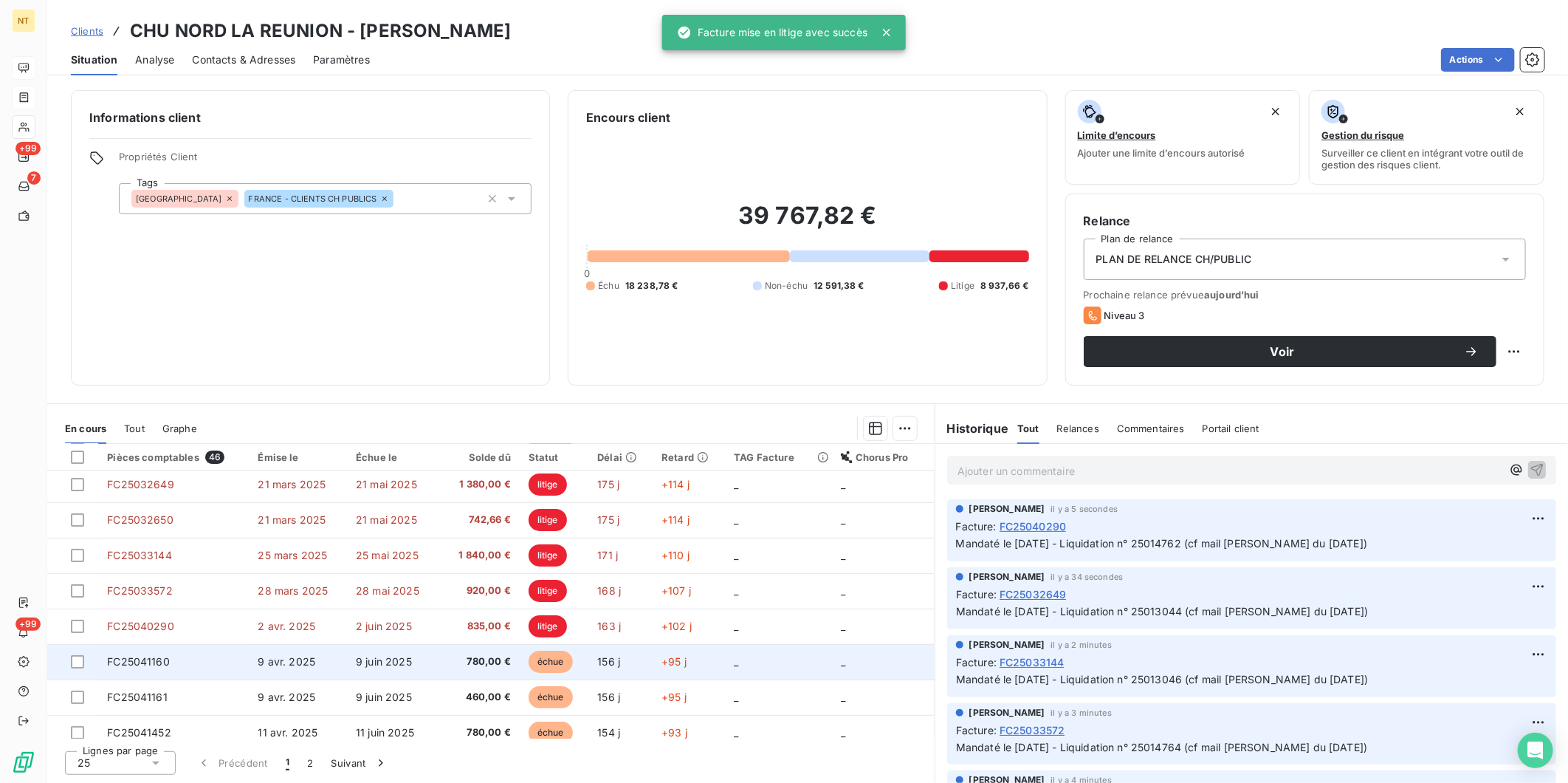
scroll to position [246, 0]
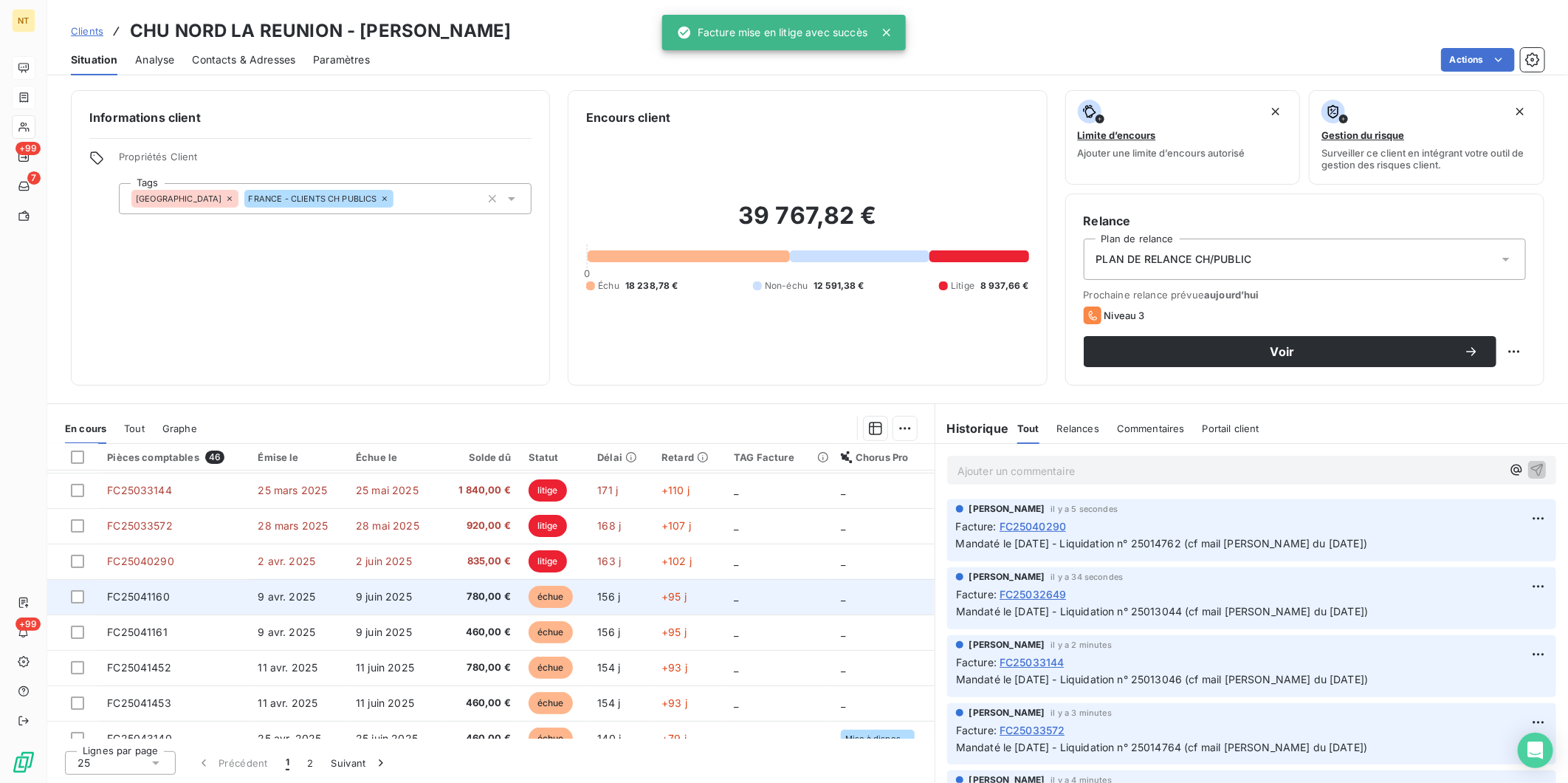
click at [433, 605] on td "9 juin 2025" at bounding box center [394, 596] width 95 height 35
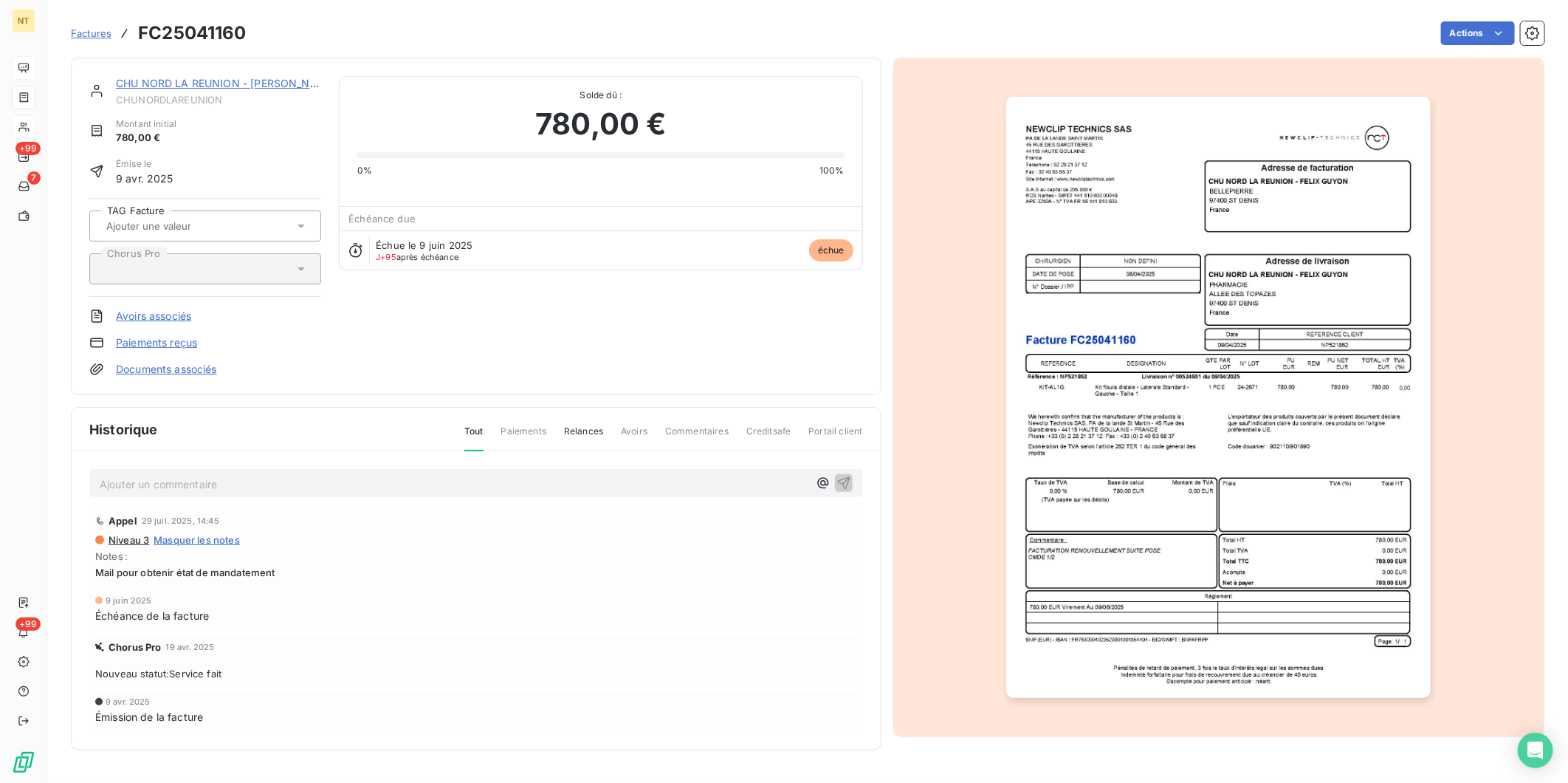
click at [254, 481] on p "Ajouter un commentaire ﻿" at bounding box center [454, 484] width 709 height 18
click at [166, 484] on span "Mandaté le [DATE] - Liquidation n° 25014764 (cf mail [PERSON_NAME] du [DATE])" at bounding box center [306, 482] width 412 height 13
click at [348, 481] on span "Mandaté le [DATE] - Liquidation n° 25014764 (cf mail [PERSON_NAME] du [DATE])" at bounding box center [306, 482] width 412 height 13
click at [850, 483] on icon "button" at bounding box center [844, 482] width 15 height 15
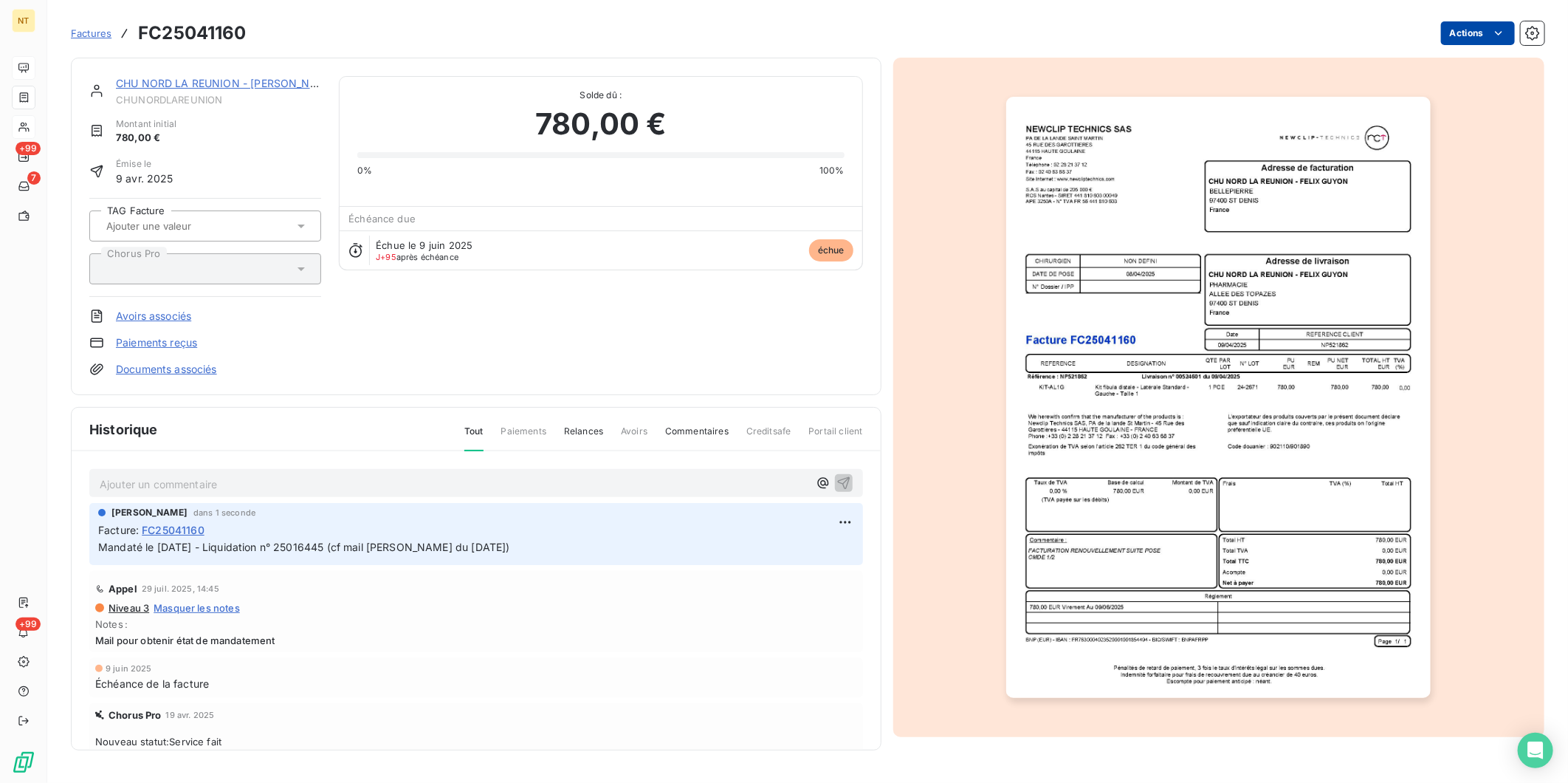
click at [1253, 23] on html "NT +99 7 +99 Factures FC25041160 Actions CHU NORD LA REUNION - [PERSON_NAME] Mo…" at bounding box center [784, 392] width 1568 height 783
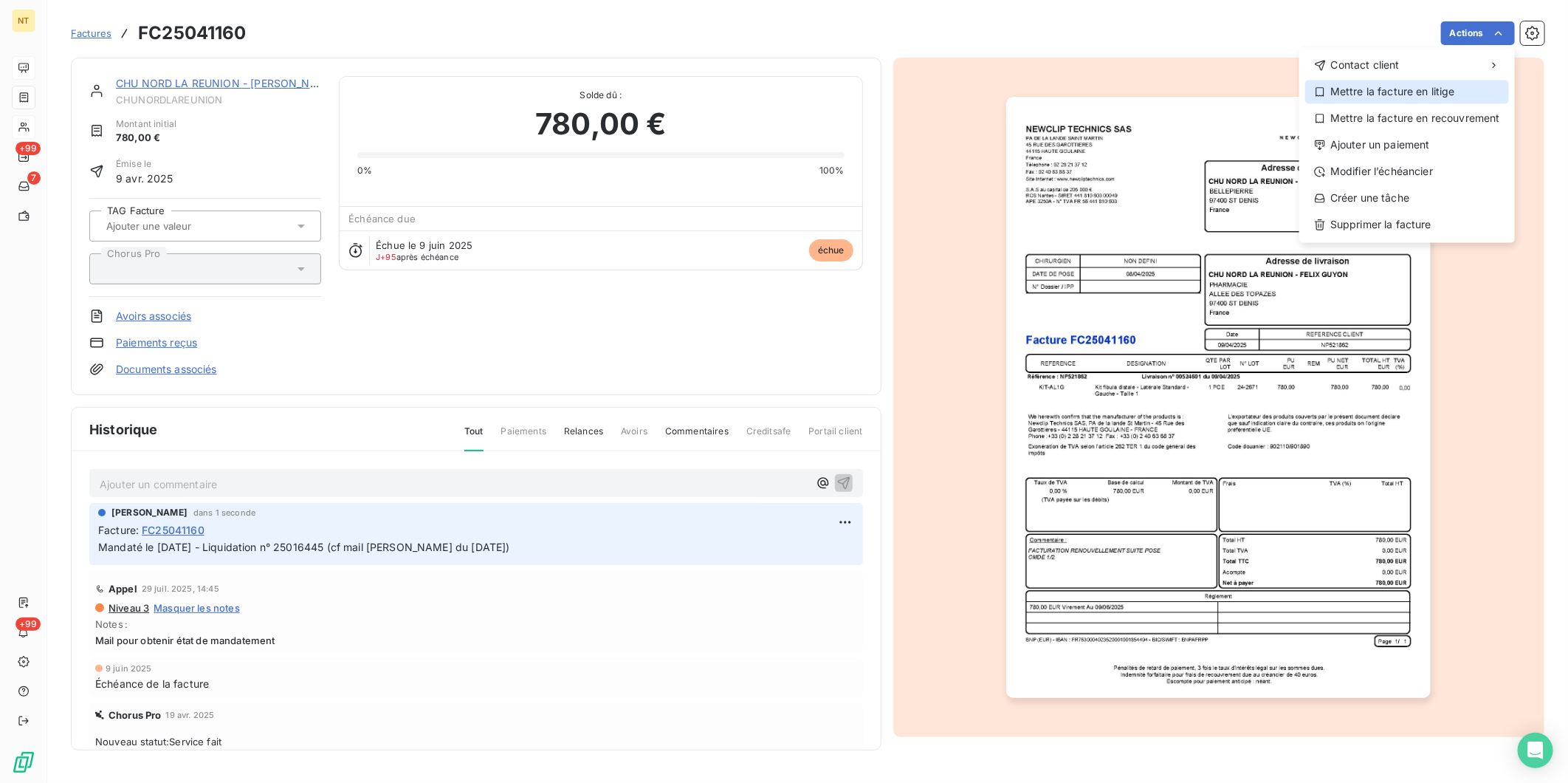
click at [1253, 90] on div "Mettre la facture en litige" at bounding box center [1407, 92] width 204 height 24
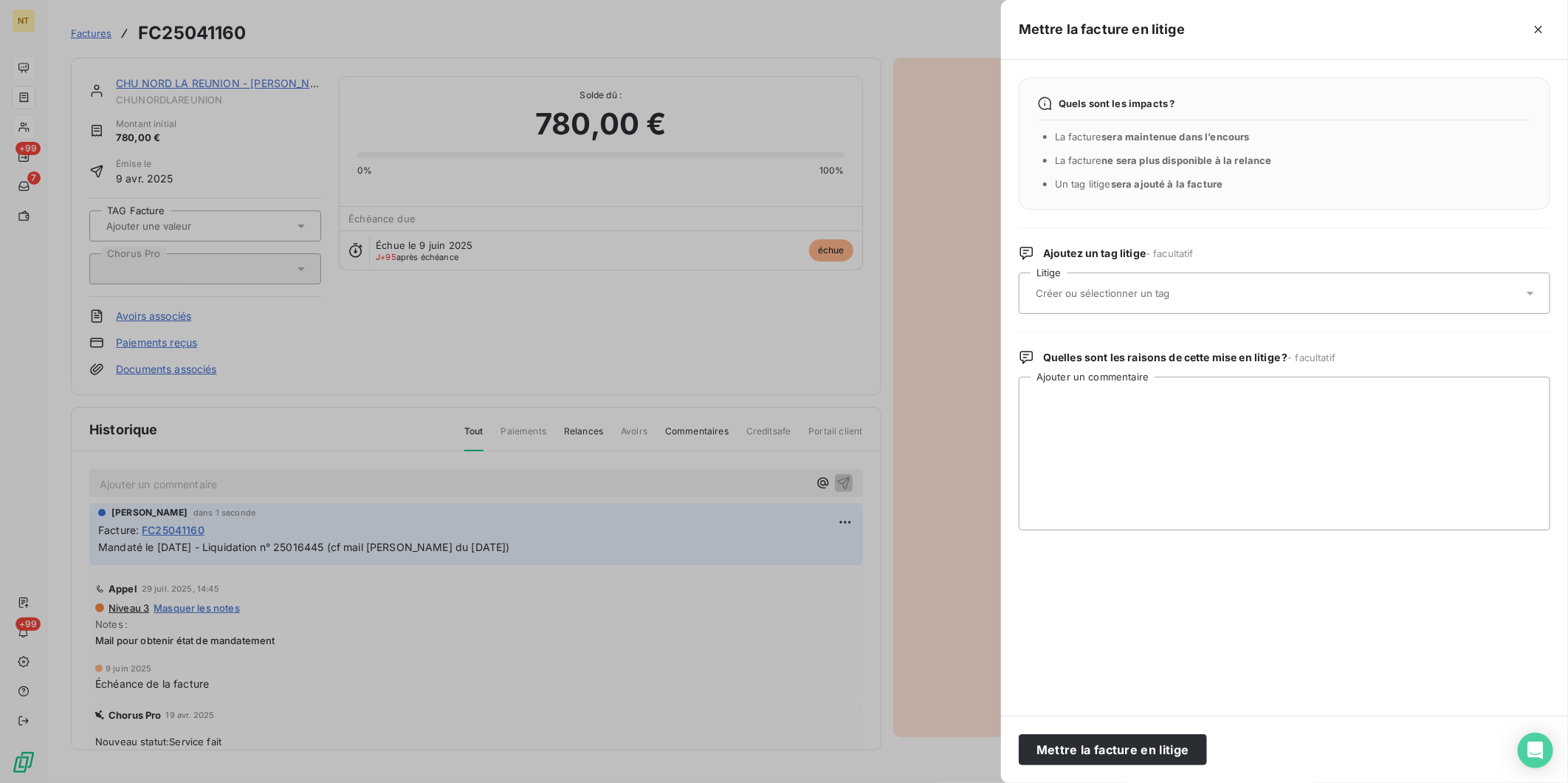
click at [1169, 275] on div at bounding box center [1284, 292] width 532 height 41
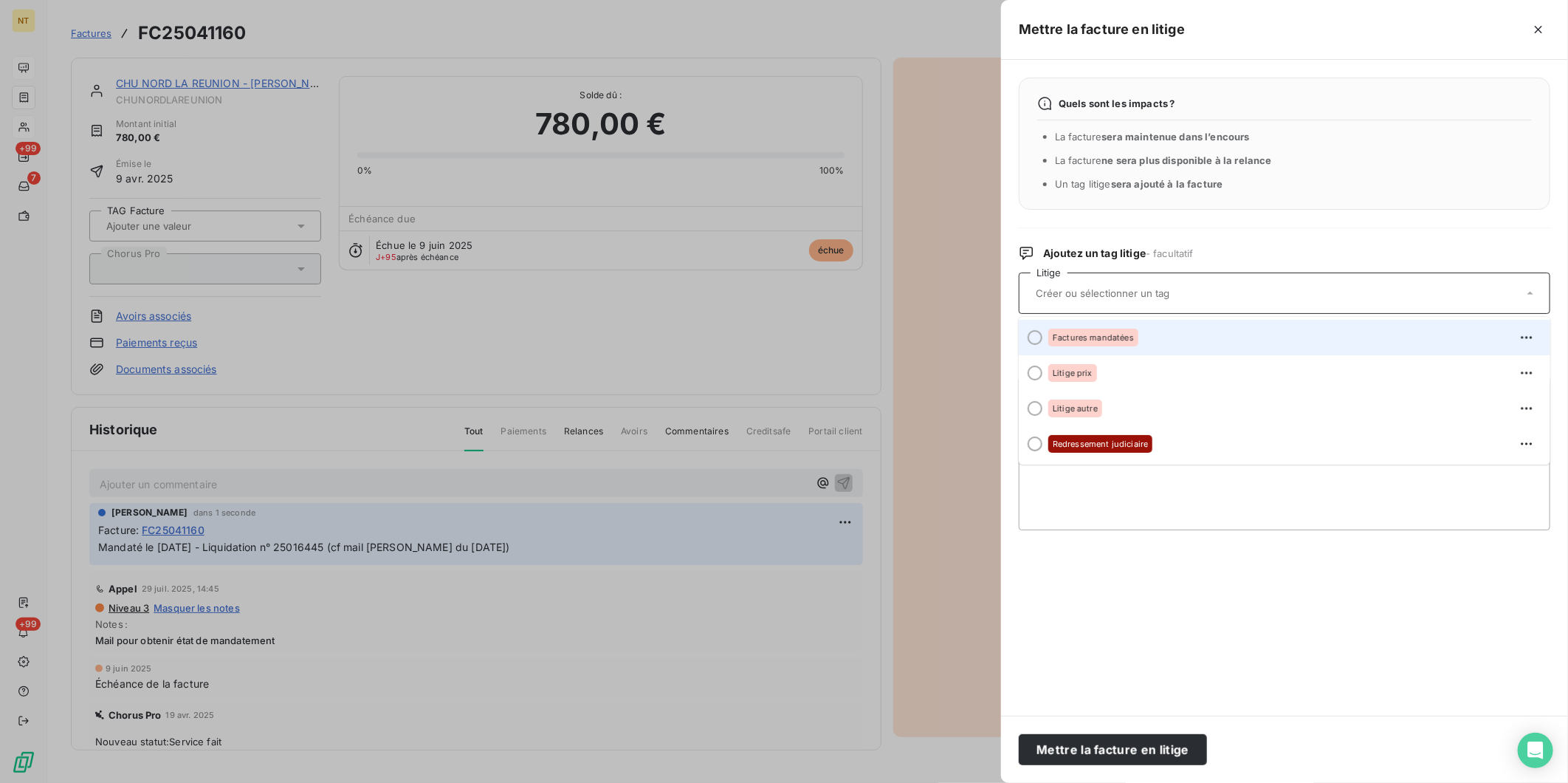
click at [1142, 341] on div "Factures mandatées" at bounding box center [1293, 338] width 490 height 24
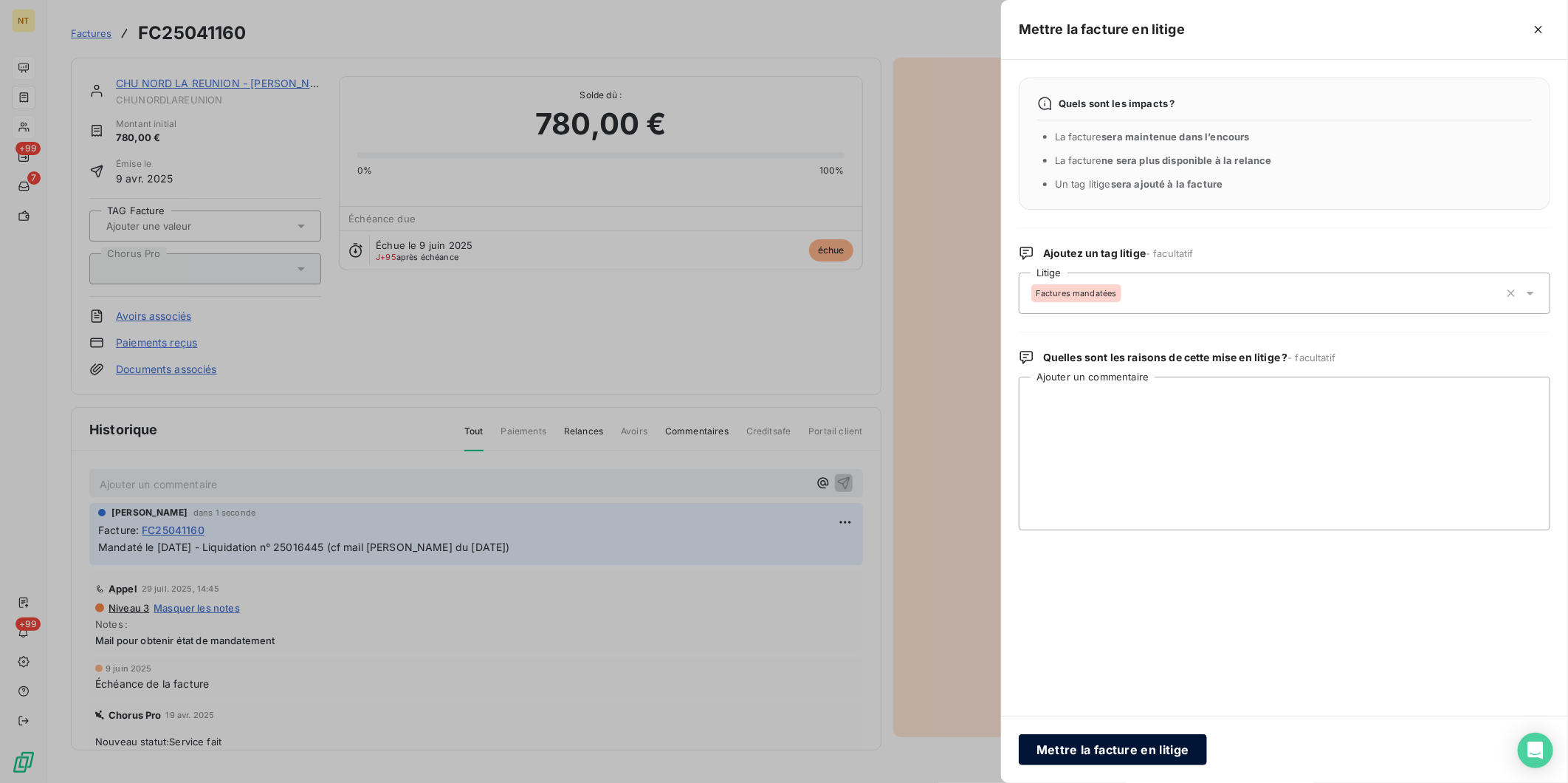
click at [1141, 605] on button "Mettre la facture en litige" at bounding box center [1113, 749] width 188 height 31
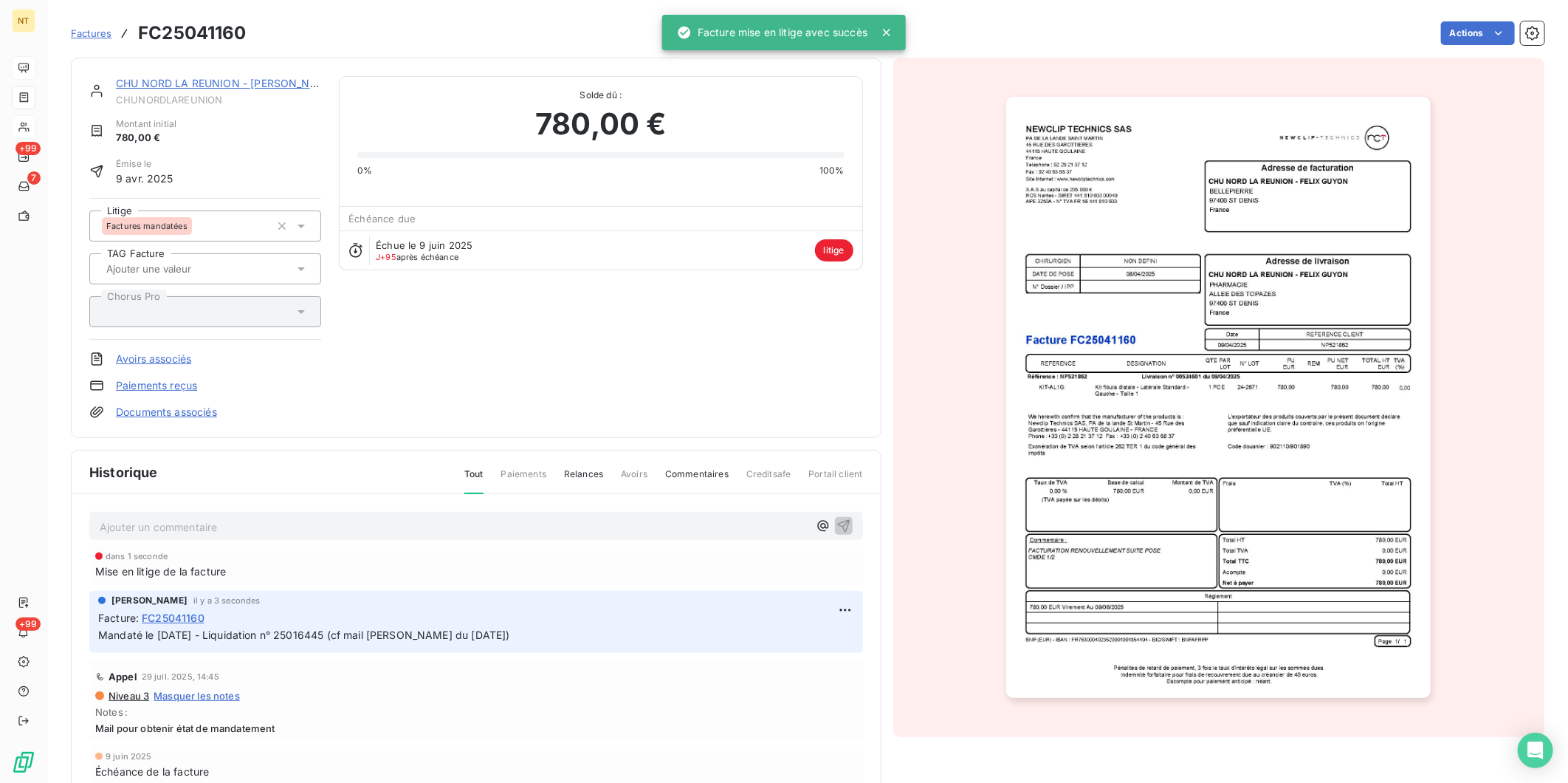
click at [207, 83] on link "CHU NORD LA REUNION - [PERSON_NAME]" at bounding box center [226, 82] width 221 height 13
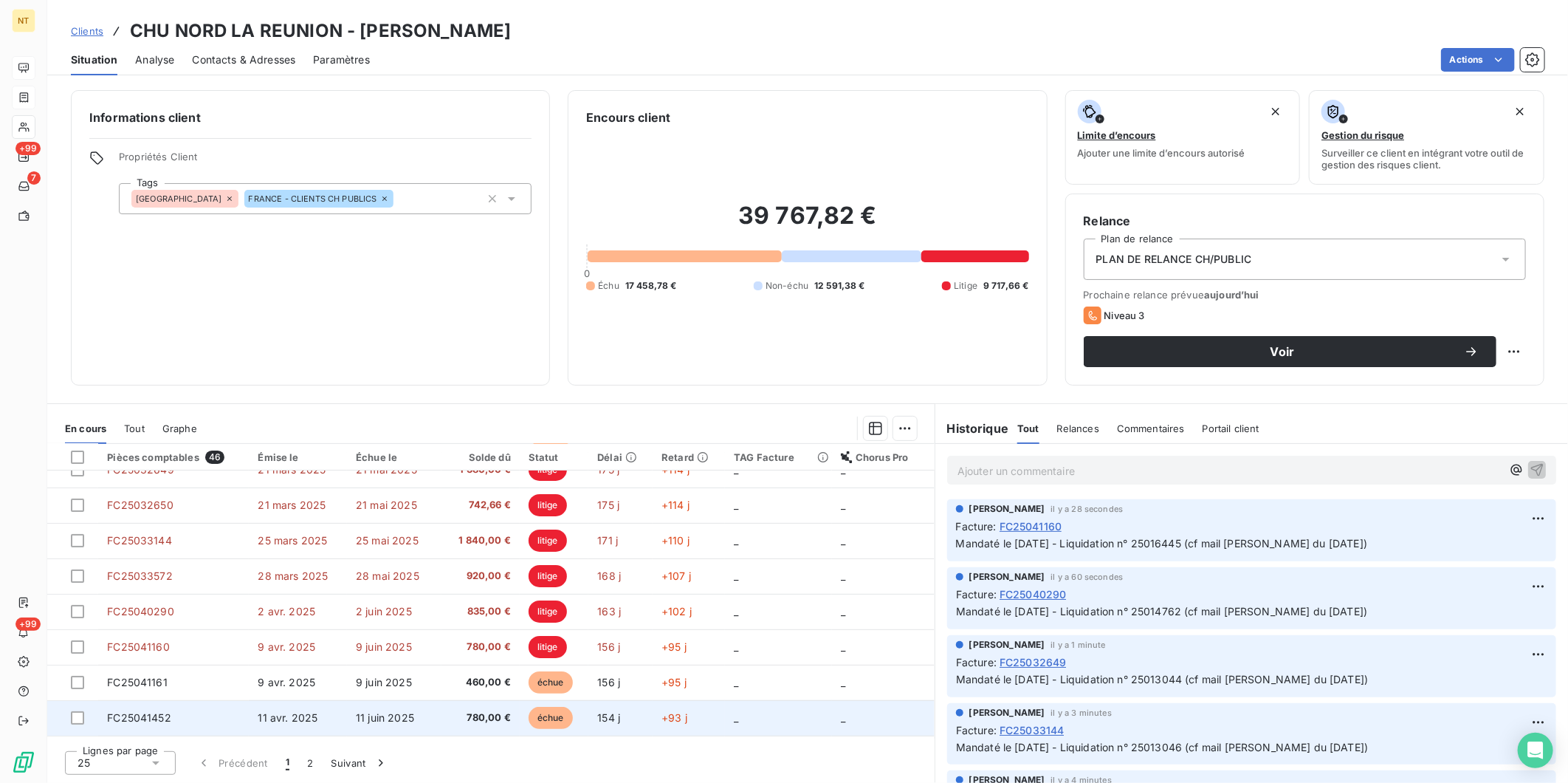
scroll to position [246, 0]
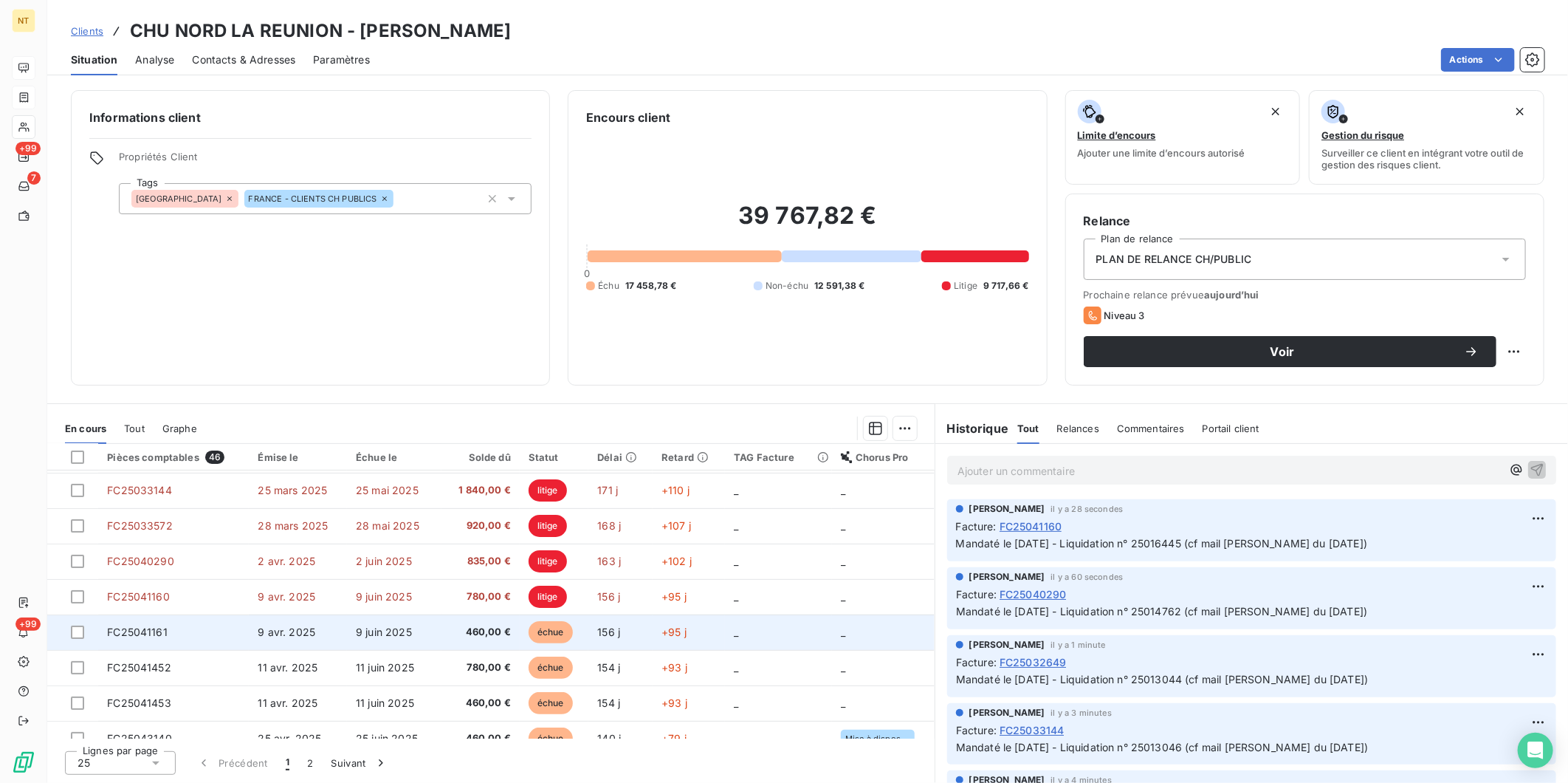
click at [249, 605] on td "9 avr. 2025" at bounding box center [297, 632] width 98 height 35
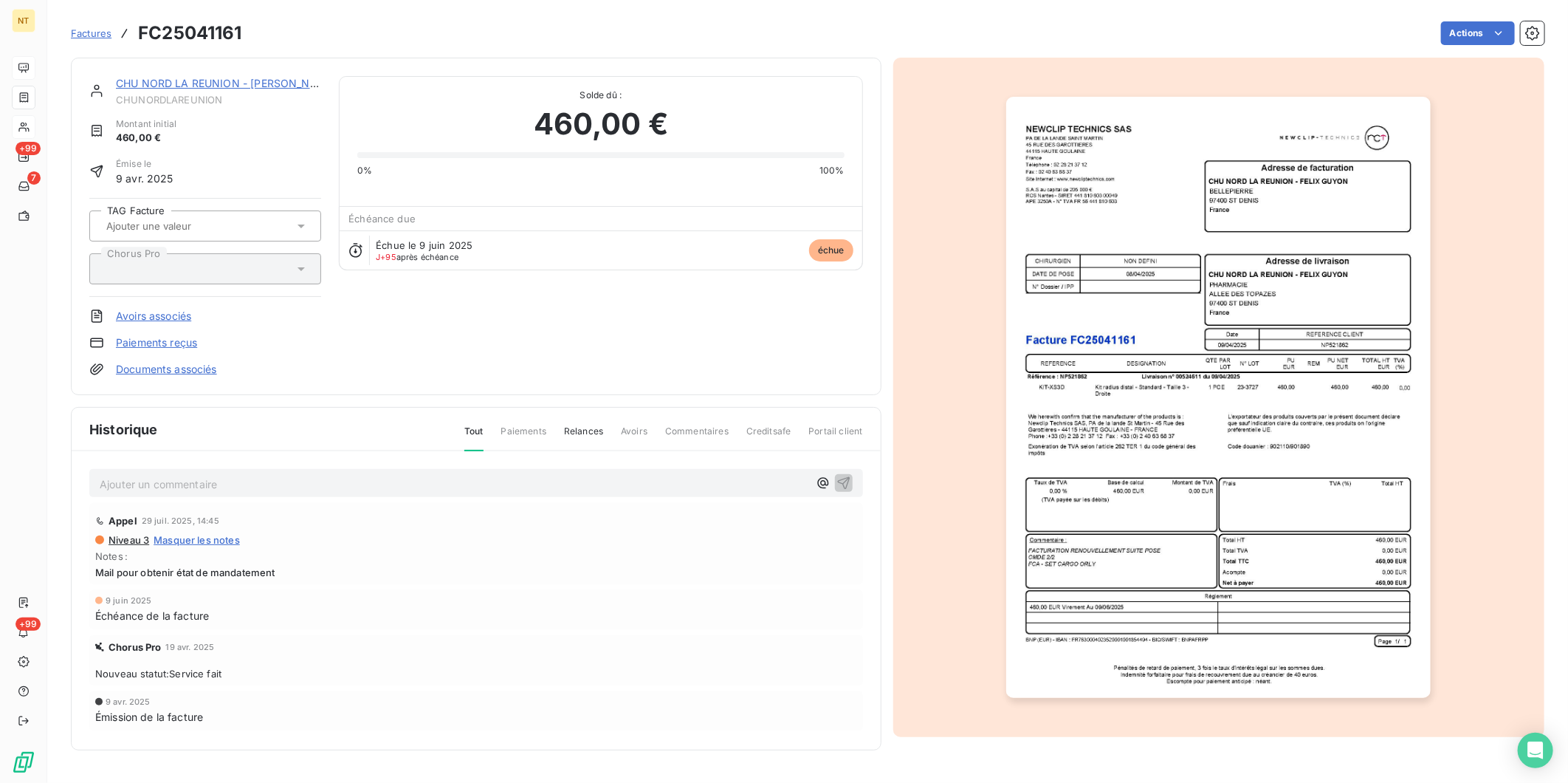
click at [176, 482] on p "Ajouter un commentaire ﻿" at bounding box center [454, 484] width 709 height 18
click at [168, 481] on span "Mandaté le [DATE] - Liquidation n° 25014764 (cf mail [PERSON_NAME] du [DATE])" at bounding box center [306, 482] width 412 height 13
click at [348, 483] on span "Mandaté le [DATE] - Liquidation n° 25014764 (cf mail [PERSON_NAME] du [DATE])" at bounding box center [306, 482] width 412 height 13
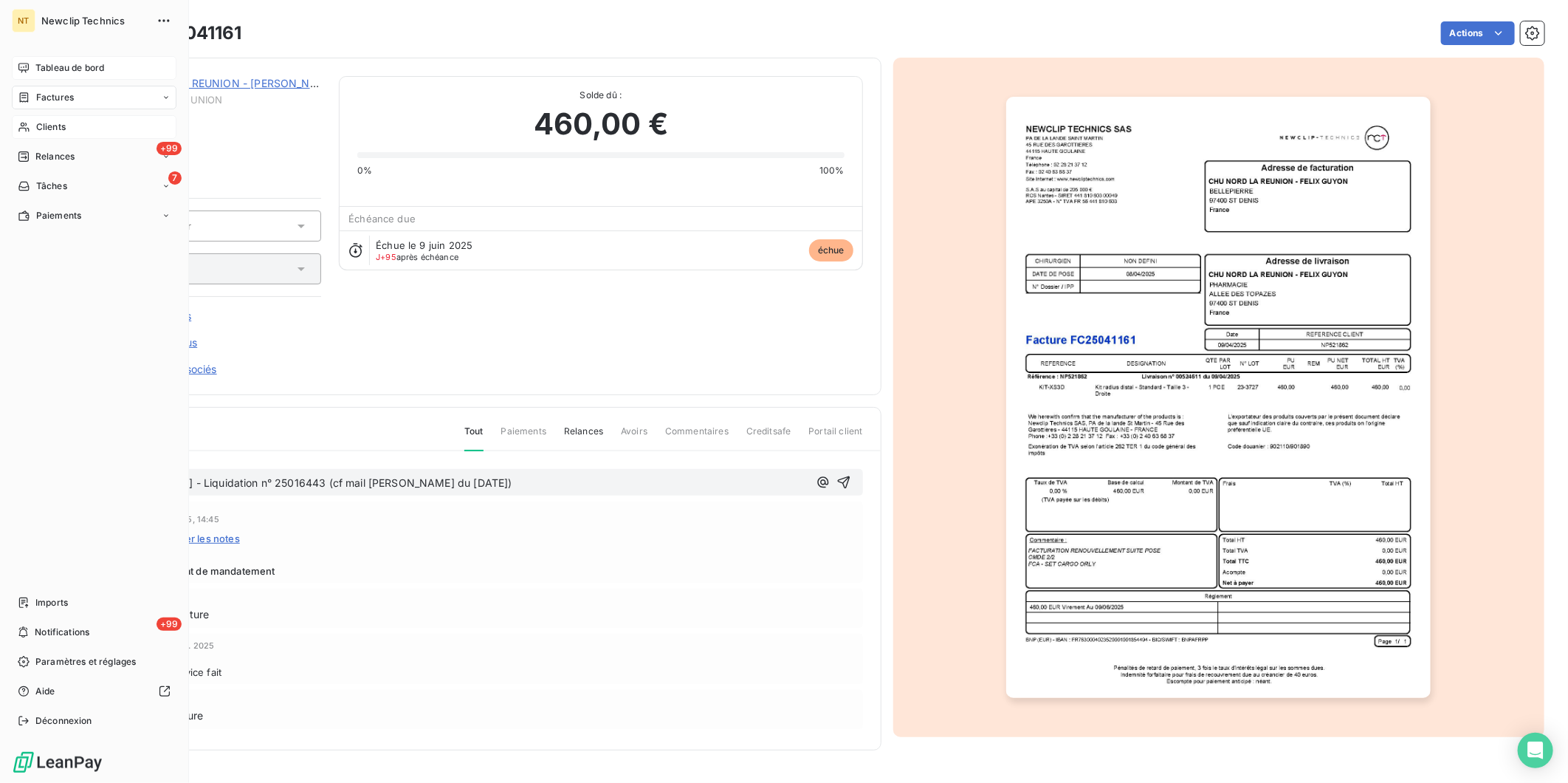
drag, startPoint x: 555, startPoint y: 478, endPoint x: 39, endPoint y: 473, distance: 516.0
click at [35, 469] on div "NT Newclip Technics Tableau de bord Factures Clients +99 Relances 7 Tâches Paie…" at bounding box center [784, 392] width 1568 height 783
copy span "Mandaté le [DATE] - Liquidation n° 25016443 (cf mail [PERSON_NAME] du [DATE])"
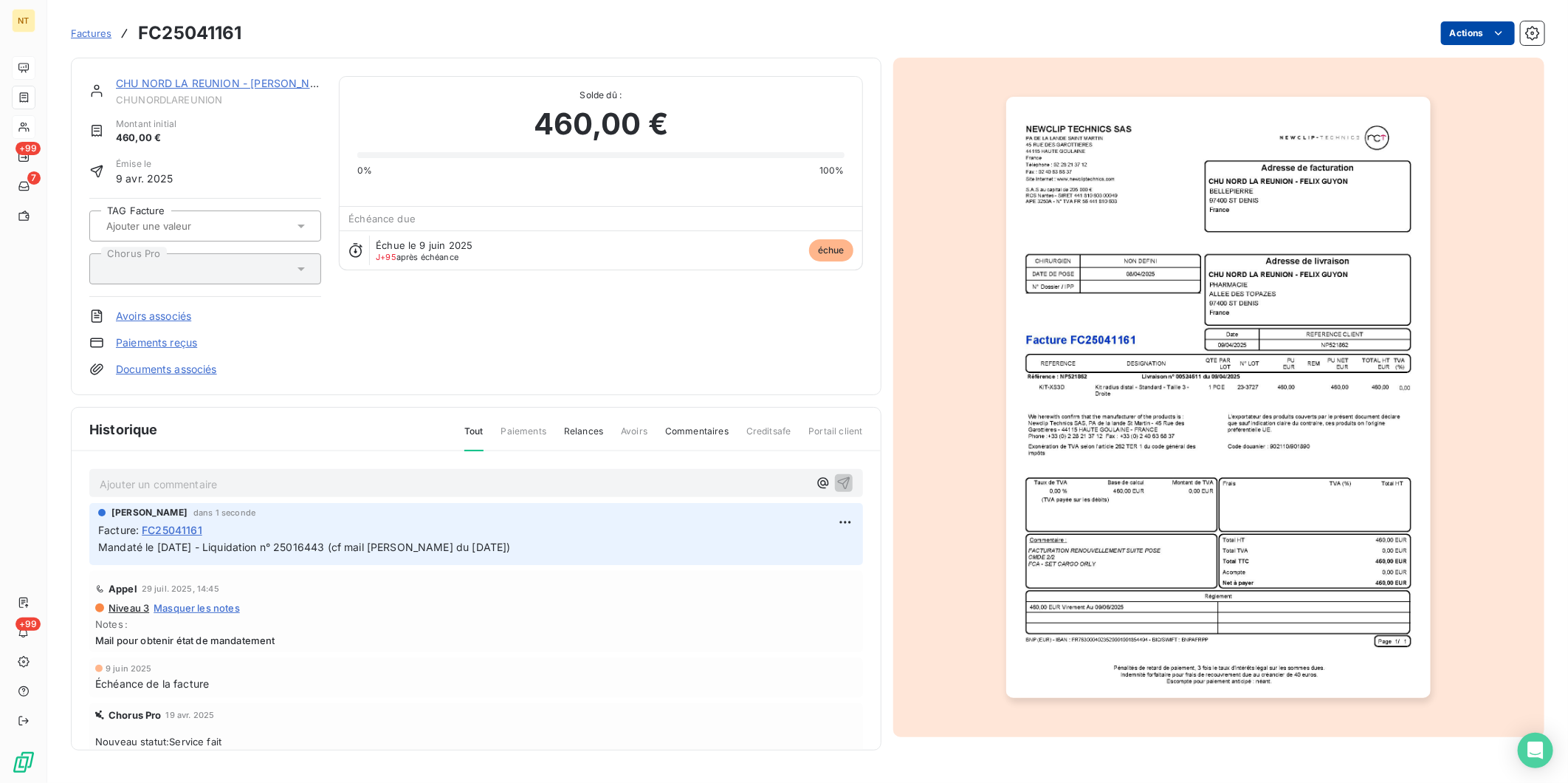
click at [1253, 34] on html "NT +99 7 +99 Factures FC25041161 Actions CHU NORD LA REUNION - [PERSON_NAME] Mo…" at bounding box center [784, 392] width 1568 height 783
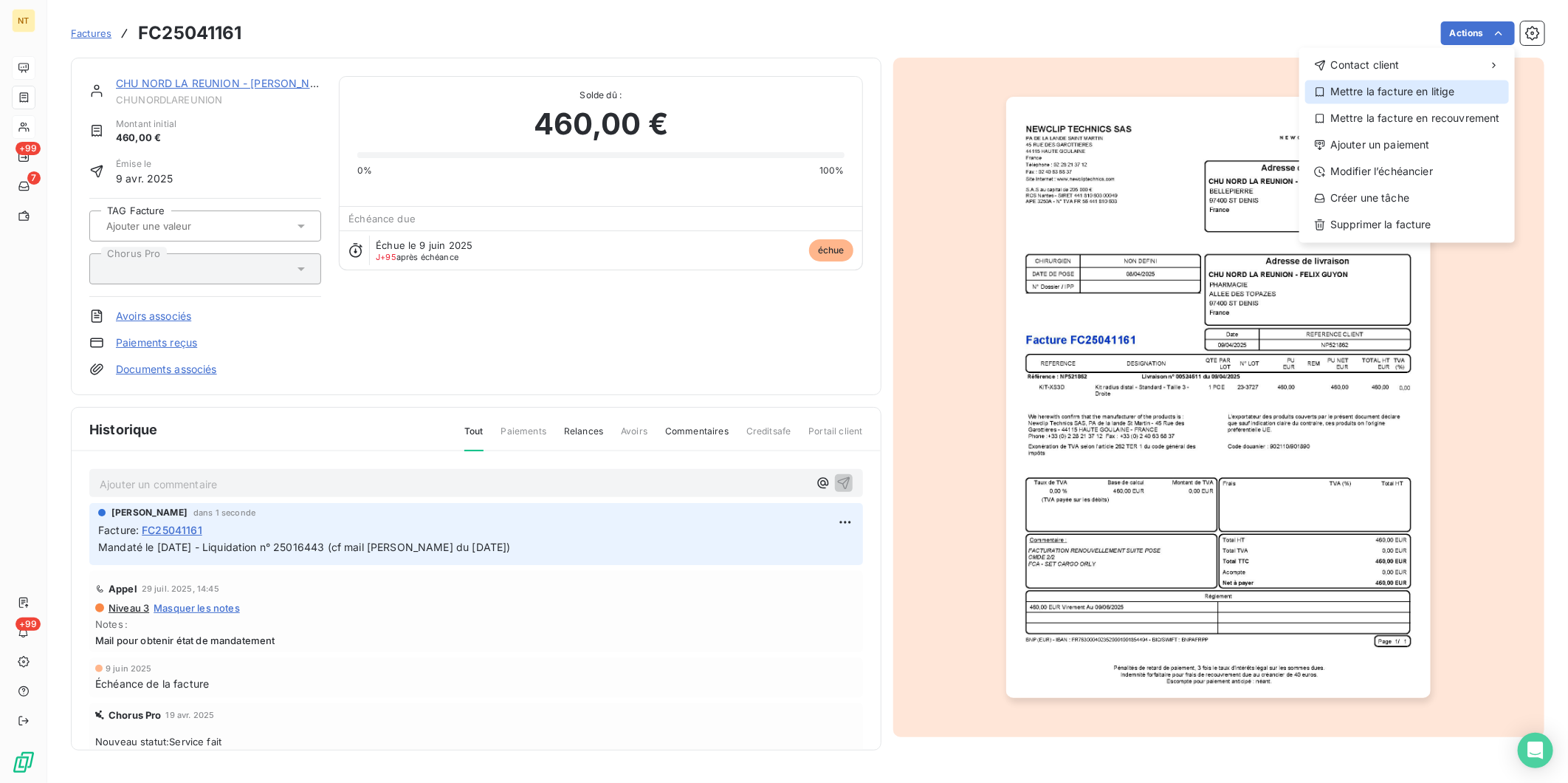
click at [1253, 91] on div "Mettre la facture en litige" at bounding box center [1407, 92] width 204 height 24
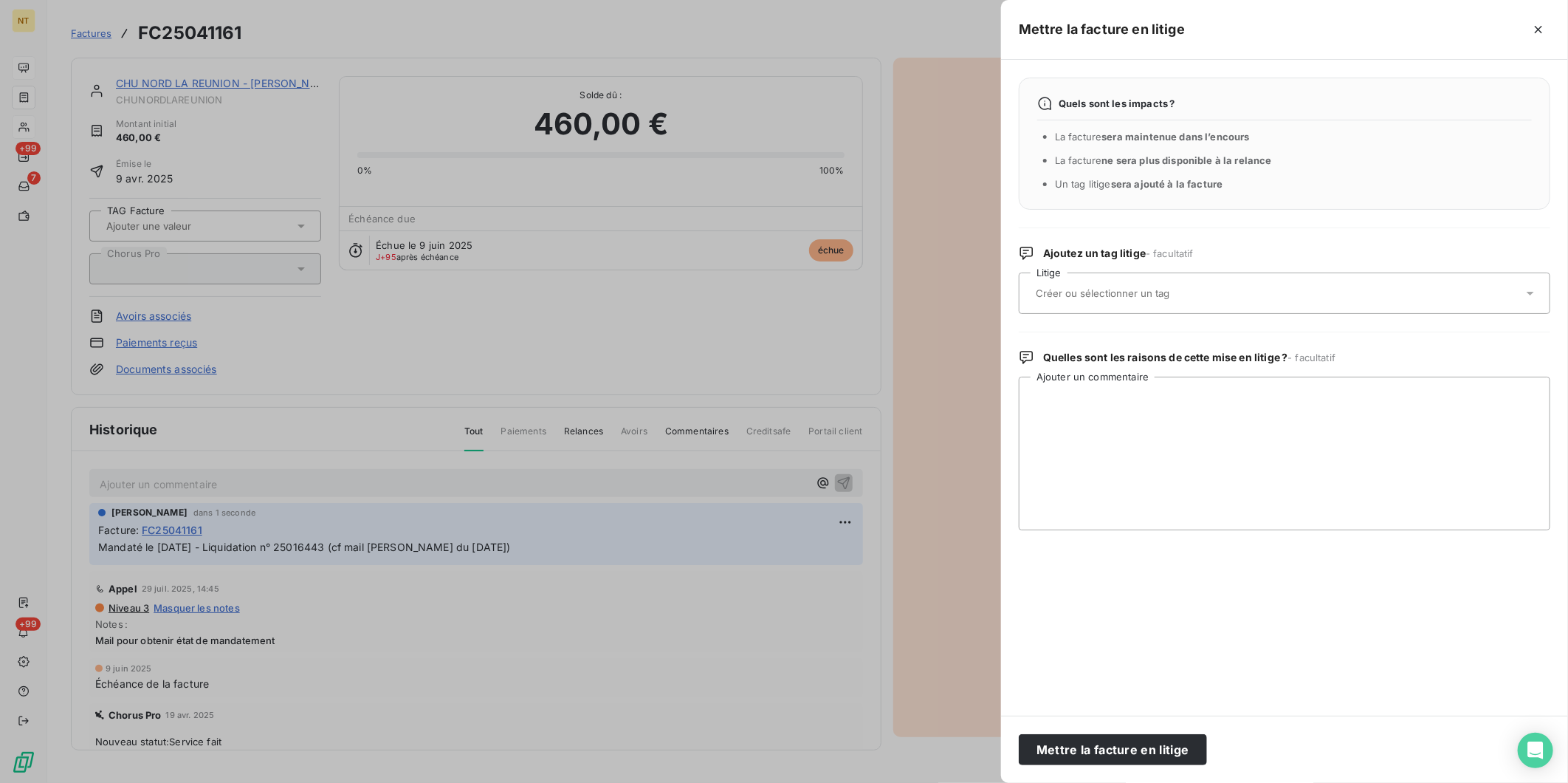
click at [1156, 286] on input "text" at bounding box center [1142, 293] width 215 height 13
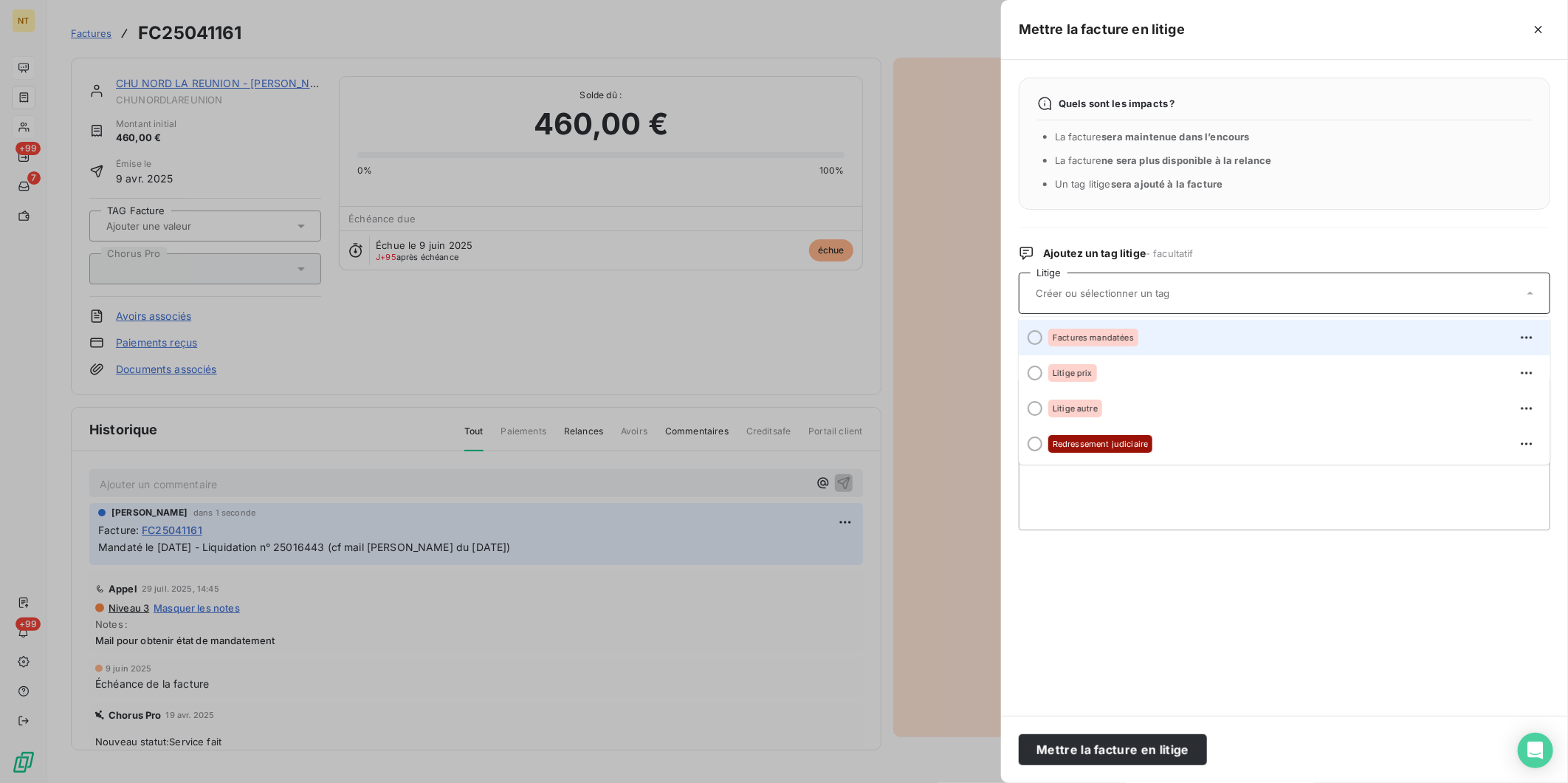
click at [1135, 340] on div "Factures mandatées" at bounding box center [1093, 337] width 90 height 18
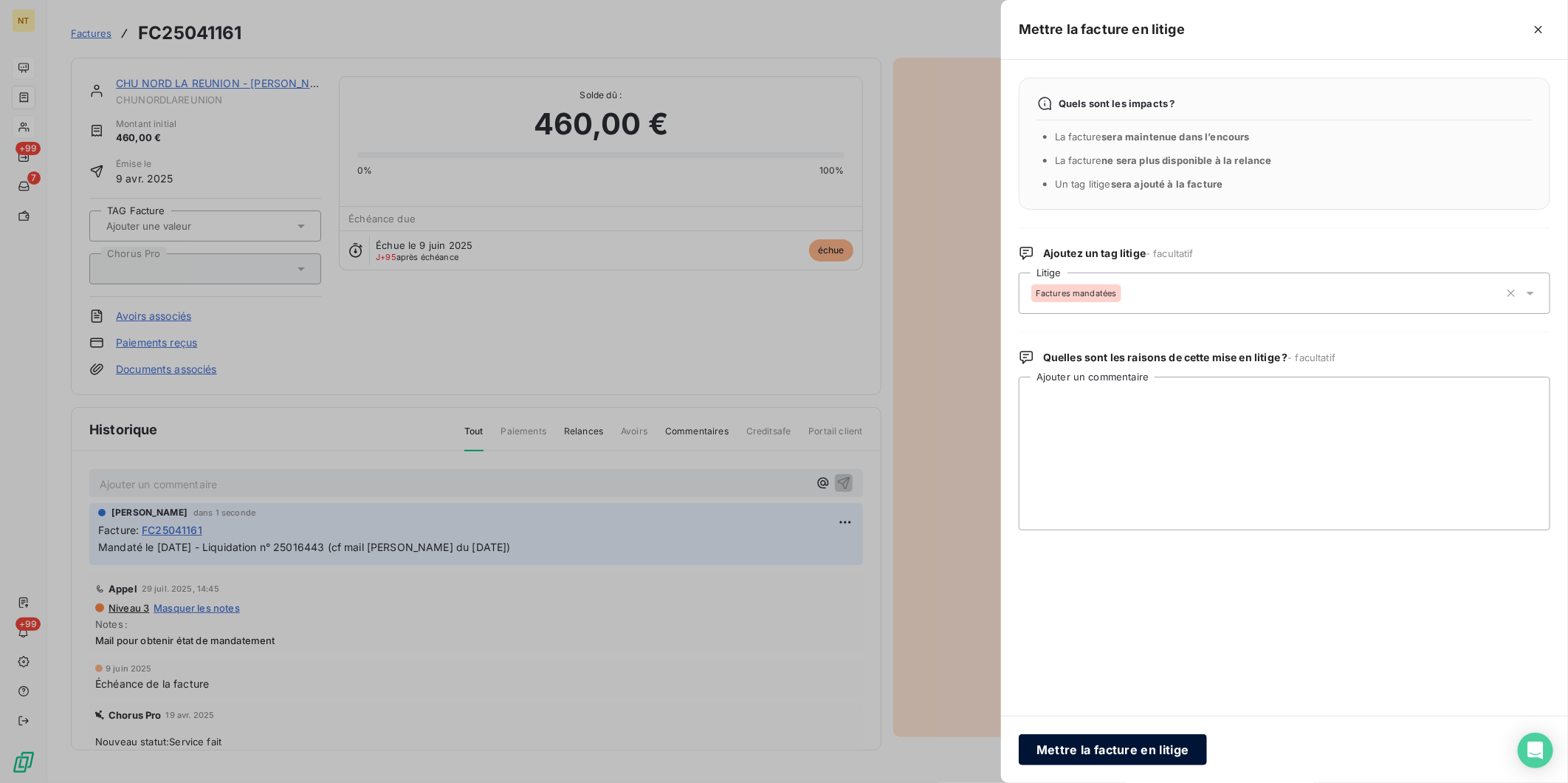
click at [1145, 605] on button "Mettre la facture en litige" at bounding box center [1113, 749] width 188 height 31
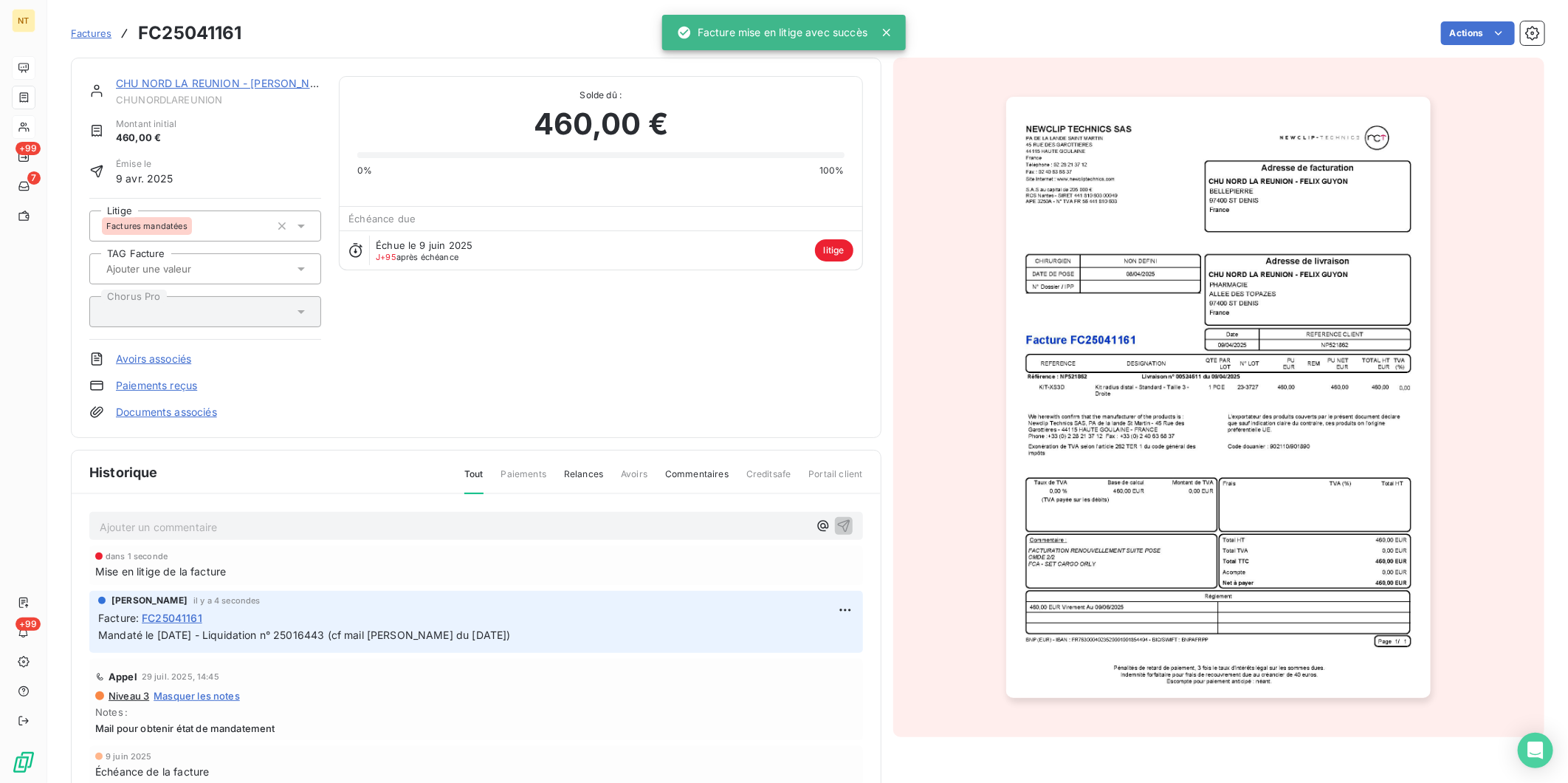
click at [202, 82] on link "CHU NORD LA REUNION - [PERSON_NAME]" at bounding box center [226, 82] width 221 height 13
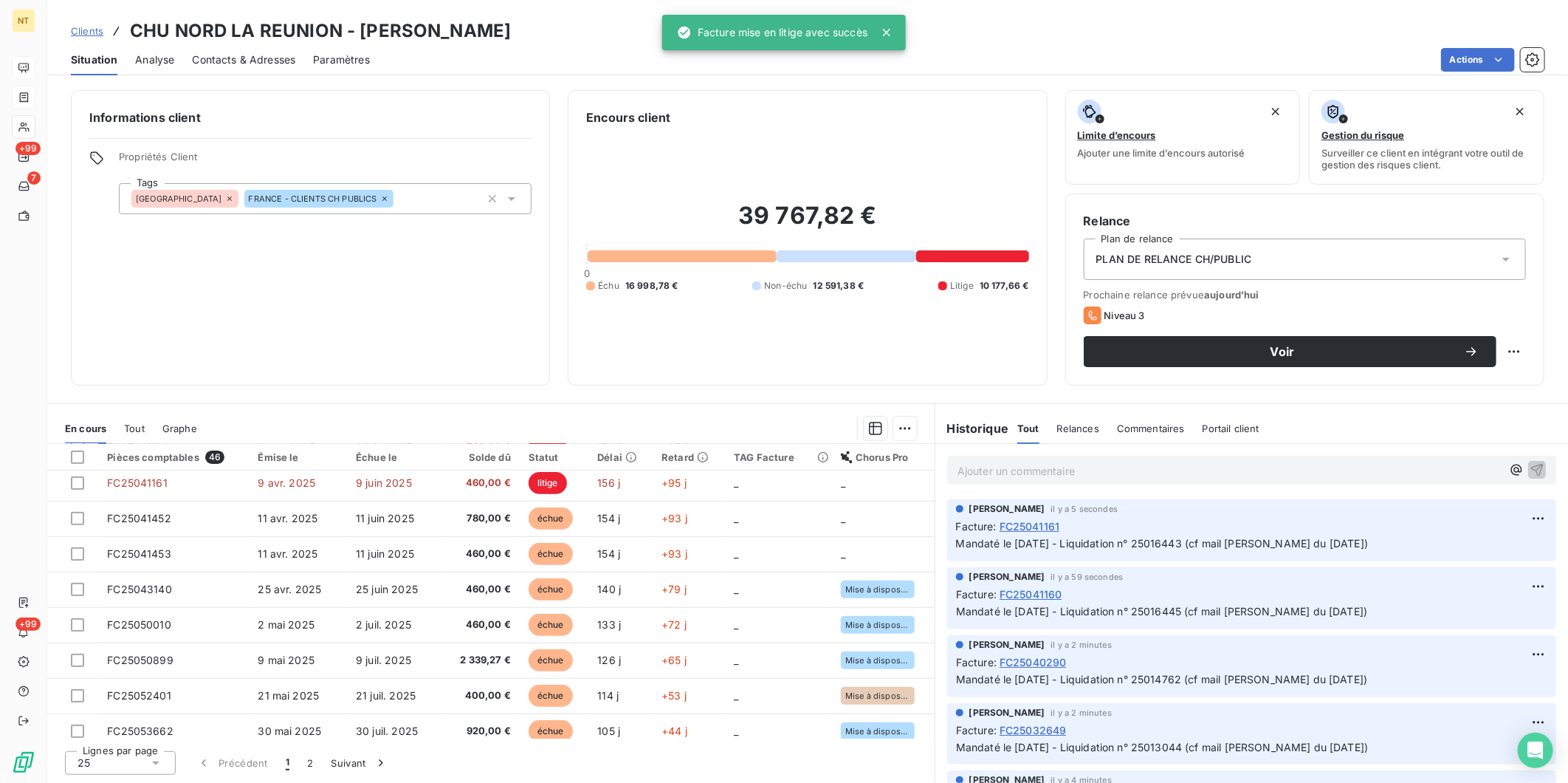
scroll to position [410, 0]
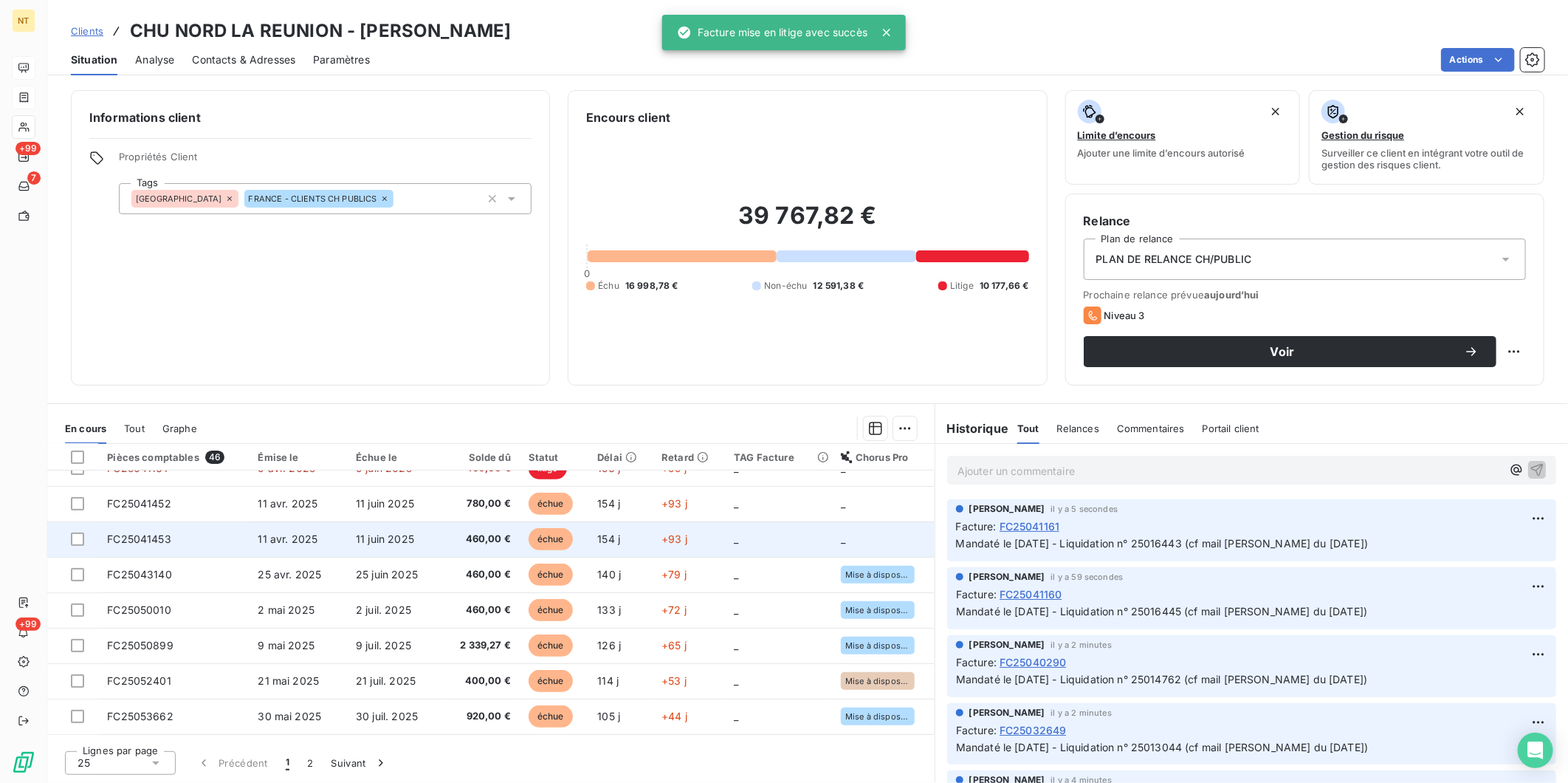
click at [249, 547] on td "11 avr. 2025" at bounding box center [297, 539] width 98 height 35
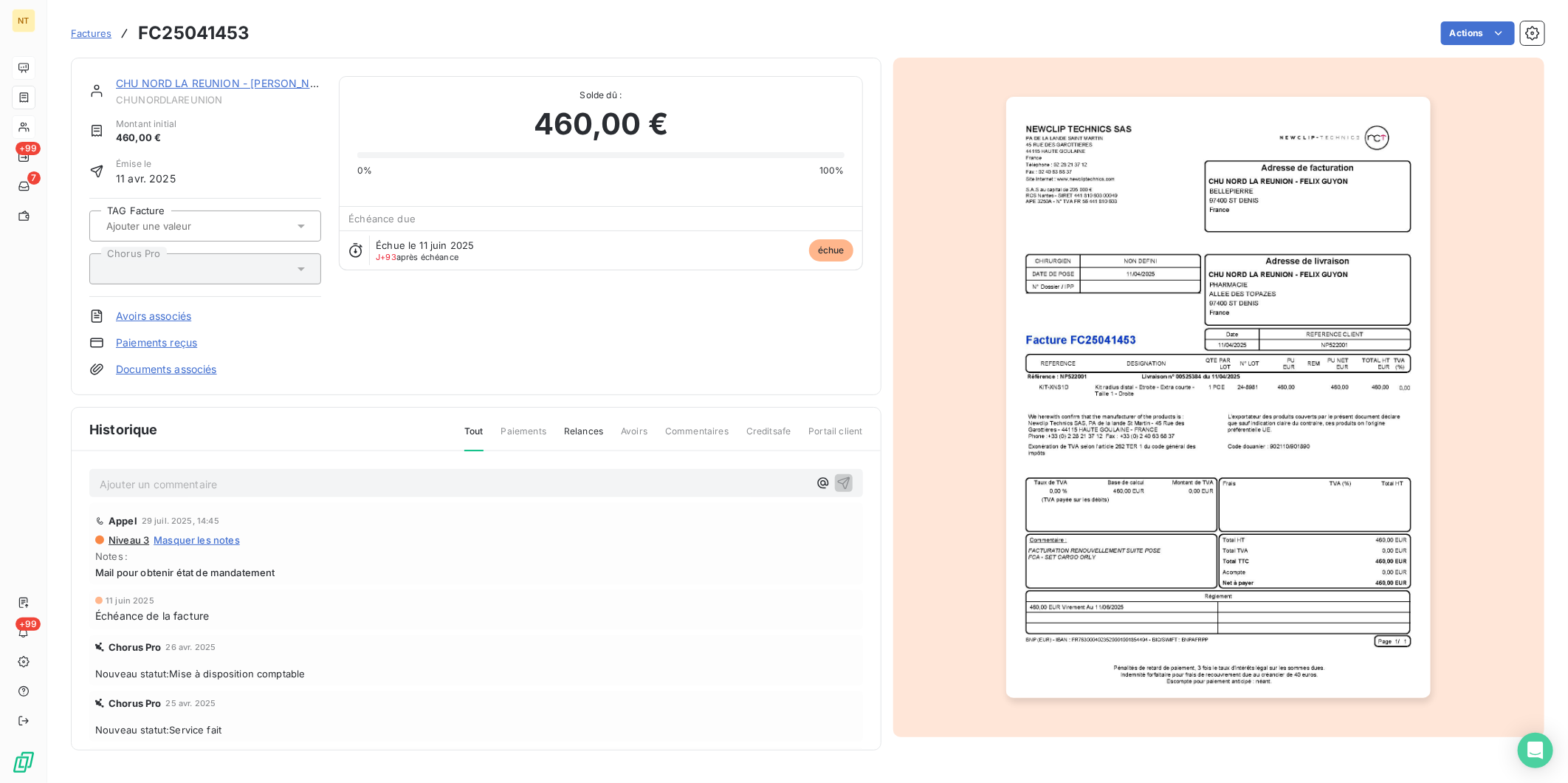
click at [223, 485] on p "Ajouter un commentaire ﻿" at bounding box center [454, 484] width 709 height 18
click at [167, 481] on span "Mandaté le [DATE] - Liquidation n° 25016443 (cf mail [PERSON_NAME] du [DATE])" at bounding box center [306, 482] width 412 height 13
click at [348, 481] on span "Mandaté le [DATE] - Liquidation n° 25016443 (cf mail [PERSON_NAME] du [DATE])" at bounding box center [306, 482] width 412 height 13
click at [836, 481] on icon "button" at bounding box center [844, 482] width 15 height 15
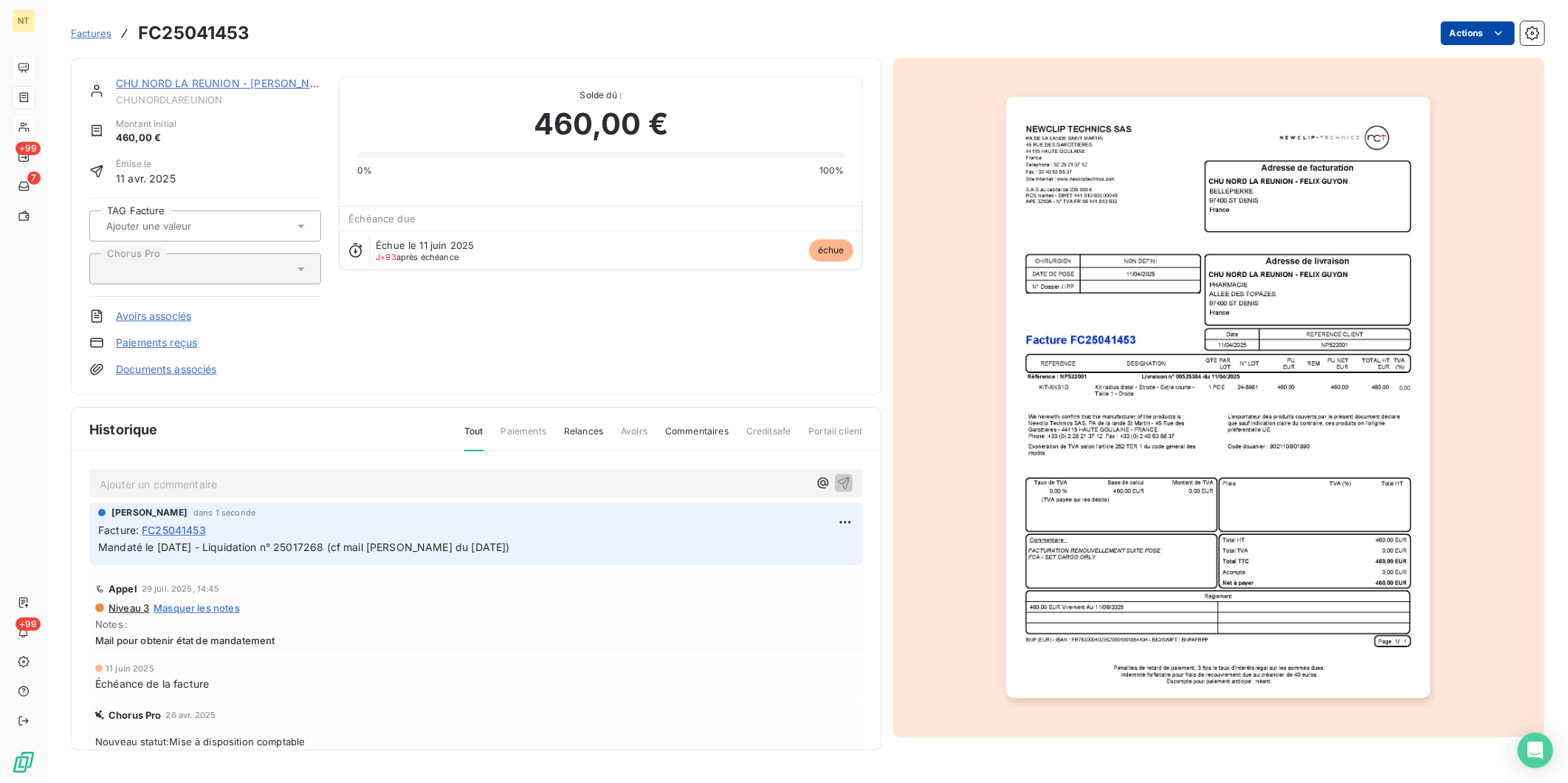
click at [1253, 28] on html "NT +99 7 +99 Factures FC25041453 Actions CHU NORD LA REUNION - [PERSON_NAME] Mo…" at bounding box center [784, 392] width 1568 height 783
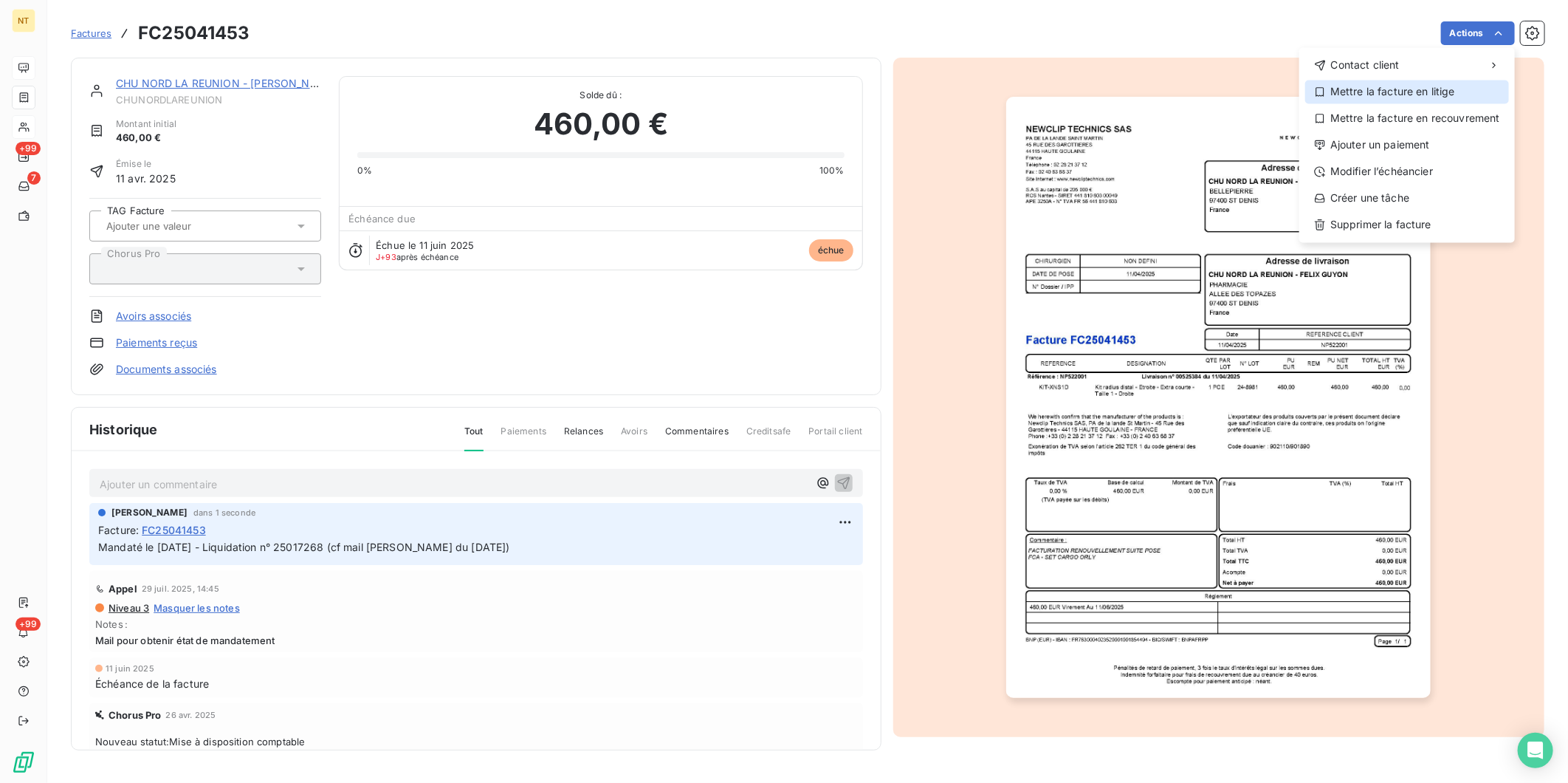
click at [1253, 102] on div "Mettre la facture en litige" at bounding box center [1407, 92] width 204 height 24
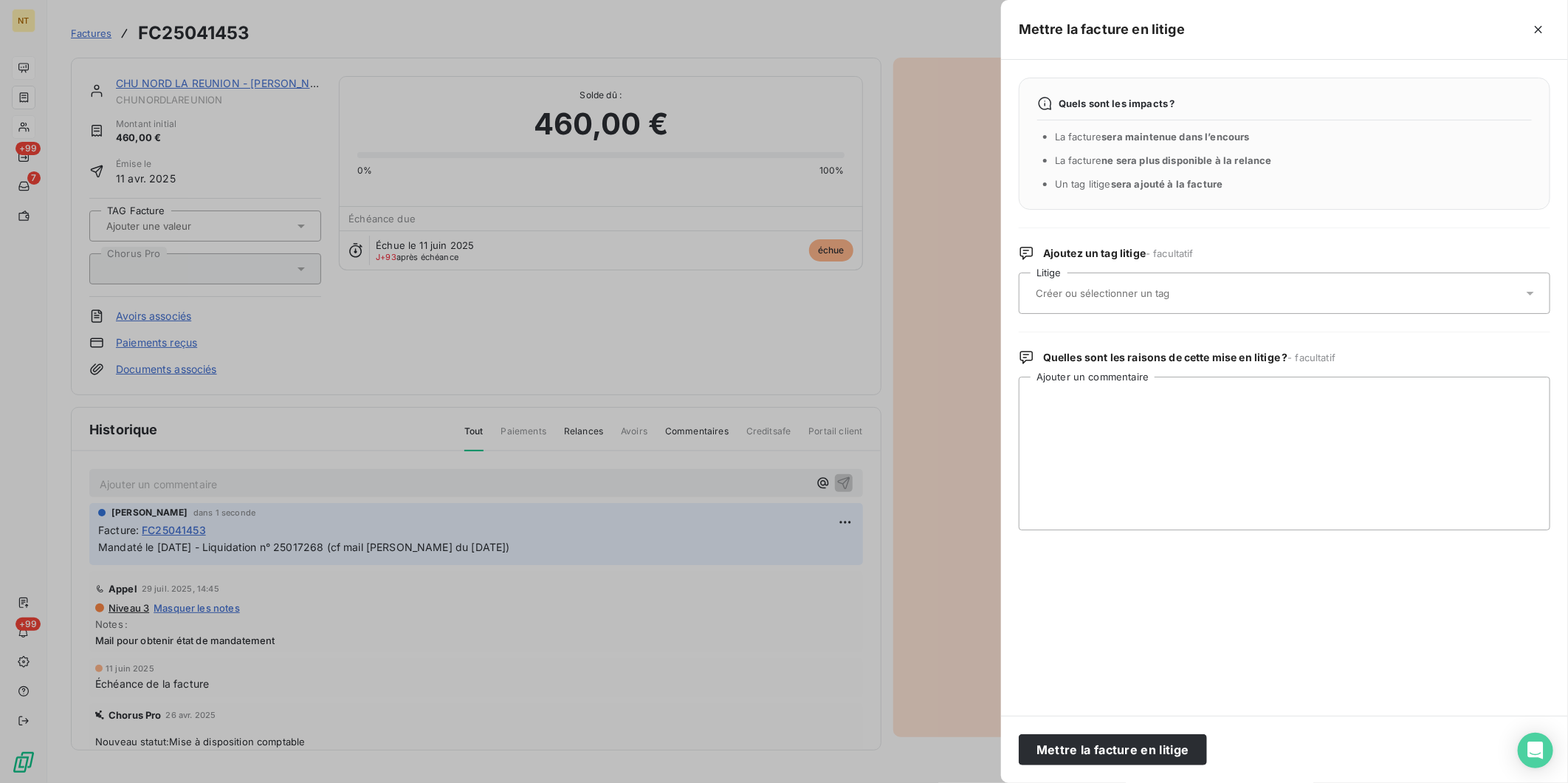
click at [1146, 291] on input "text" at bounding box center [1142, 293] width 215 height 13
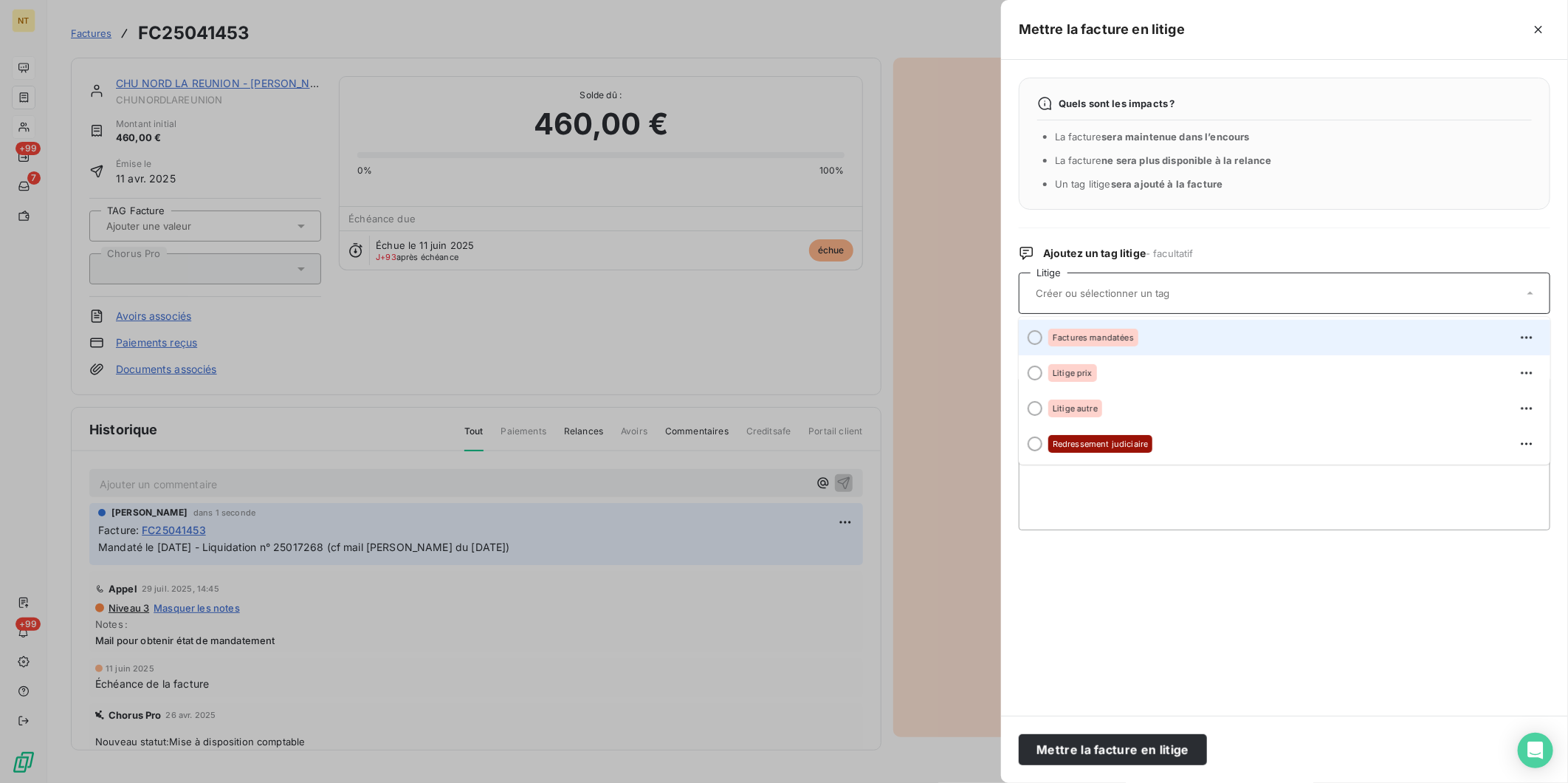
click at [1133, 340] on div "Factures mandatées" at bounding box center [1093, 337] width 90 height 18
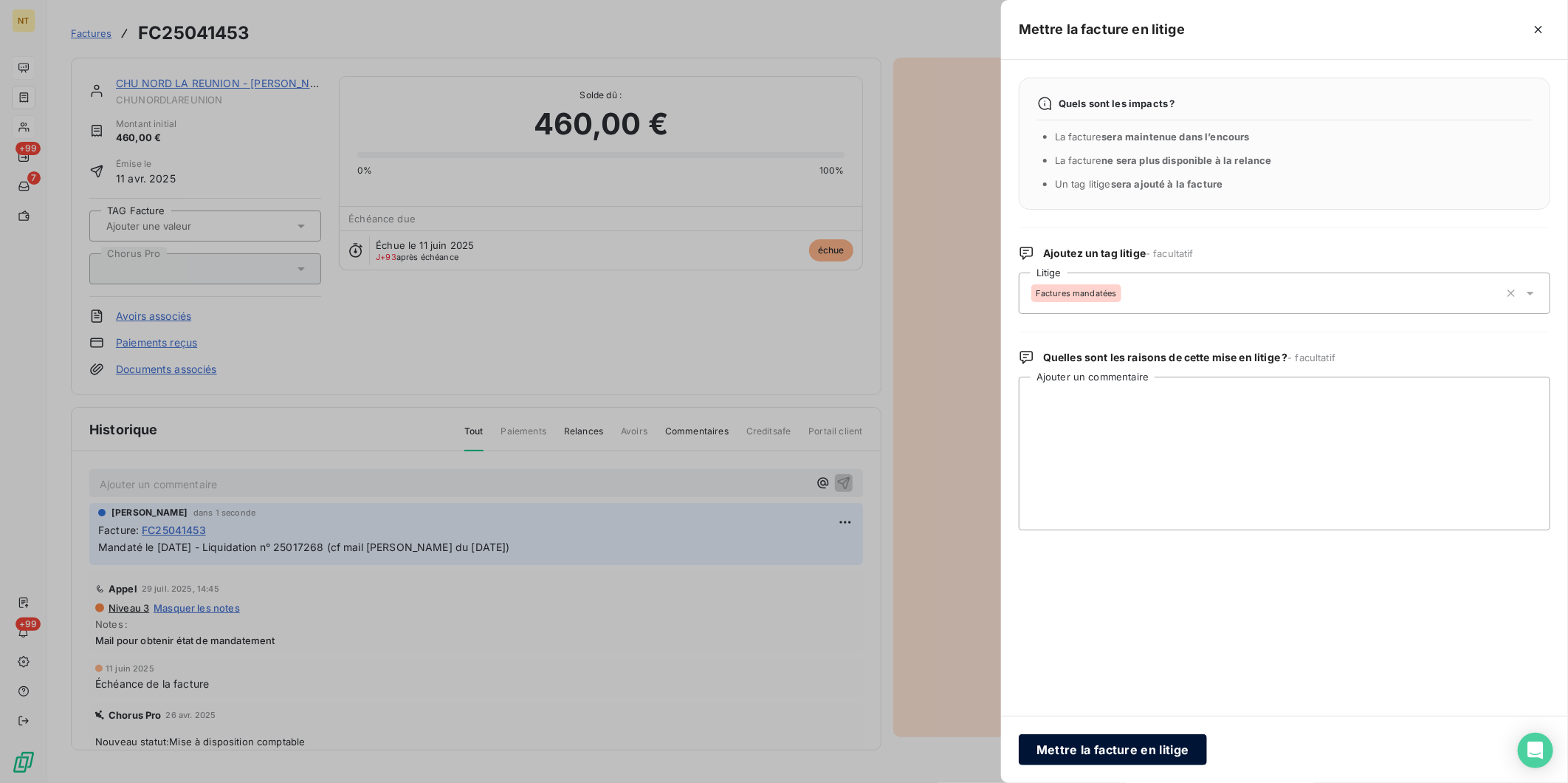
click at [1126, 605] on button "Mettre la facture en litige" at bounding box center [1113, 749] width 188 height 31
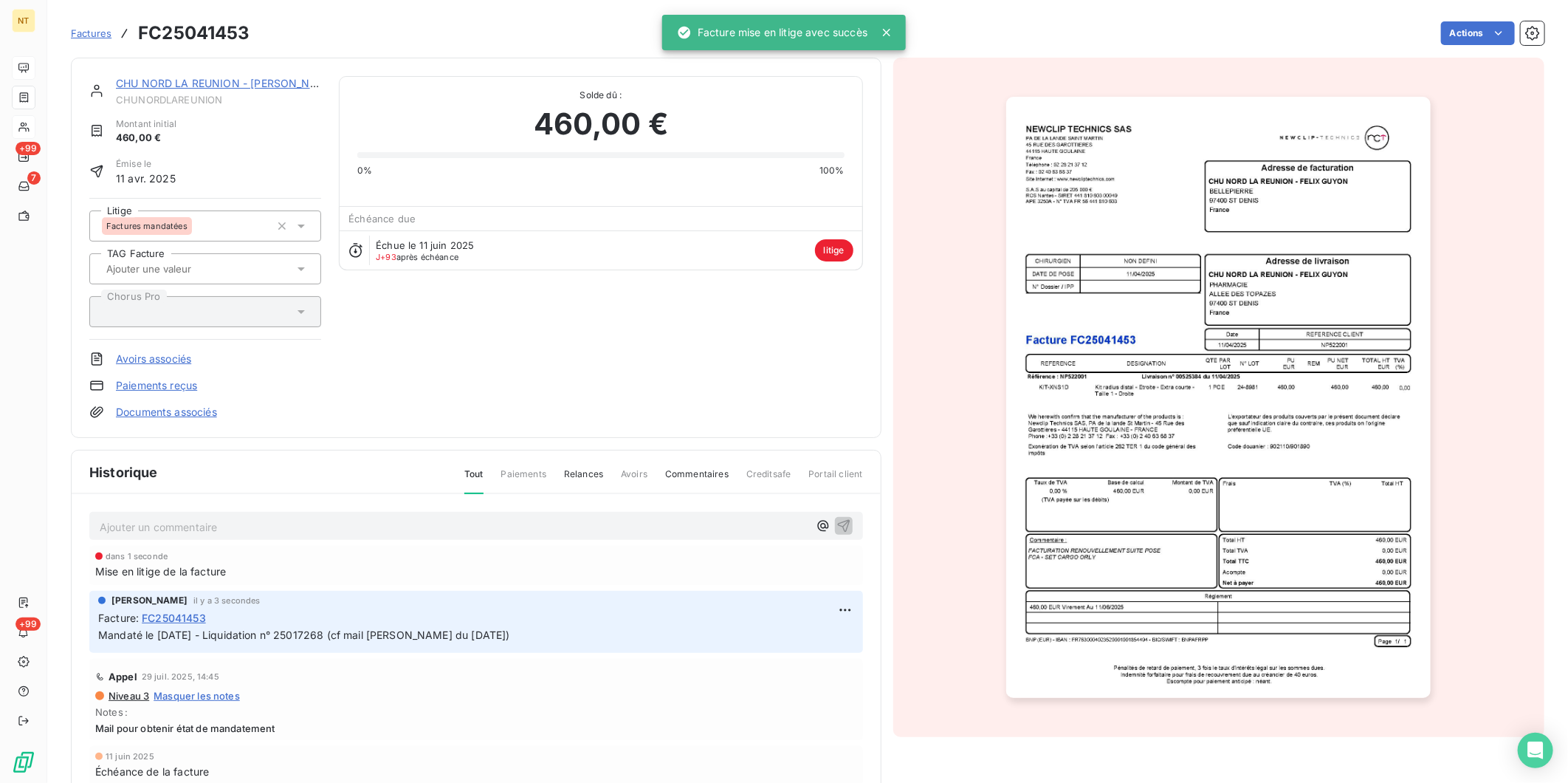
click at [254, 76] on link "CHU NORD LA REUNION - [PERSON_NAME]" at bounding box center [226, 82] width 221 height 13
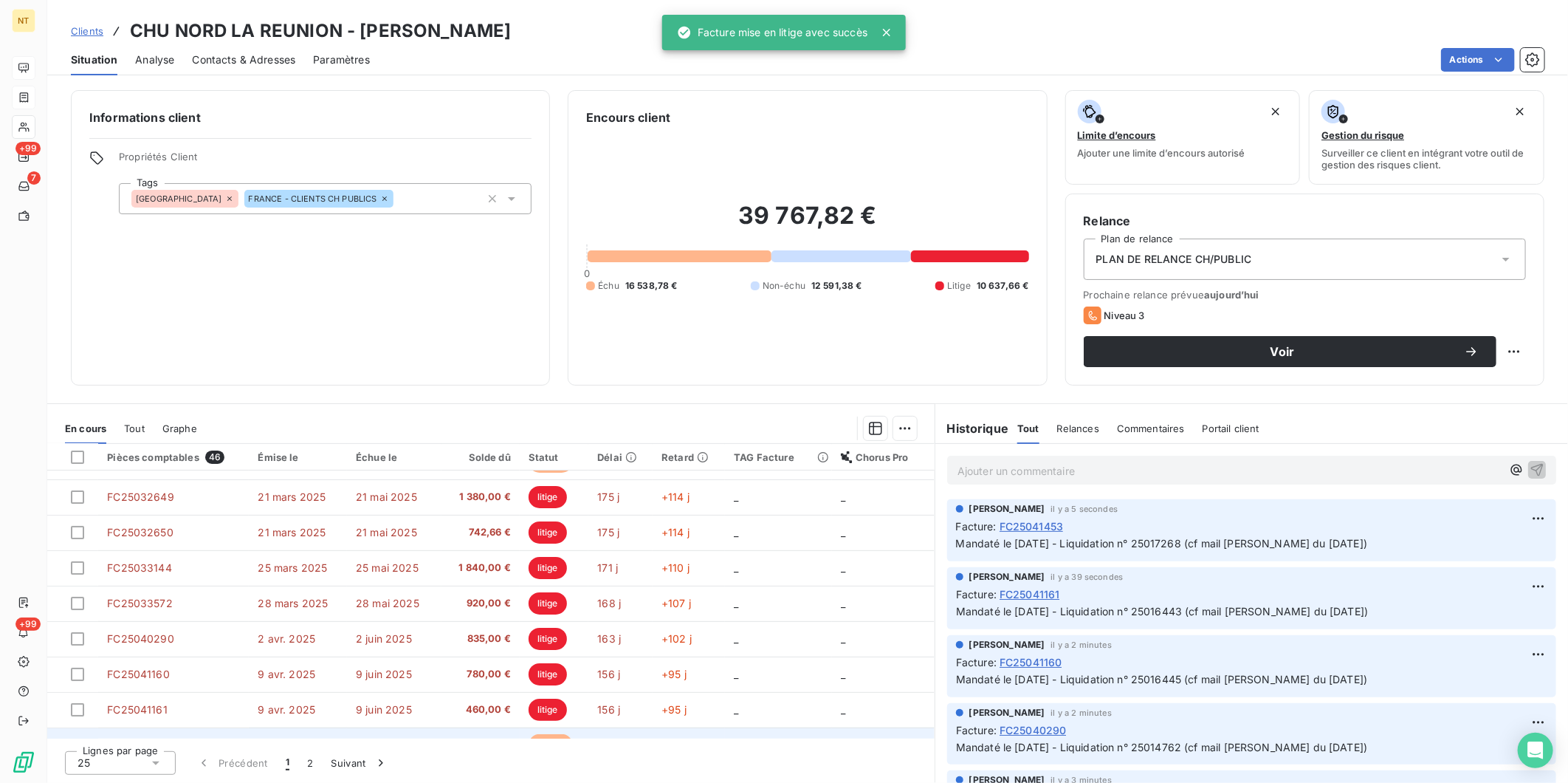
scroll to position [246, 0]
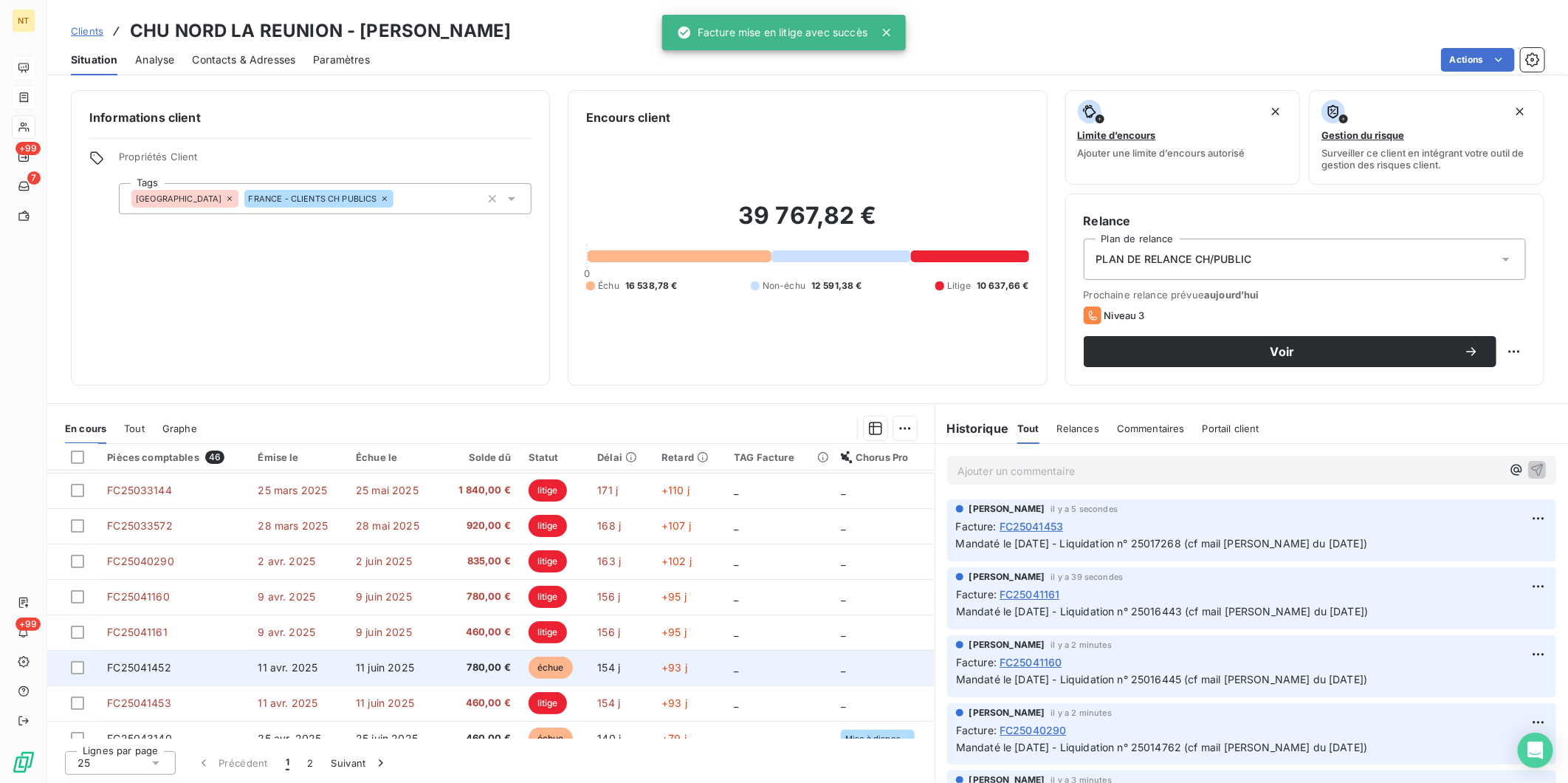
click at [294, 605] on span "11 avr. 2025" at bounding box center [287, 667] width 60 height 13
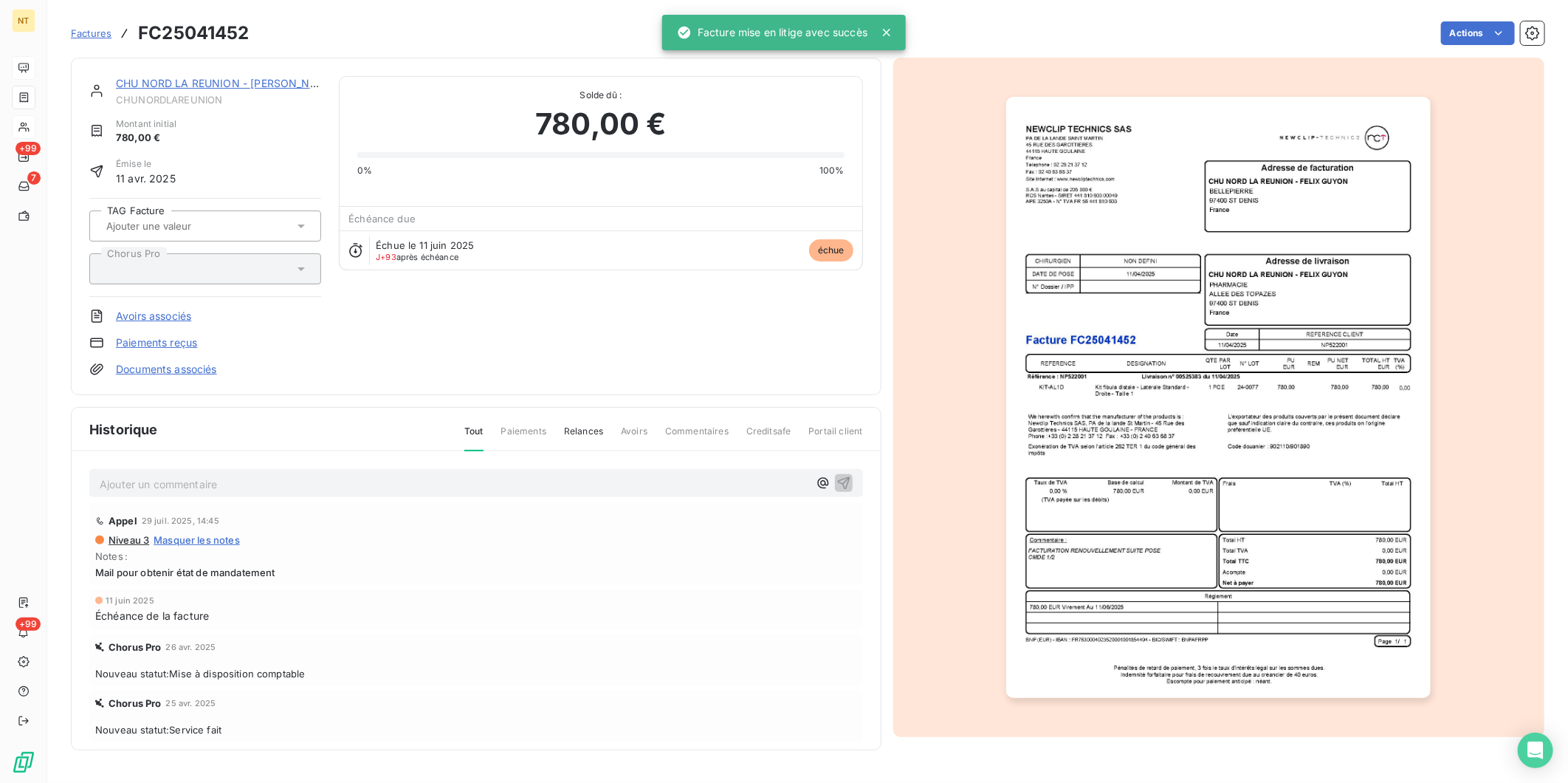
click at [207, 485] on p "Ajouter un commentaire ﻿" at bounding box center [454, 484] width 709 height 18
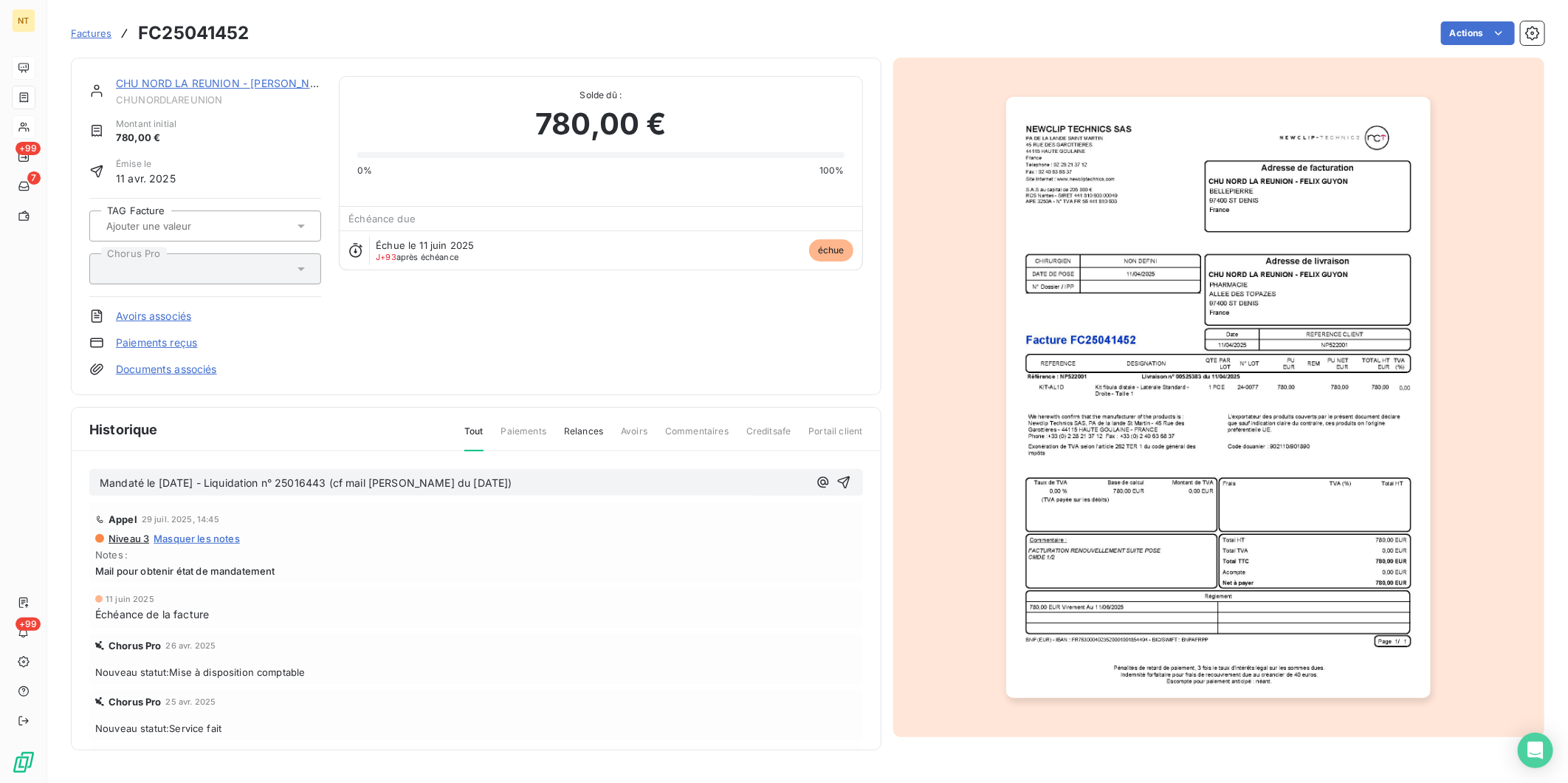
click at [166, 480] on span "Mandaté le [DATE] - Liquidation n° 25016443 (cf mail [PERSON_NAME] du [DATE])" at bounding box center [306, 482] width 412 height 13
drag, startPoint x: 325, startPoint y: 484, endPoint x: 349, endPoint y: 485, distance: 24.0
click at [349, 485] on span "Mandaté le [DATE] - Liquidation n° 25016443 (cf mail [PERSON_NAME] du [DATE])" at bounding box center [306, 482] width 412 height 13
click at [837, 478] on icon "button" at bounding box center [843, 482] width 13 height 13
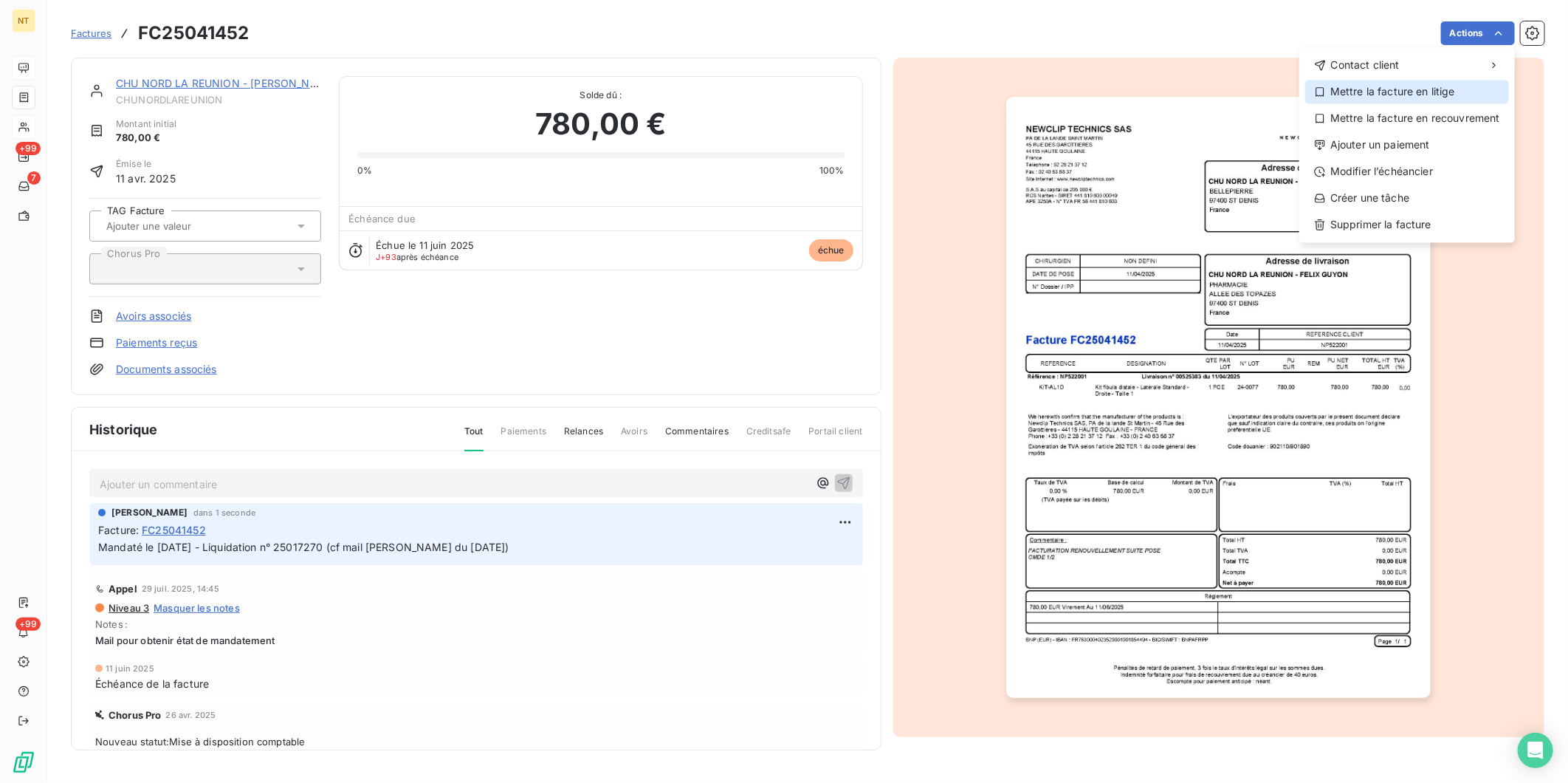
click at [1253, 97] on div "Mettre la facture en litige" at bounding box center [1407, 92] width 204 height 24
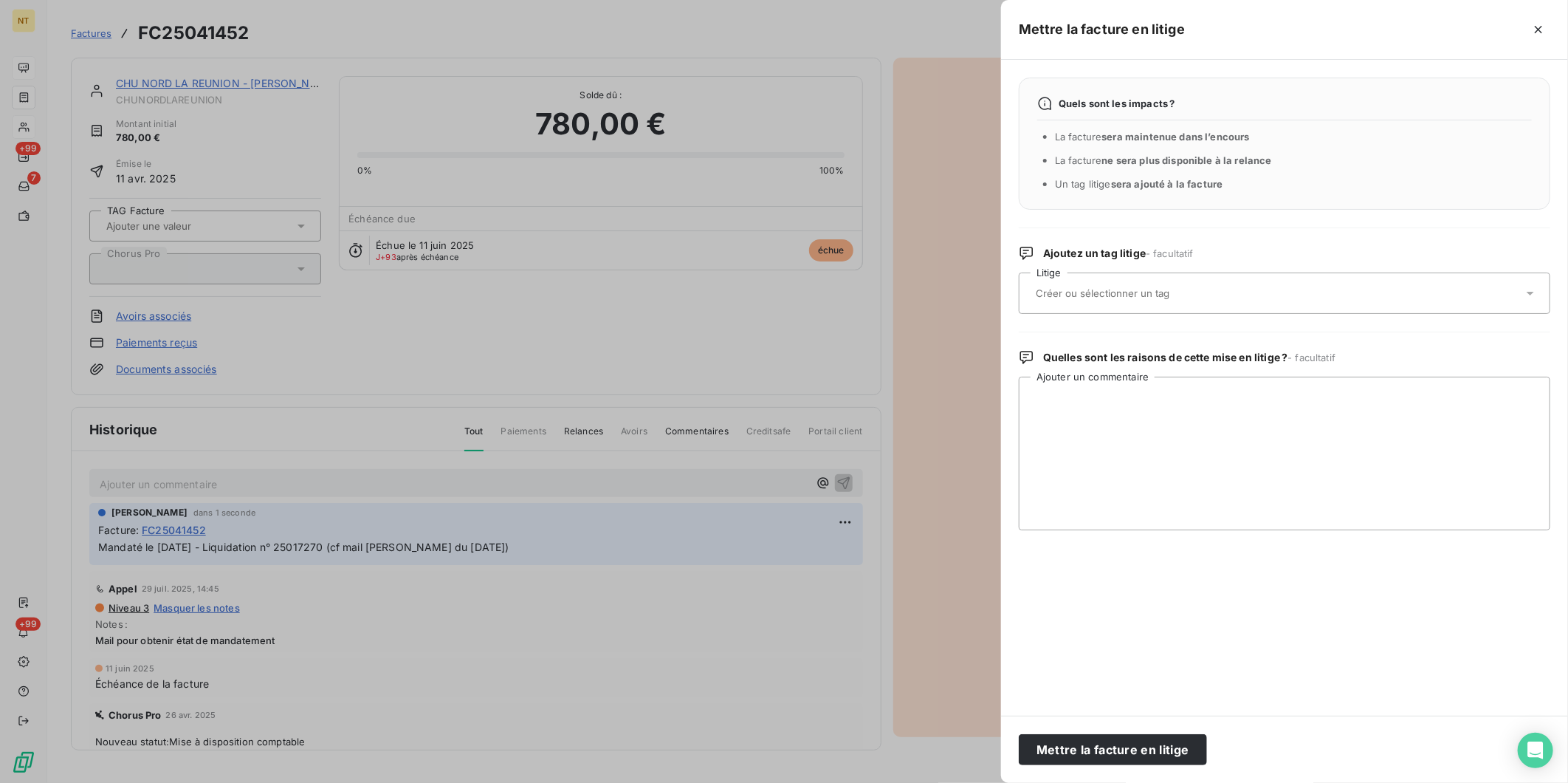
click at [1251, 292] on div at bounding box center [1277, 293] width 491 height 31
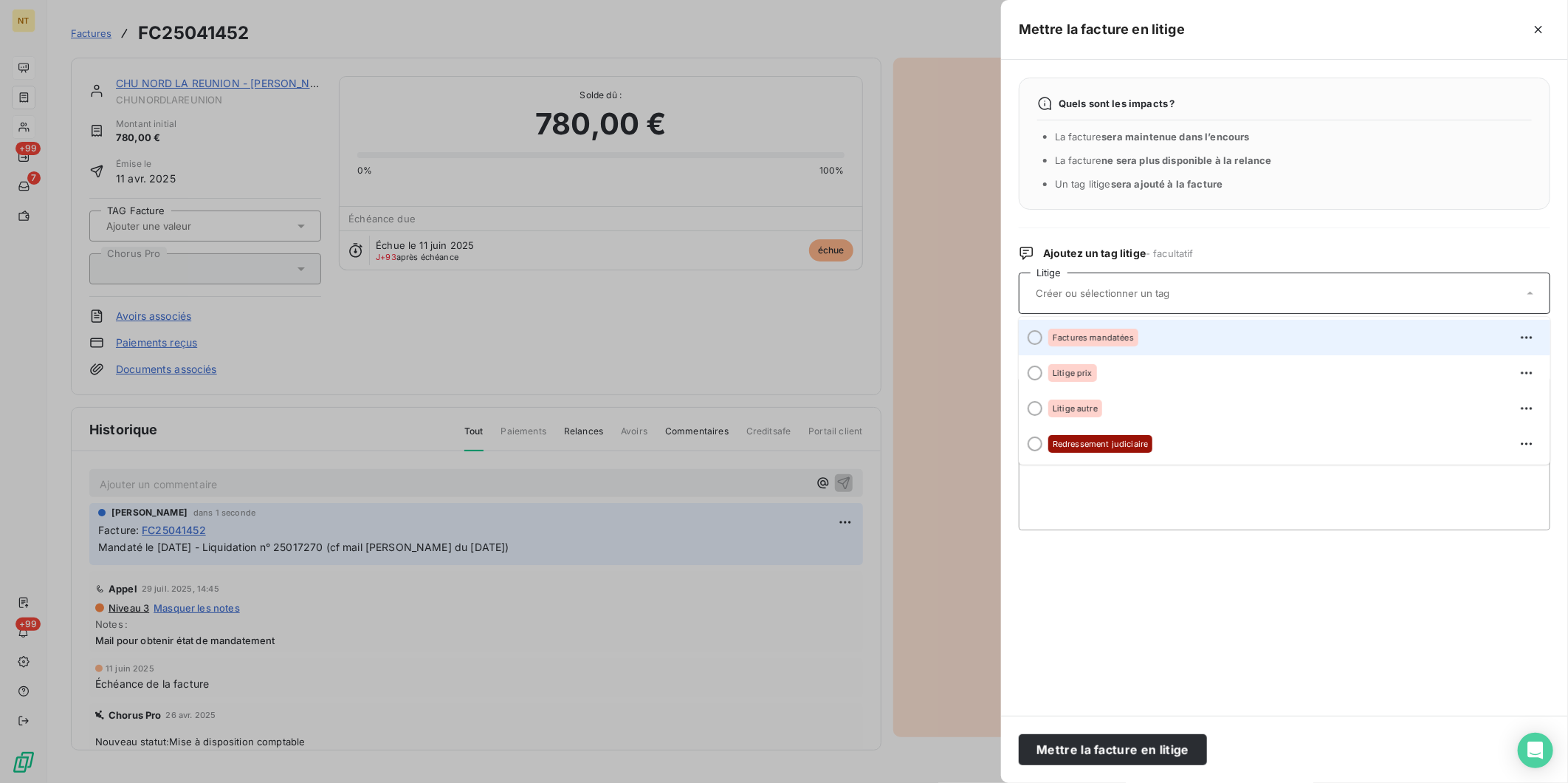
click at [1204, 335] on div "Factures mandatées" at bounding box center [1293, 338] width 490 height 24
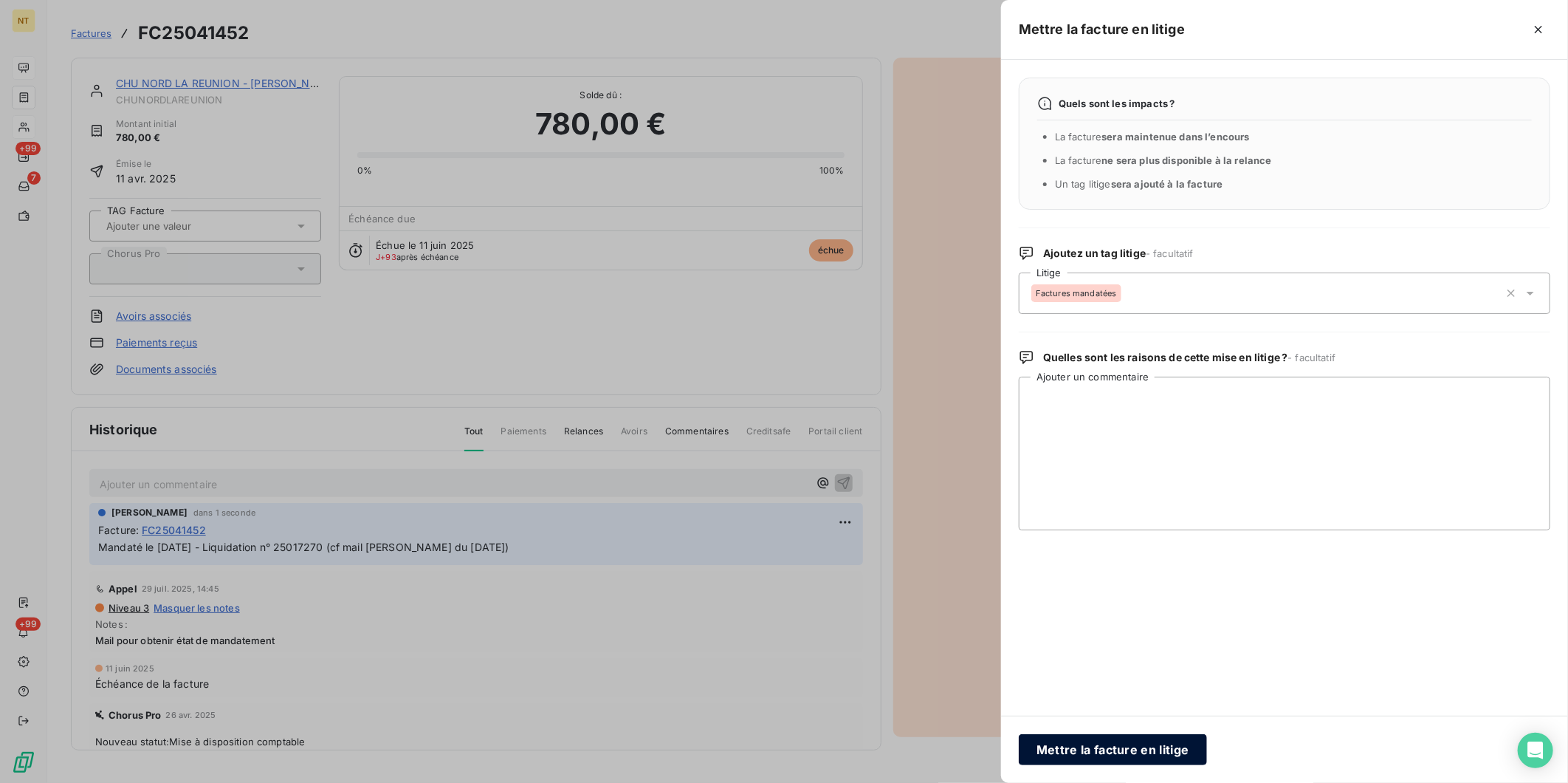
click at [1095, 605] on button "Mettre la facture en litige" at bounding box center [1113, 749] width 188 height 31
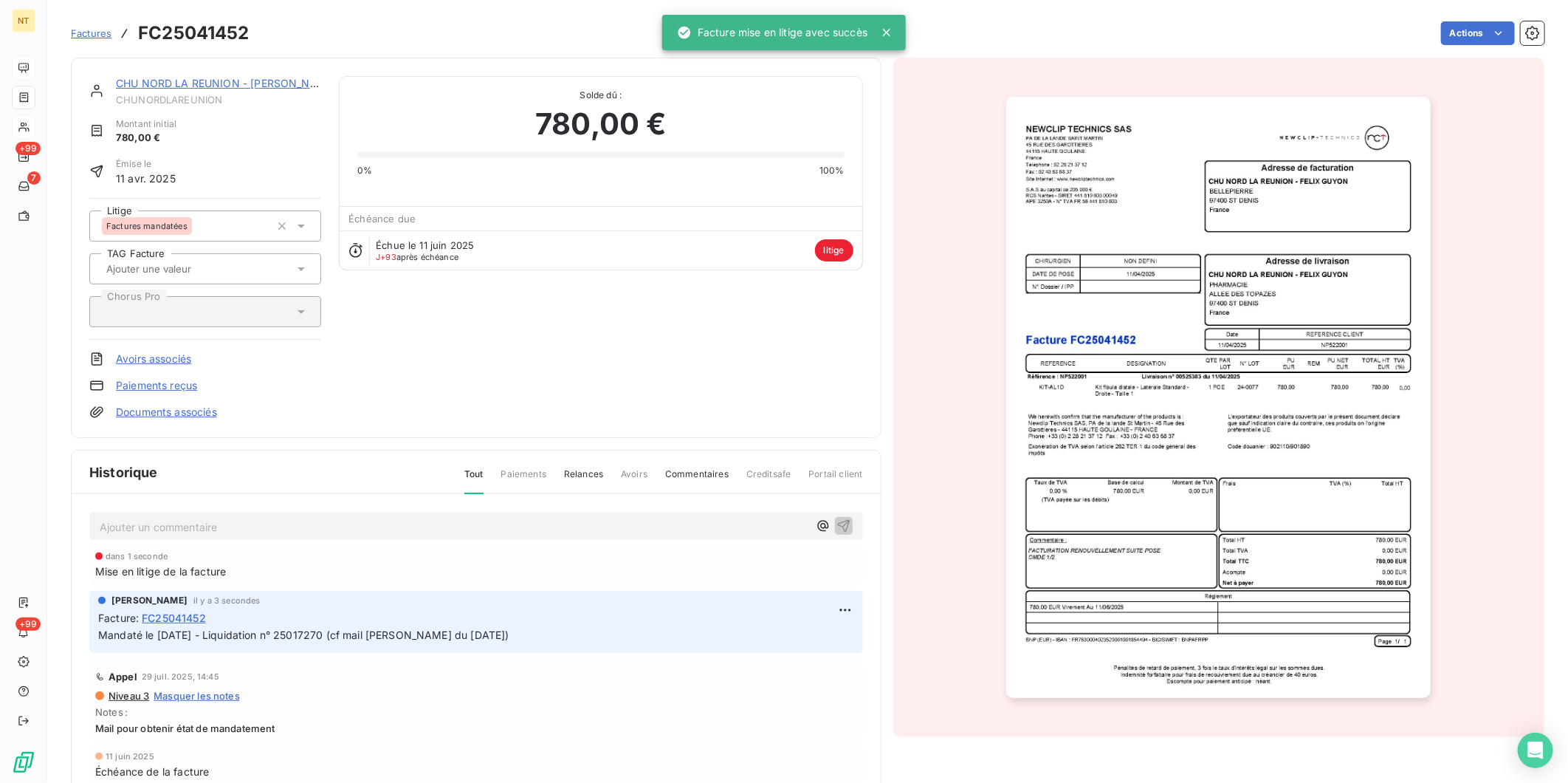
click at [244, 76] on link "CHU NORD LA REUNION - [PERSON_NAME]" at bounding box center [226, 82] width 221 height 13
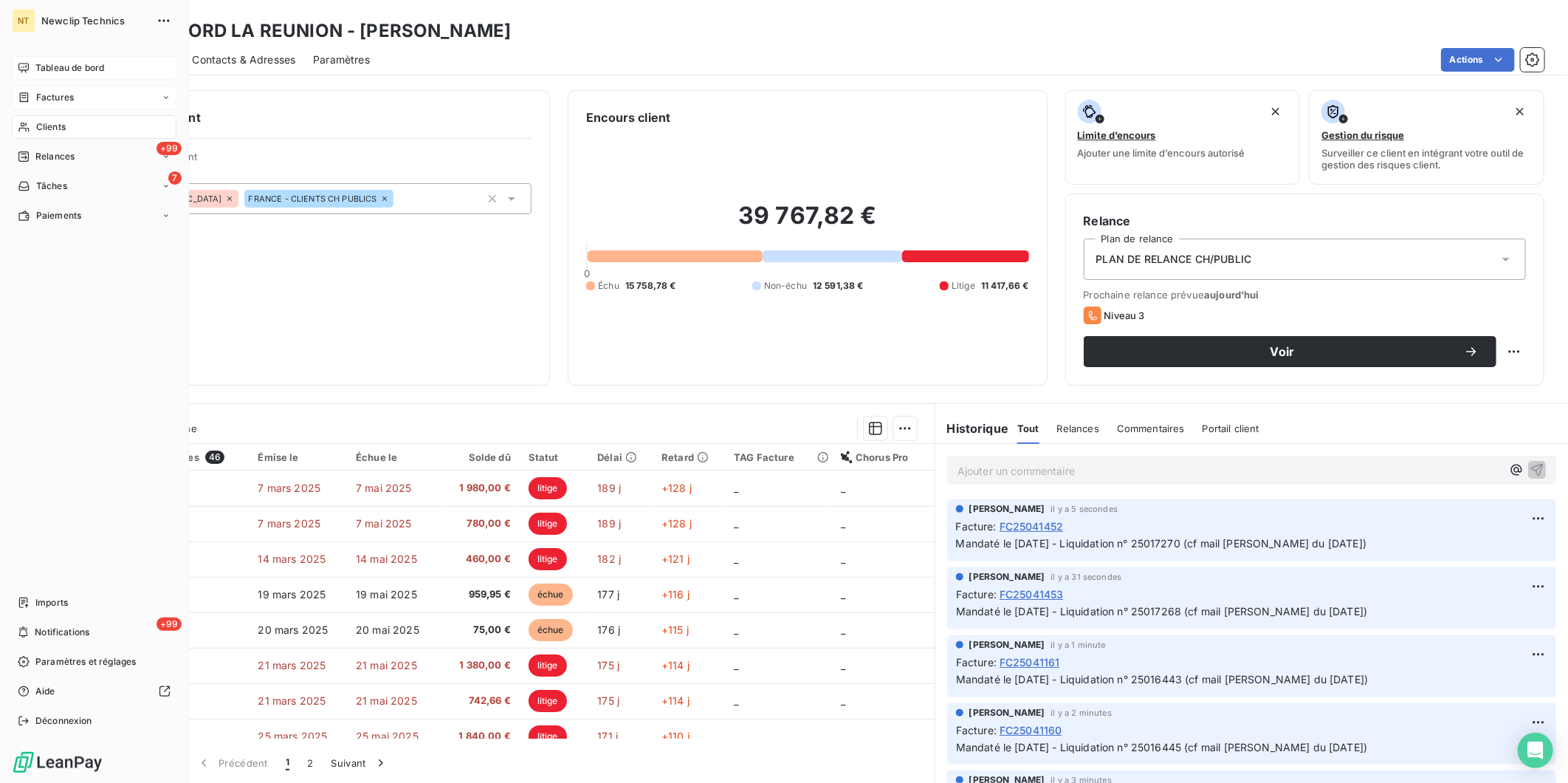
drag, startPoint x: 60, startPoint y: 99, endPoint x: 176, endPoint y: 89, distance: 116.4
click at [60, 98] on span "Factures" at bounding box center [55, 97] width 38 height 13
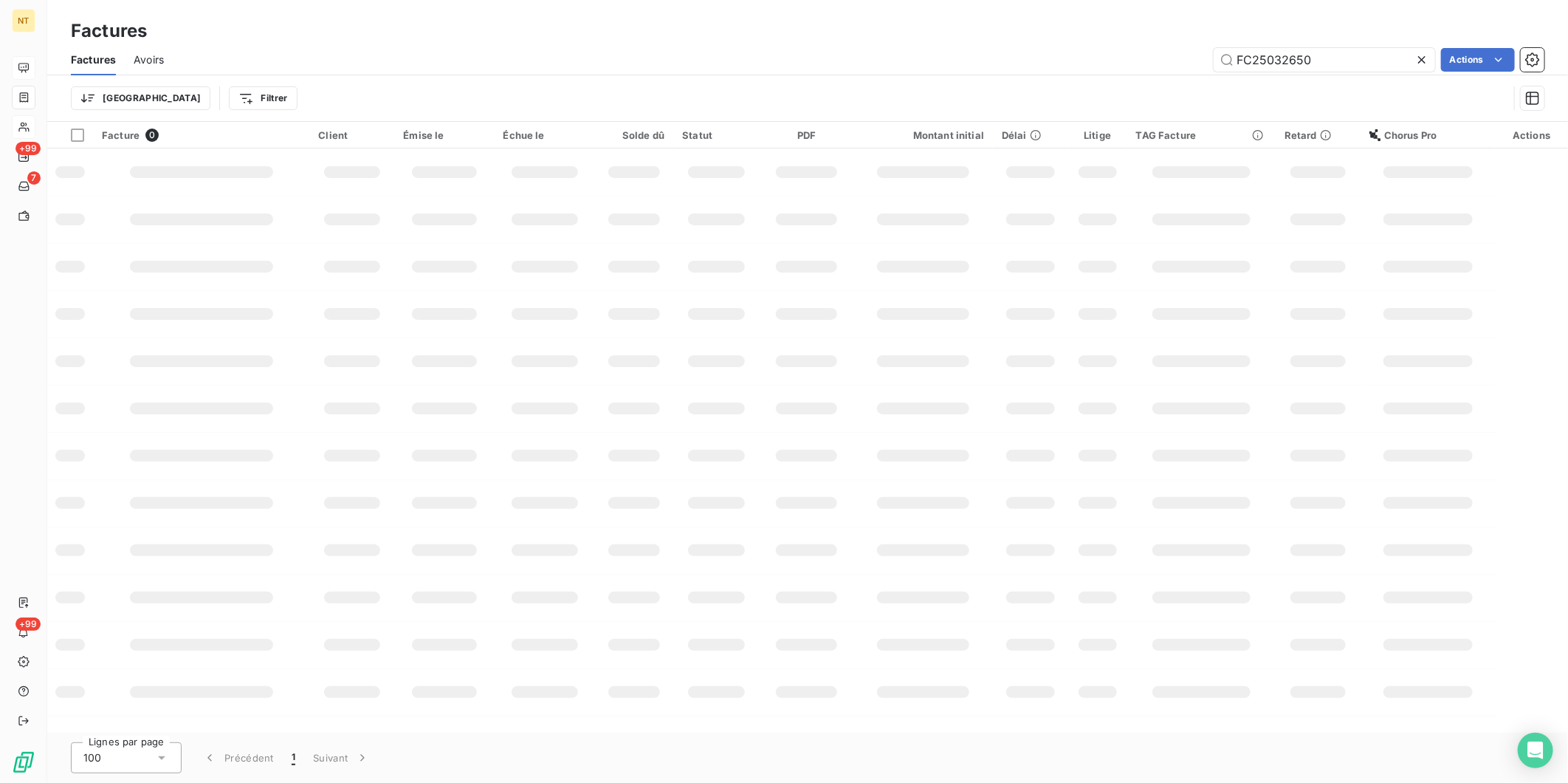
drag, startPoint x: 1340, startPoint y: 61, endPoint x: 1009, endPoint y: 61, distance: 331.0
click at [1009, 61] on div "FC25032650 Actions" at bounding box center [863, 60] width 1363 height 24
type input "FC25021502"
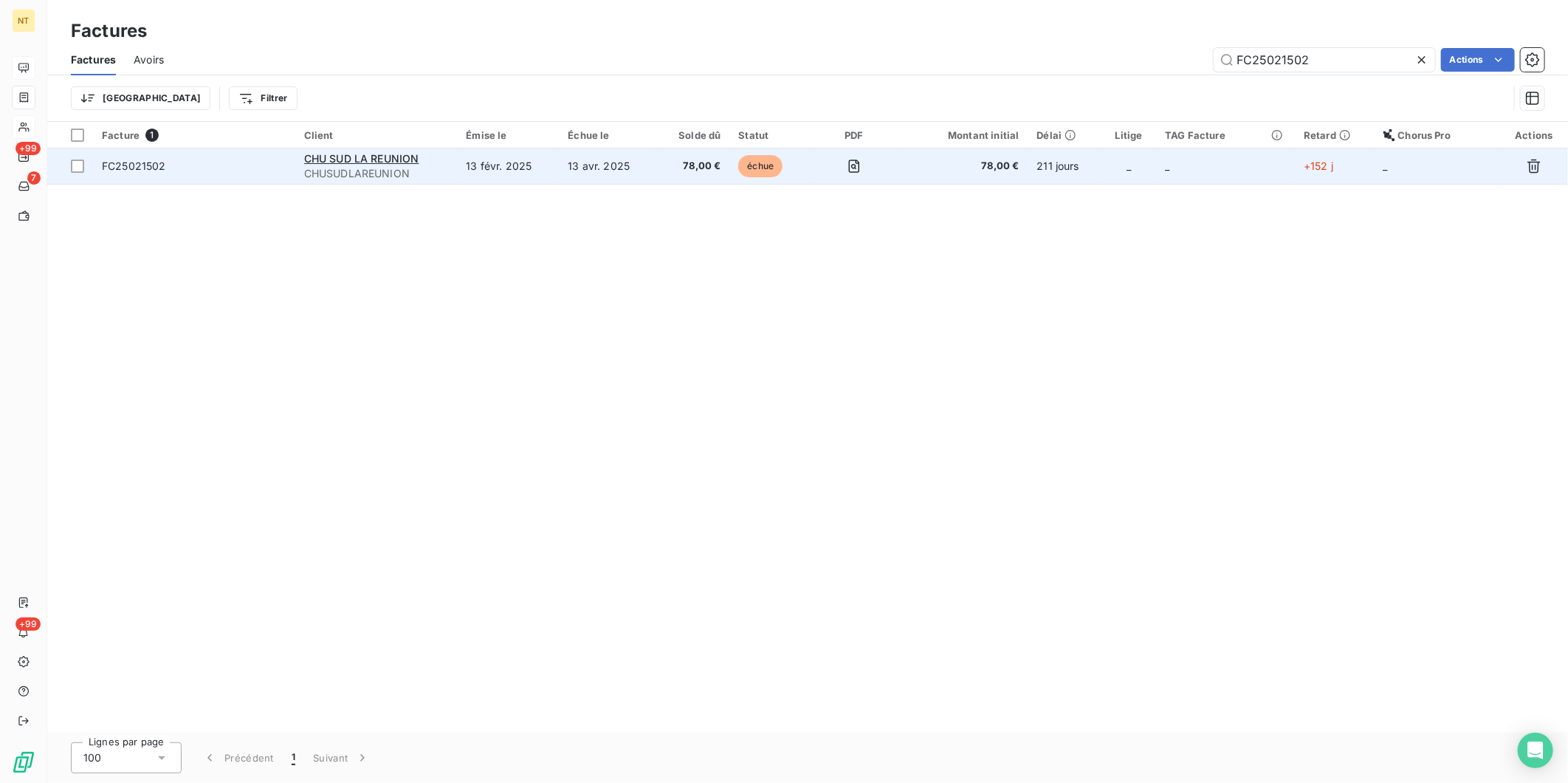
click at [156, 173] on div "FC25021502" at bounding box center [134, 166] width 64 height 15
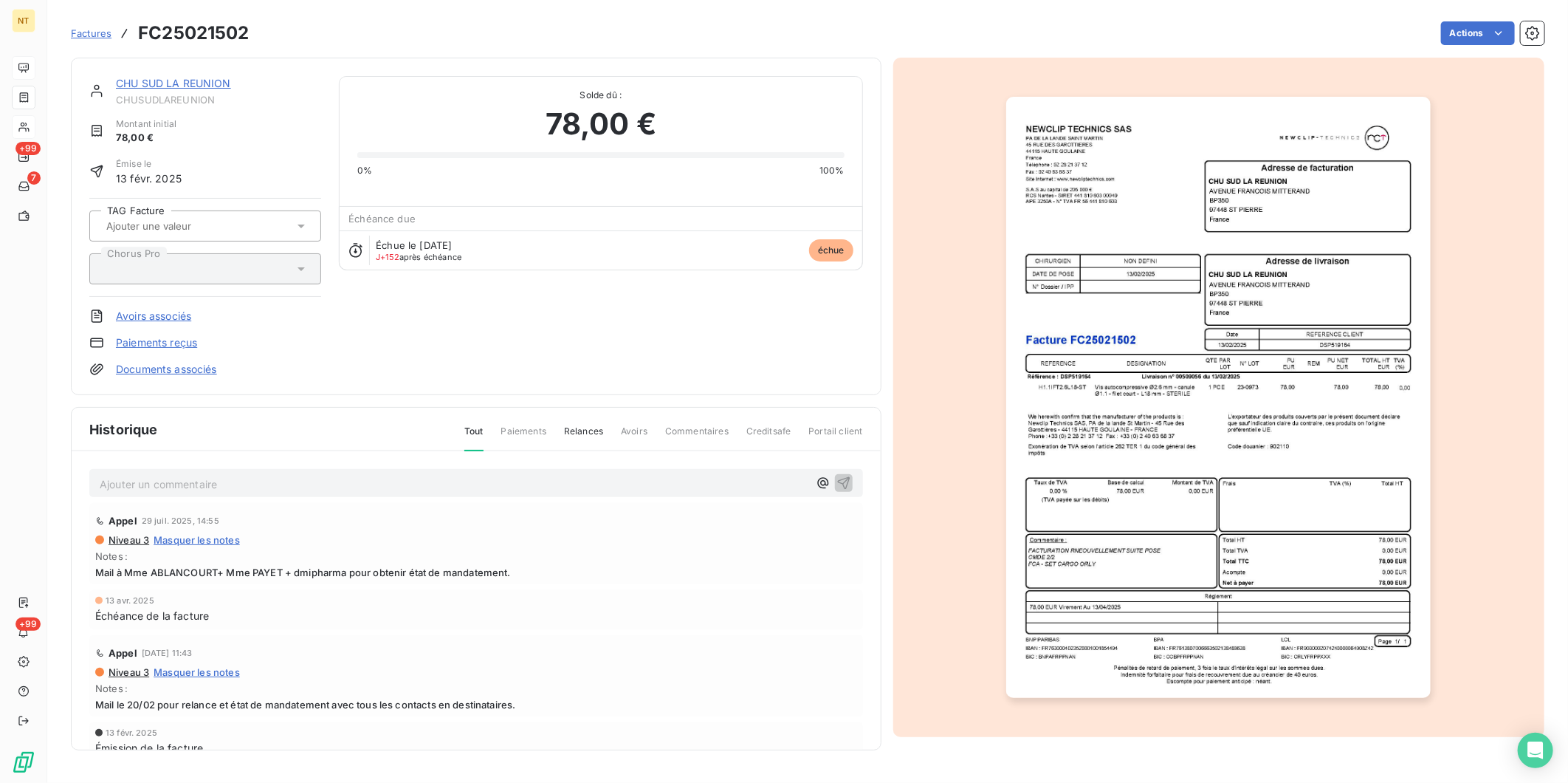
click at [144, 486] on p "Ajouter un commentaire ﻿" at bounding box center [454, 484] width 709 height 18
click at [173, 481] on span "Mandaté le [DATE] - Liquidation n° 25016443 (cf mail [PERSON_NAME] du [DATE])" at bounding box center [306, 482] width 412 height 13
click at [529, 485] on p "Mandaté le [DATE] - Liquidation n° 25016443 (cf mail [PERSON_NAME] du [DATE])" at bounding box center [454, 483] width 709 height 17
click at [344, 479] on span "Mandaté le [DATE] - Liquidation n° 25016443 (cf mail [PERSON_NAME] du [DATE])" at bounding box center [306, 482] width 412 height 13
click at [836, 480] on icon "button" at bounding box center [844, 482] width 15 height 15
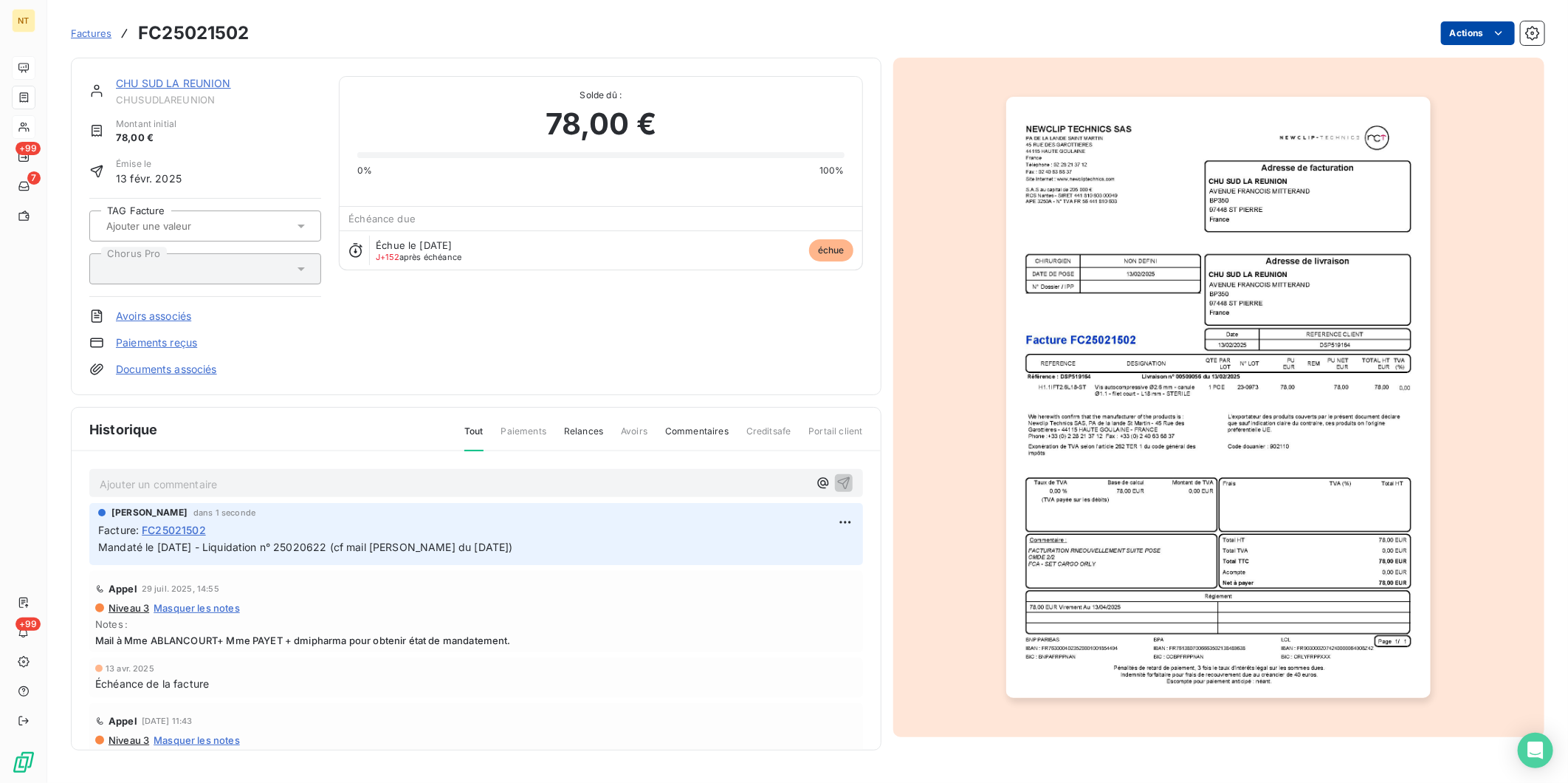
click at [1253, 34] on html "NT +99 7 +99 Factures FC25021502 Actions CHU SUD LA REUNION CHUSUDLAREUNION Mon…" at bounding box center [784, 392] width 1568 height 783
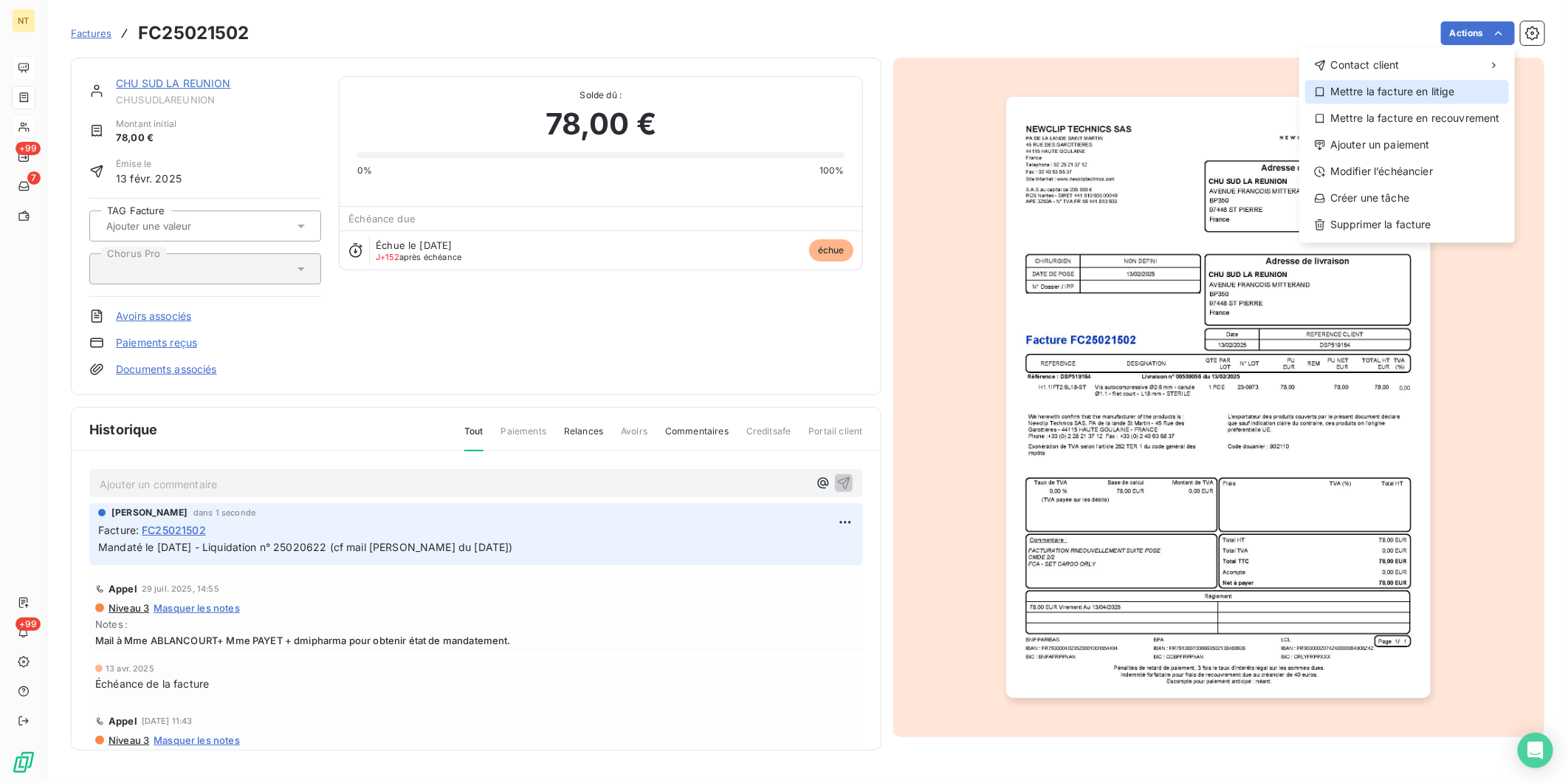
click at [1253, 94] on div "Mettre la facture en litige" at bounding box center [1407, 92] width 204 height 24
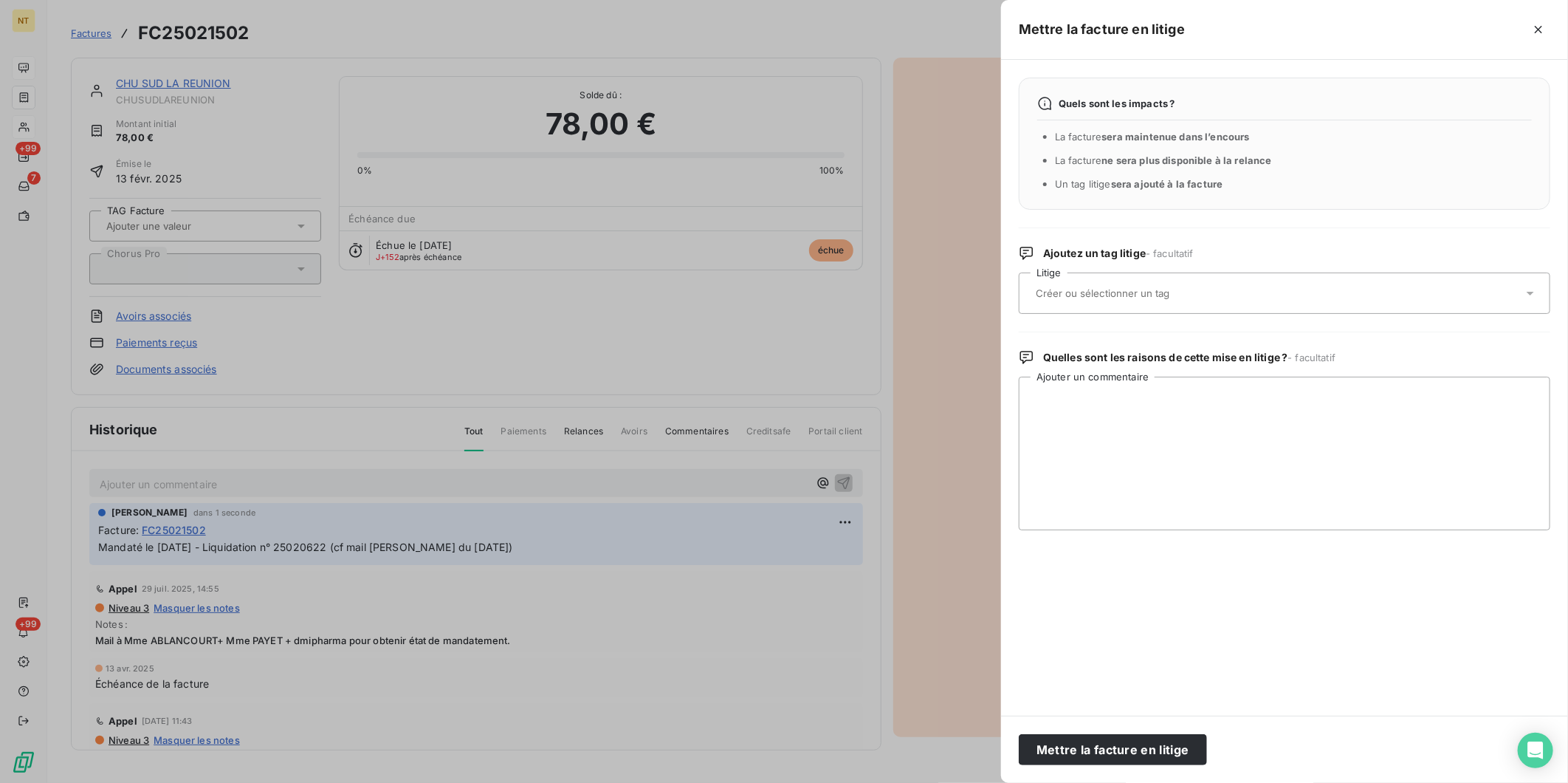
click at [1118, 276] on div at bounding box center [1284, 292] width 532 height 41
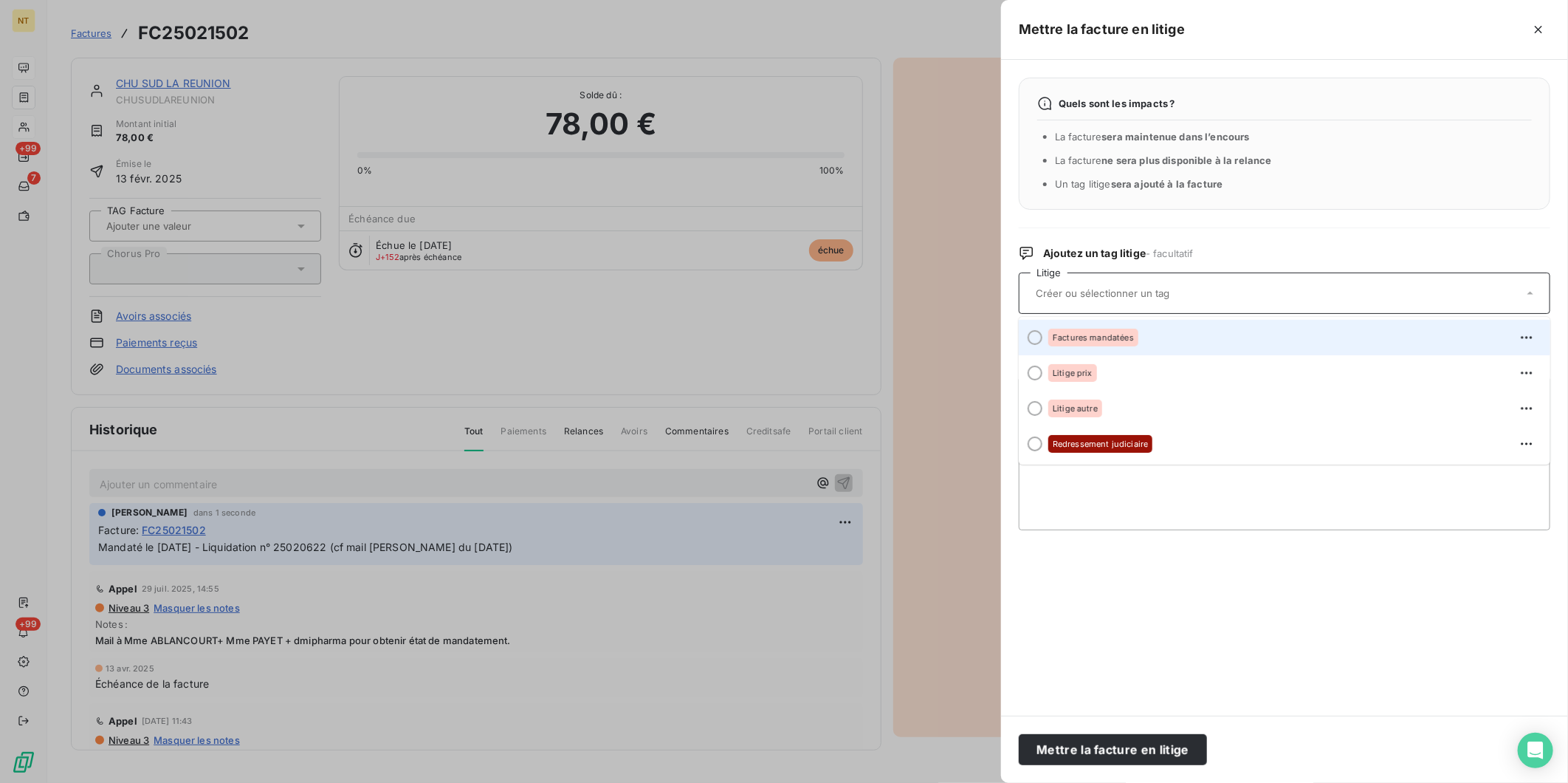
click at [1132, 338] on span "Factures mandatées" at bounding box center [1093, 337] width 81 height 9
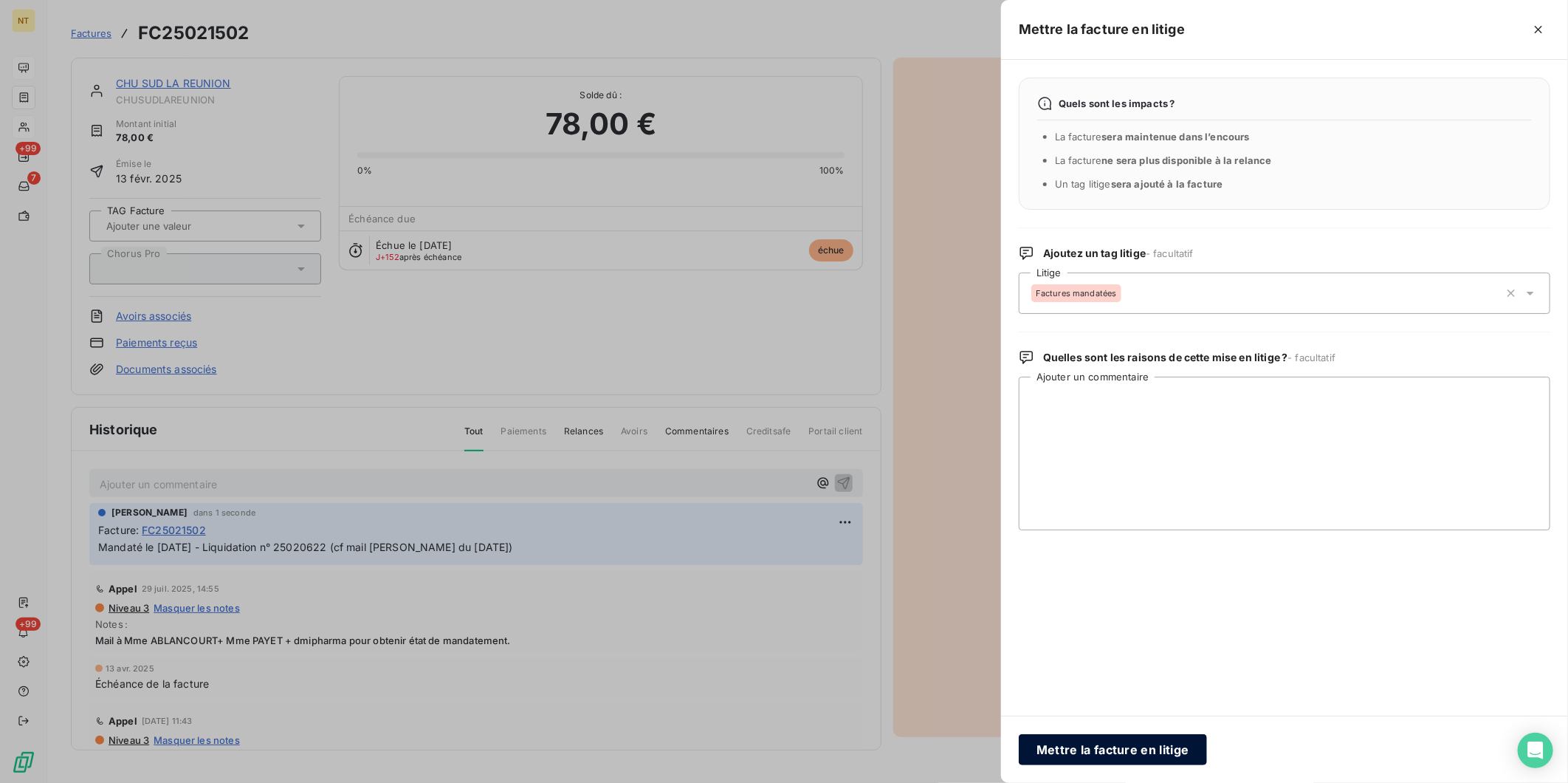
click at [1135, 605] on button "Mettre la facture en litige" at bounding box center [1113, 749] width 188 height 31
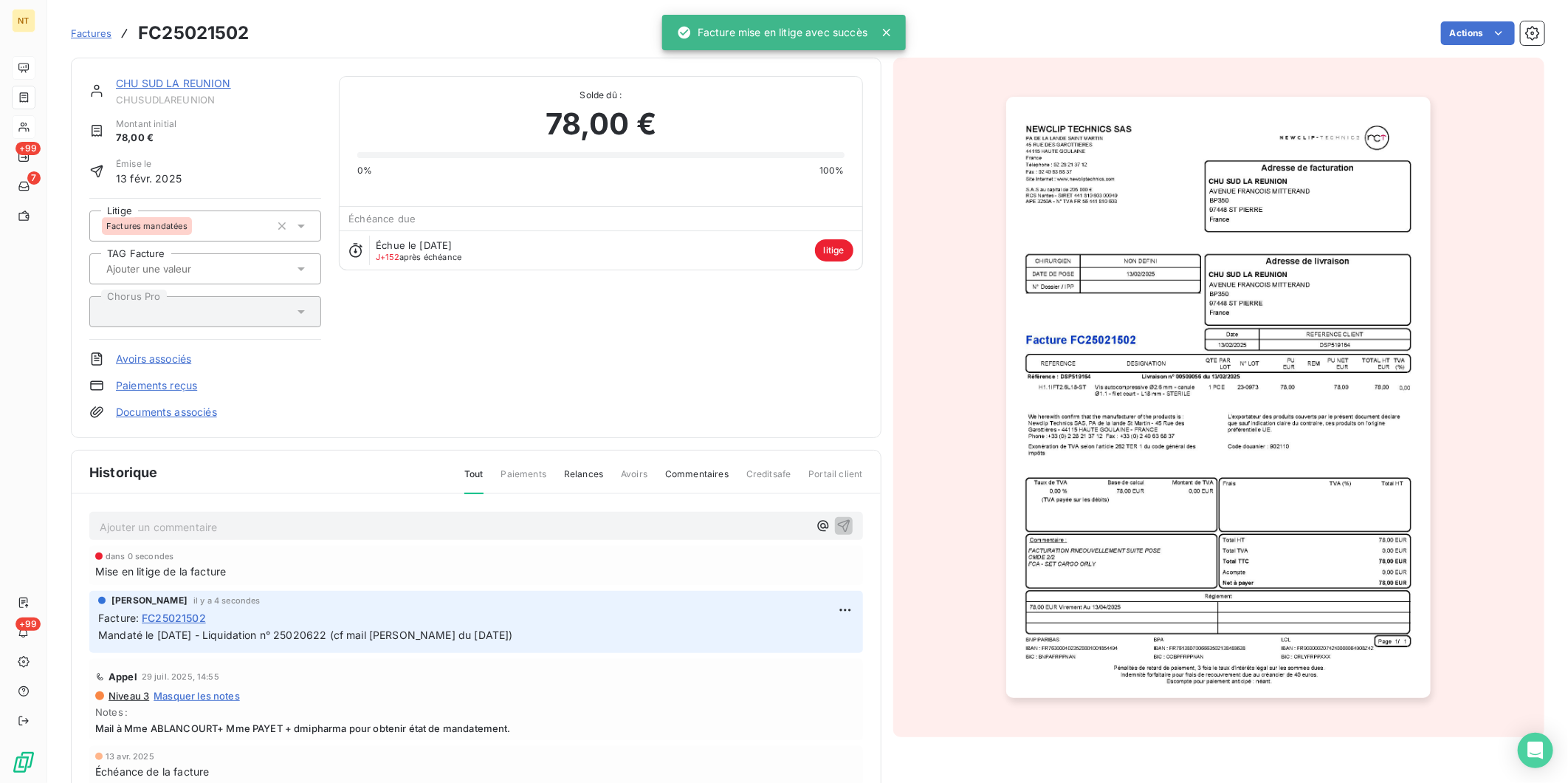
click at [222, 83] on link "CHU SUD LA REUNION" at bounding box center [173, 82] width 115 height 13
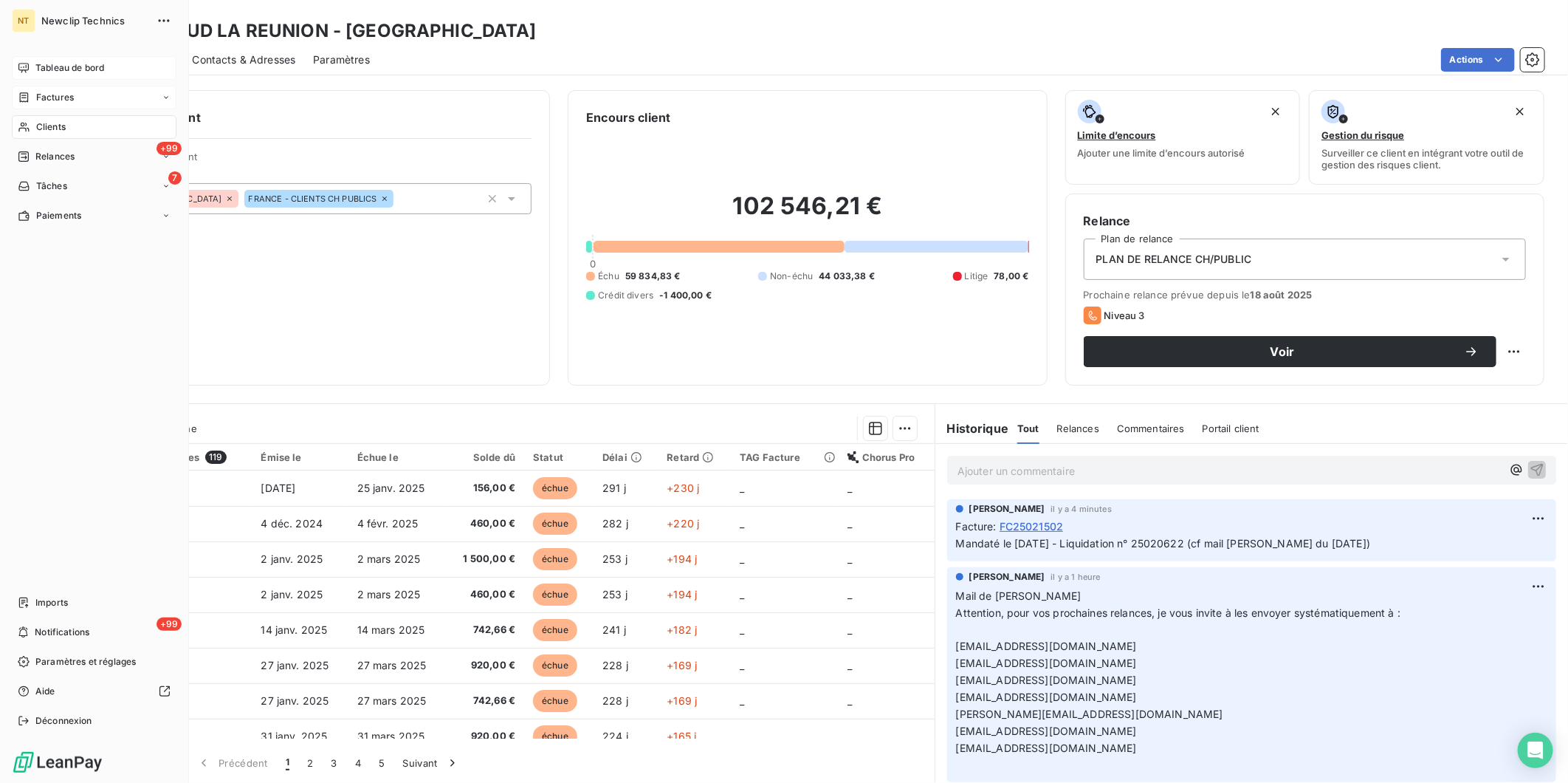
click at [33, 97] on div "Factures" at bounding box center [45, 97] width 56 height 13
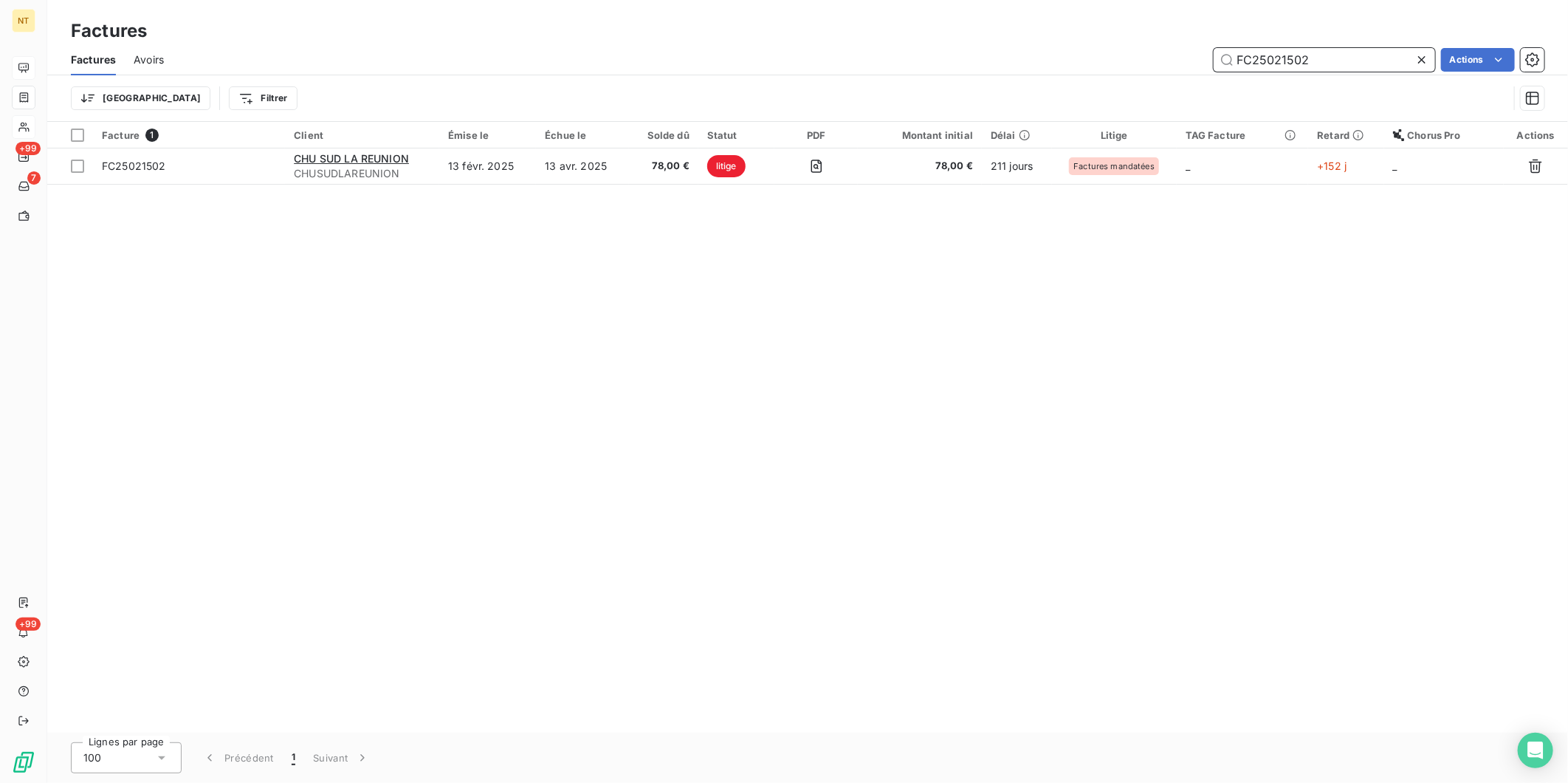
drag, startPoint x: 1322, startPoint y: 53, endPoint x: 977, endPoint y: 46, distance: 345.1
click at [977, 46] on div "Factures Avoirs FC25021502 Actions" at bounding box center [807, 60] width 1521 height 31
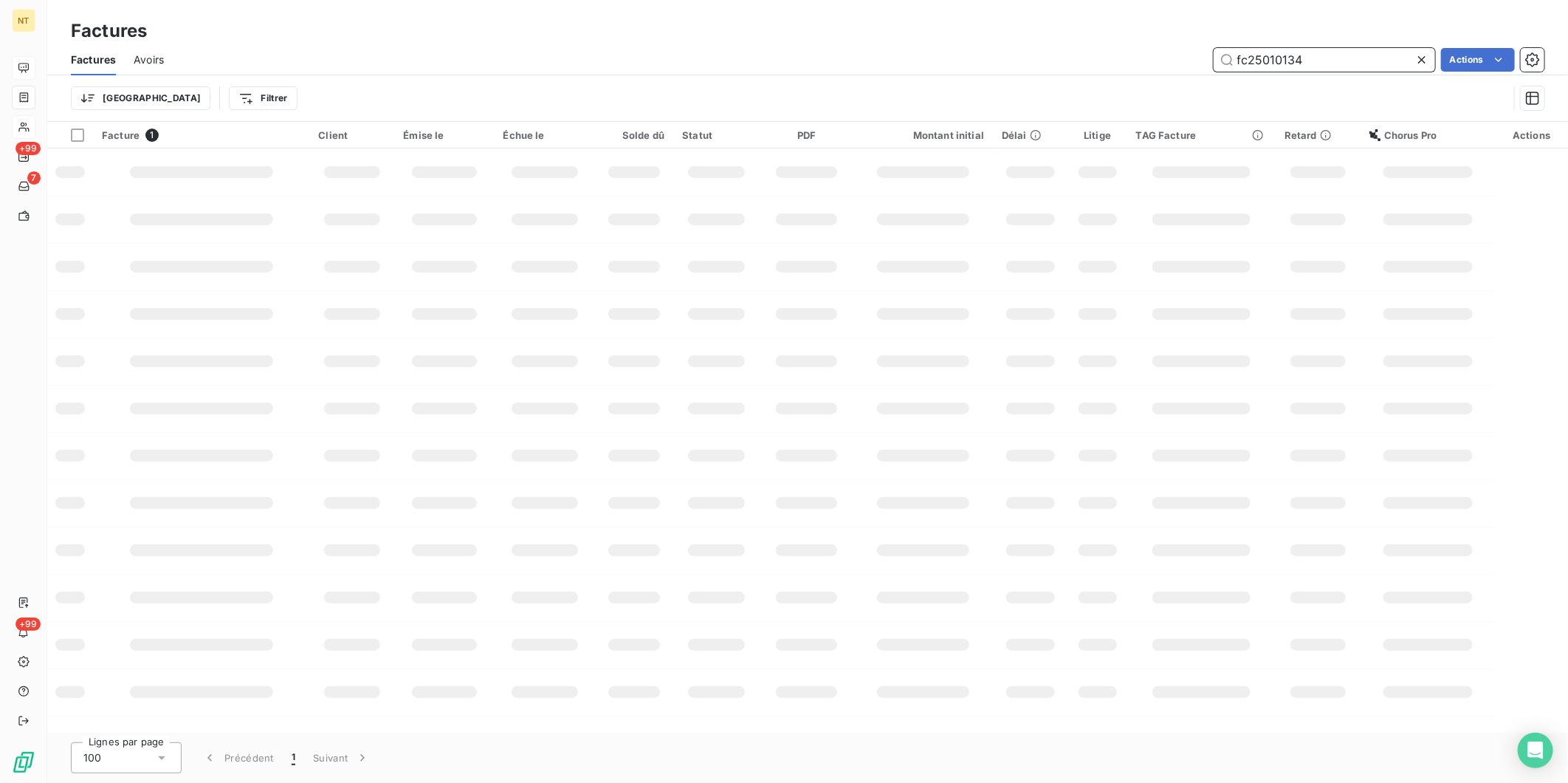
type input "fc25010134"
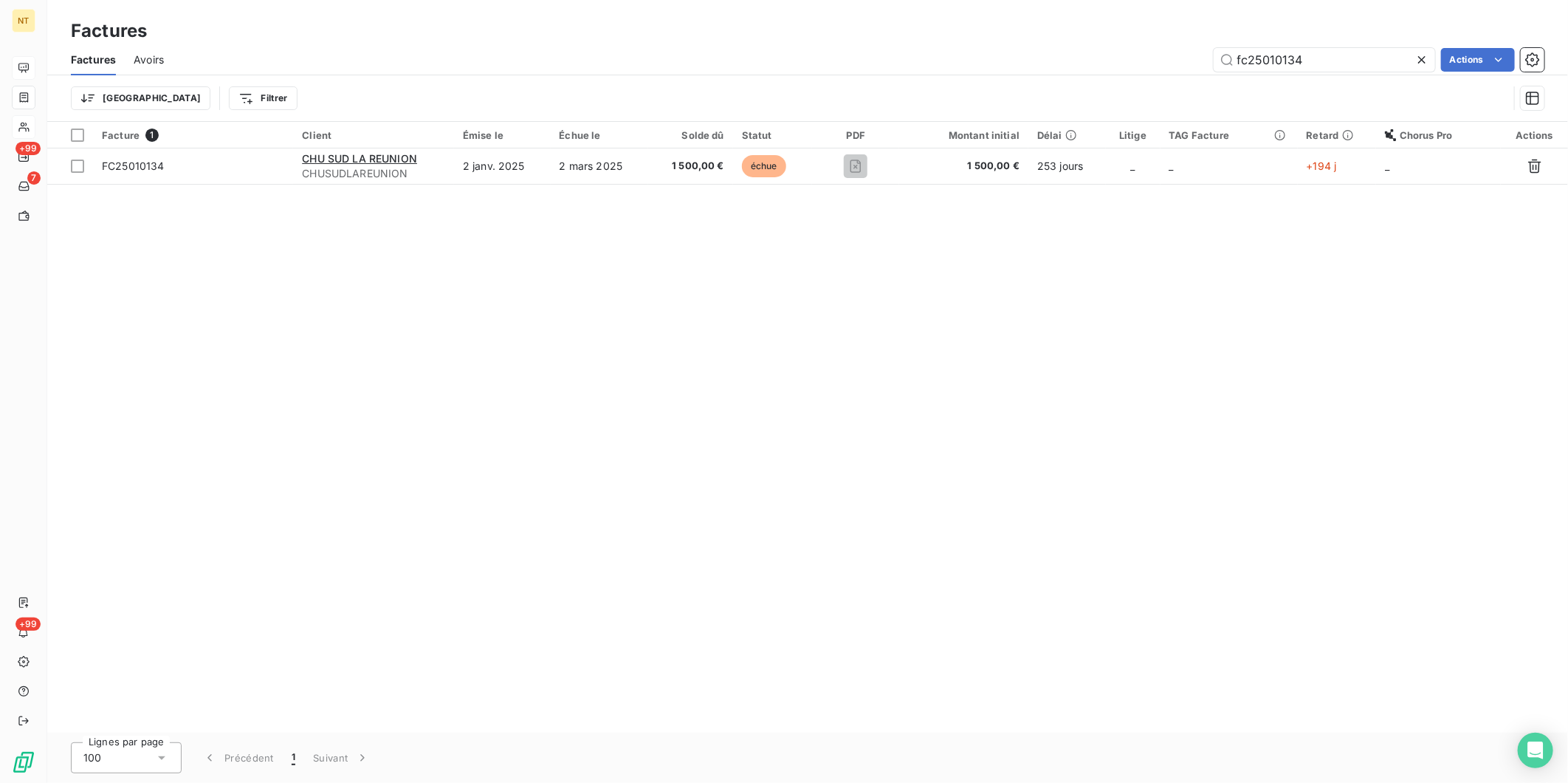
click at [810, 605] on div "Facture 1 Client Émise le Échue le Solde dû Statut PDF Montant initial Délai Li…" at bounding box center [807, 427] width 1521 height 611
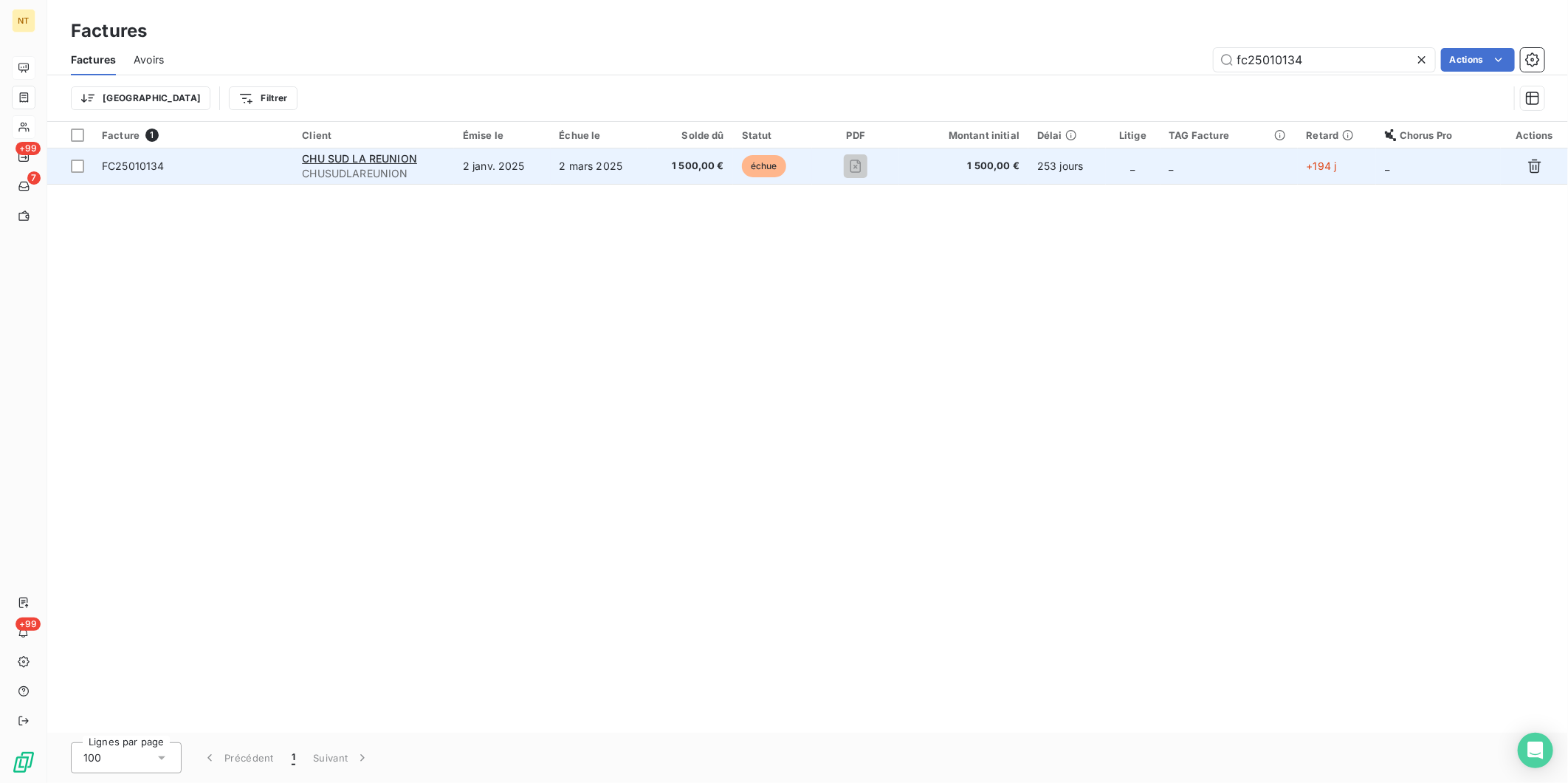
click at [149, 171] on span "FC25010134" at bounding box center [133, 166] width 63 height 13
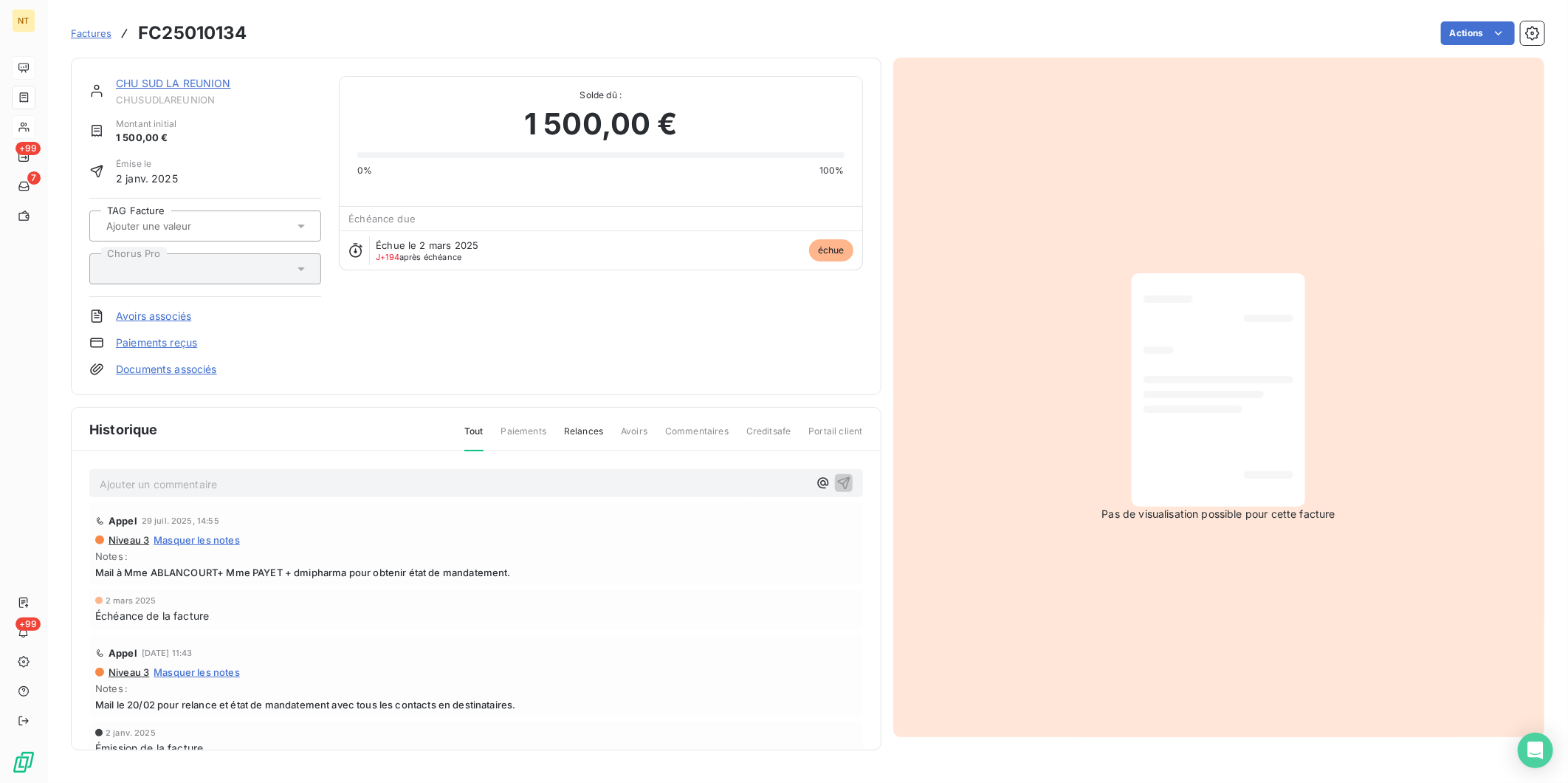
click at [207, 479] on p "Ajouter un commentaire ﻿" at bounding box center [454, 484] width 709 height 18
click at [207, 481] on p "Ajouter un commentaire ﻿" at bounding box center [454, 484] width 709 height 18
click at [223, 85] on link "CHU SUD LA REUNION" at bounding box center [173, 82] width 115 height 13
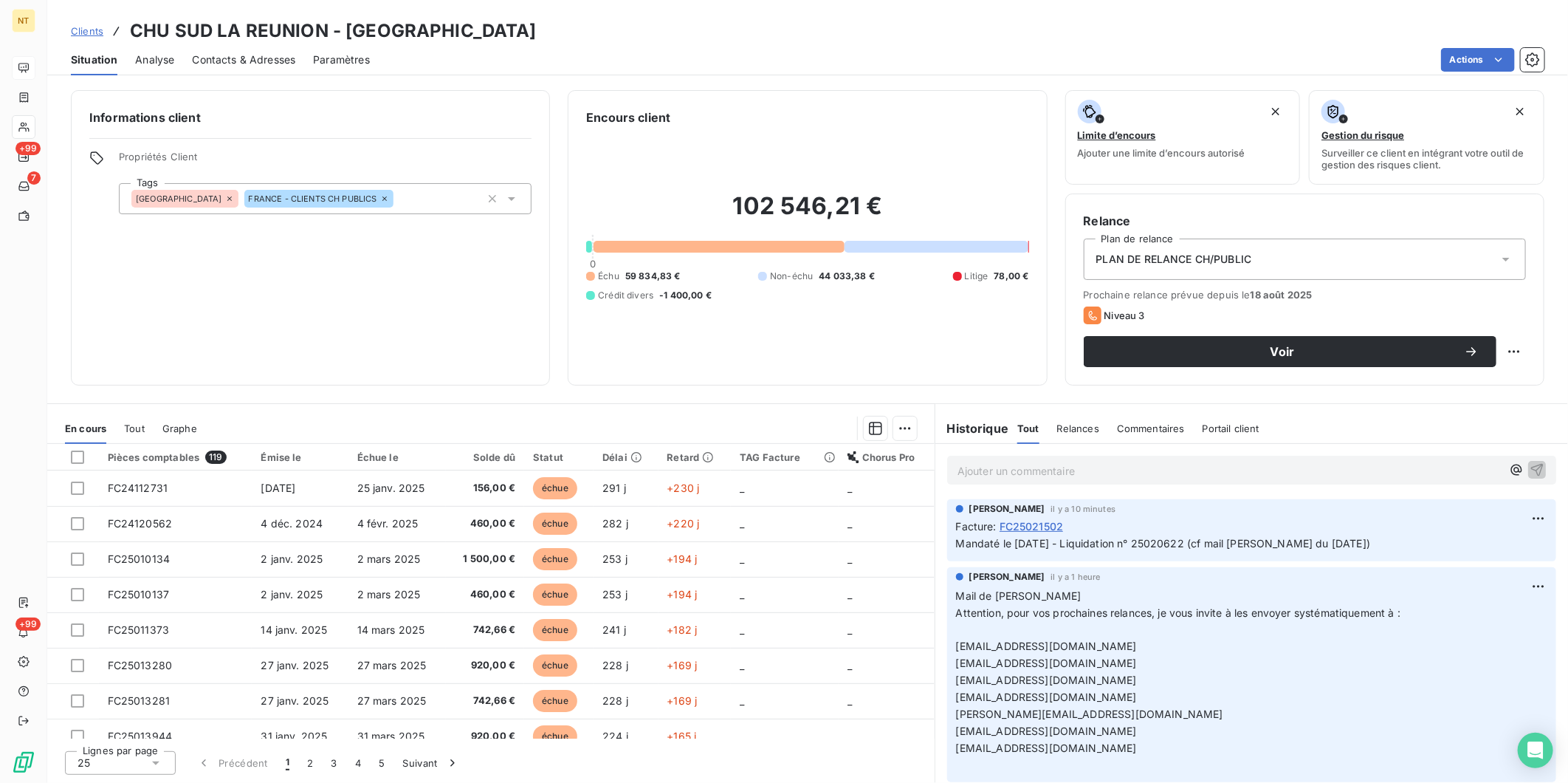
drag, startPoint x: 1377, startPoint y: 543, endPoint x: 955, endPoint y: 547, distance: 422.0
click at [955, 547] on div "[PERSON_NAME] il y a 10 minutes Facture : FC25021502 Mandaté le [DATE] - Liquid…" at bounding box center [1251, 530] width 609 height 62
copy span "Mandaté le [DATE] - Liquidation n° 25020622 (cf mail [PERSON_NAME] du [DATE])"
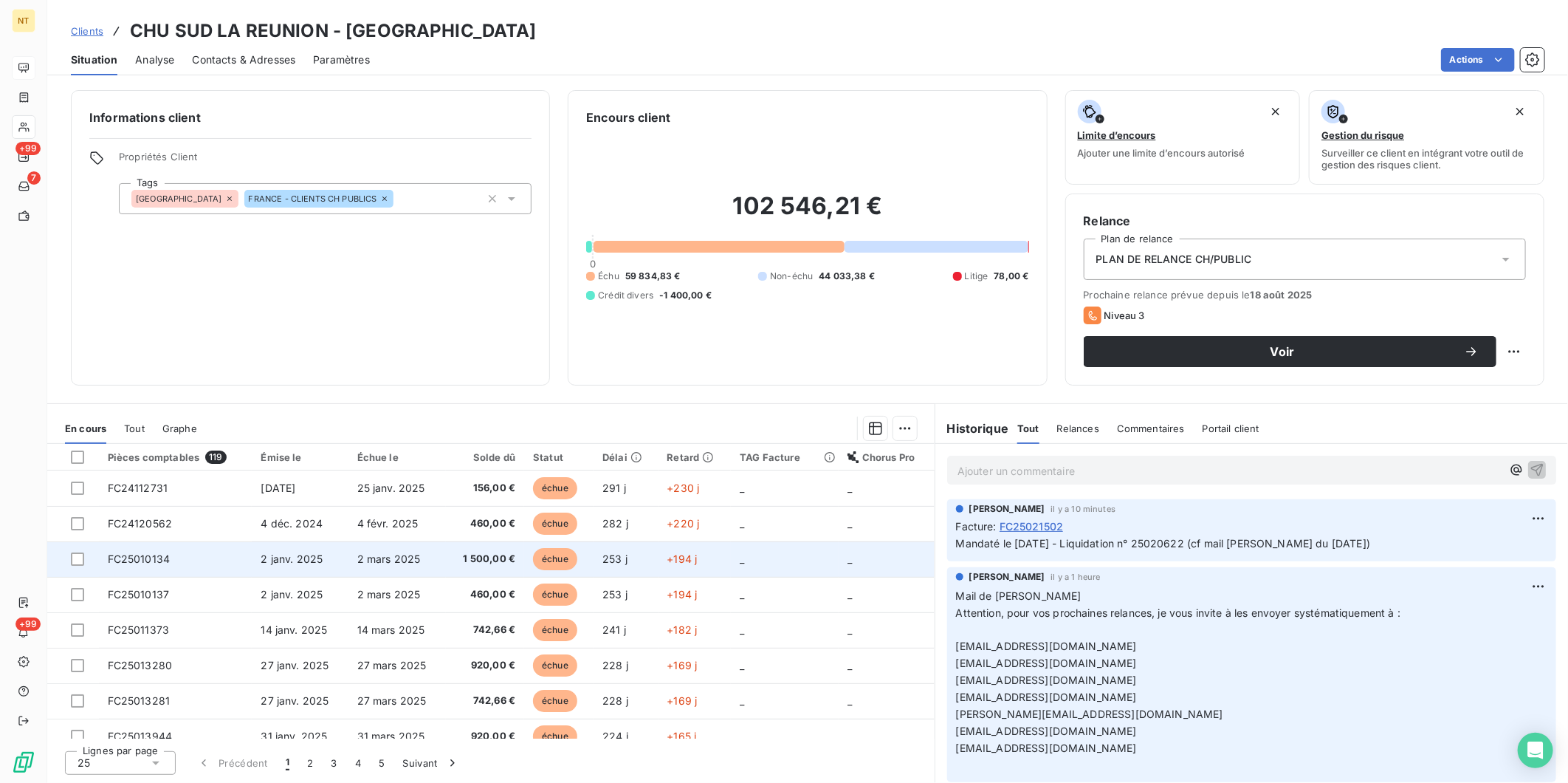
click at [188, 561] on td "FC25010134" at bounding box center [176, 559] width 154 height 35
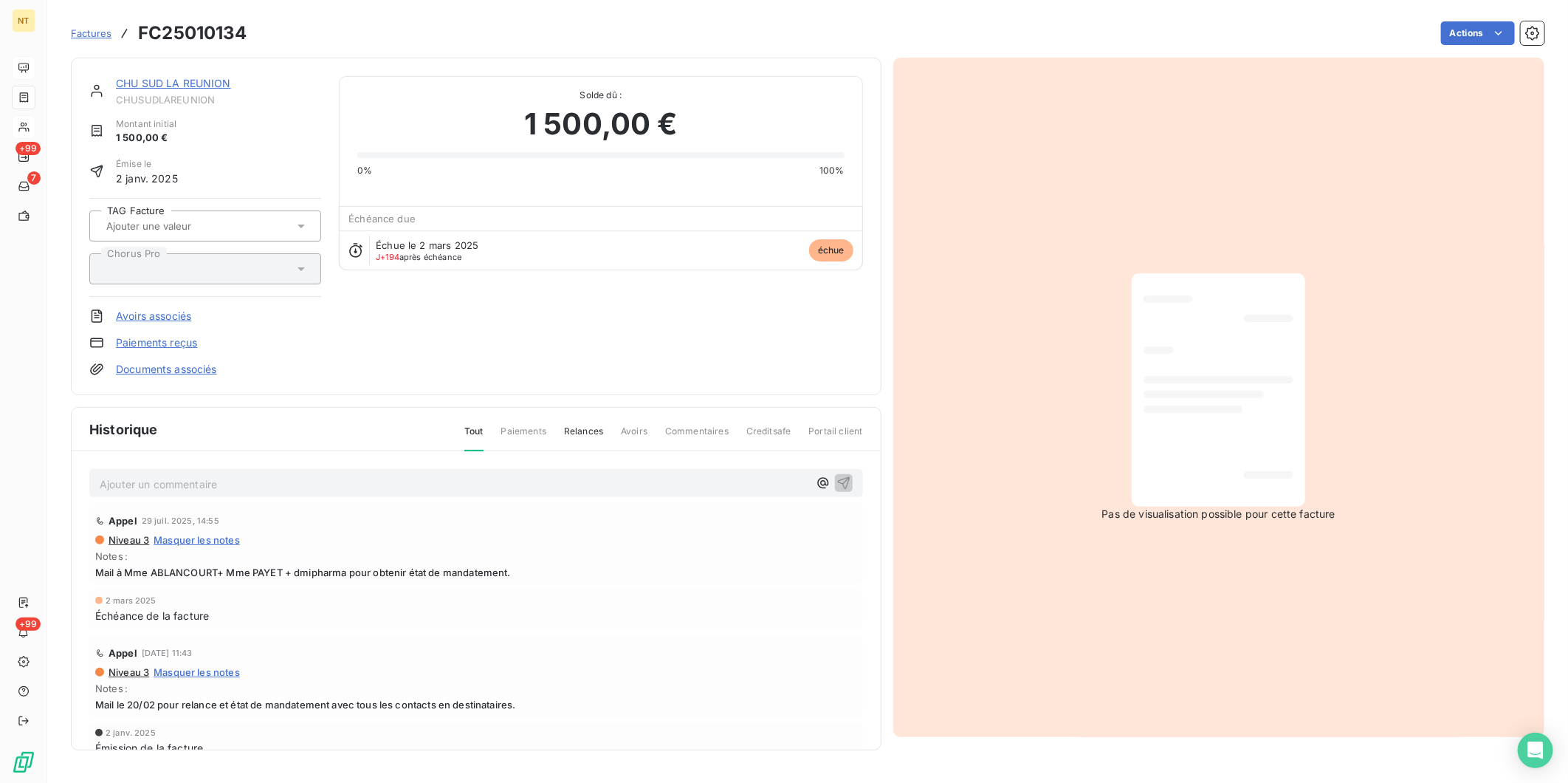
click at [254, 475] on p "Ajouter un commentaire ﻿" at bounding box center [454, 484] width 709 height 18
click at [168, 479] on span "Mandaté le [DATE] - Liquidation n° 25020622 (cf mail [PERSON_NAME] du [DATE])" at bounding box center [307, 482] width 415 height 13
click at [347, 484] on span "Mandaté le [DATE] - Liquidation n° 25020622 (cf mail [PERSON_NAME] du [DATE])" at bounding box center [307, 482] width 415 height 13
drag, startPoint x: 827, startPoint y: 481, endPoint x: 913, endPoint y: 405, distance: 114.8
click at [837, 481] on icon "button" at bounding box center [843, 482] width 13 height 13
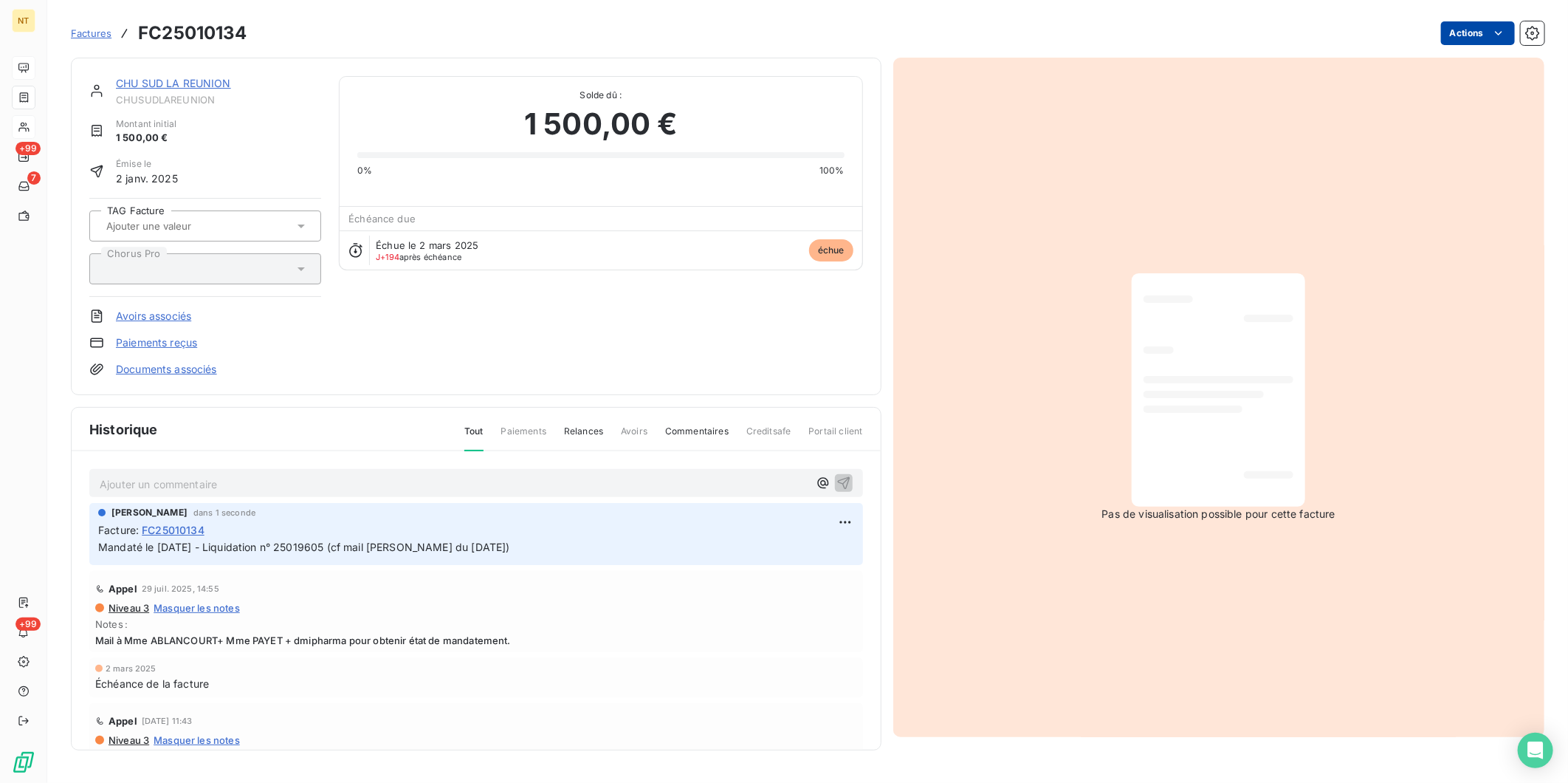
click at [1253, 33] on html "NT +99 7 +99 Factures FC25010134 Actions CHU SUD LA REUNION CHUSUDLAREUNION Mon…" at bounding box center [784, 392] width 1568 height 783
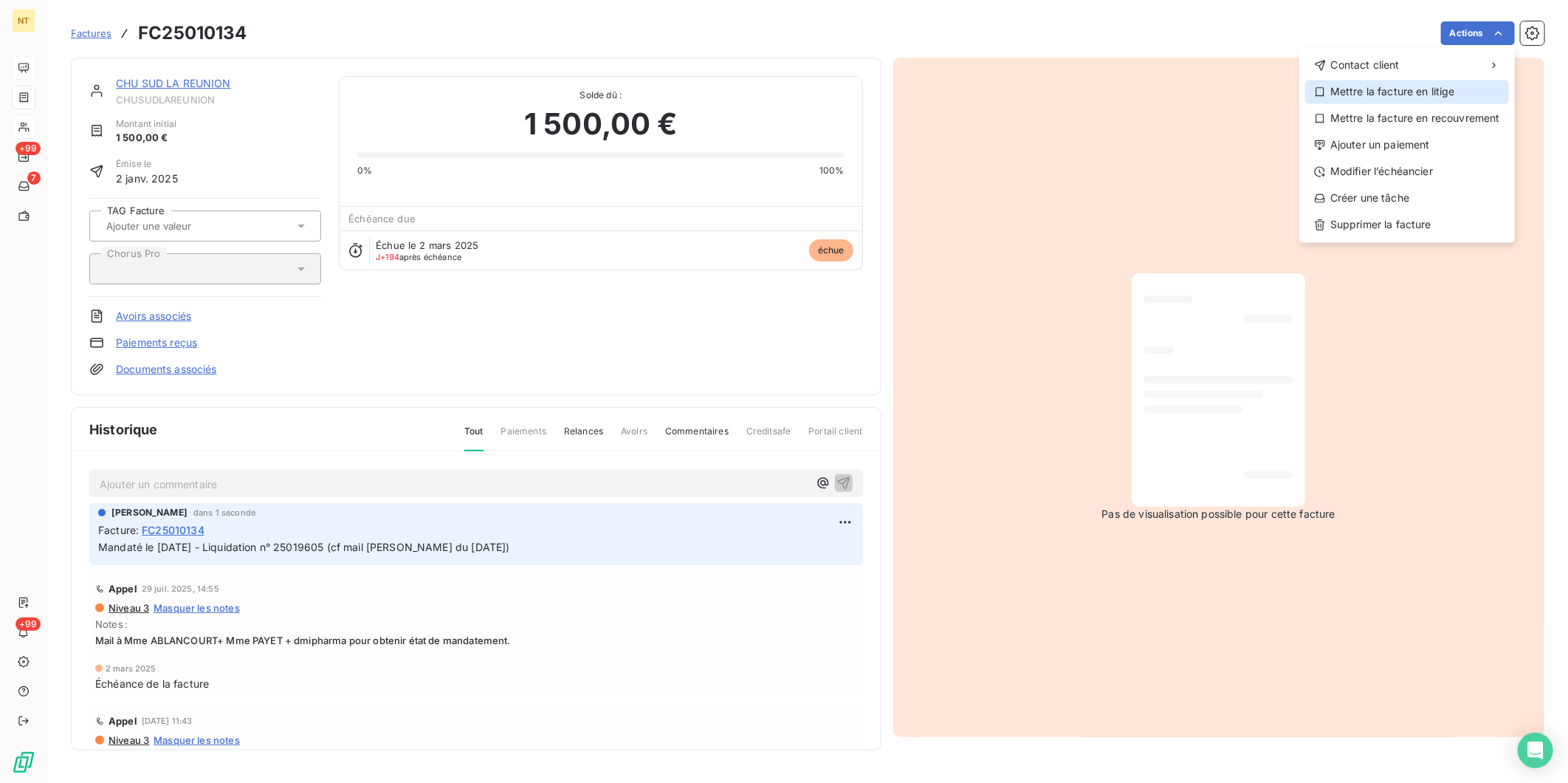
click at [1253, 90] on div "Mettre la facture en litige" at bounding box center [1407, 92] width 204 height 24
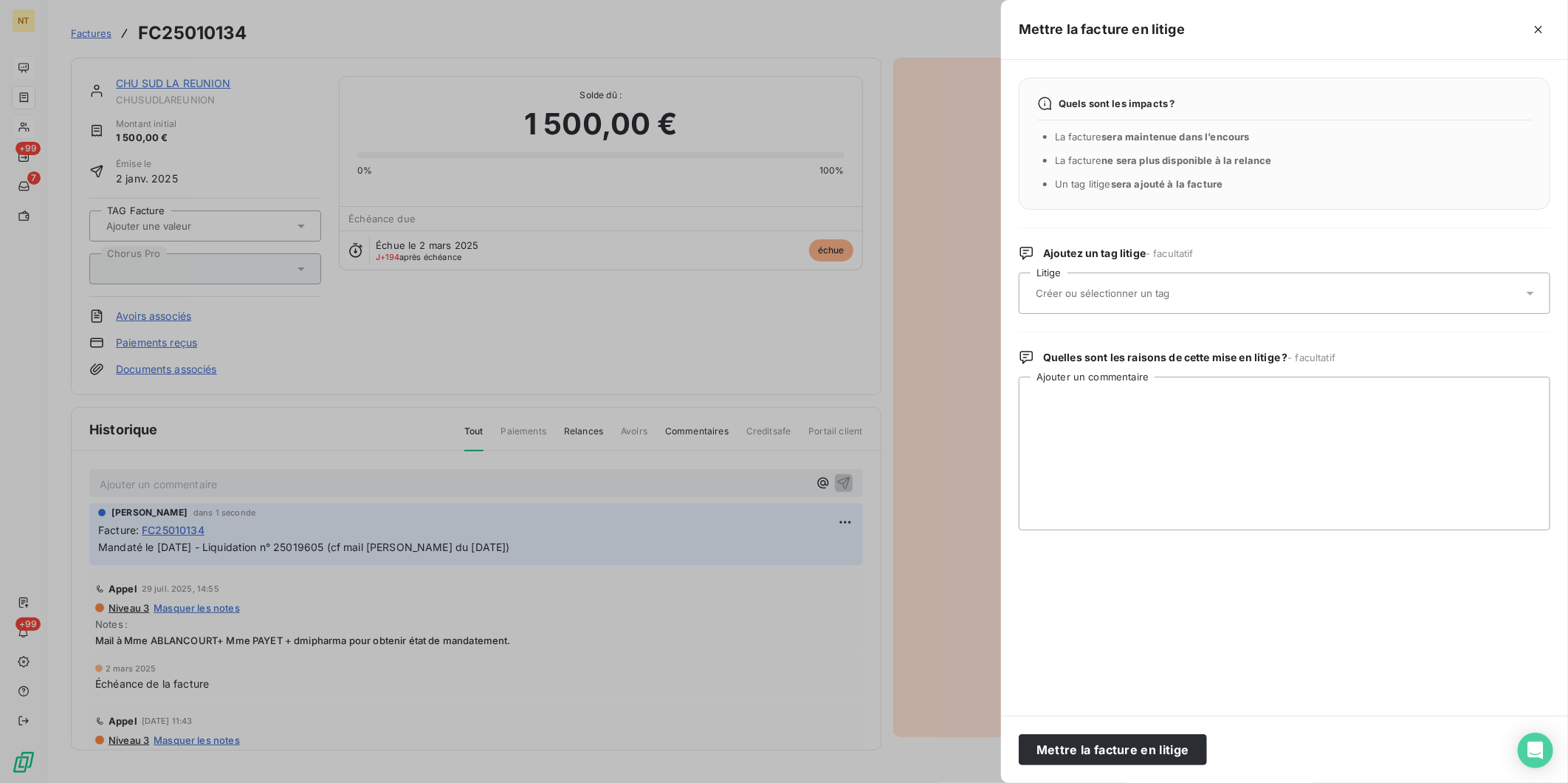
click at [1110, 292] on input "text" at bounding box center [1142, 293] width 215 height 13
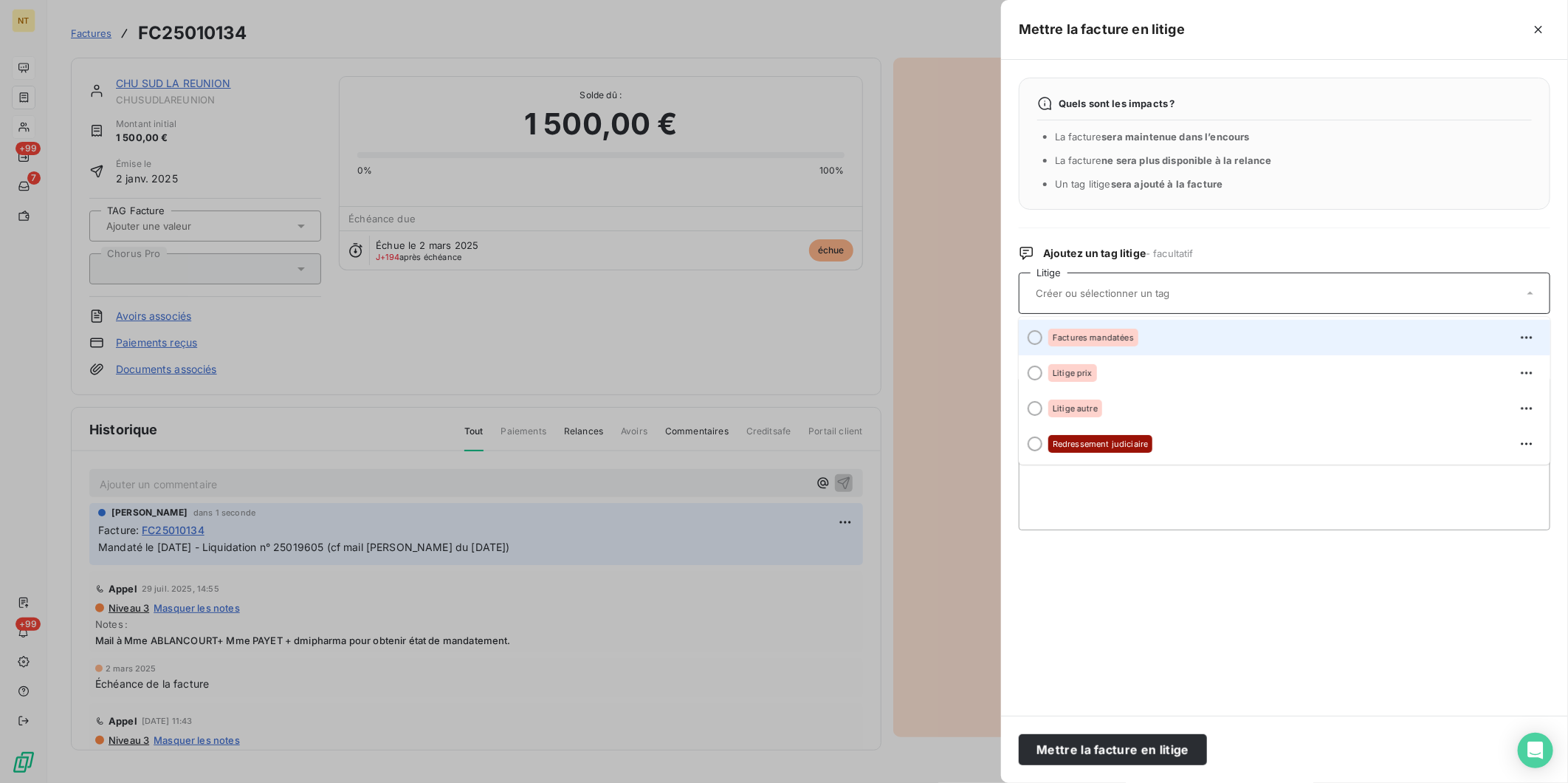
click at [1126, 341] on span "Factures mandatées" at bounding box center [1093, 337] width 81 height 9
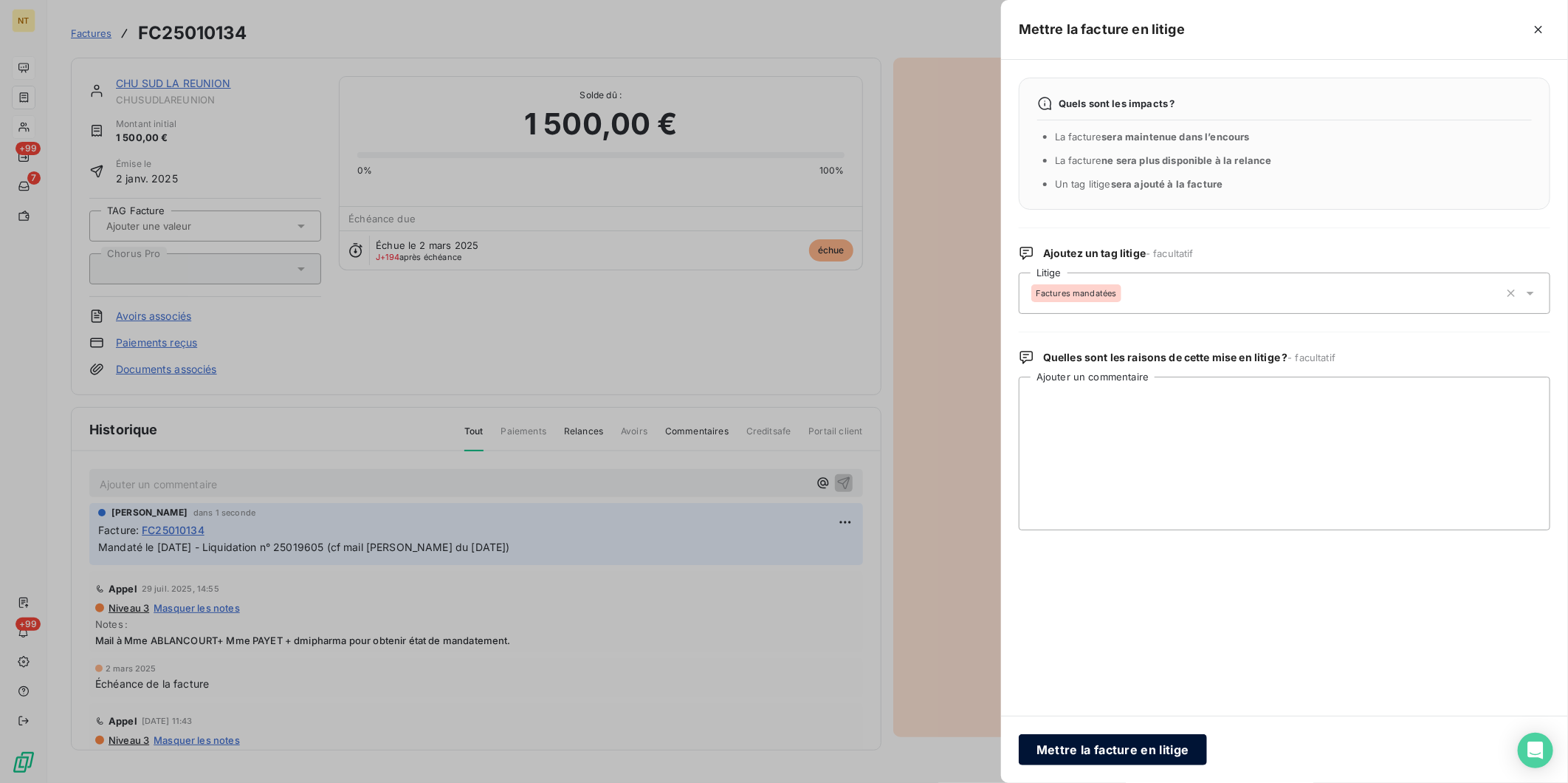
click at [1157, 605] on button "Mettre la facture en litige" at bounding box center [1113, 749] width 188 height 31
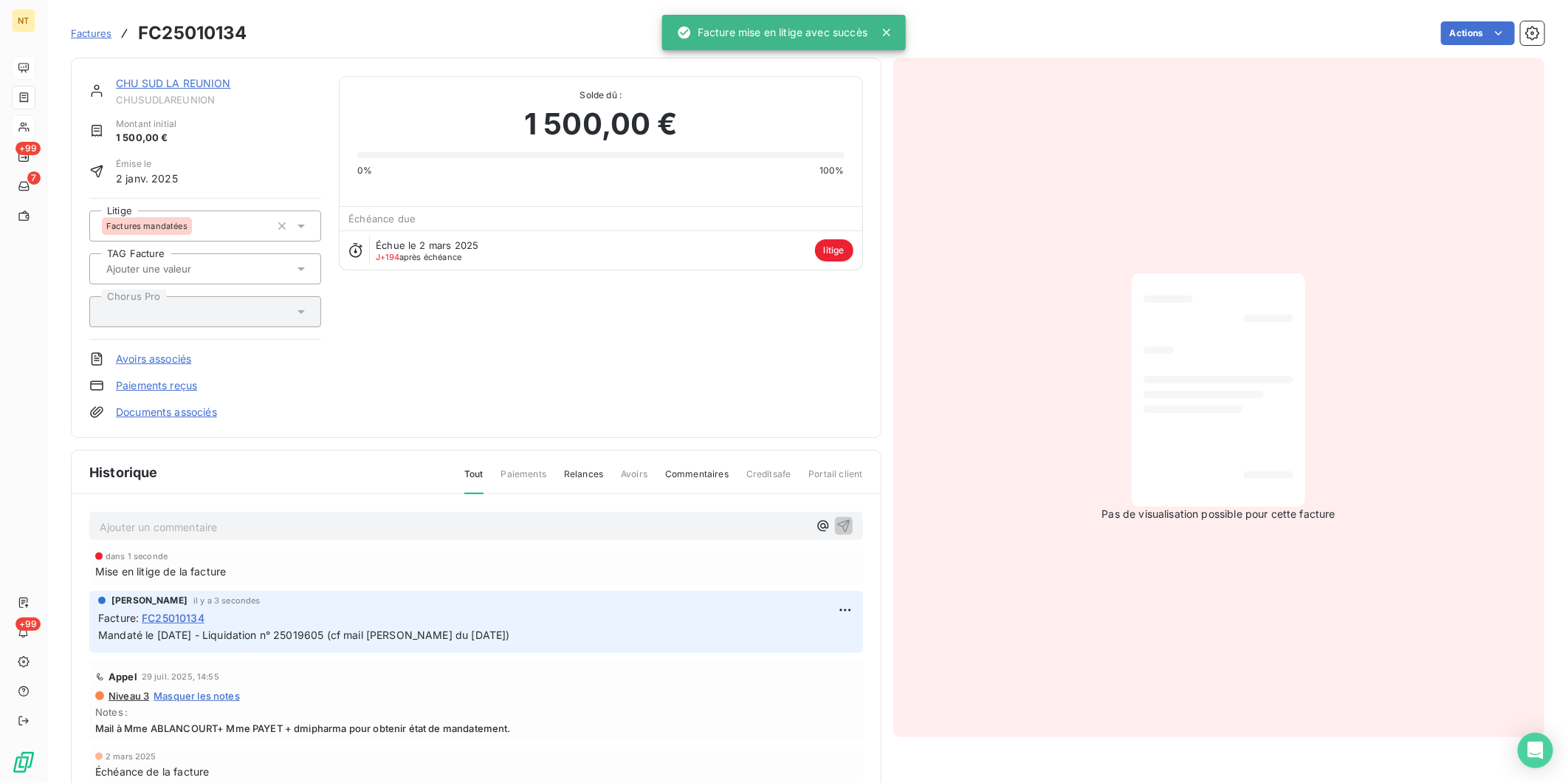
click at [212, 85] on link "CHU SUD LA REUNION" at bounding box center [173, 82] width 115 height 13
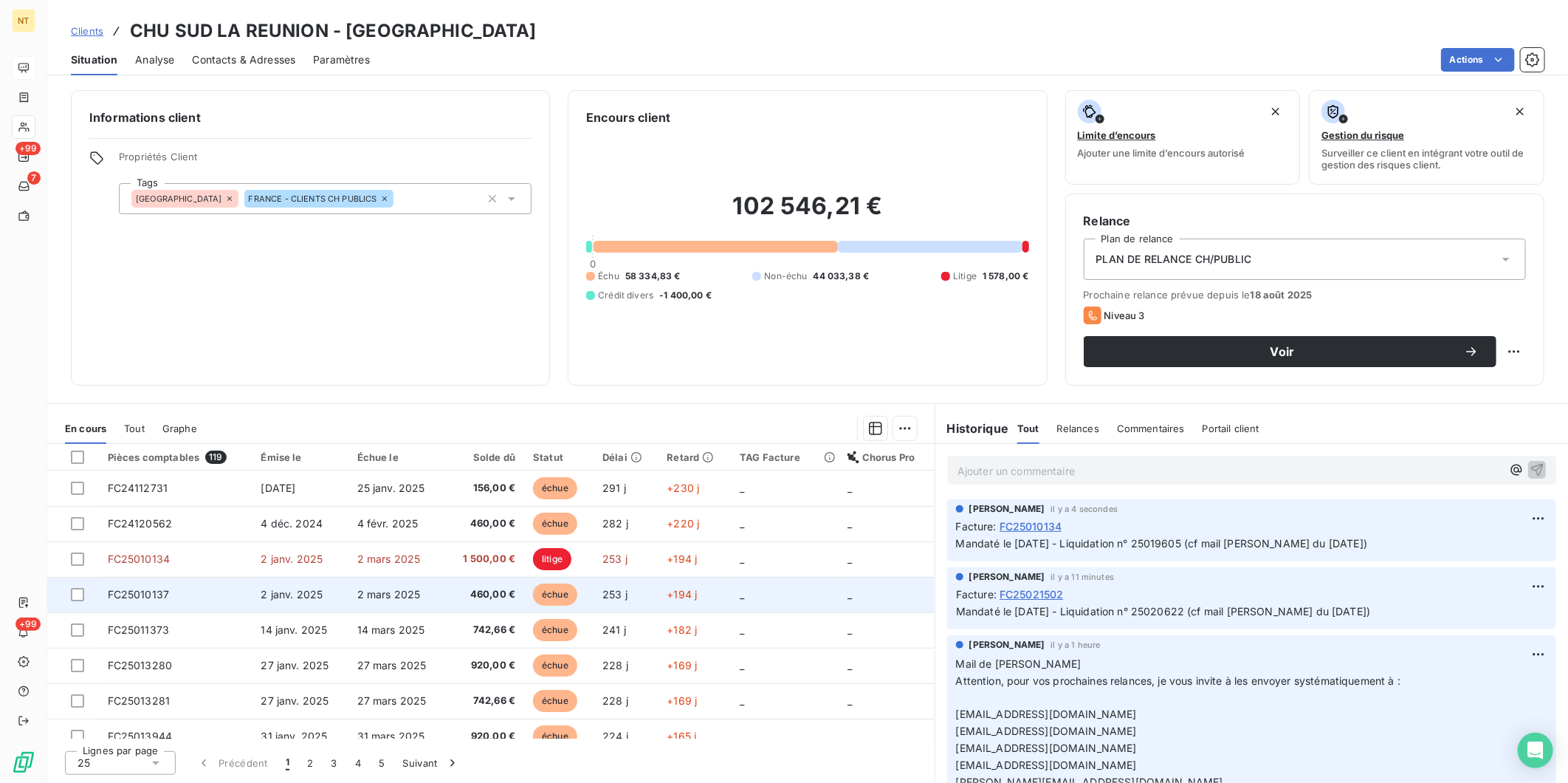
click at [218, 591] on td "FC25010137" at bounding box center [176, 595] width 154 height 35
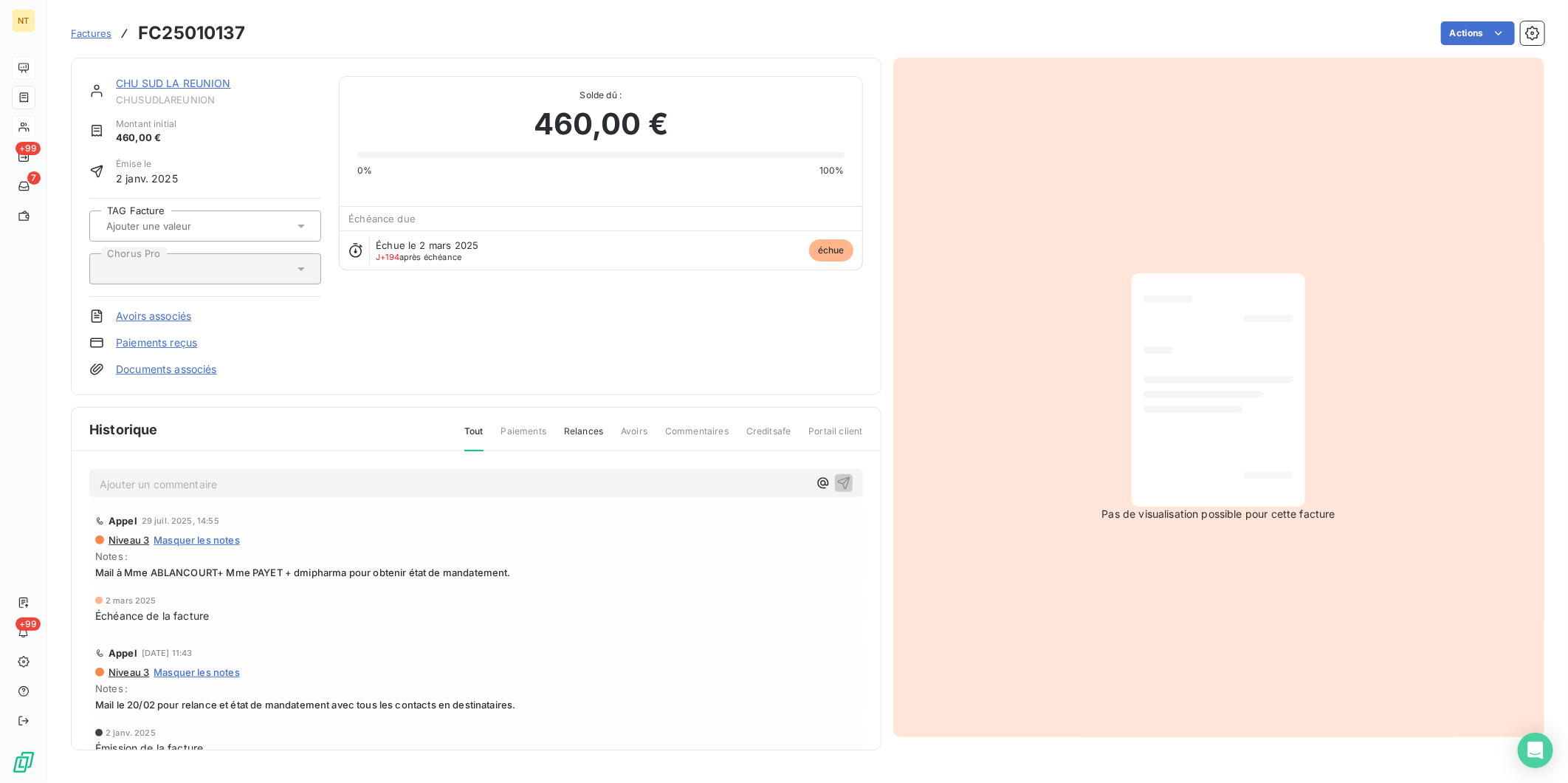
click at [229, 478] on p "Ajouter un commentaire ﻿" at bounding box center [454, 484] width 709 height 18
click at [166, 479] on span "Mandaté le [DATE] - Liquidation n° 25020622 (cf mail [PERSON_NAME] du [DATE])" at bounding box center [307, 482] width 415 height 13
click at [348, 480] on span "Mandaté le [DATE] - Liquidation n° 25020622 (cf mail [PERSON_NAME] du [DATE])" at bounding box center [307, 482] width 415 height 13
click at [837, 479] on icon "button" at bounding box center [843, 482] width 13 height 13
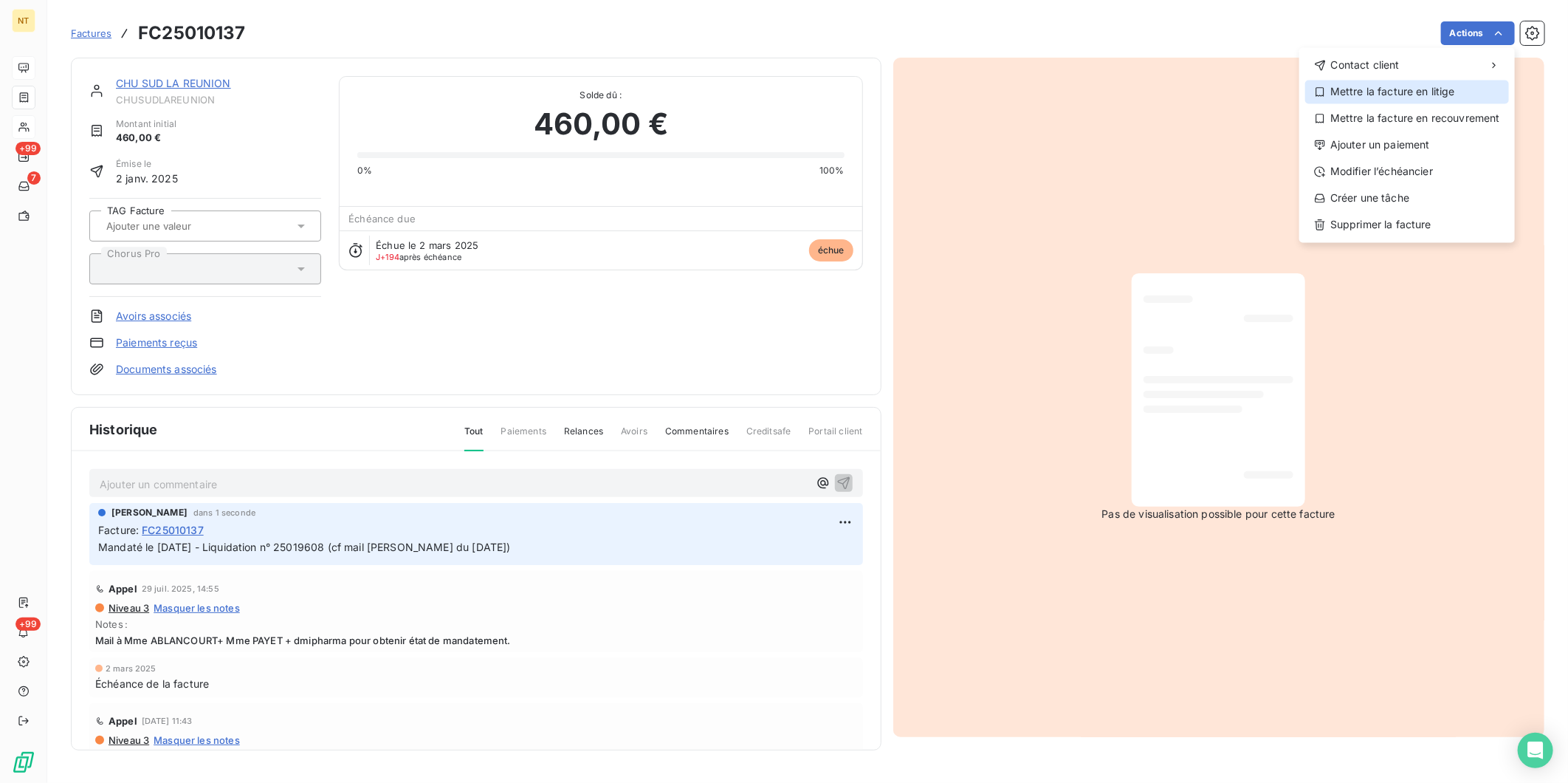
click at [1253, 93] on div "Mettre la facture en litige" at bounding box center [1407, 92] width 204 height 24
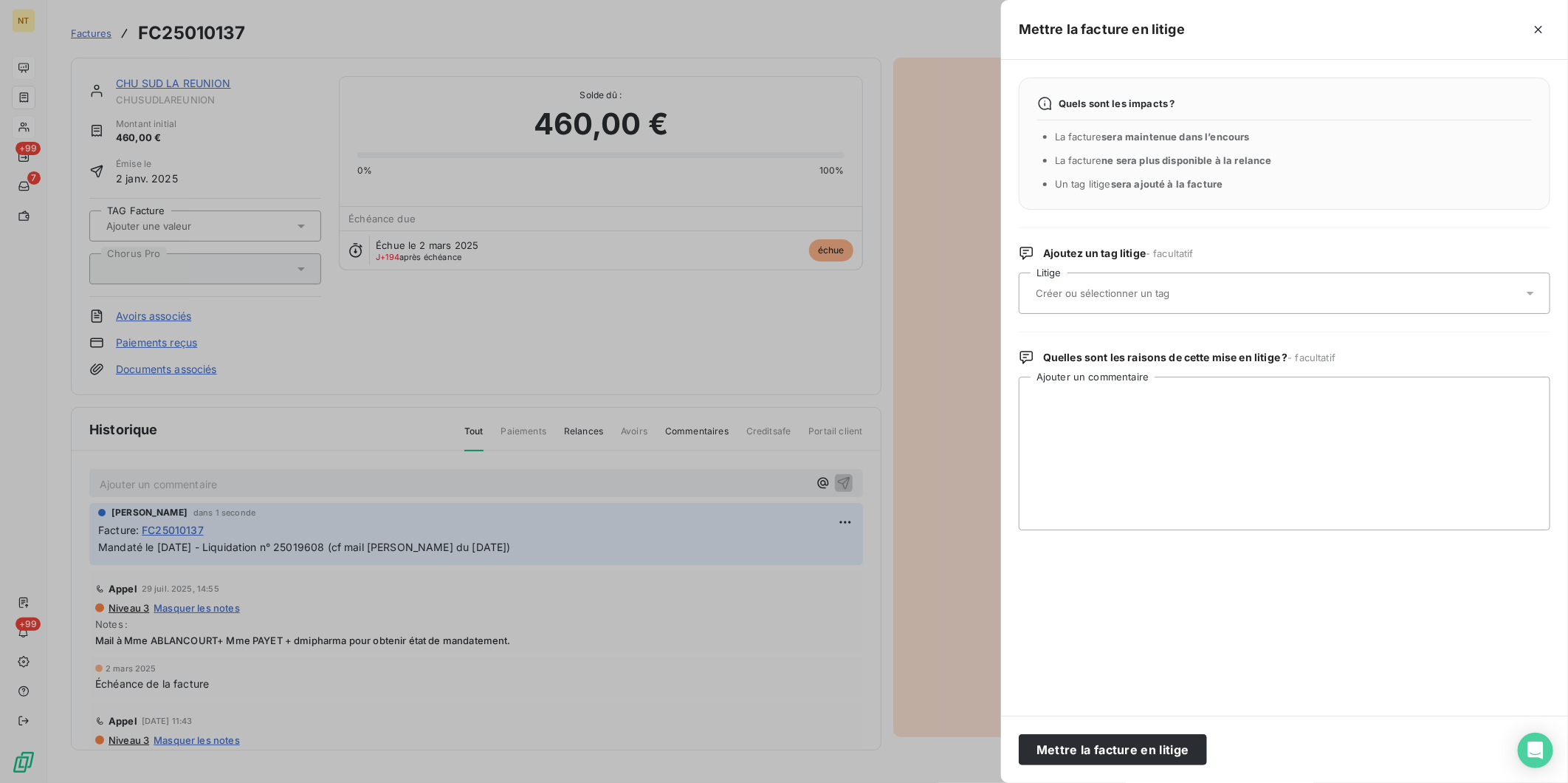
click at [1253, 297] on div at bounding box center [1277, 293] width 491 height 31
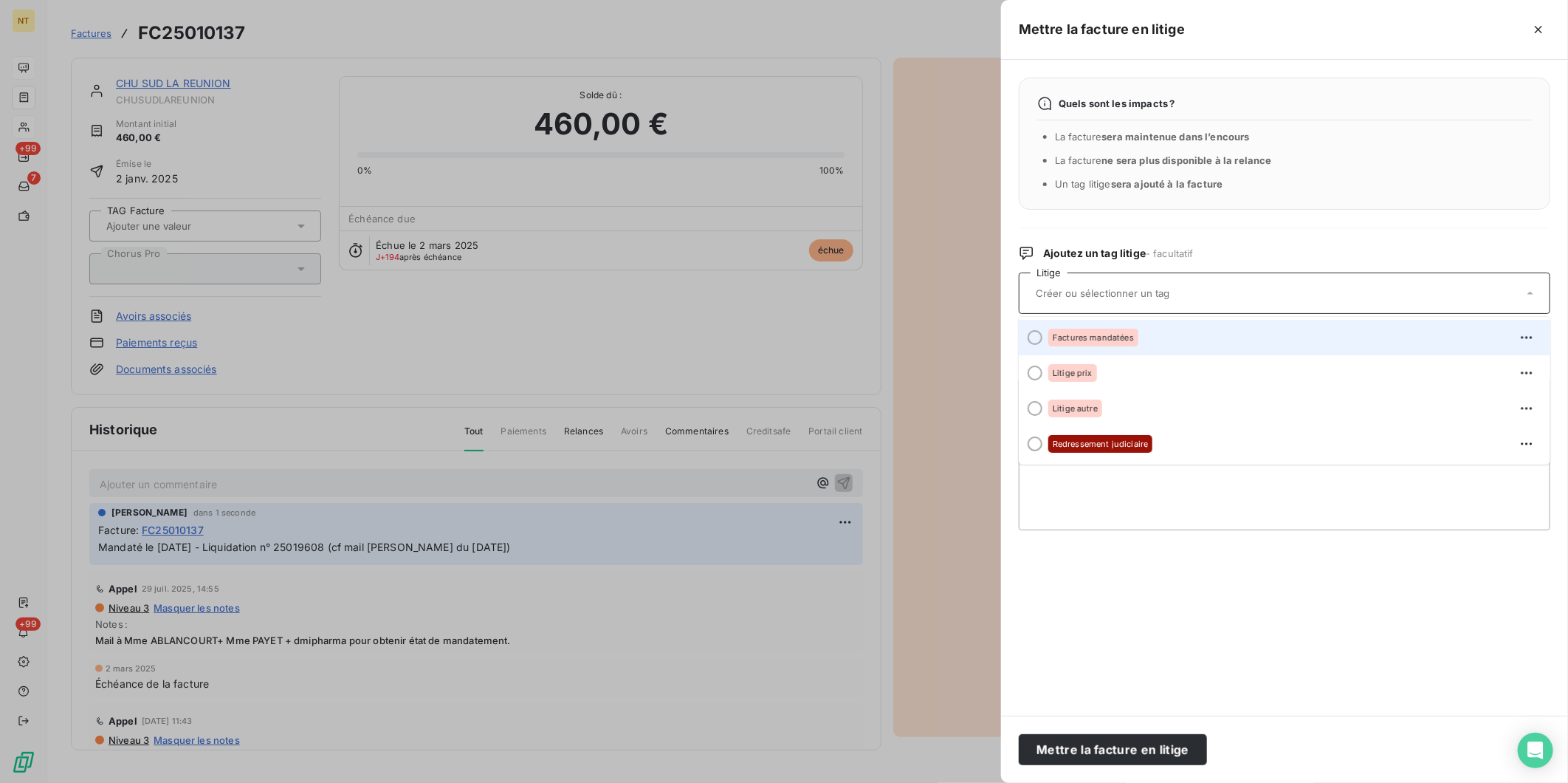
click at [1219, 333] on div "Factures mandatées" at bounding box center [1293, 338] width 490 height 24
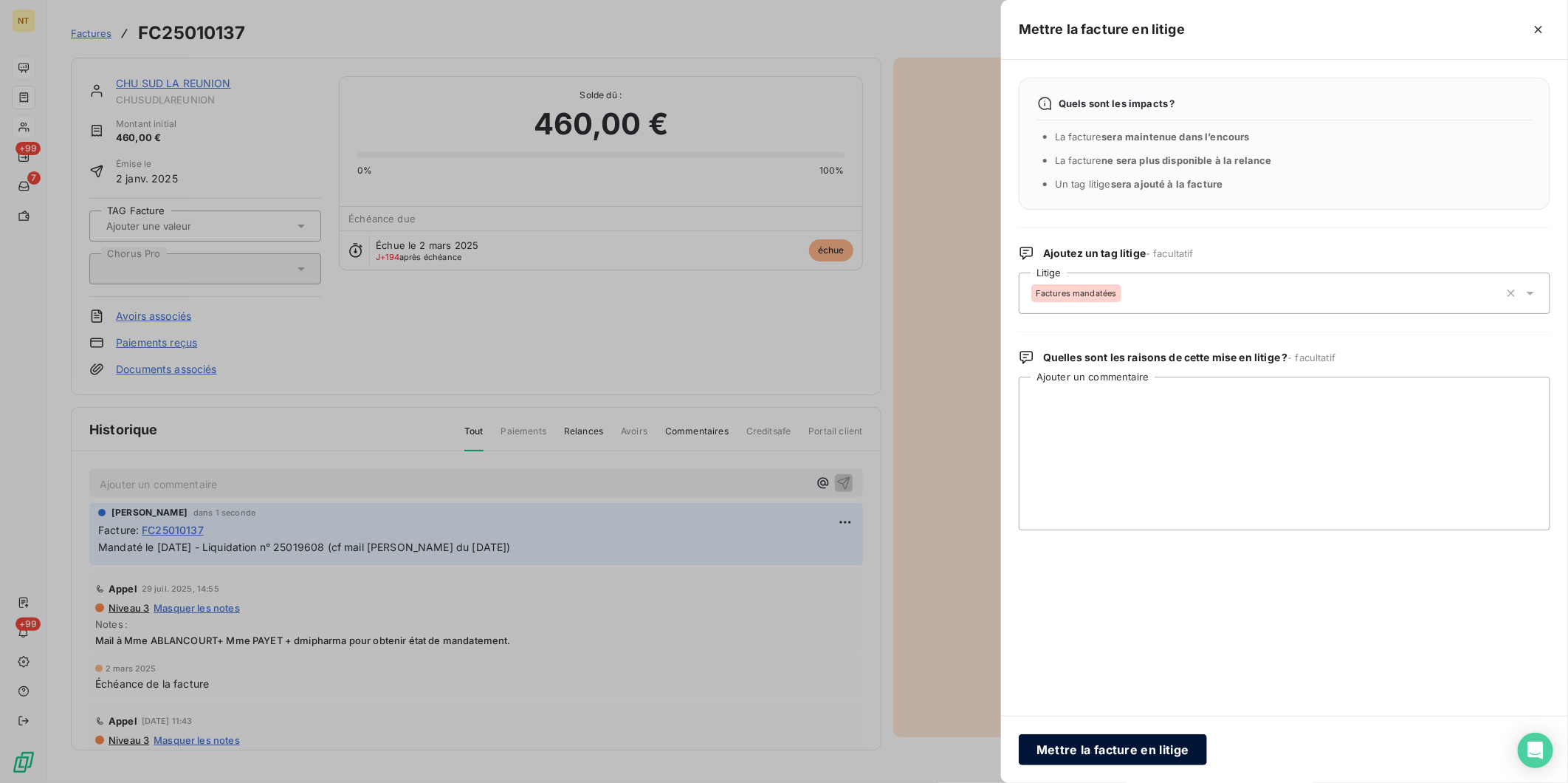
click at [1126, 605] on button "Mettre la facture en litige" at bounding box center [1113, 749] width 188 height 31
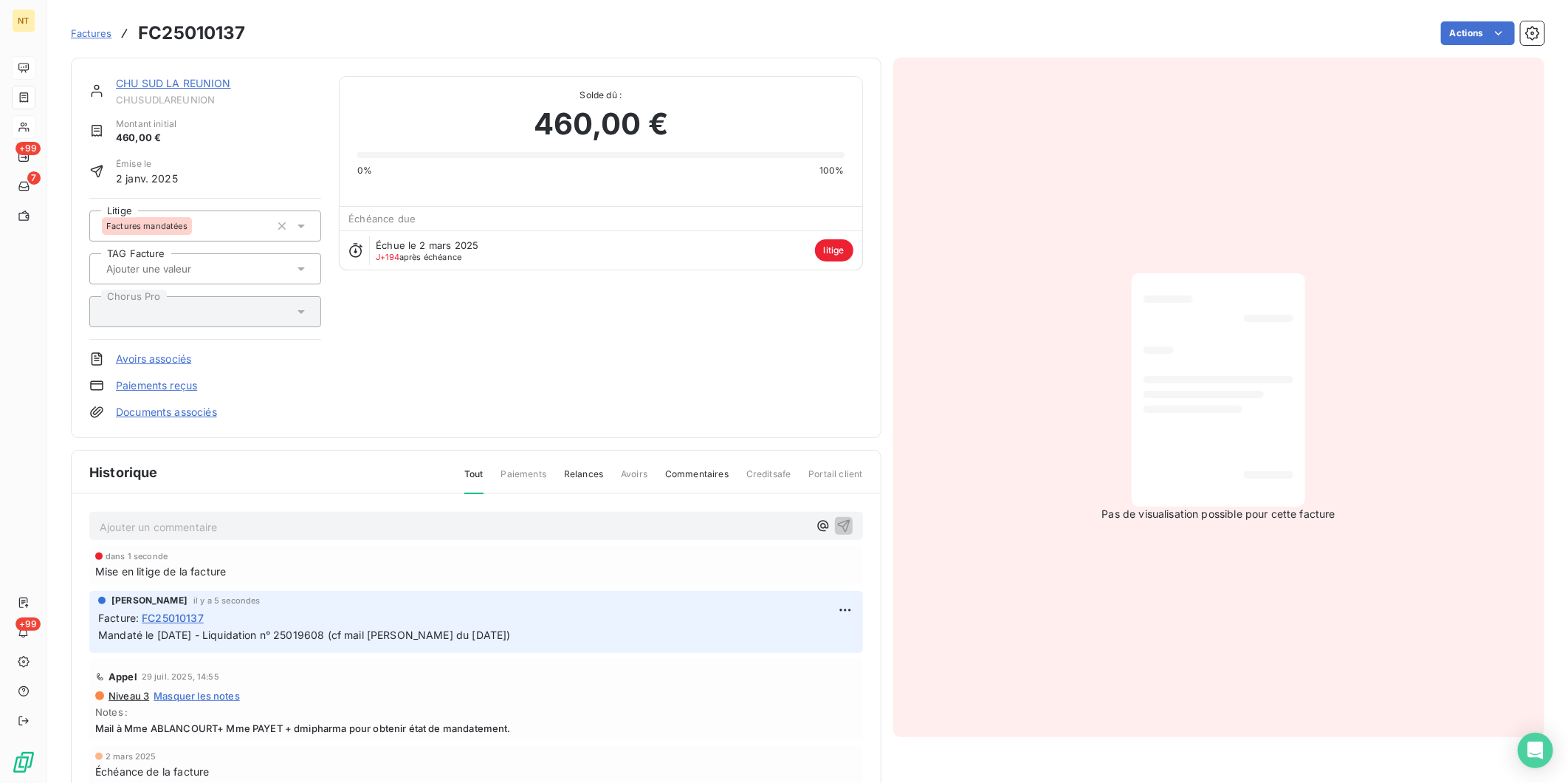
click at [142, 82] on link "CHU SUD LA REUNION" at bounding box center [173, 82] width 115 height 13
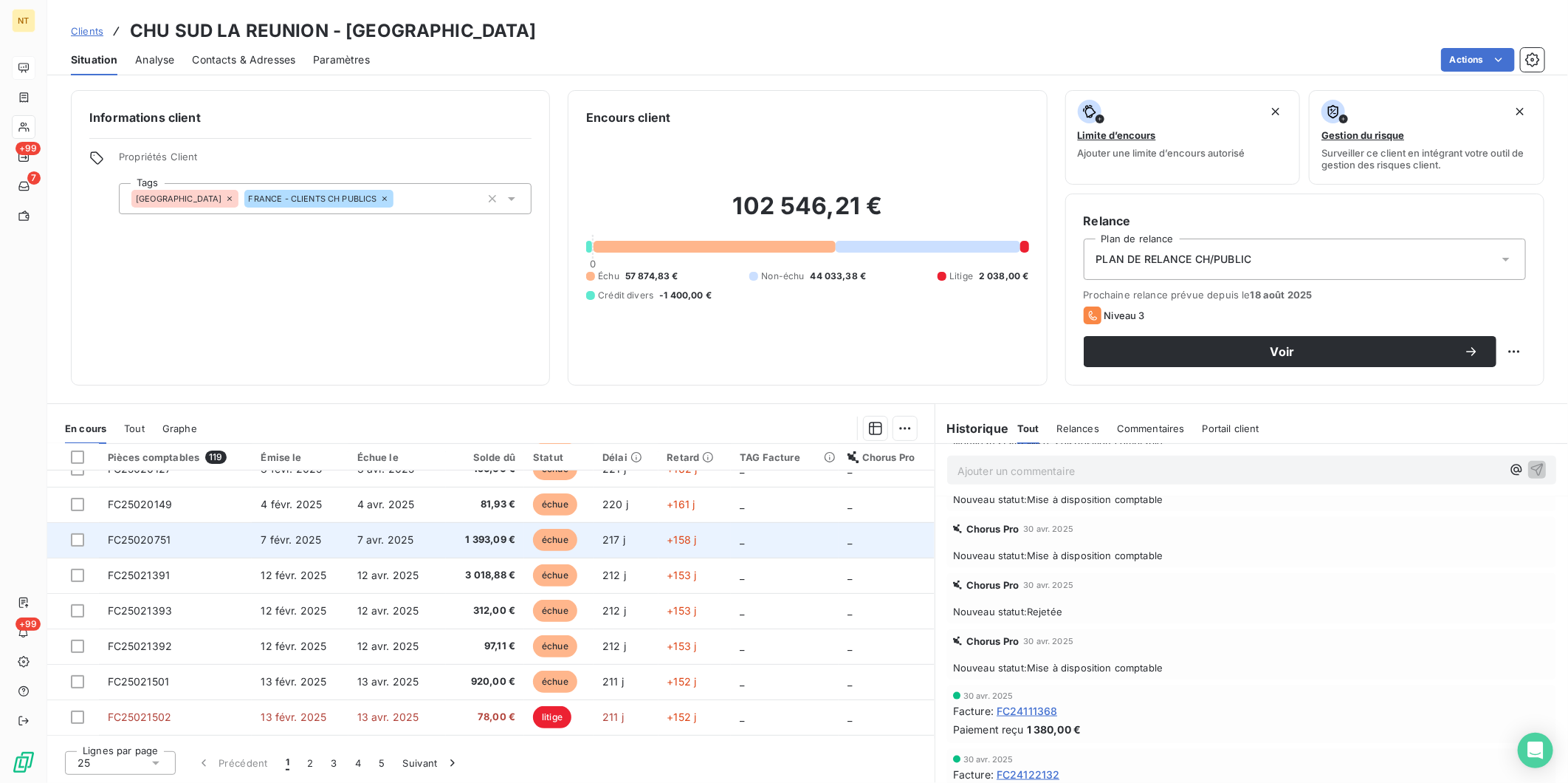
scroll to position [410, 0]
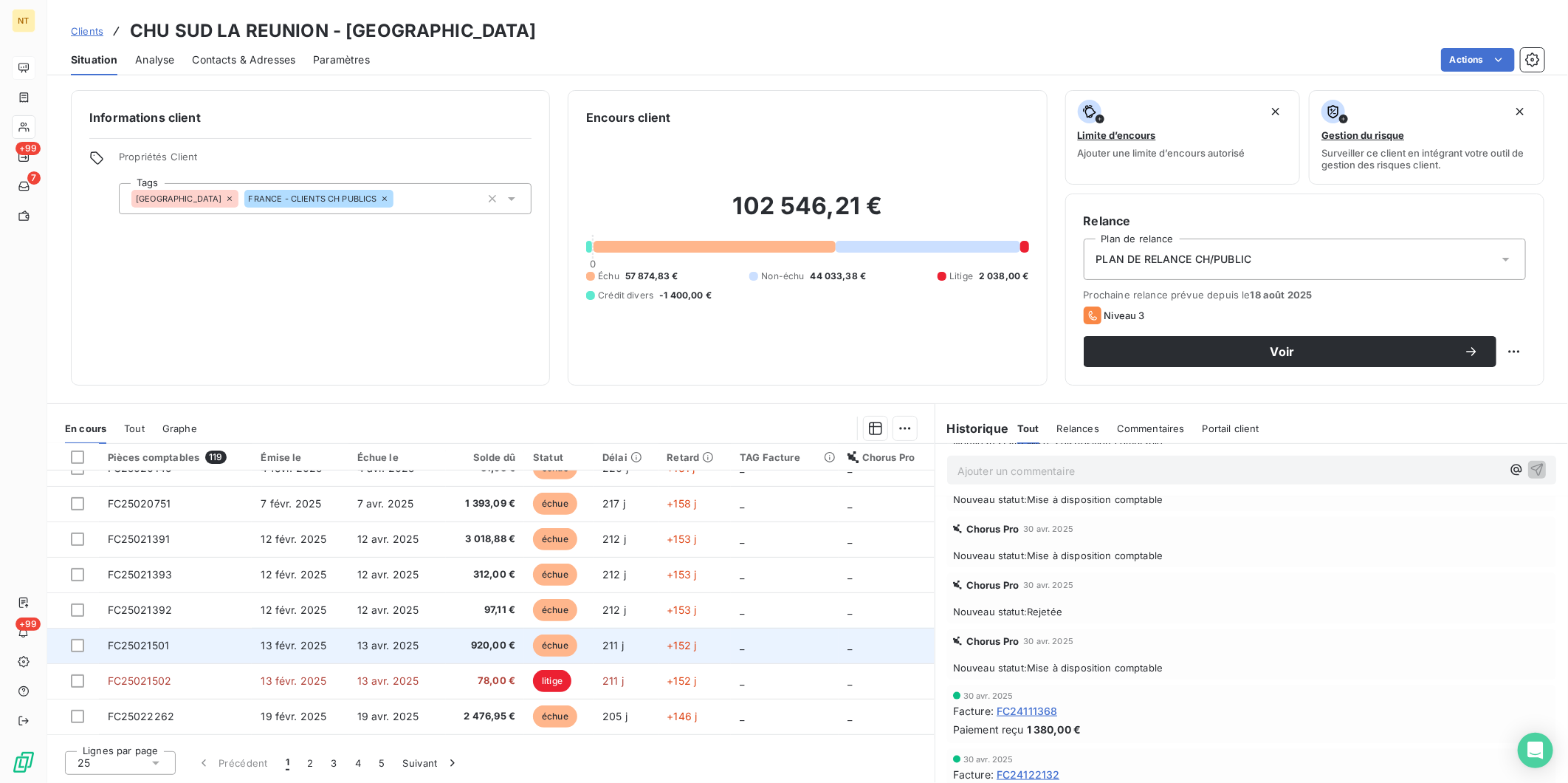
click at [296, 605] on span "13 févr. 2025" at bounding box center [293, 644] width 66 height 13
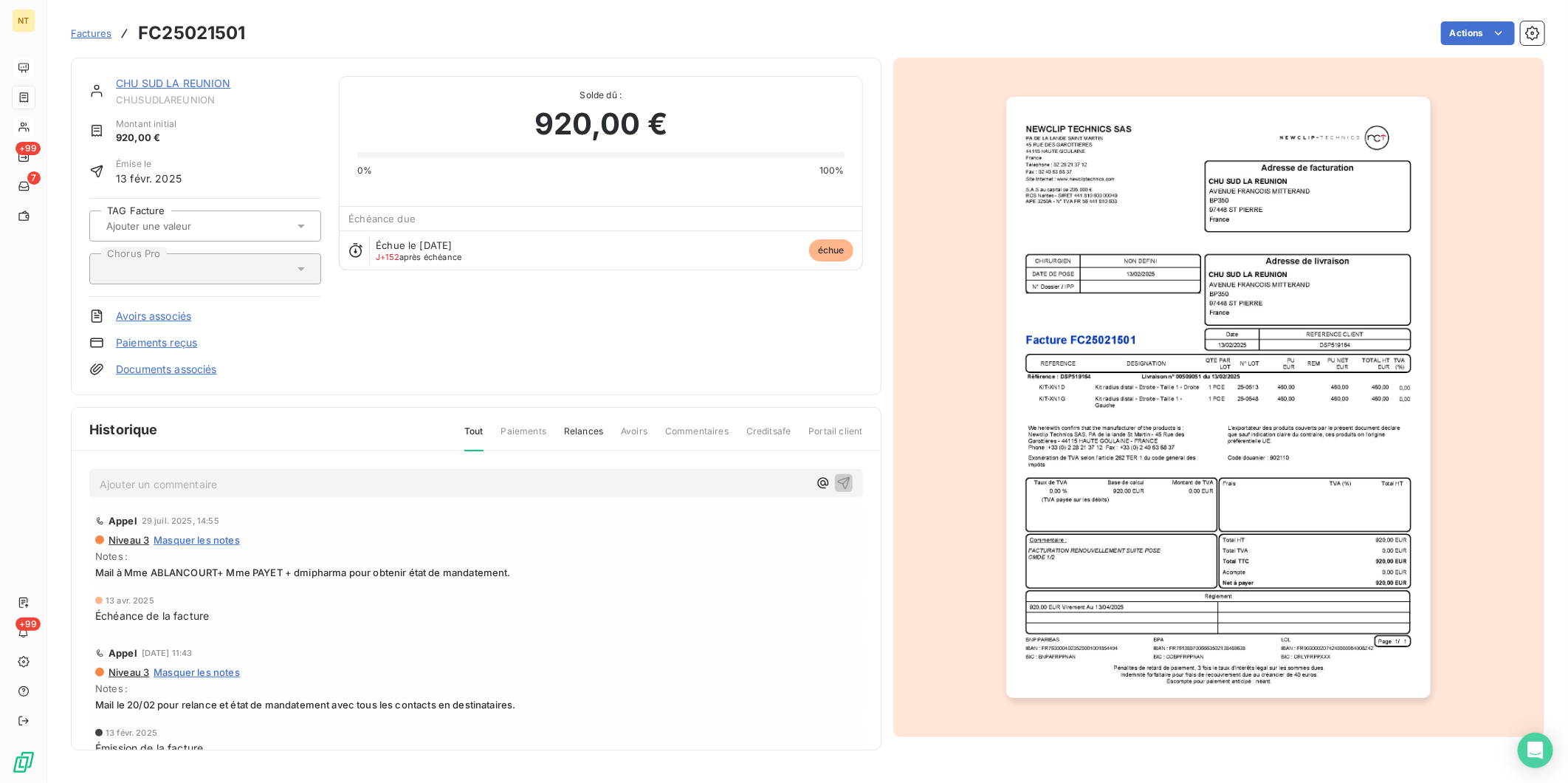
click at [138, 489] on p "Ajouter un commentaire ﻿" at bounding box center [454, 484] width 709 height 18
click at [348, 481] on span "Mandaté le [DATE] - Liquidation n° 25020622 (cf mail [PERSON_NAME] du [DATE])" at bounding box center [307, 482] width 415 height 13
click at [837, 477] on icon "button" at bounding box center [843, 482] width 13 height 13
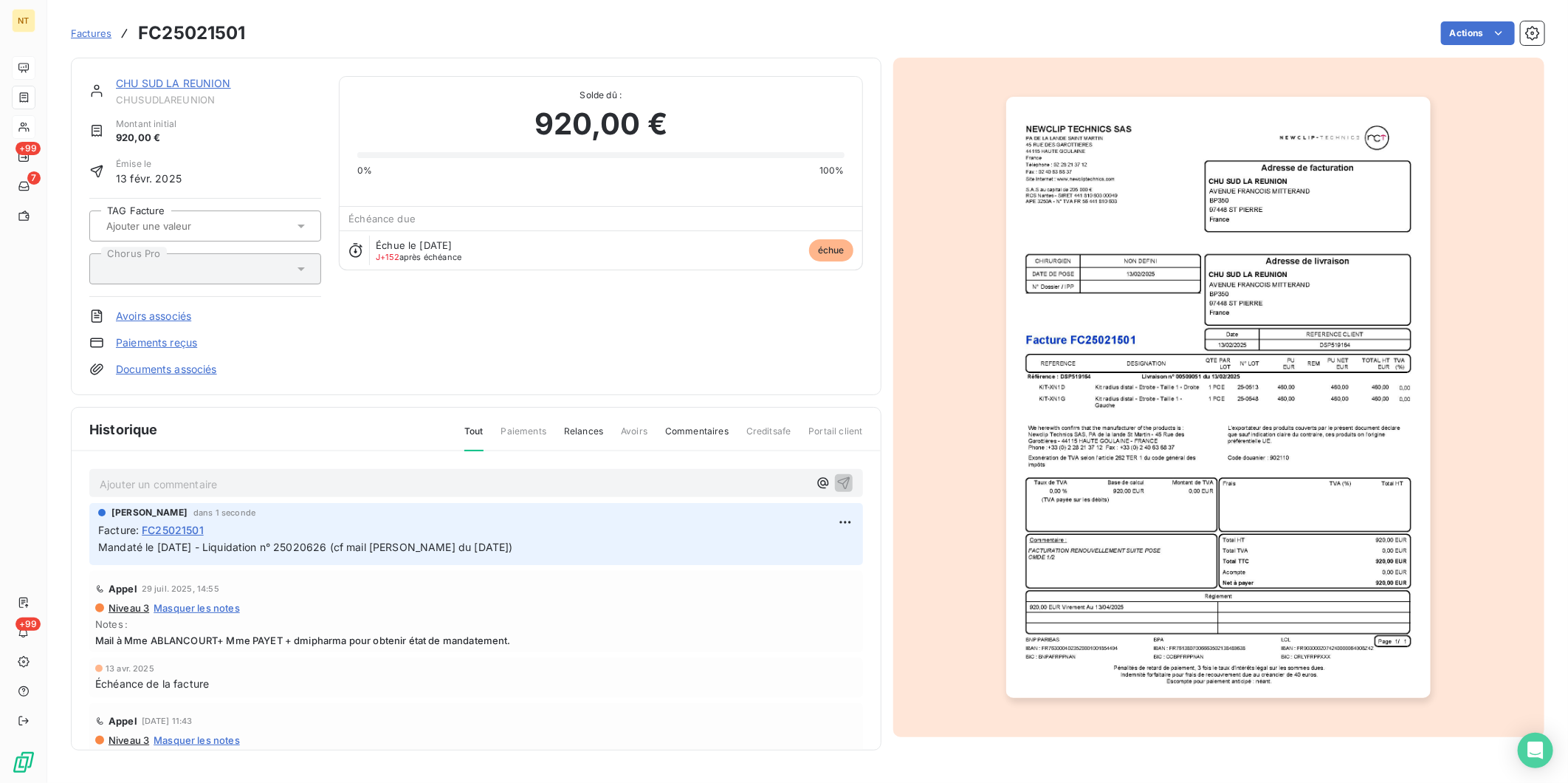
click at [1253, 19] on div "Factures FC25021501 Actions" at bounding box center [807, 33] width 1474 height 31
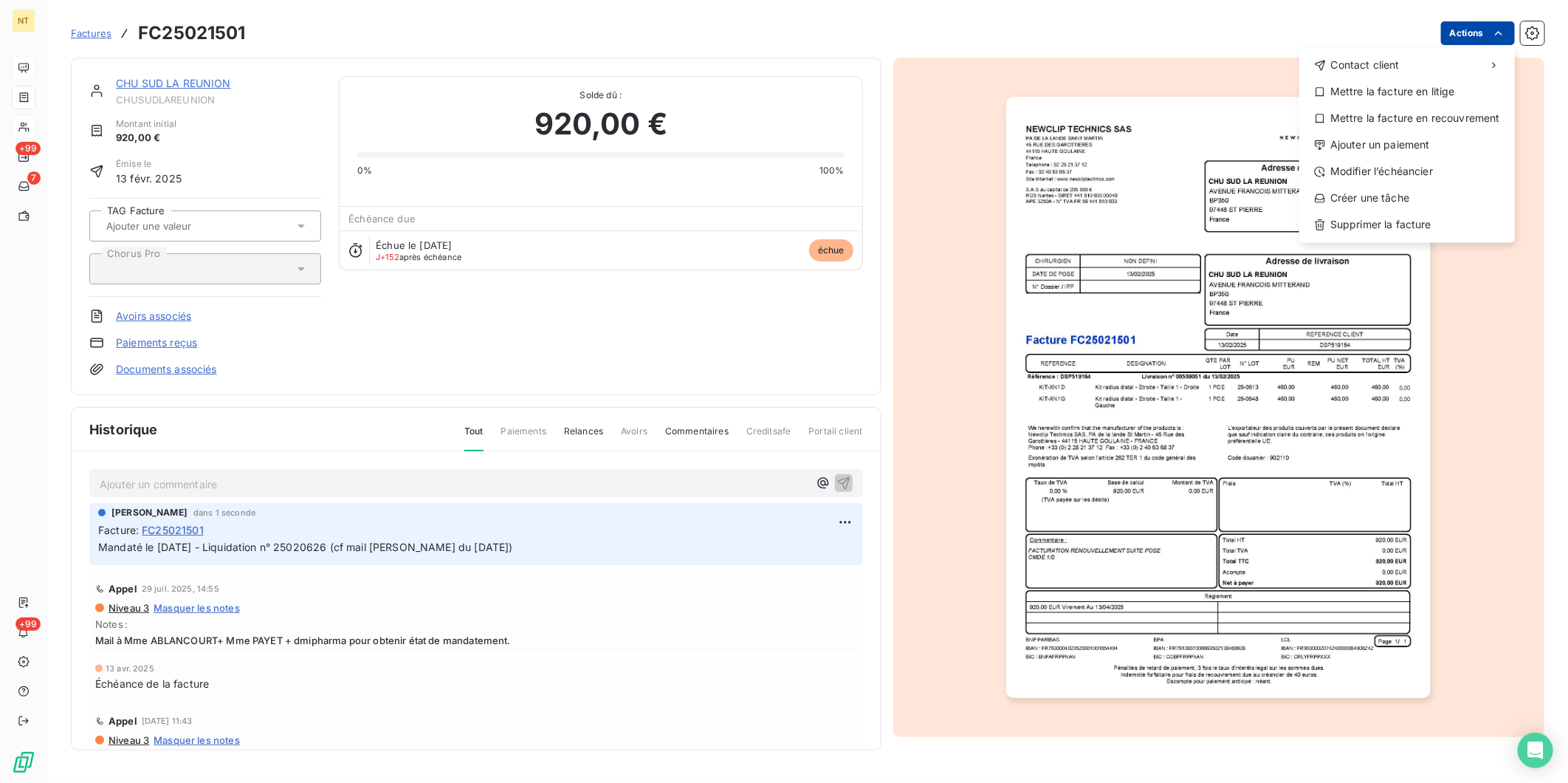
click at [1253, 28] on html "NT +99 7 +99 Factures FC25021501 Actions Contact client Mettre la facture en li…" at bounding box center [784, 392] width 1568 height 783
click at [1253, 92] on div "Mettre la facture en litige" at bounding box center [1407, 92] width 204 height 24
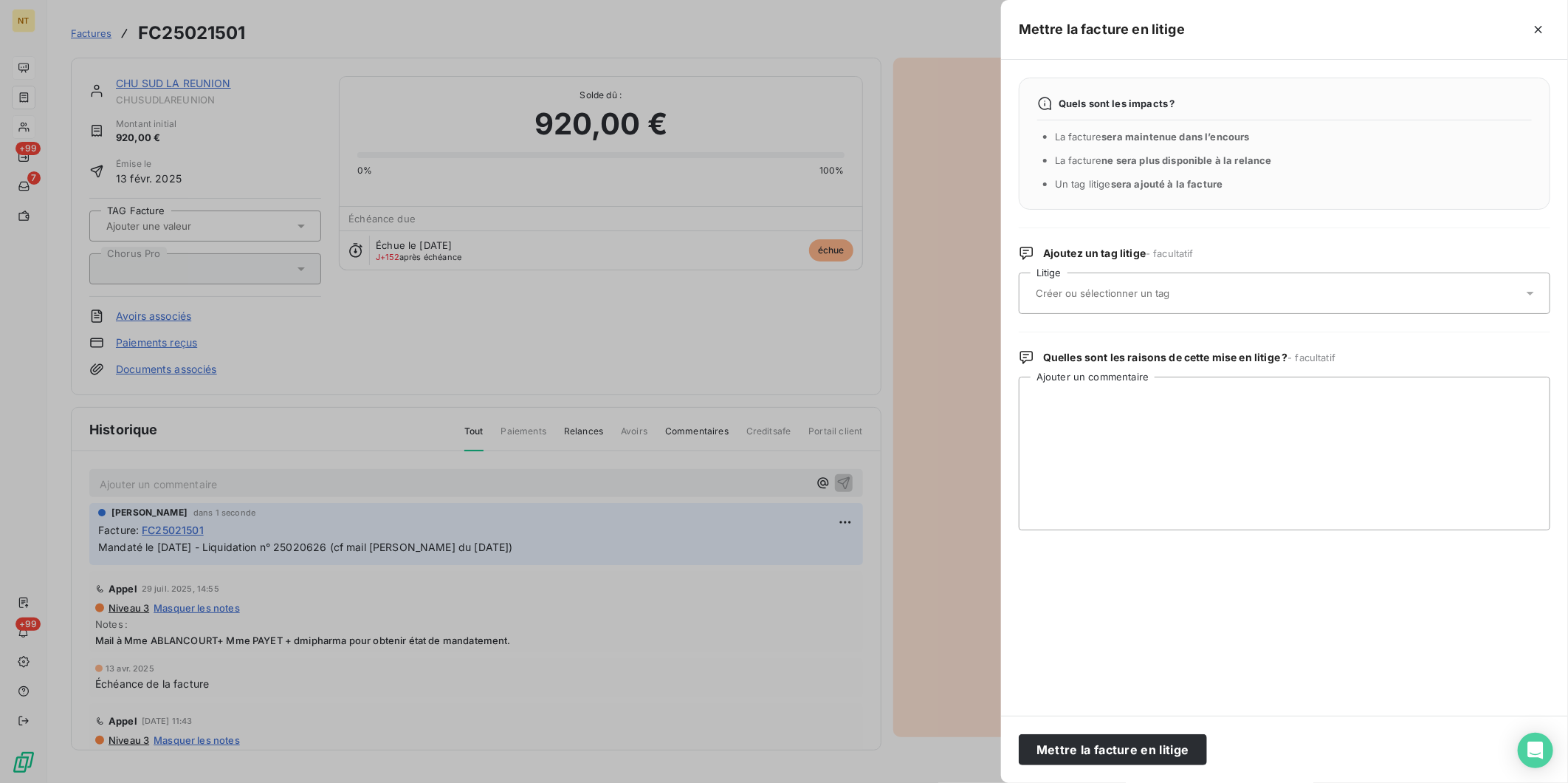
click at [1231, 288] on div at bounding box center [1277, 293] width 491 height 31
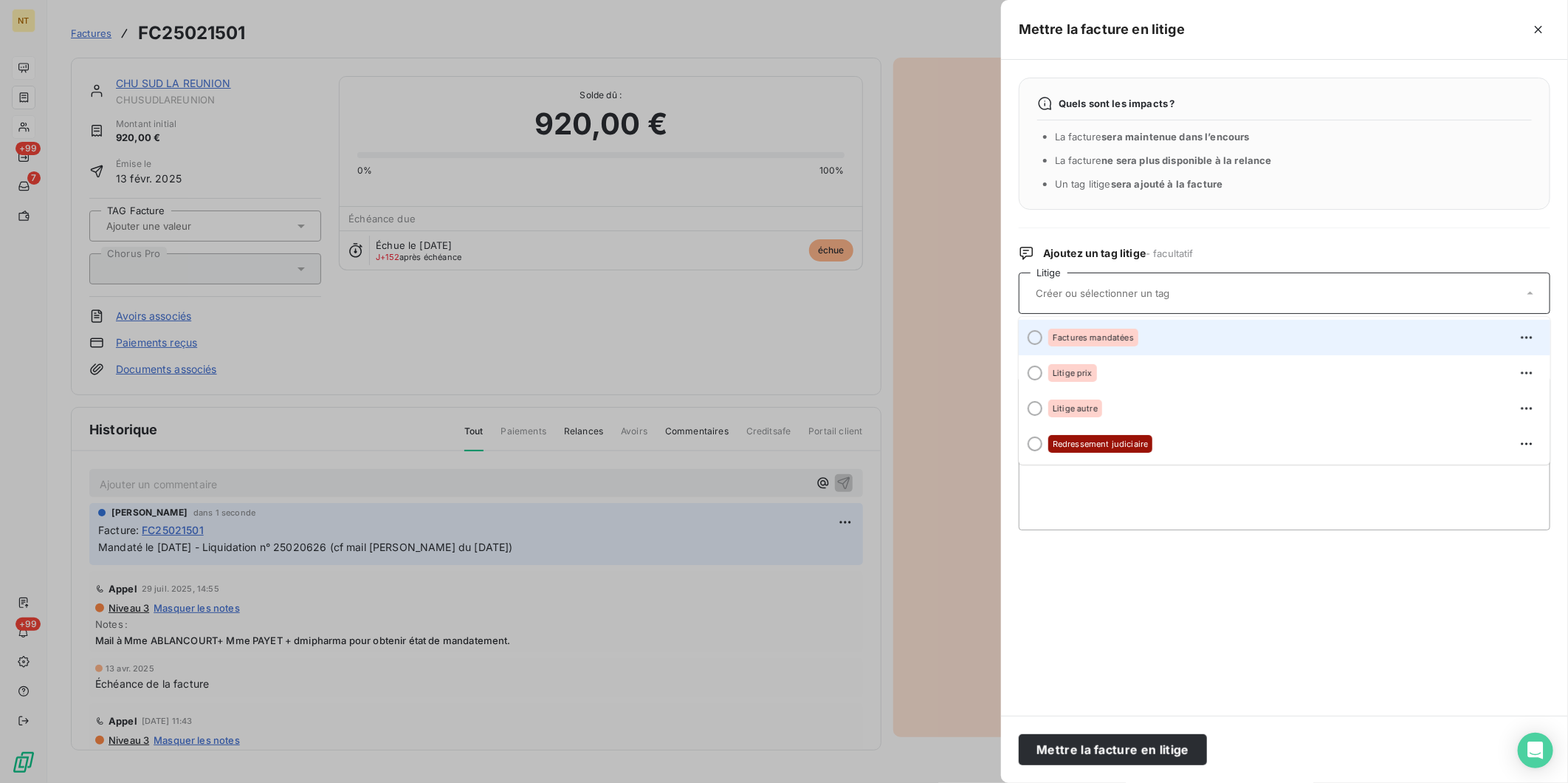
click at [1198, 339] on div "Factures mandatées" at bounding box center [1293, 338] width 490 height 24
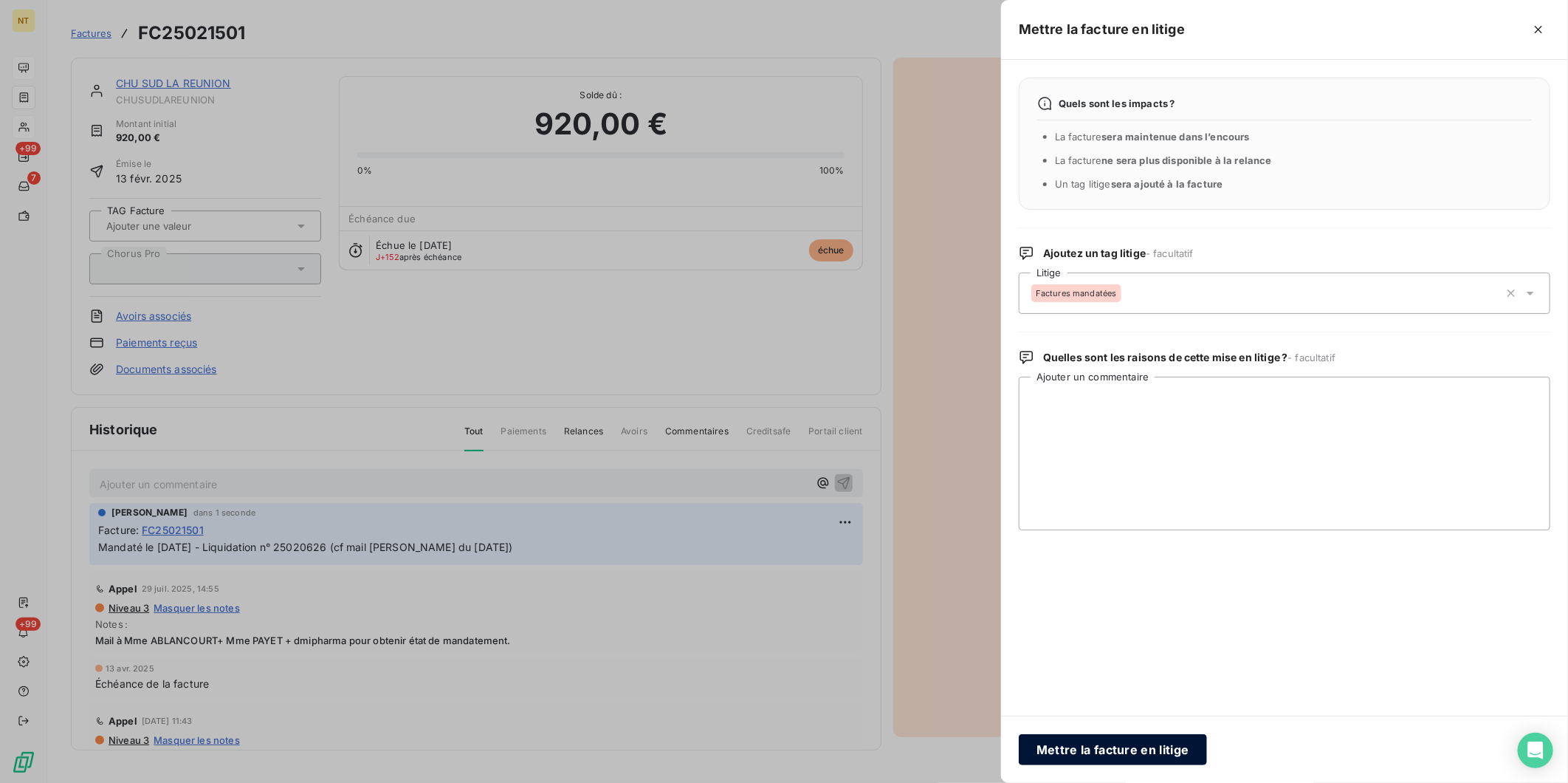
click at [1104, 605] on button "Mettre la facture en litige" at bounding box center [1113, 749] width 188 height 31
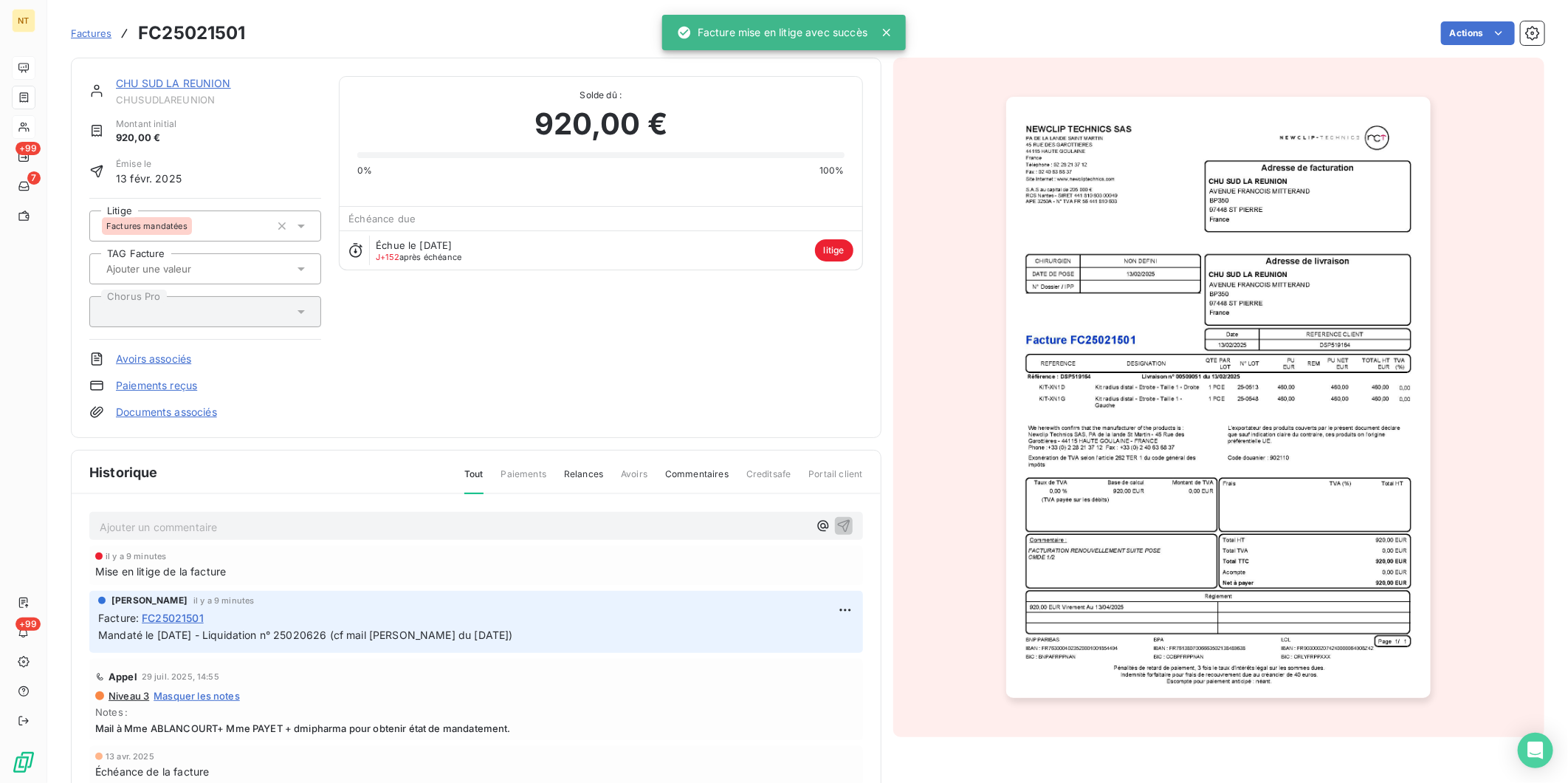
click at [212, 523] on p "Ajouter un commentaire ﻿" at bounding box center [454, 527] width 709 height 18
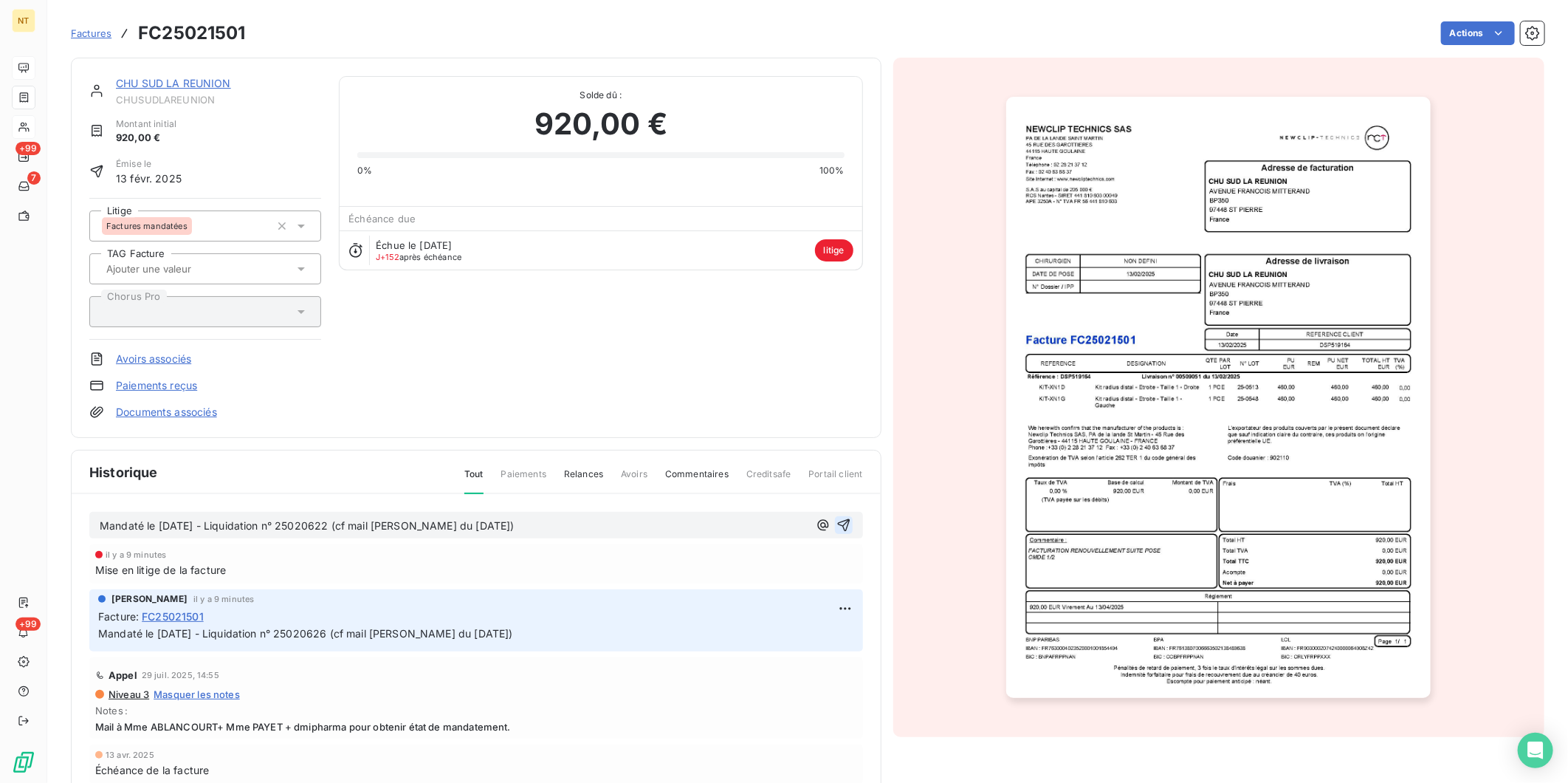
click at [350, 528] on span "Mandaté le [DATE] - Liquidation n° 25020622 (cf mail [PERSON_NAME] du [DATE])" at bounding box center [307, 525] width 415 height 13
click at [143, 77] on link "CHU SUD LA REUNION" at bounding box center [173, 82] width 115 height 13
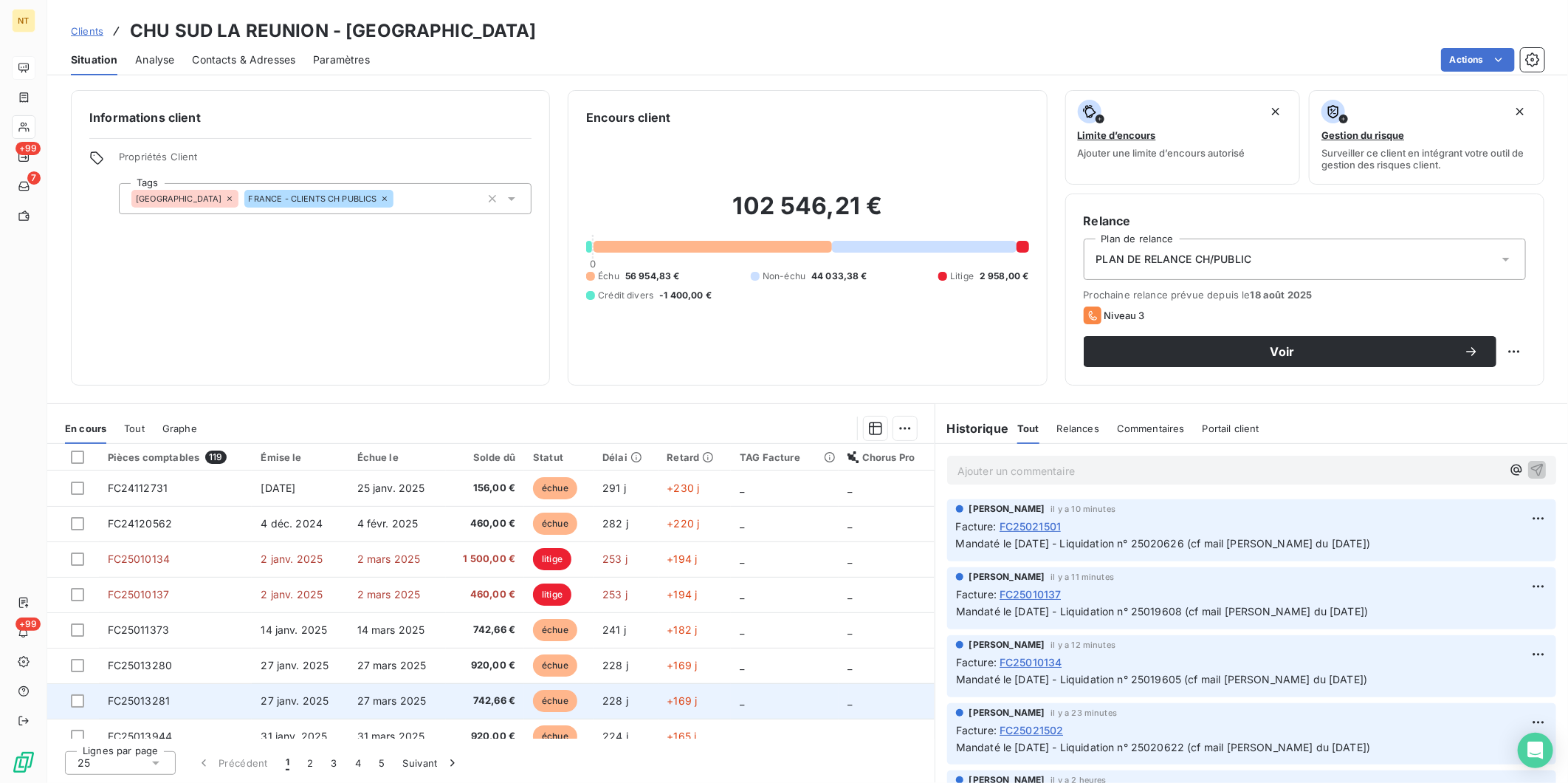
click at [211, 605] on td "FC25013281" at bounding box center [176, 701] width 154 height 35
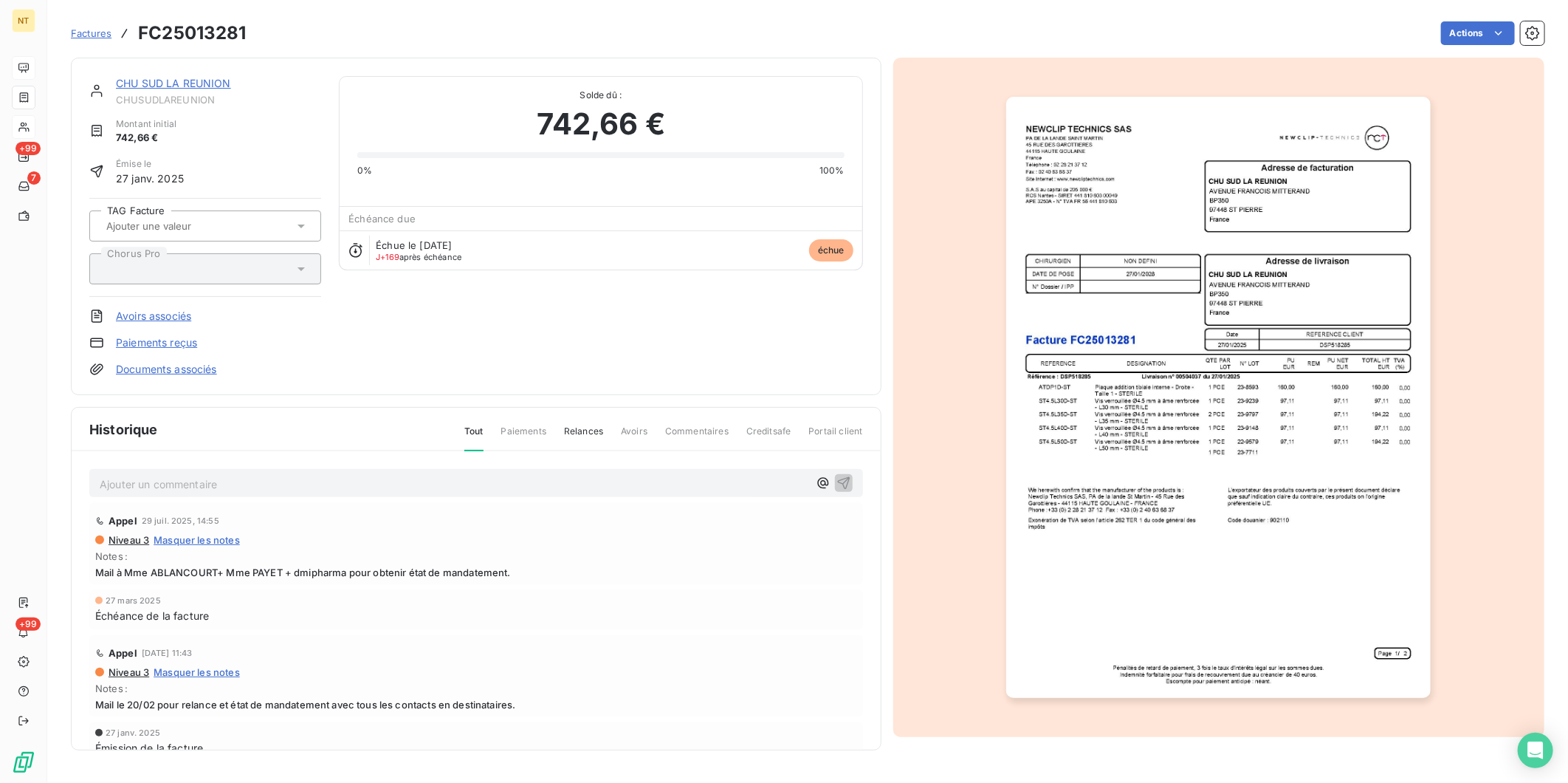
click at [321, 485] on p "Ajouter un commentaire ﻿" at bounding box center [454, 484] width 709 height 18
click at [349, 481] on span "Mandaté le [DATE] - Liquidation n° 25020622 (cf mail [PERSON_NAME] du [DATE])" at bounding box center [307, 482] width 415 height 13
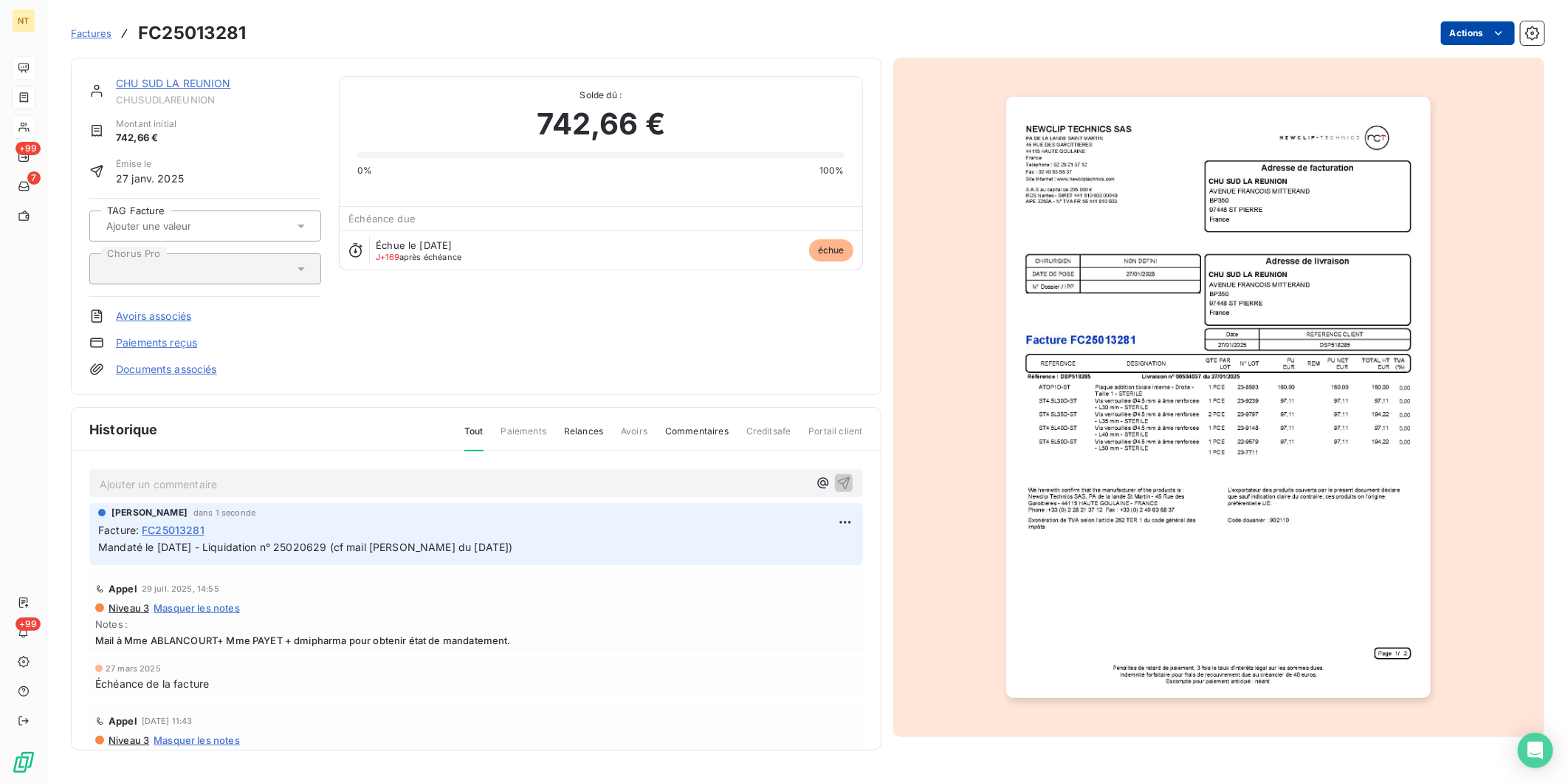
click at [1253, 24] on html "NT +99 7 +99 Factures FC25013281 Actions CHU SUD LA REUNION CHUSUDLAREUNION Mon…" at bounding box center [784, 392] width 1568 height 783
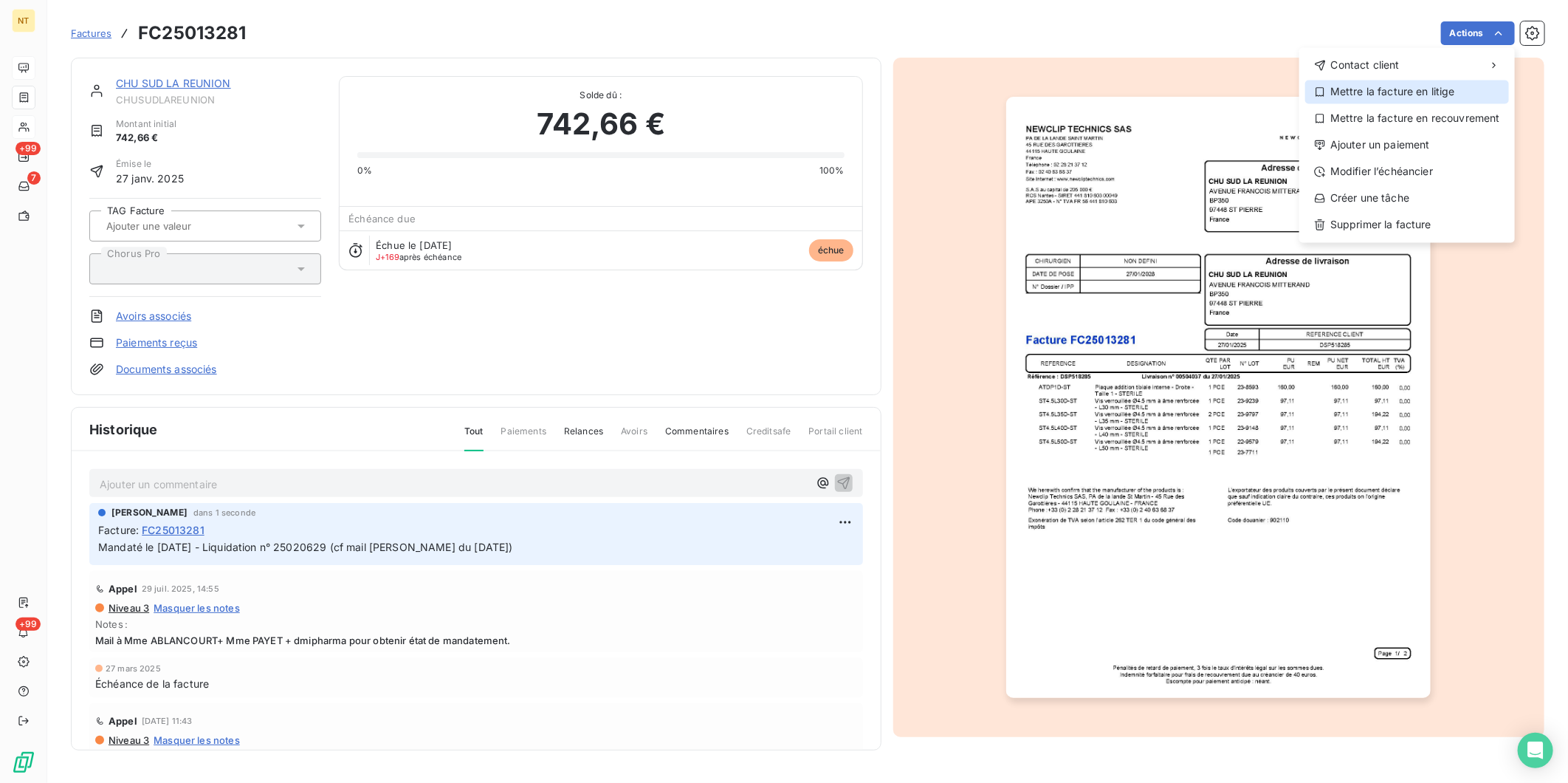
click at [1253, 83] on div "Mettre la facture en litige" at bounding box center [1407, 92] width 204 height 24
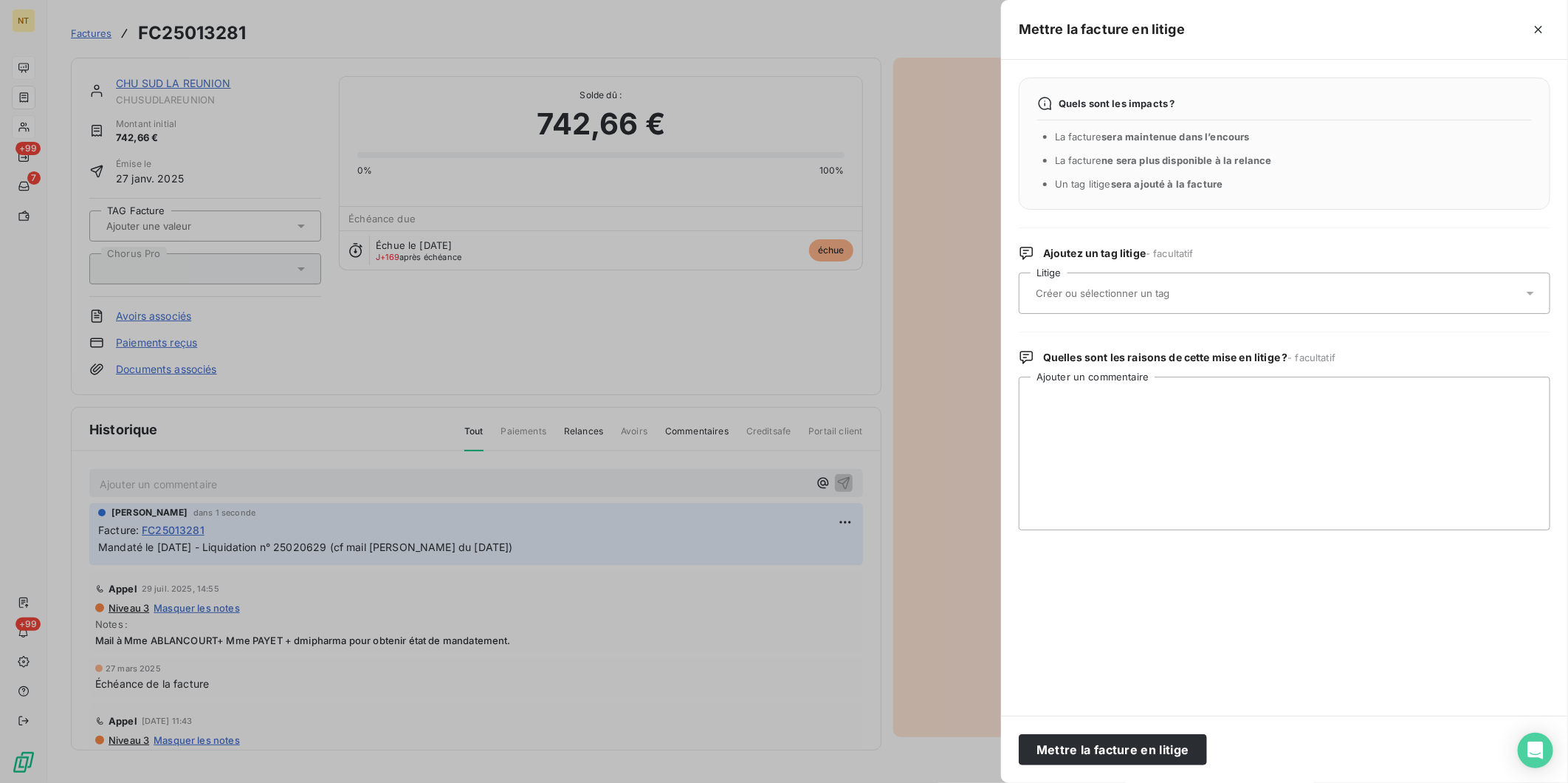
click at [1253, 278] on div at bounding box center [1277, 293] width 491 height 31
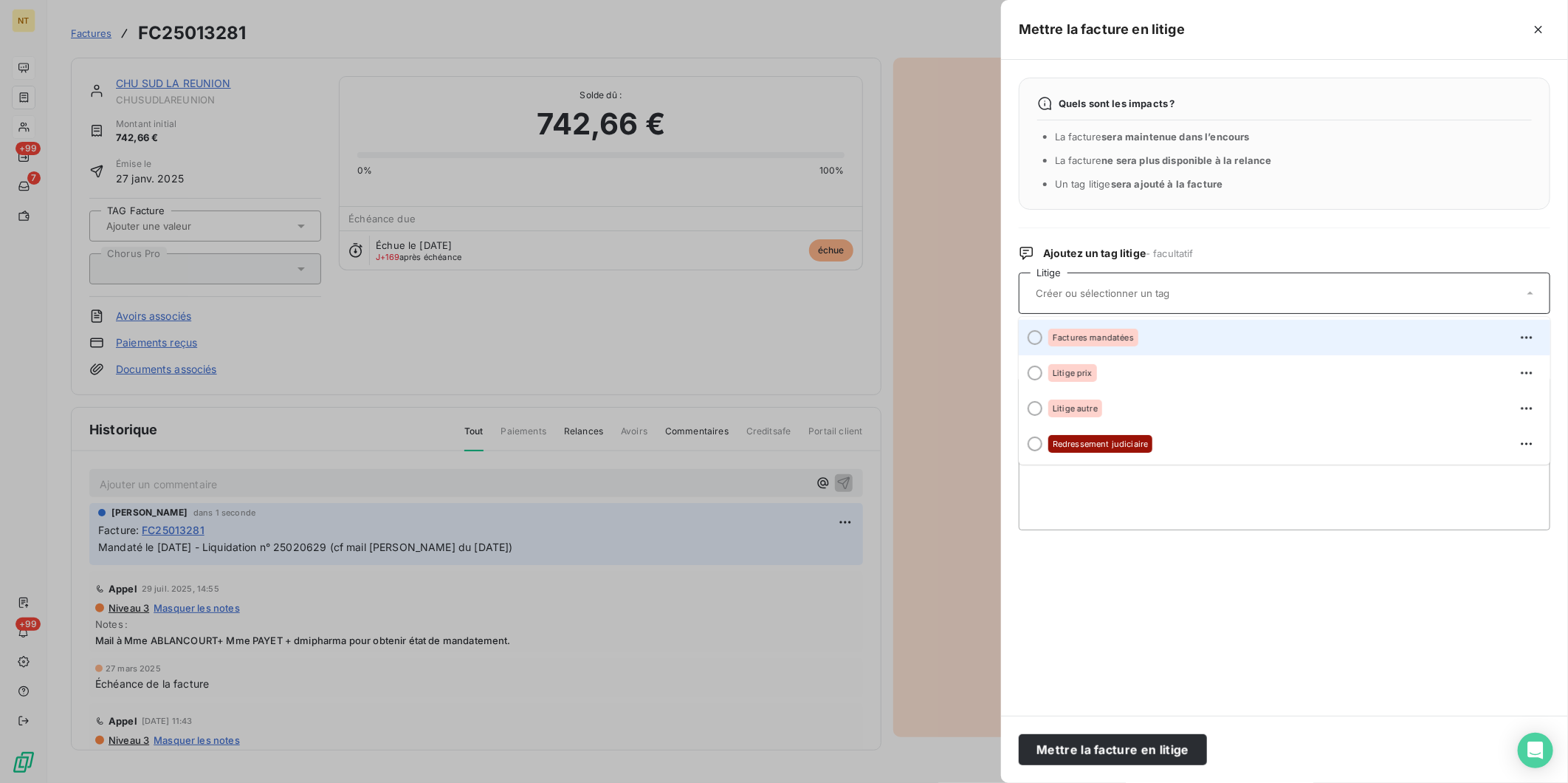
click at [1213, 333] on div "Factures mandatées" at bounding box center [1293, 338] width 490 height 24
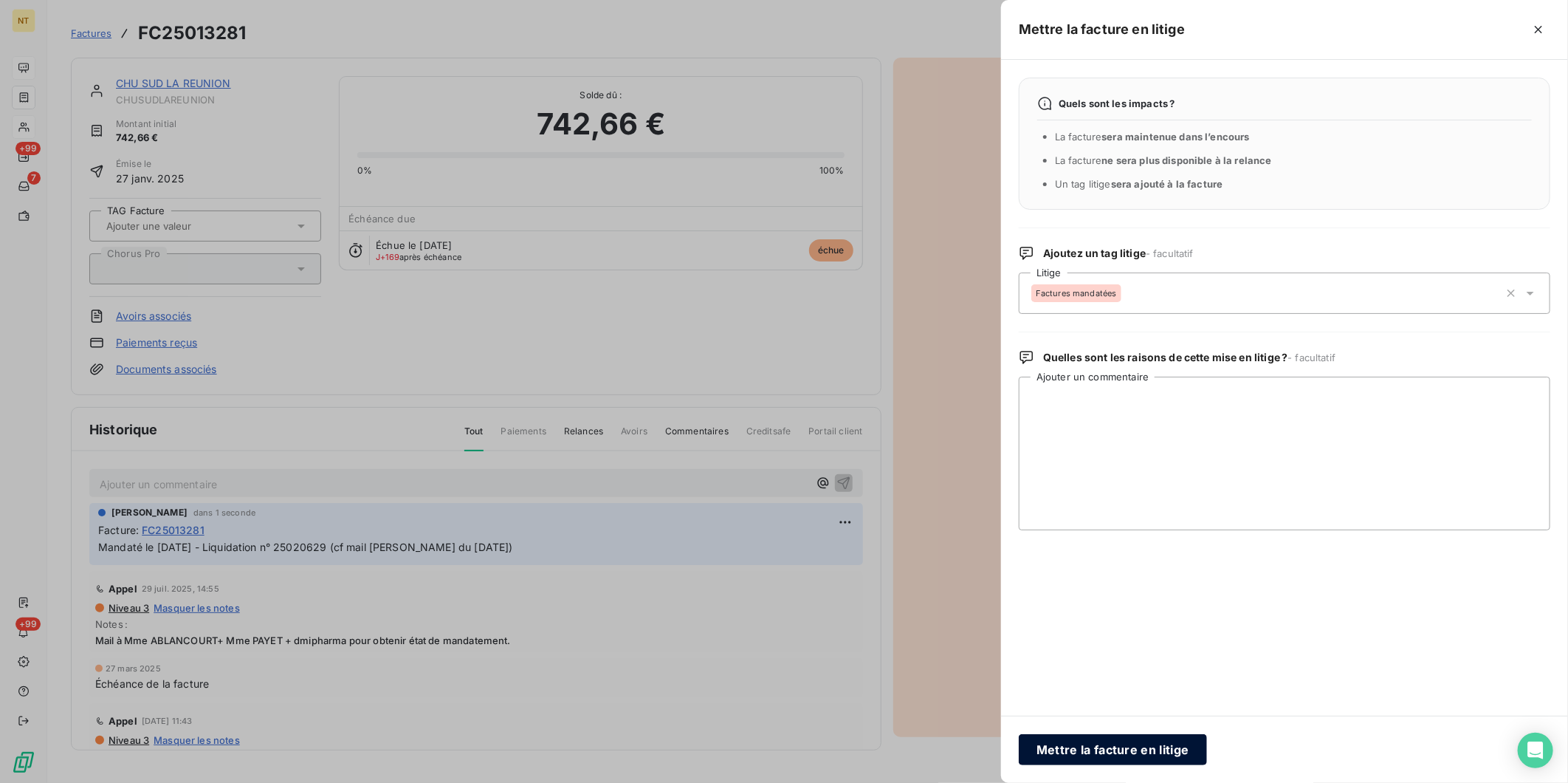
click at [1112, 605] on button "Mettre la facture en litige" at bounding box center [1113, 749] width 188 height 31
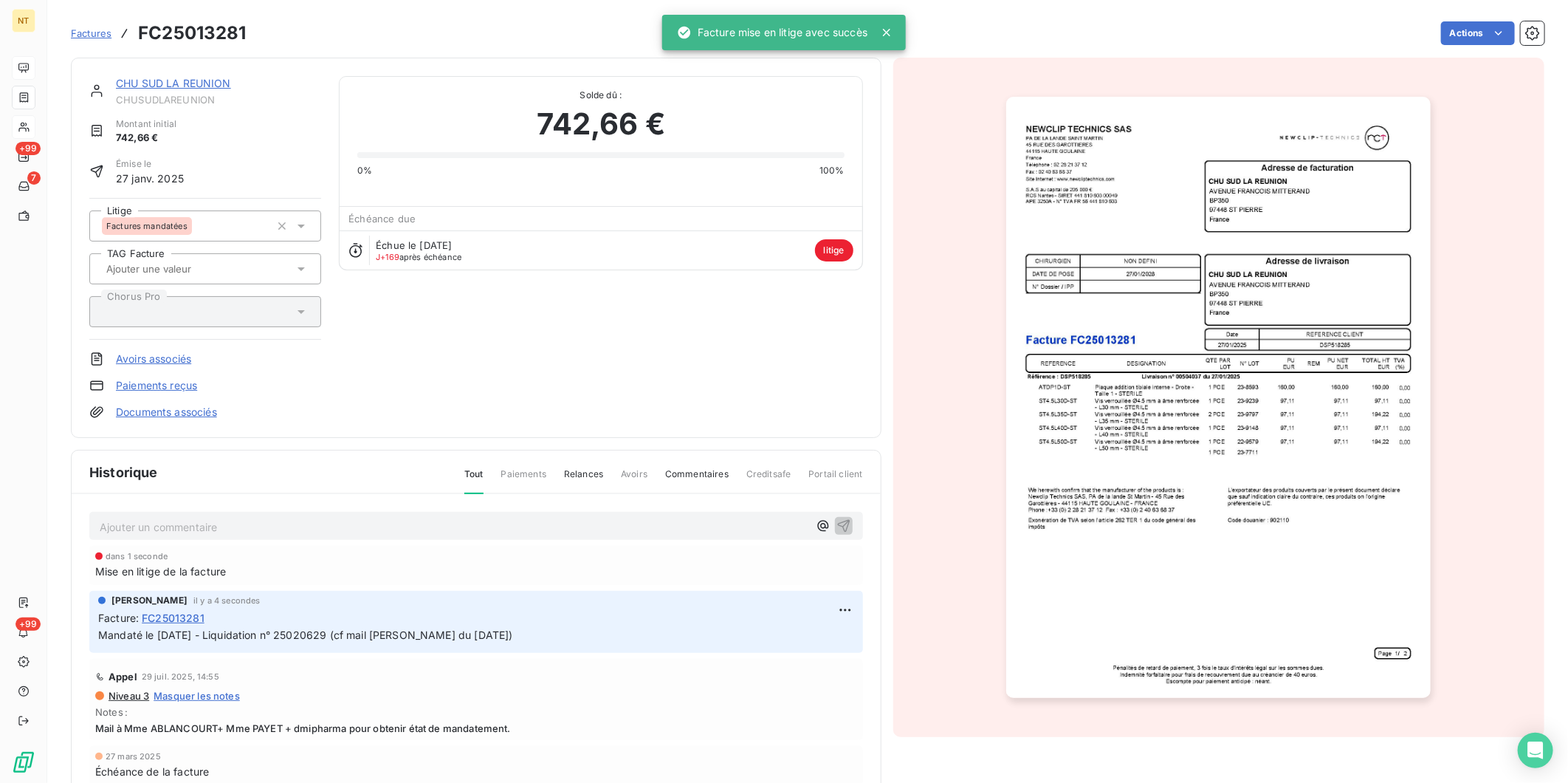
click at [182, 92] on div "CHU SUD LA REUNION CHUSUDLAREUNION" at bounding box center [218, 91] width 205 height 29
click at [186, 85] on link "CHU SUD LA REUNION" at bounding box center [173, 82] width 115 height 13
